Goal: Task Accomplishment & Management: Manage account settings

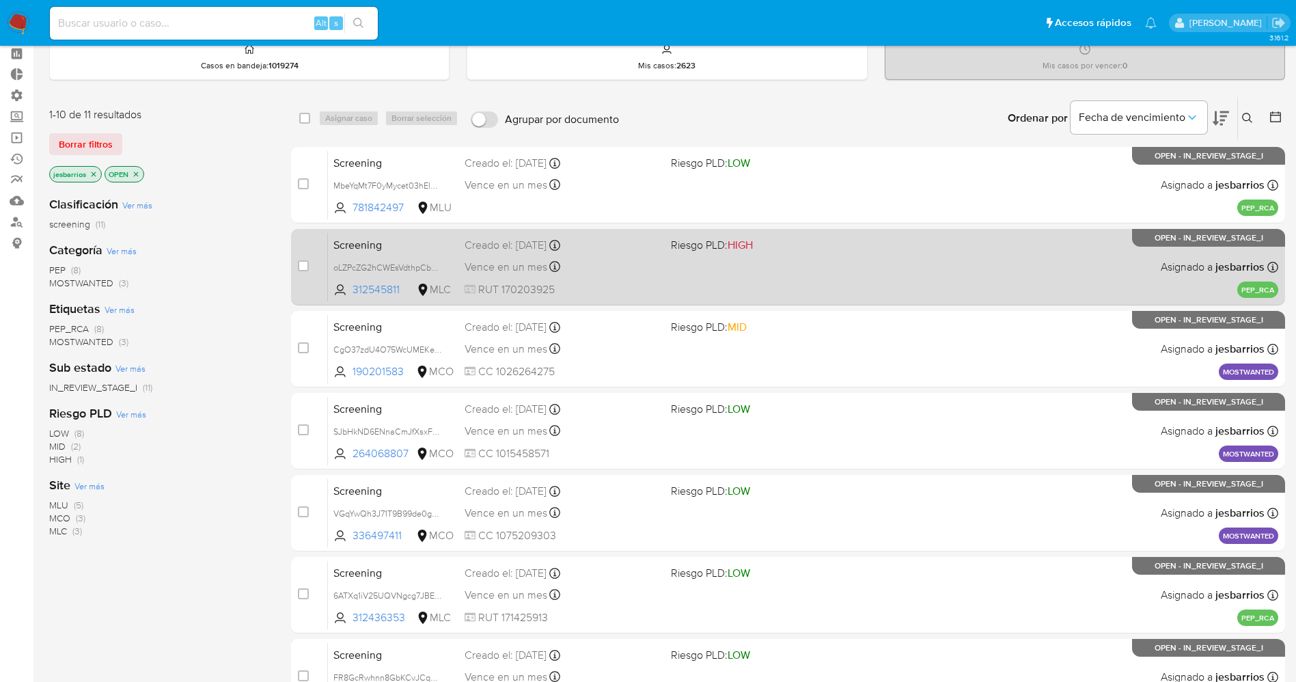
scroll to position [102, 0]
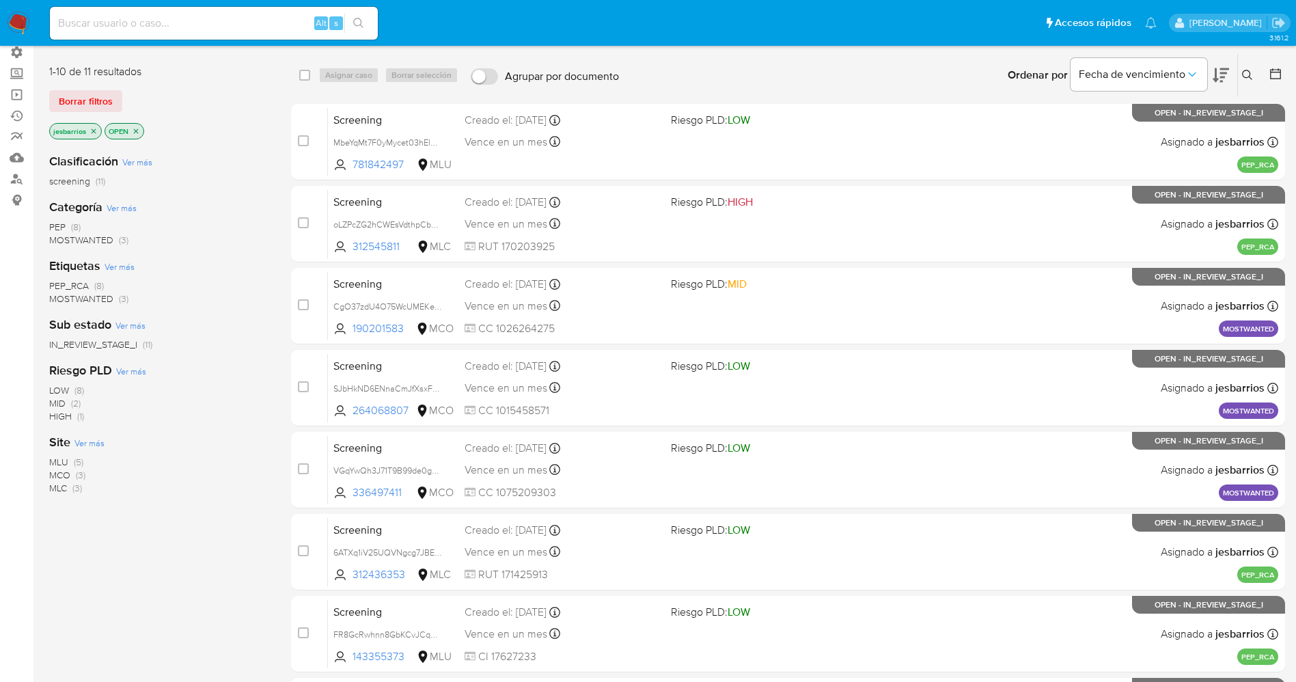
click at [84, 241] on span "MOSTWANTED" at bounding box center [81, 240] width 64 height 14
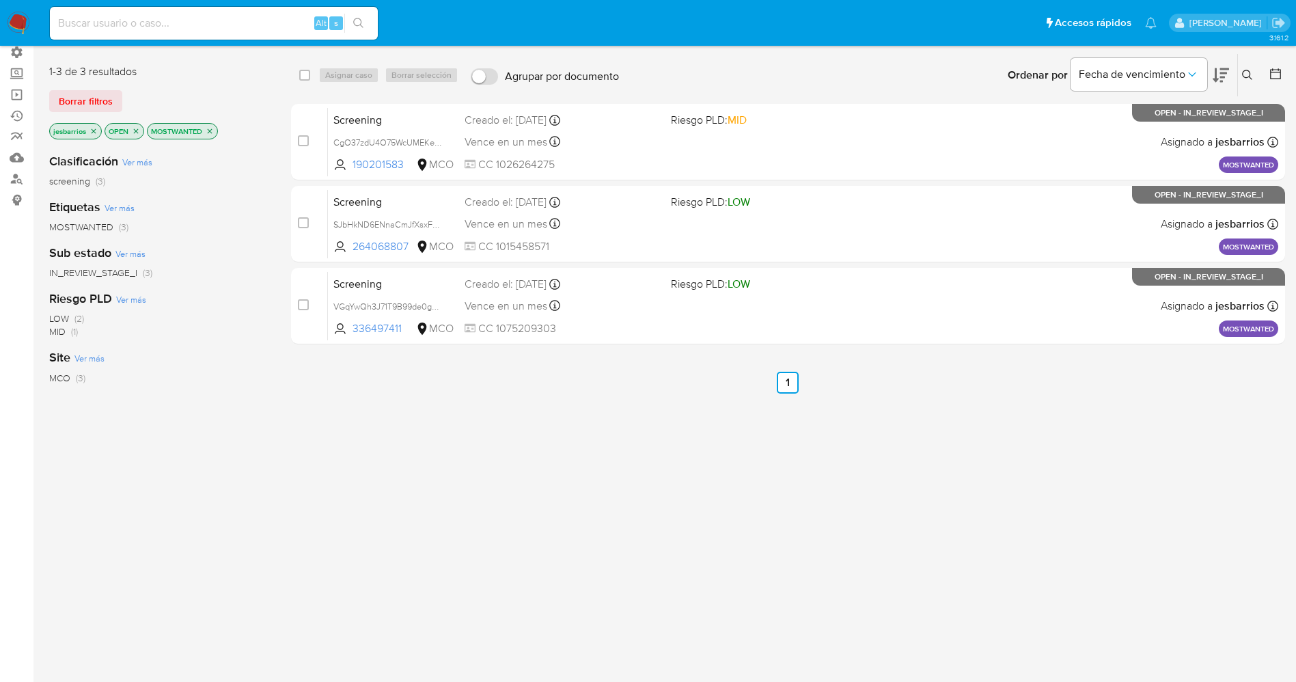
click at [585, 400] on div "select-all-cases-checkbox Asignar caso Borrar selección Agrupar por documento O…" at bounding box center [788, 362] width 994 height 619
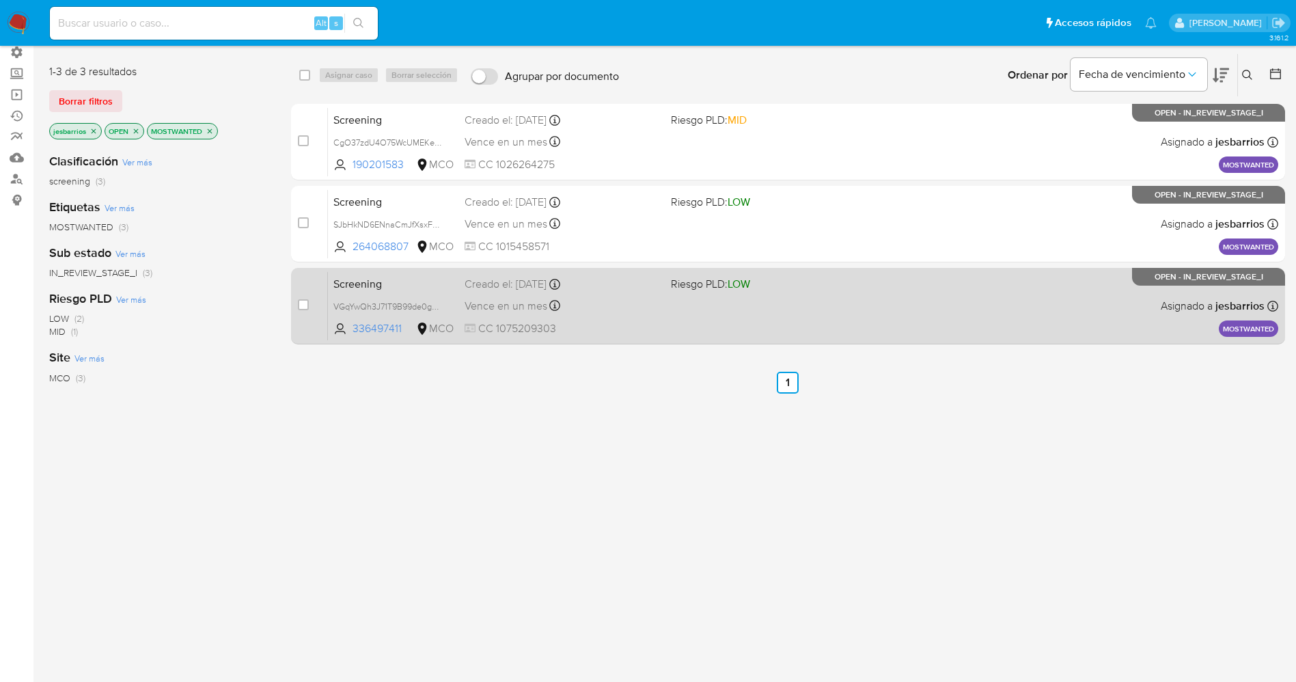
click at [661, 296] on div "Screening VGqYwQh3J71T9B99de0gdlOX 336497411 MCO Riesgo PLD: LOW Creado el: 02/…" at bounding box center [803, 305] width 950 height 69
click at [620, 301] on div "Vence en un mes Vence el 01/11/2025 07:05:51" at bounding box center [561, 305] width 195 height 18
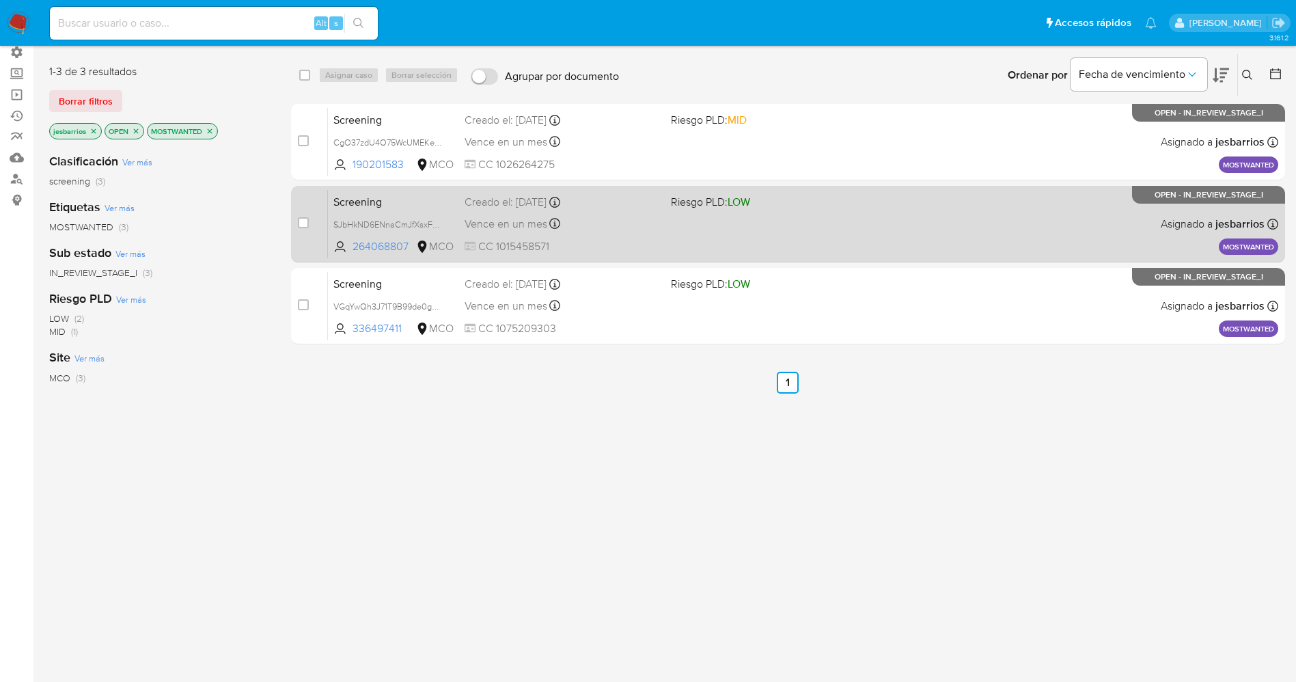
click at [651, 242] on span "CC 1015458571" at bounding box center [561, 246] width 195 height 15
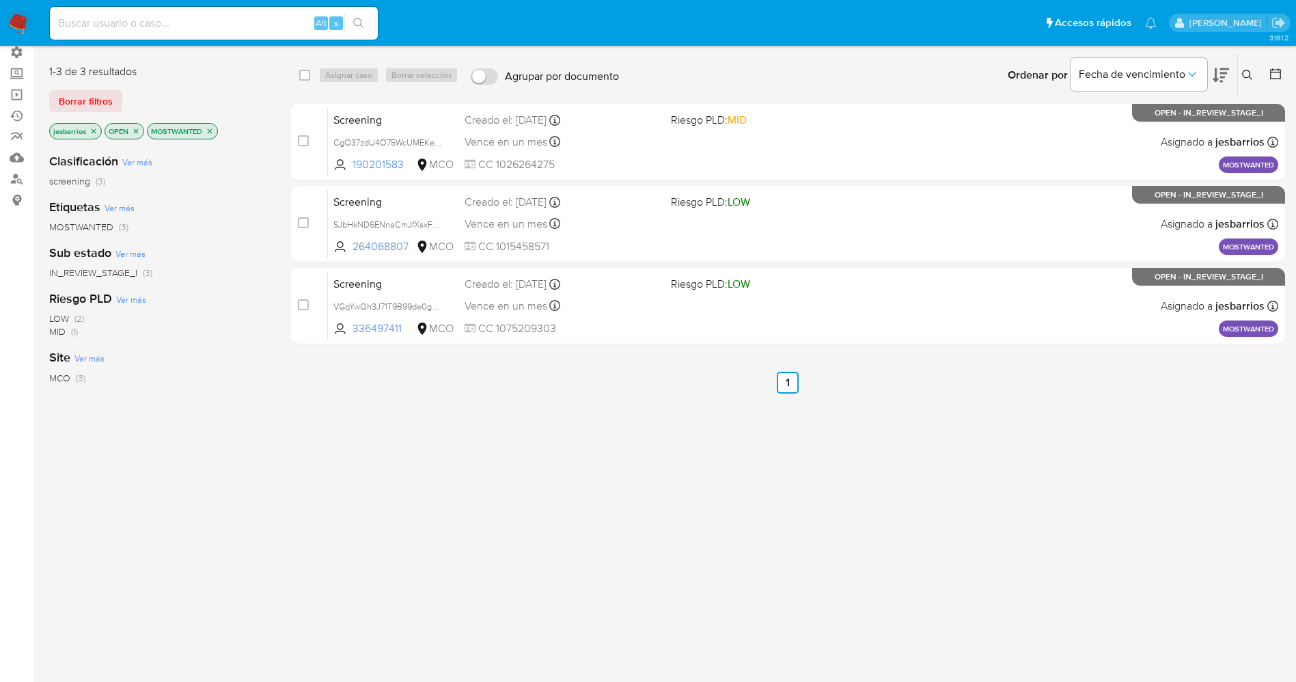
click at [15, 18] on img at bounding box center [18, 23] width 23 height 23
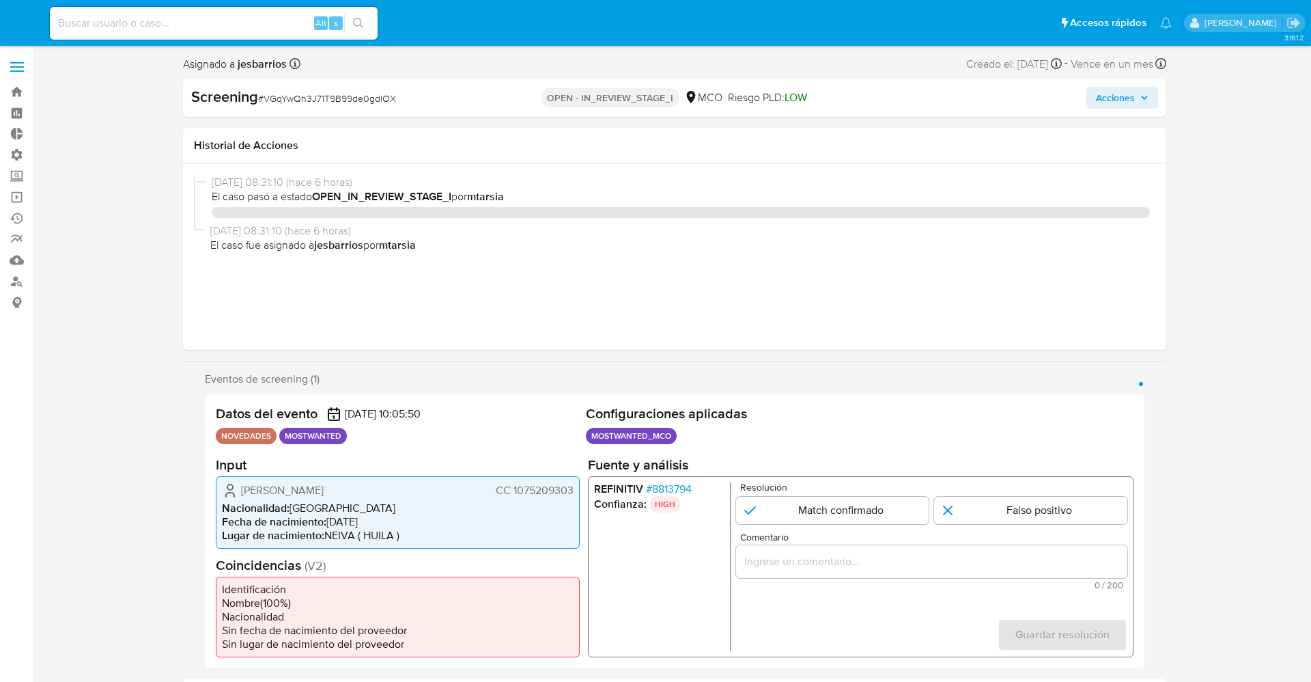
select select "10"
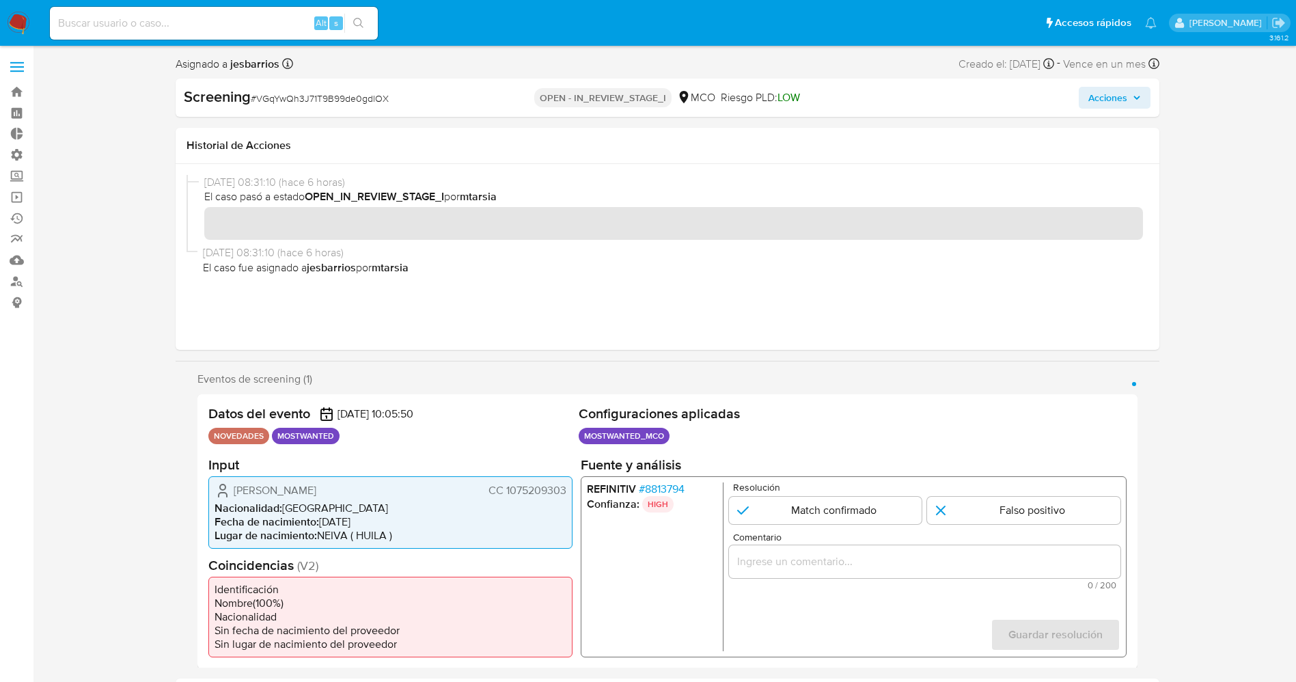
drag, startPoint x: 305, startPoint y: 488, endPoint x: 328, endPoint y: 488, distance: 23.2
click at [349, 487] on div "Arnoldo Tovar Ramirez CC 1075209303" at bounding box center [390, 489] width 352 height 16
drag, startPoint x: 503, startPoint y: 492, endPoint x: 568, endPoint y: 492, distance: 64.9
click at [568, 492] on div "Arnoldo Tovar Ramirez CC 1075209303 Nacionalidad : Colombia Fecha de nacimiento…" at bounding box center [390, 511] width 364 height 72
drag, startPoint x: 231, startPoint y: 495, endPoint x: 353, endPoint y: 490, distance: 122.3
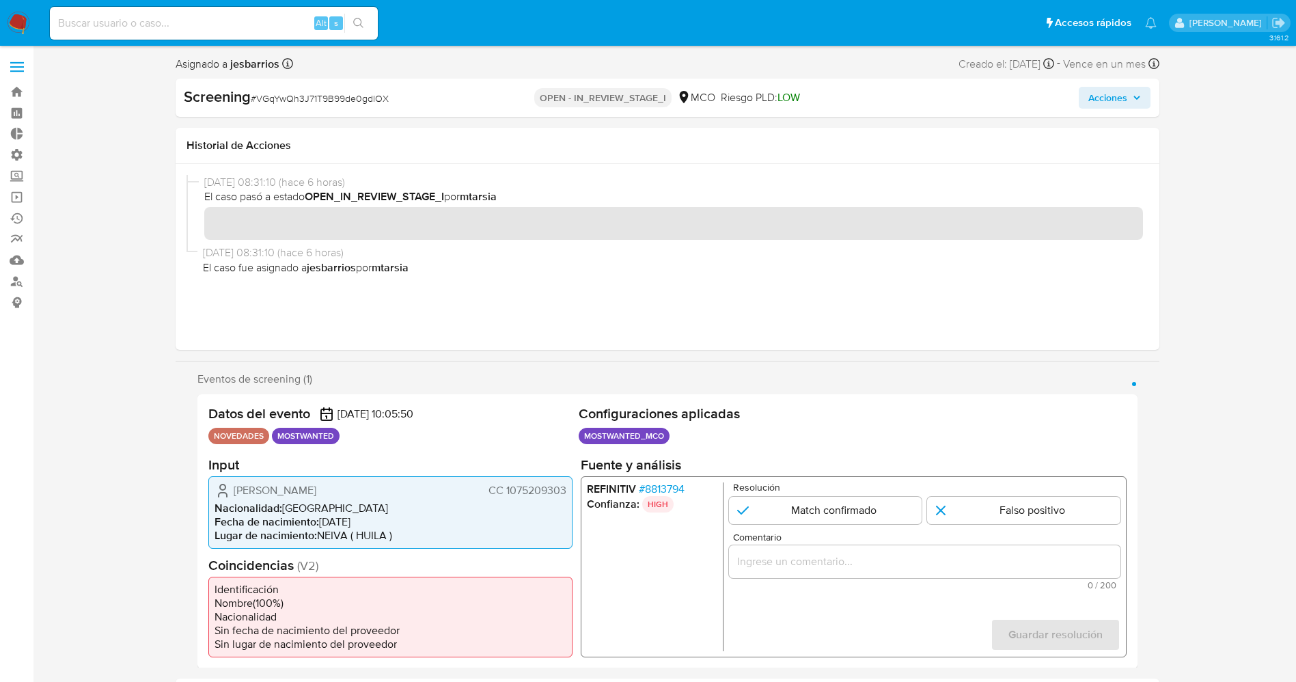
click at [356, 490] on div "Arnoldo Tovar Ramirez CC 1075209303" at bounding box center [390, 489] width 352 height 16
click at [221, 479] on div "Arnoldo Tovar Ramirez CC 1075209303 Nacionalidad : Colombia Fecha de nacimiento…" at bounding box center [390, 511] width 364 height 72
drag, startPoint x: 210, startPoint y: 426, endPoint x: 352, endPoint y: 438, distance: 142.6
click at [352, 438] on div "Datos del evento 02/10/2025 10:05:50 NOVEDADES MOSTWANTED Configuraciones aplic…" at bounding box center [667, 531] width 940 height 274
click at [240, 502] on span "Nacionalidad :" at bounding box center [248, 507] width 68 height 16
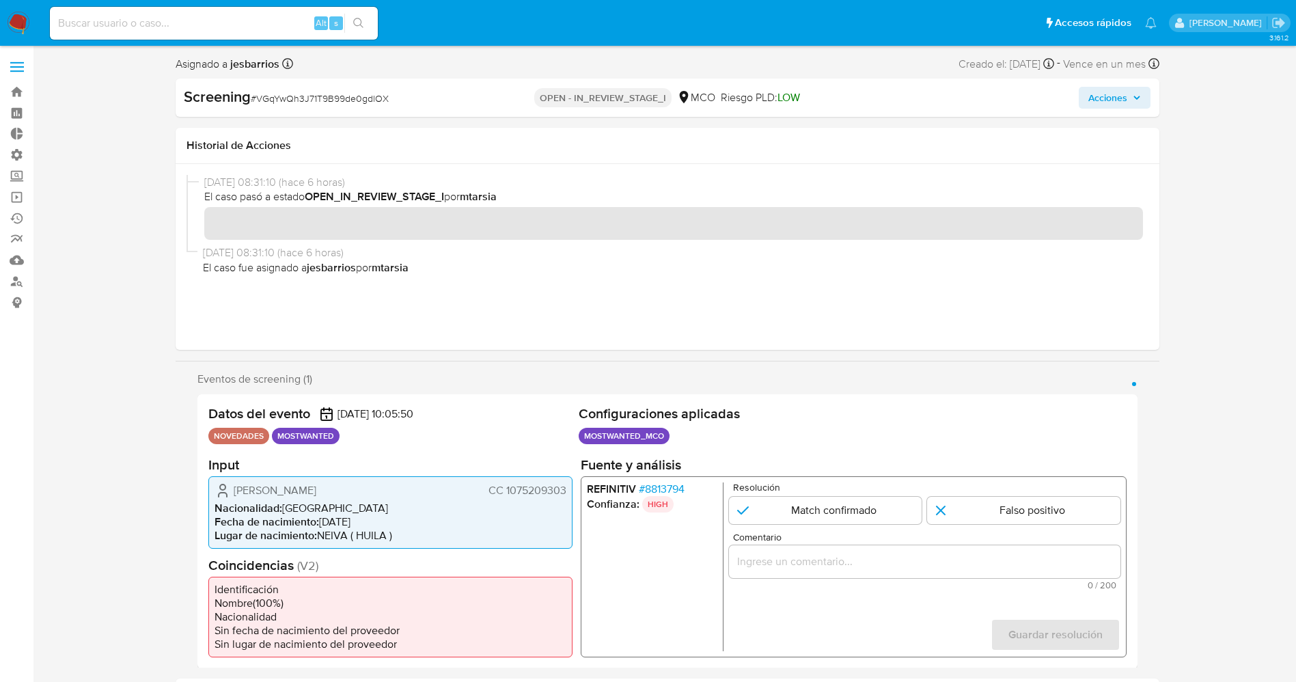
drag, startPoint x: 278, startPoint y: 488, endPoint x: 567, endPoint y: 492, distance: 288.9
click at [567, 492] on div "Arnoldo Tovar Ramirez CC 1075209303 Nacionalidad : Colombia Fecha de nacimiento…" at bounding box center [390, 511] width 364 height 72
click at [780, 506] on input "1 de 1" at bounding box center [824, 509] width 193 height 27
radio input "true"
click at [808, 554] on input "Comentario" at bounding box center [923, 561] width 391 height 18
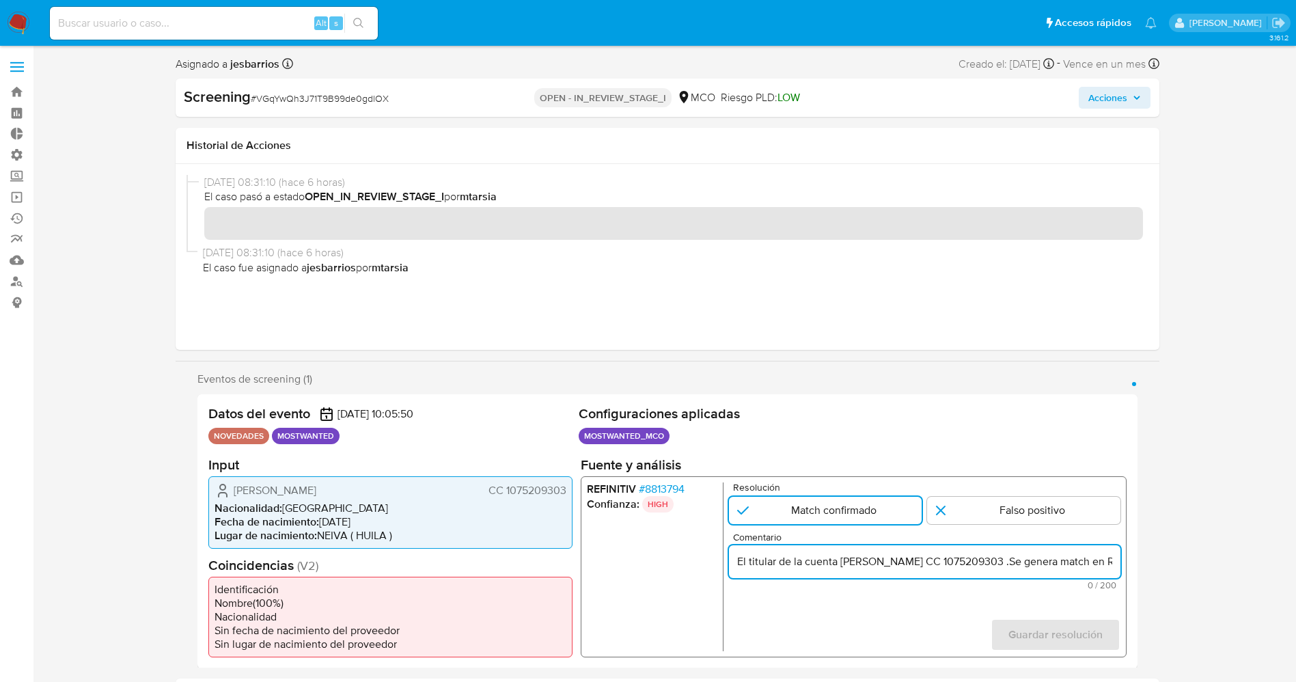
scroll to position [0, 546]
drag, startPoint x: 850, startPoint y: 562, endPoint x: 951, endPoint y: 562, distance: 101.1
click at [951, 562] on input "El titular de la cuenta esArnoldo Tovar Ramirez CC 1075209303 .Se genera match …" at bounding box center [923, 561] width 391 height 18
click at [1100, 554] on input "El titular de la cuenta esArnoldo Tovar Ramirez CC 1075209303 .Se genera match …" at bounding box center [923, 561] width 391 height 18
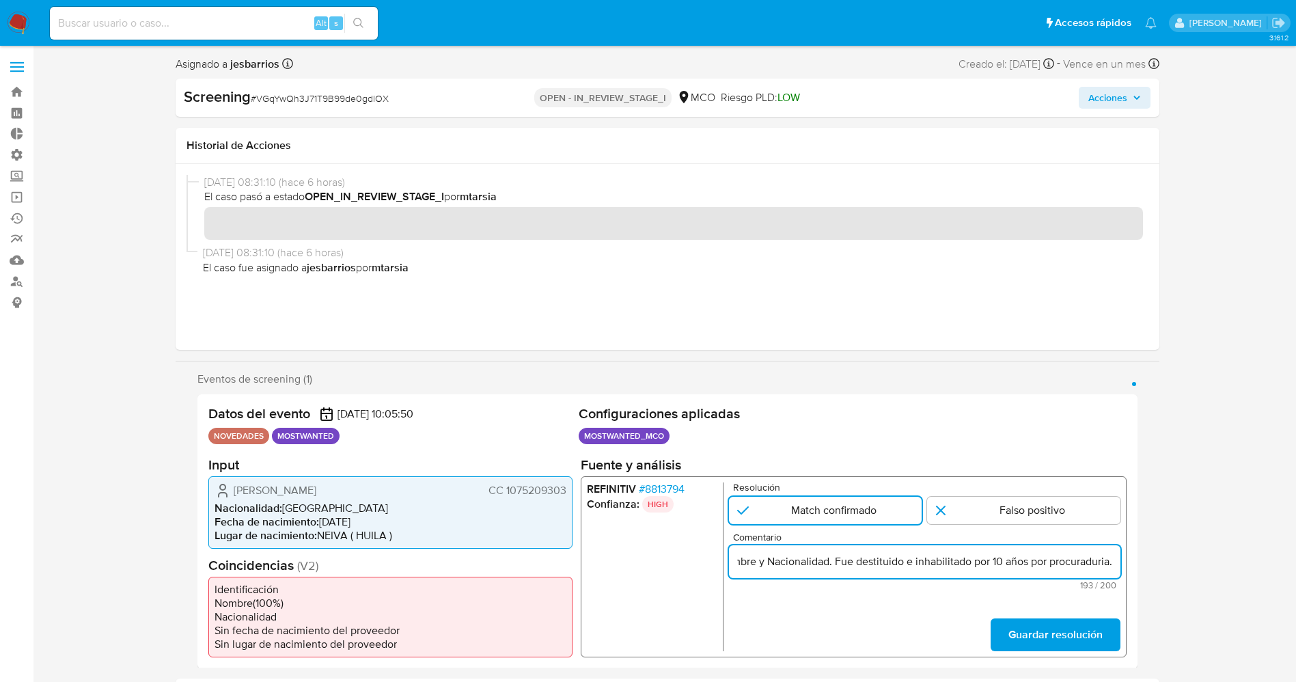
scroll to position [0, 558]
type input "El titular de la cuenta esArnoldo Tovar Ramirez CC 1075209303 .Se genera match …"
click at [1080, 630] on span "Guardar resolución" at bounding box center [1054, 634] width 94 height 30
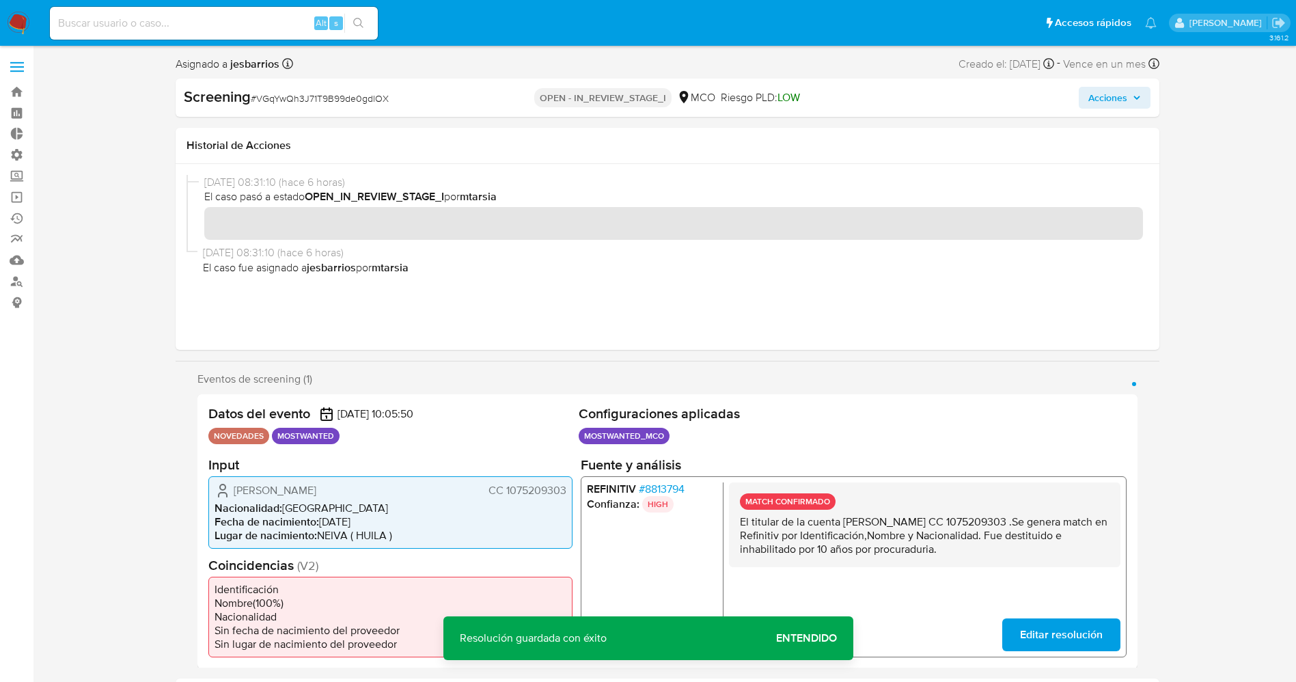
drag, startPoint x: 736, startPoint y: 522, endPoint x: 937, endPoint y: 557, distance: 203.8
click at [947, 558] on div "MATCH CONFIRMADO El titular de la cuenta esArnoldo Tovar Ramirez CC 1075209303 …" at bounding box center [923, 523] width 391 height 85
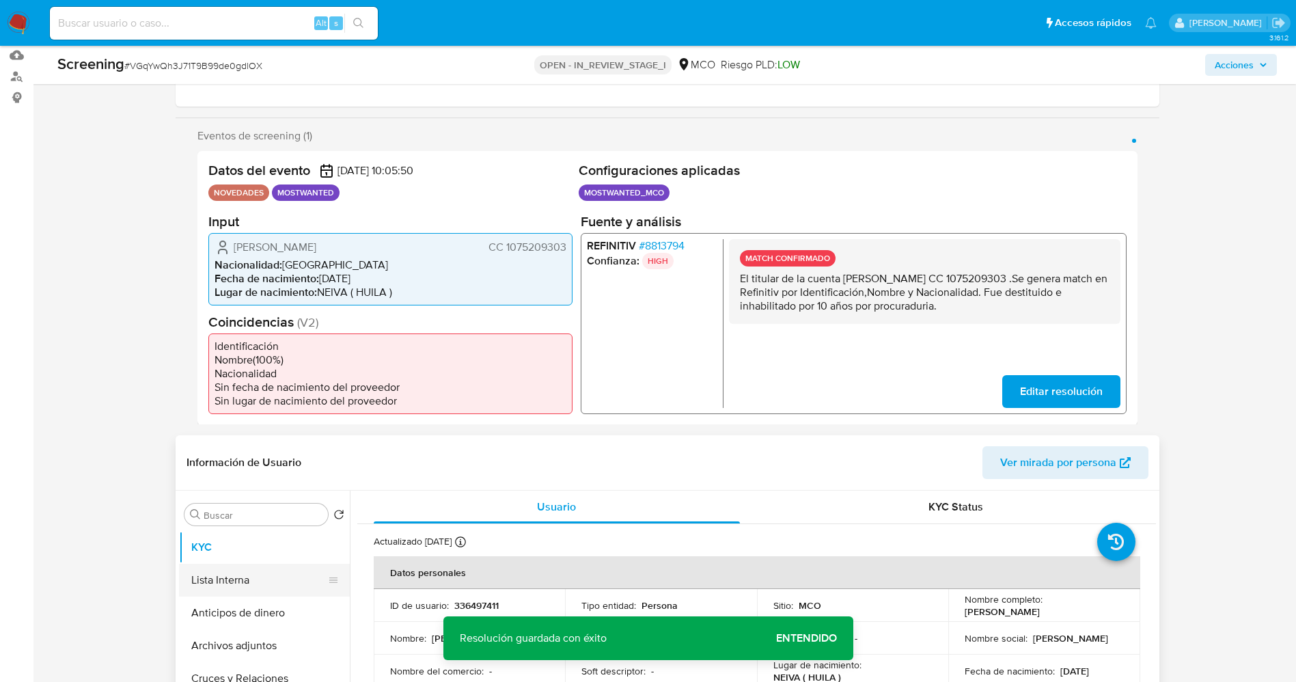
click at [229, 575] on button "Lista Interna" at bounding box center [259, 579] width 160 height 33
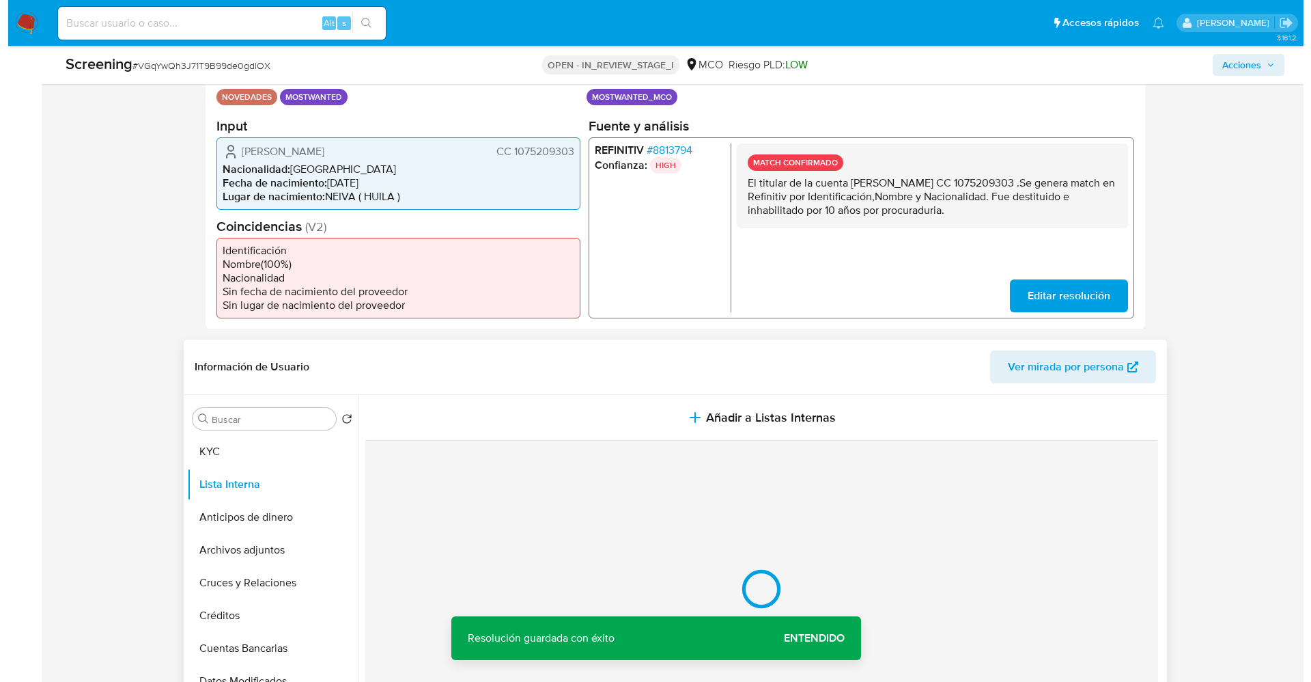
scroll to position [410, 0]
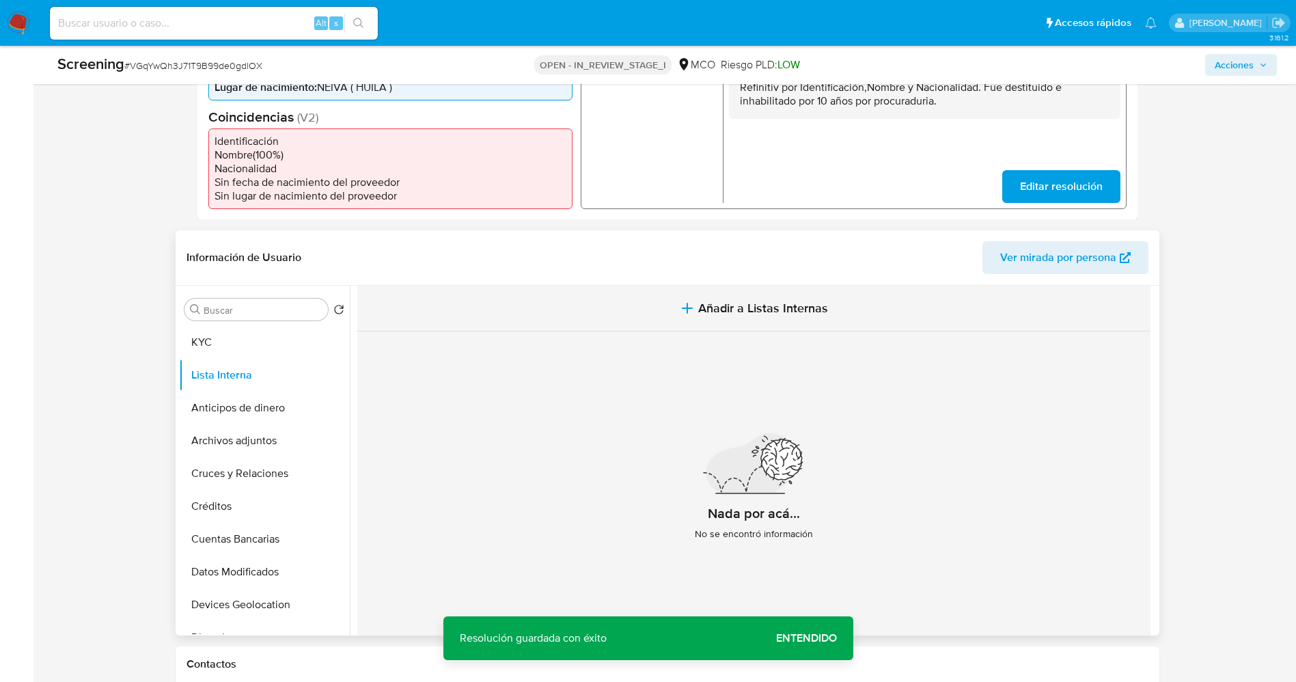
click at [729, 298] on button "Añadir a Listas Internas" at bounding box center [753, 308] width 793 height 46
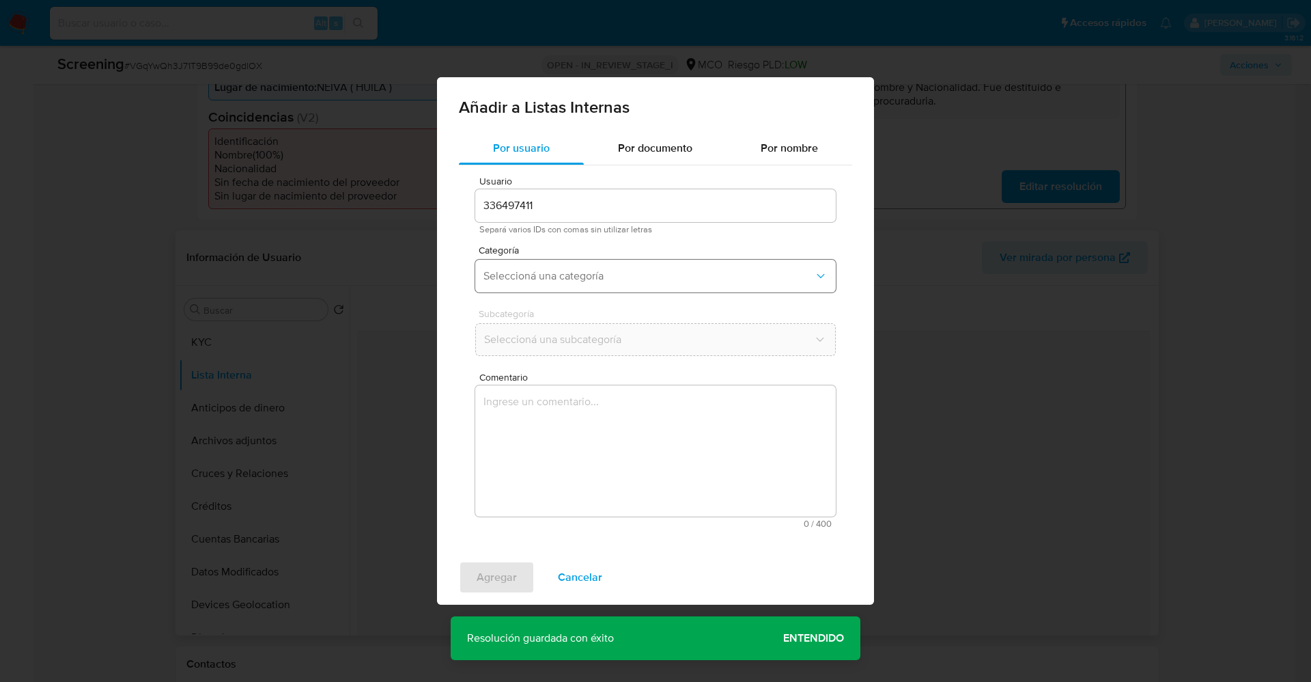
click at [596, 275] on span "Seleccioná una categoría" at bounding box center [649, 276] width 331 height 14
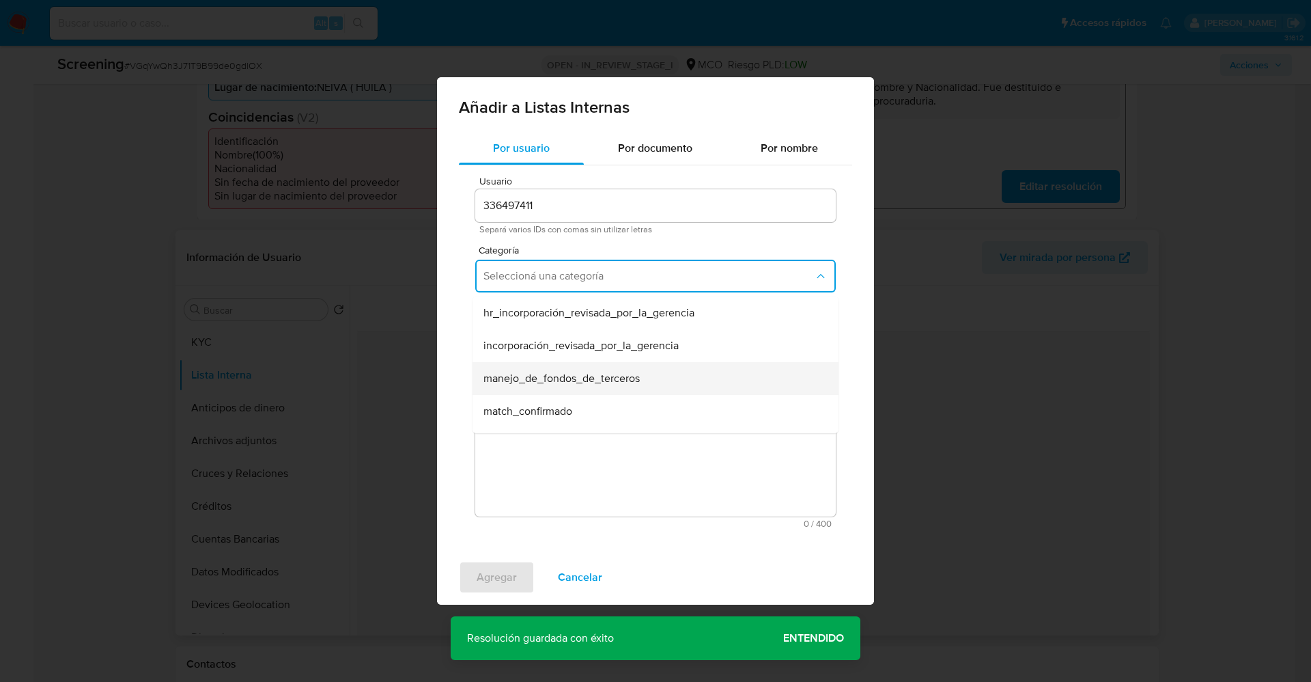
scroll to position [102, 0]
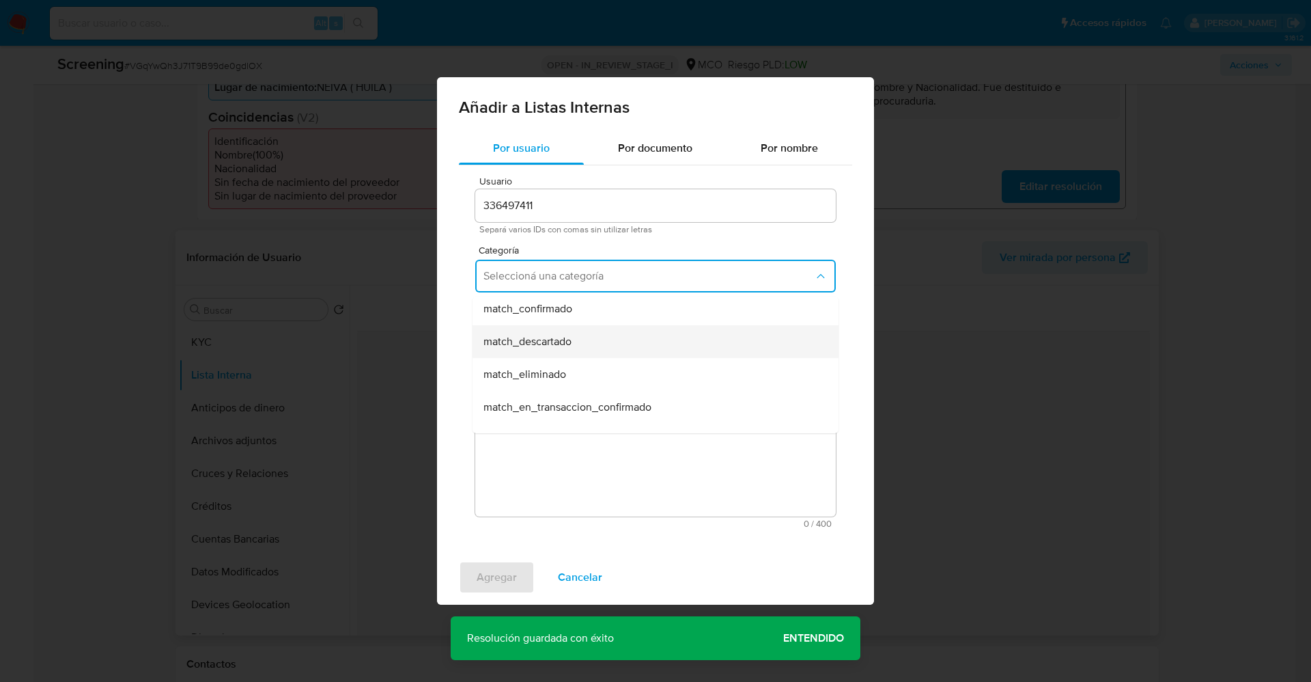
click at [561, 337] on span "match_descartado" at bounding box center [528, 342] width 88 height 14
click at [561, 338] on span "Seleccioná una subcategoría" at bounding box center [649, 340] width 331 height 14
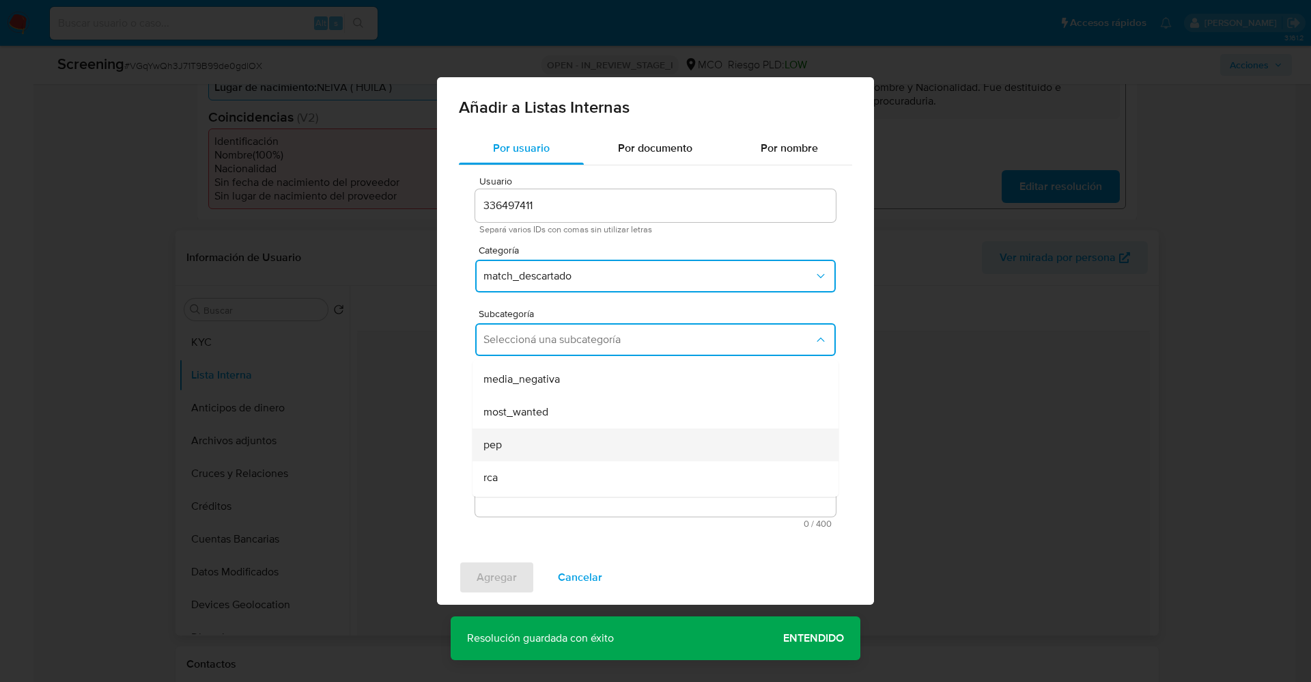
scroll to position [93, 0]
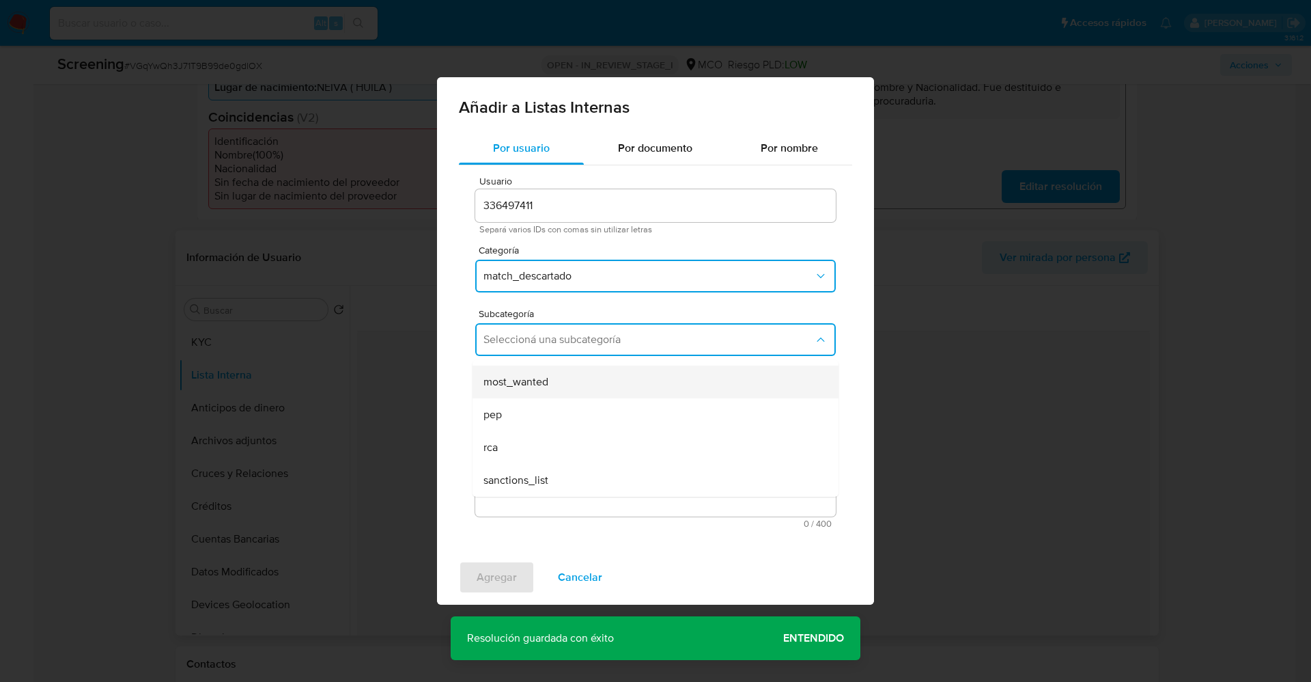
click at [549, 381] on div "most_wanted" at bounding box center [652, 381] width 336 height 33
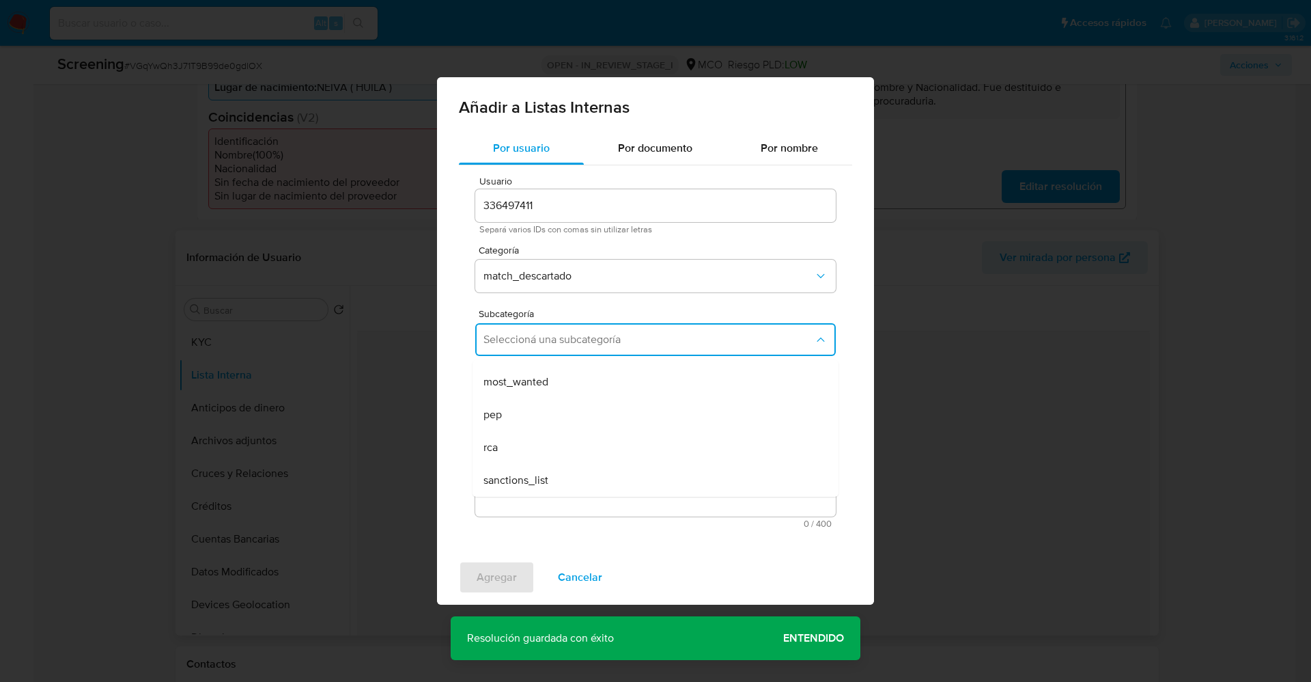
click at [557, 425] on textarea "Comentario" at bounding box center [655, 450] width 361 height 131
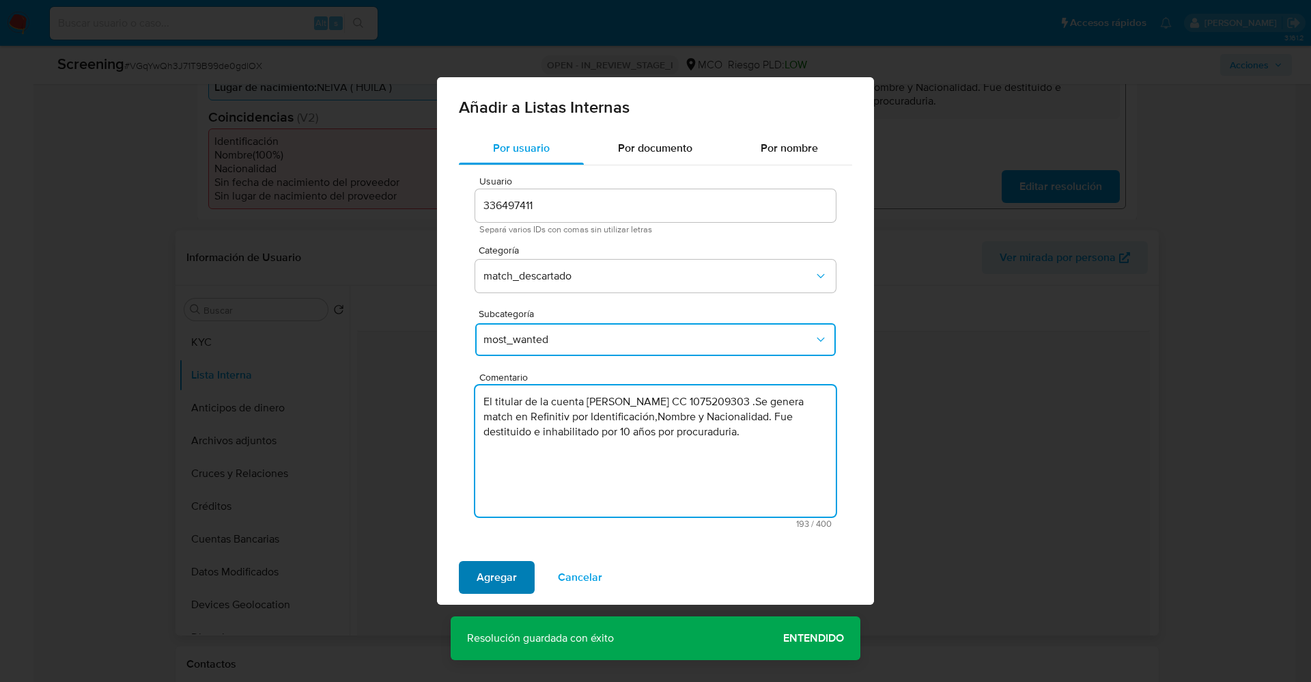
type textarea "El titular de la cuenta esArnoldo Tovar Ramirez CC 1075209303 .Se genera match …"
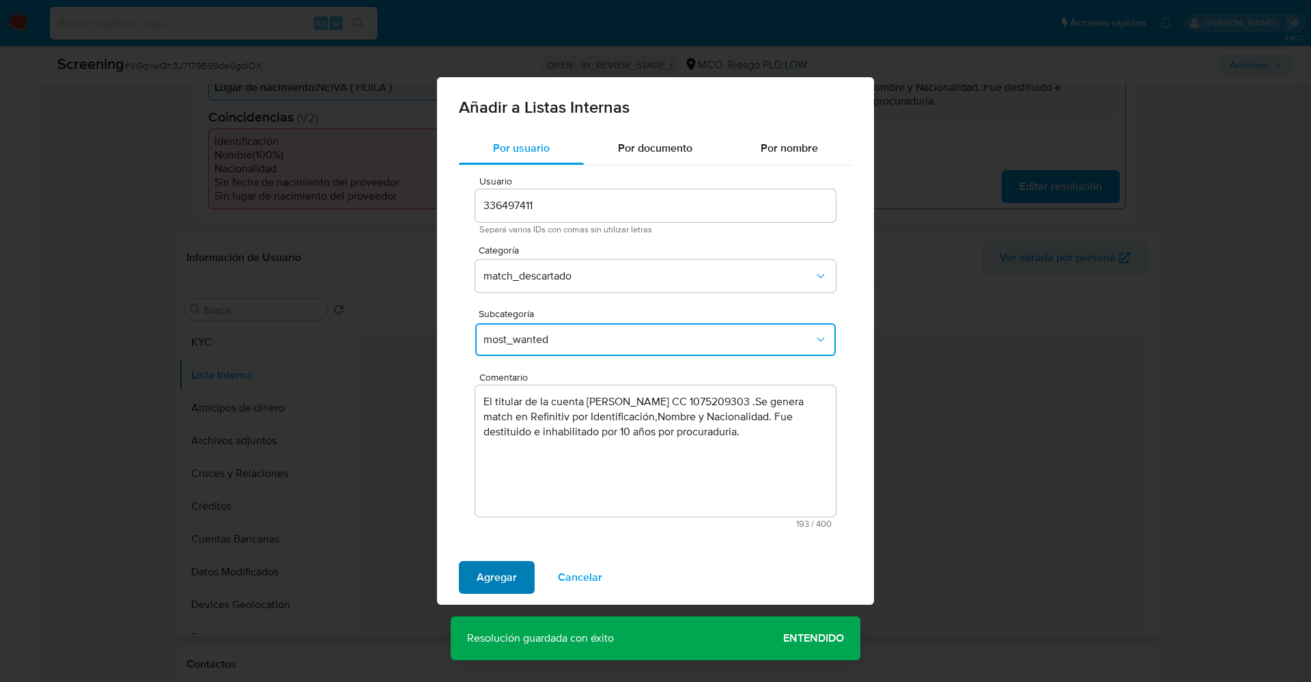
drag, startPoint x: 492, startPoint y: 572, endPoint x: 476, endPoint y: 576, distance: 16.7
click at [476, 576] on button "Agregar" at bounding box center [497, 577] width 76 height 33
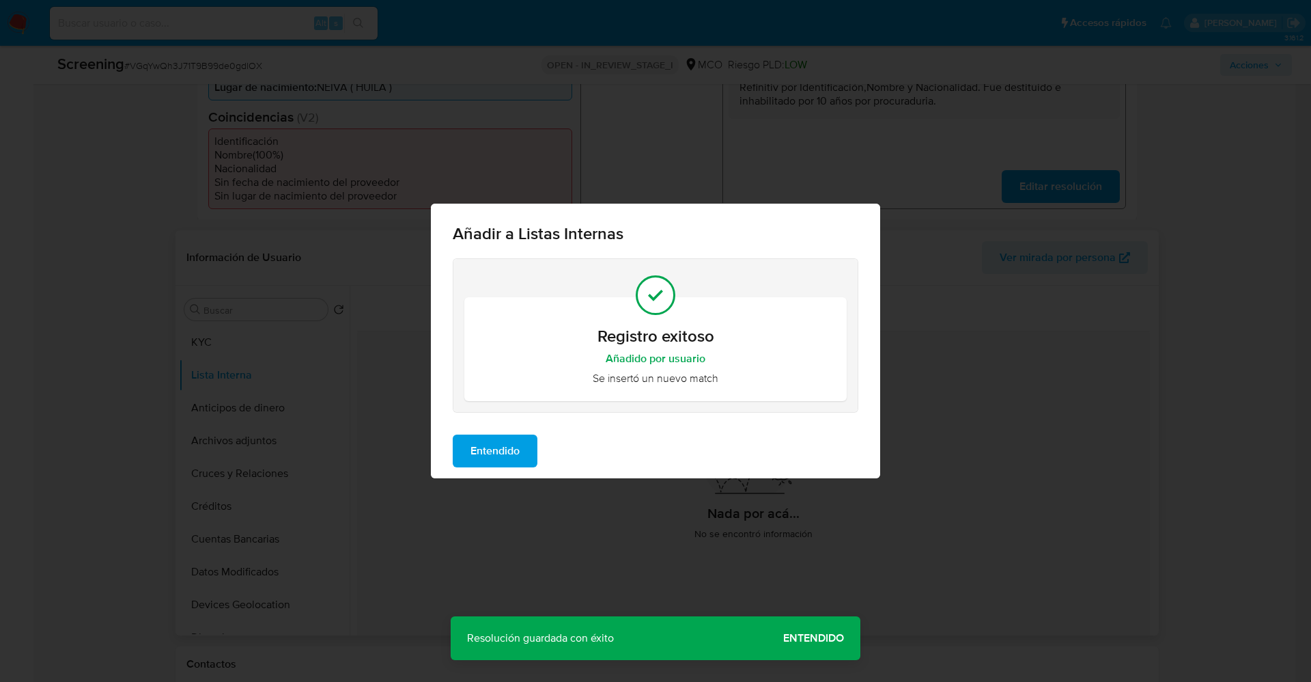
click at [480, 451] on span "Entendido" at bounding box center [495, 451] width 49 height 30
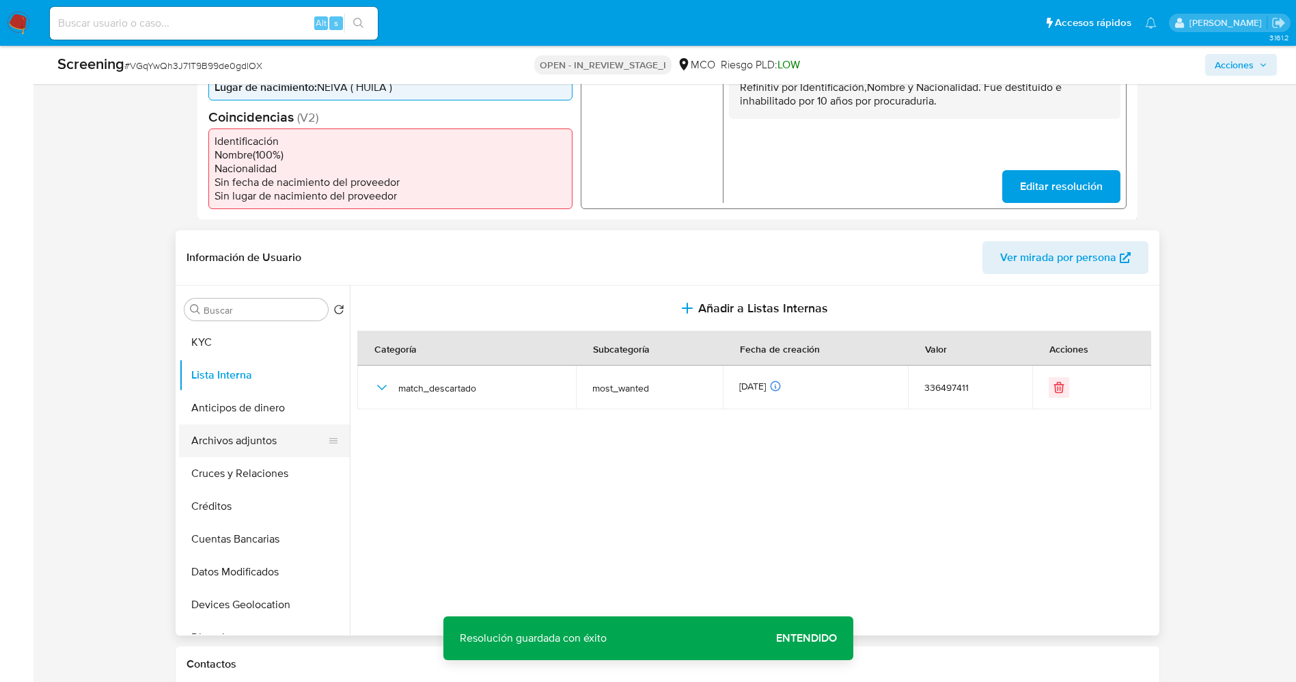
click at [219, 443] on button "Archivos adjuntos" at bounding box center [259, 440] width 160 height 33
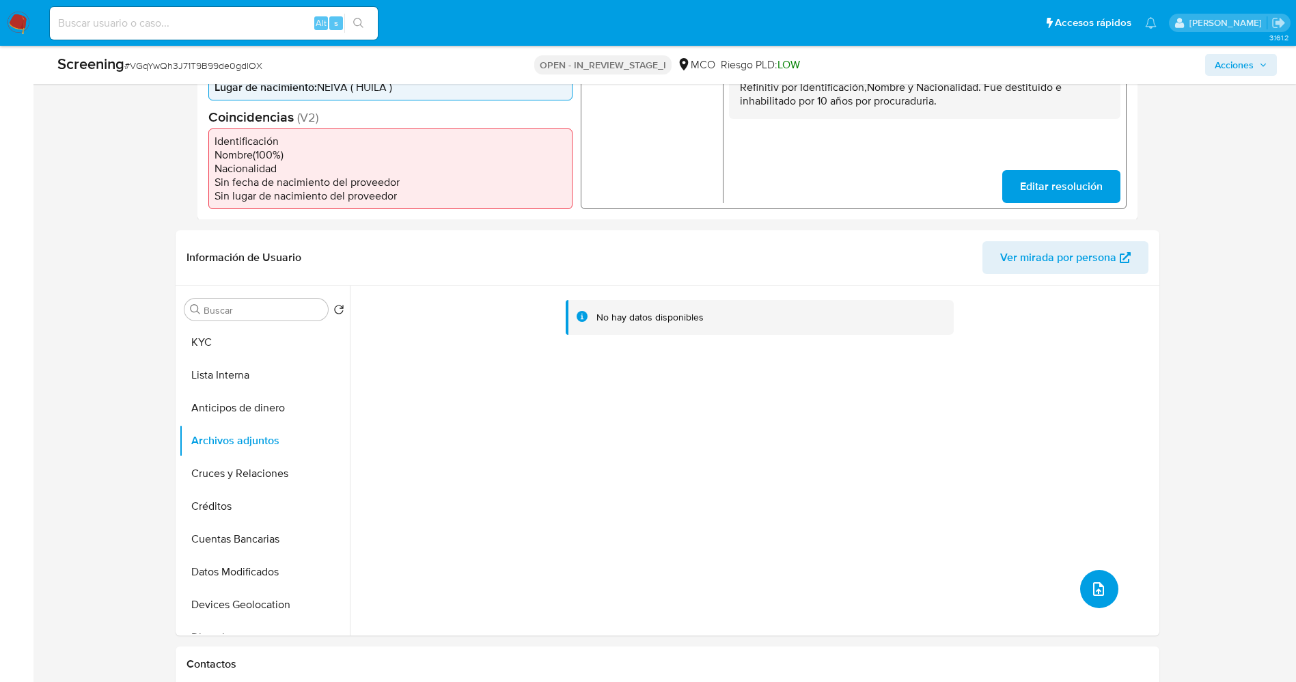
click at [1090, 593] on icon "upload-file" at bounding box center [1098, 589] width 16 height 16
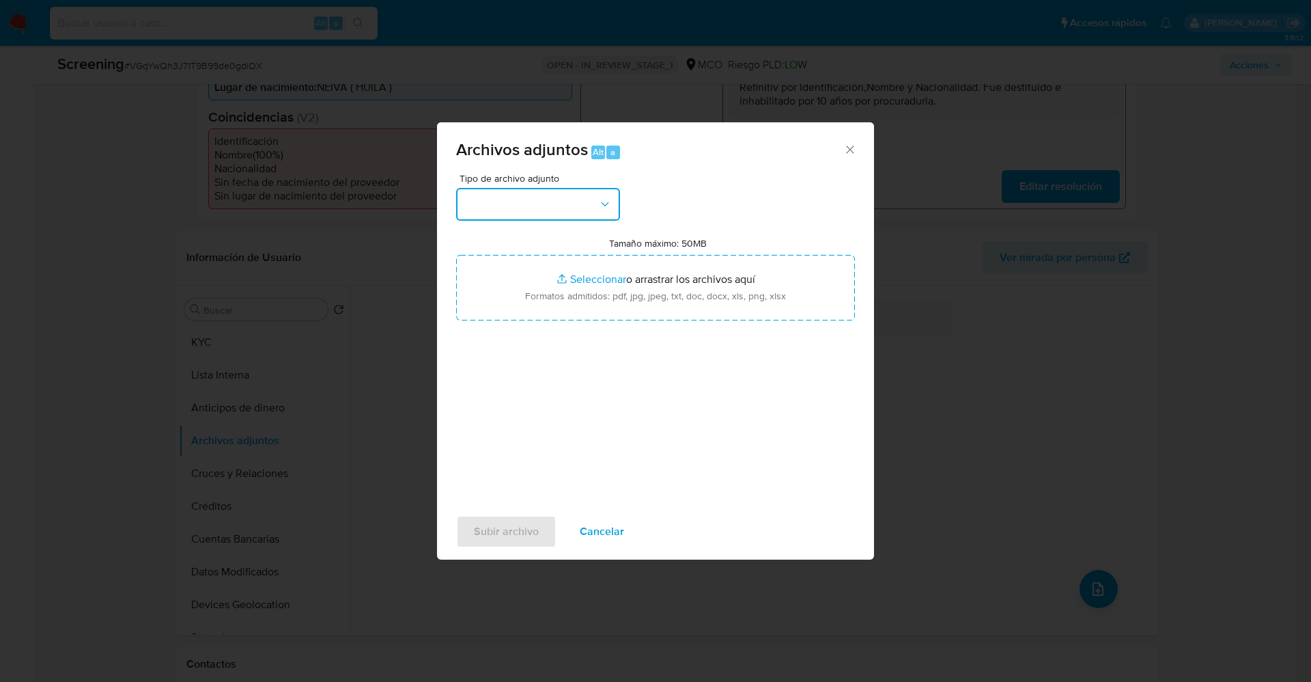
click at [516, 210] on button "button" at bounding box center [538, 204] width 164 height 33
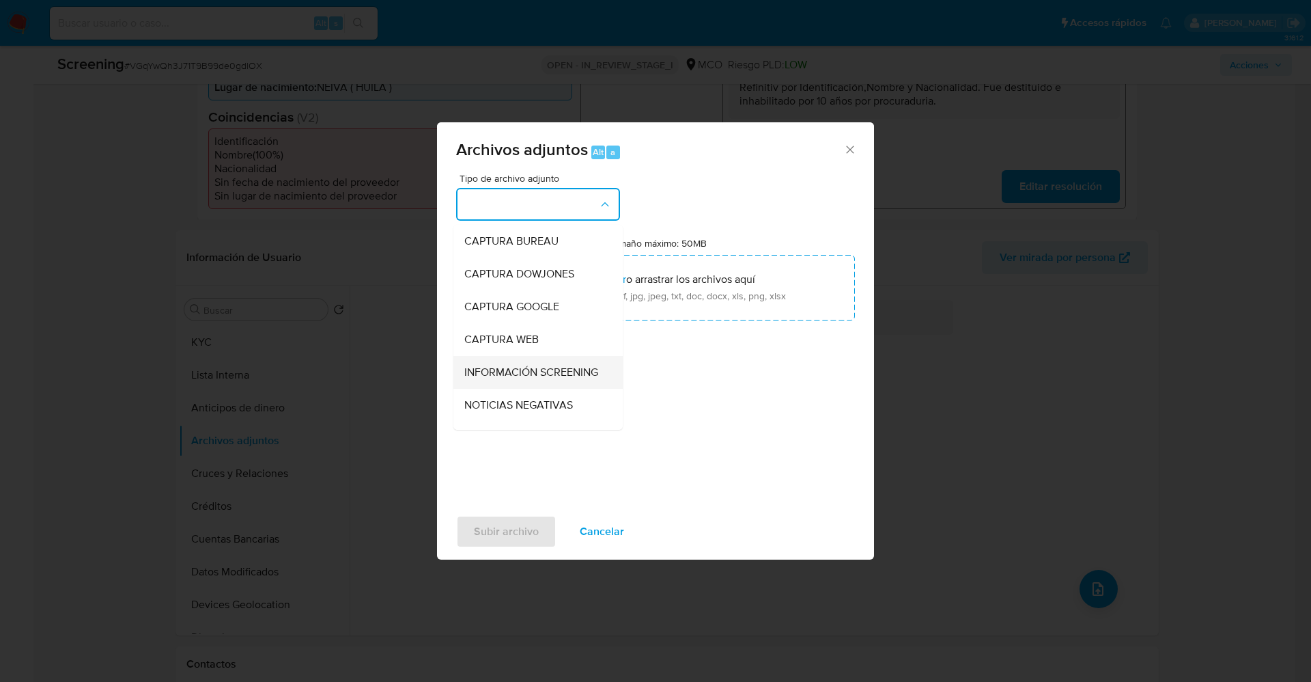
click at [531, 360] on div "INFORMACIÓN SCREENING" at bounding box center [533, 372] width 139 height 33
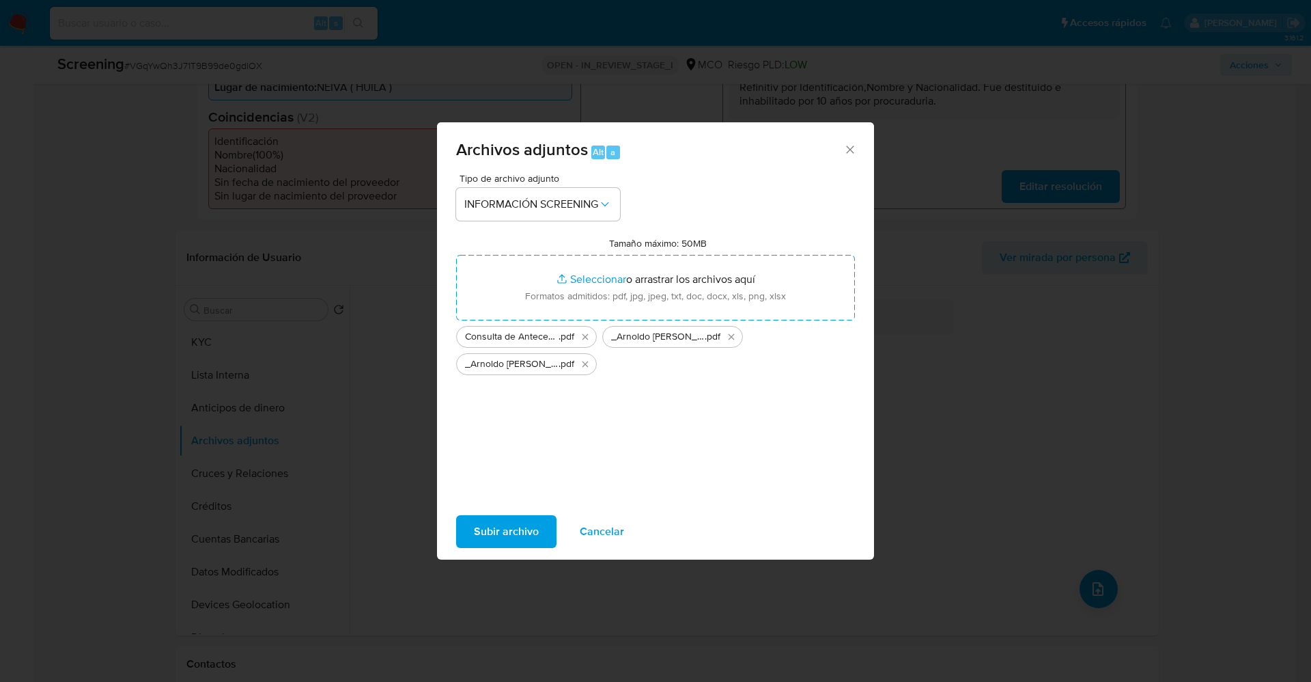
click at [506, 535] on span "Subir archivo" at bounding box center [506, 531] width 65 height 30
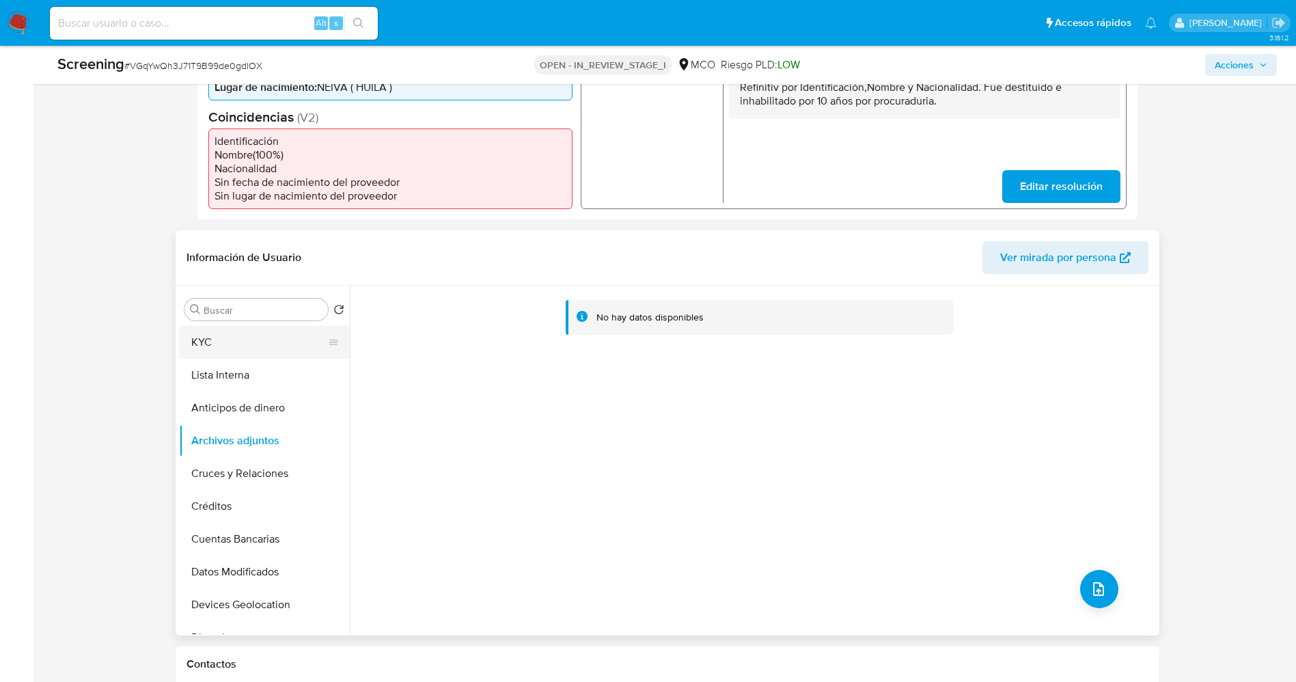
click at [237, 357] on button "KYC" at bounding box center [259, 342] width 160 height 33
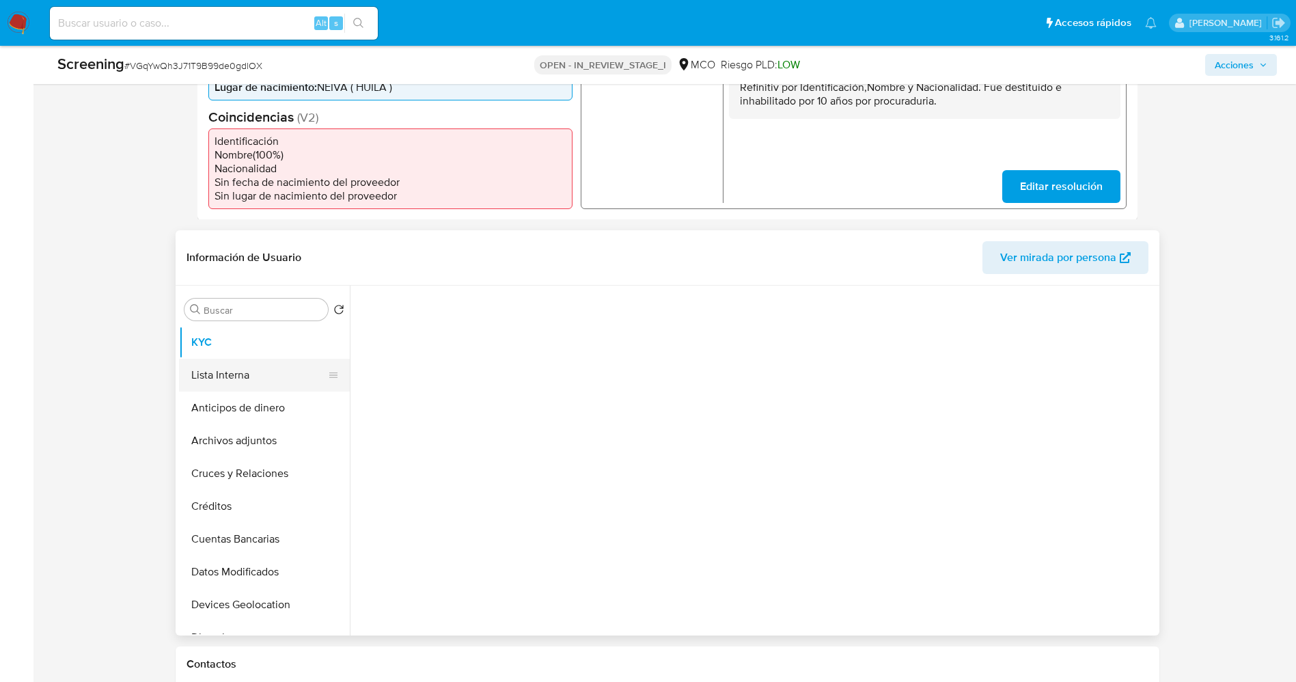
drag, startPoint x: 237, startPoint y: 363, endPoint x: 237, endPoint y: 372, distance: 9.6
click at [237, 363] on button "Lista Interna" at bounding box center [259, 375] width 160 height 33
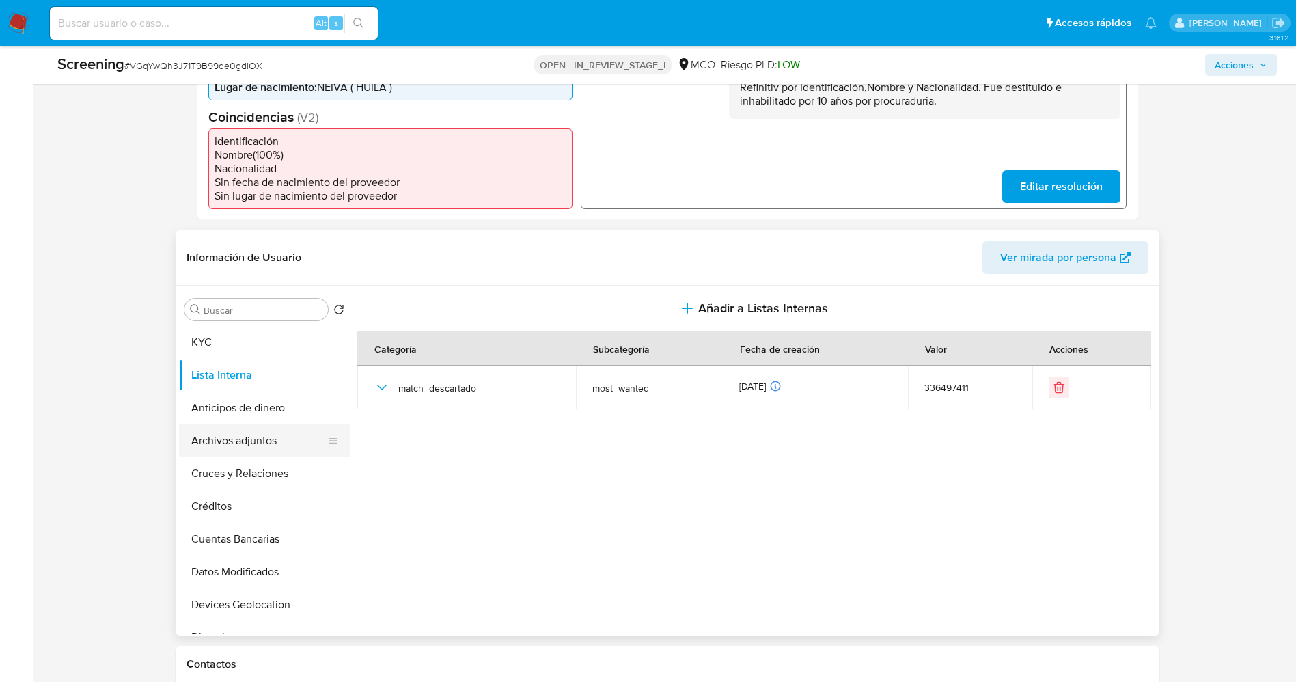
click at [230, 450] on button "Archivos adjuntos" at bounding box center [259, 440] width 160 height 33
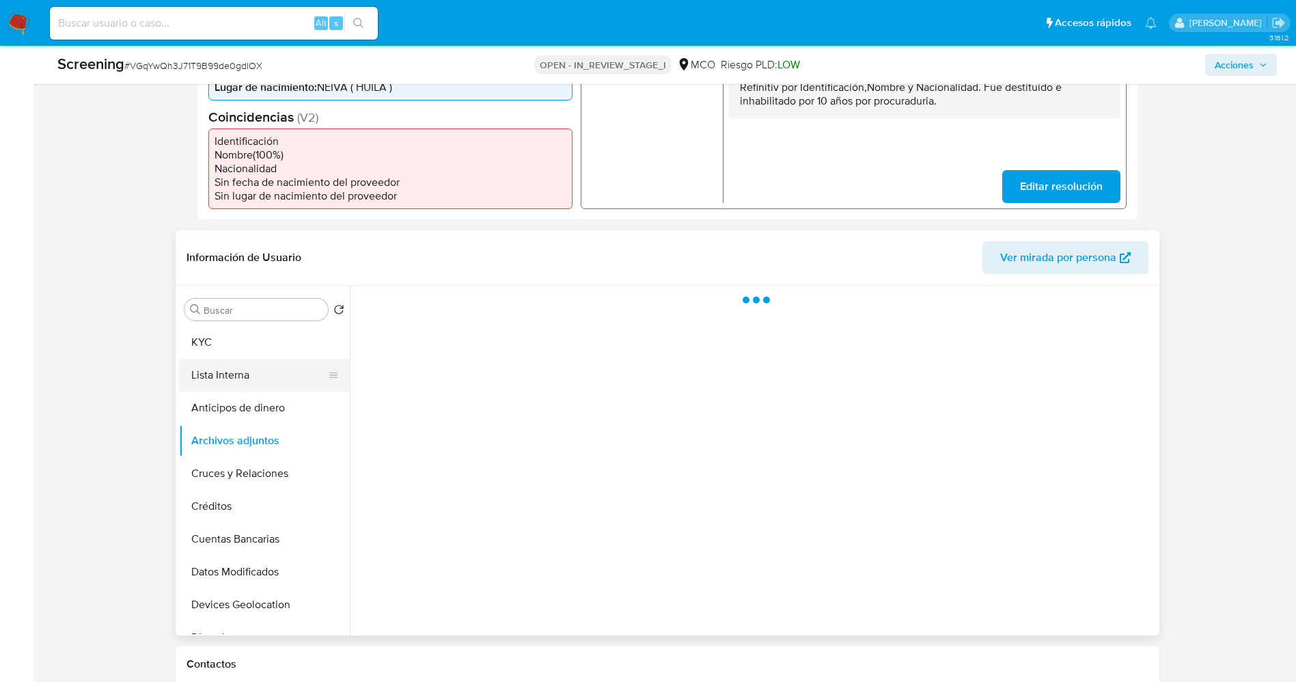
click at [218, 376] on button "Lista Interna" at bounding box center [259, 375] width 160 height 33
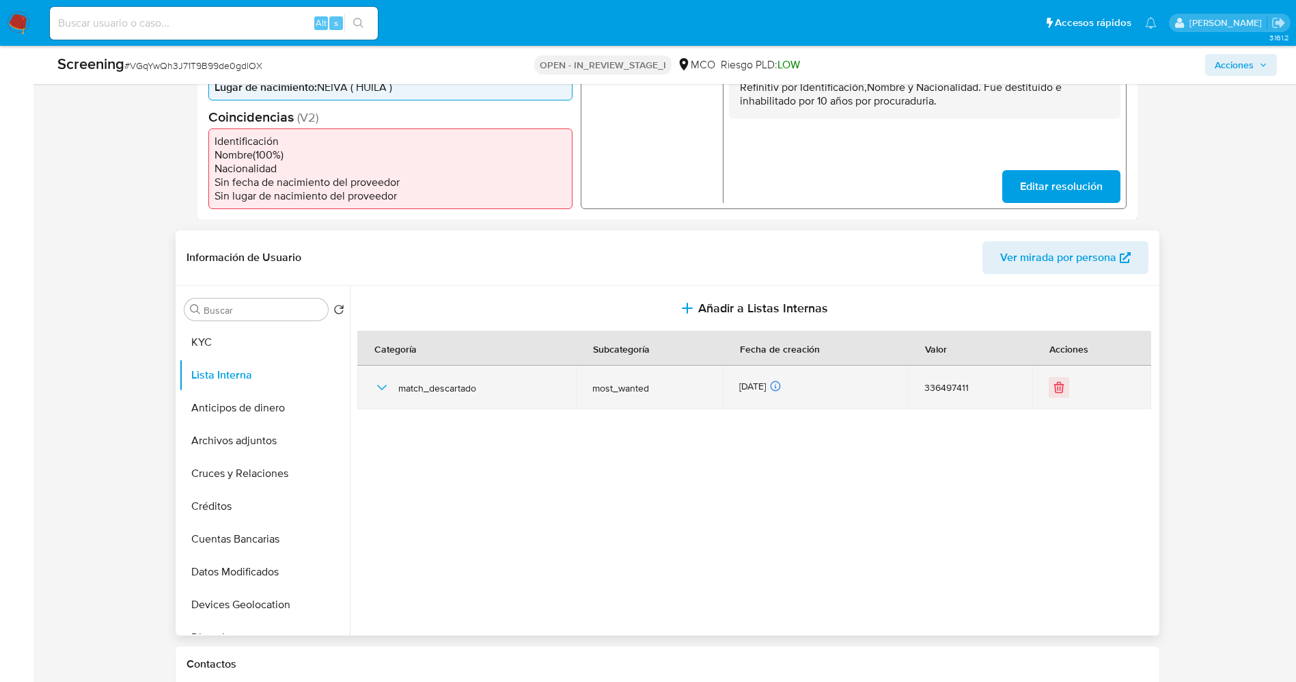
click at [1050, 375] on td at bounding box center [1091, 387] width 118 height 44
click at [1055, 386] on icon "Eliminar" at bounding box center [1059, 387] width 14 height 14
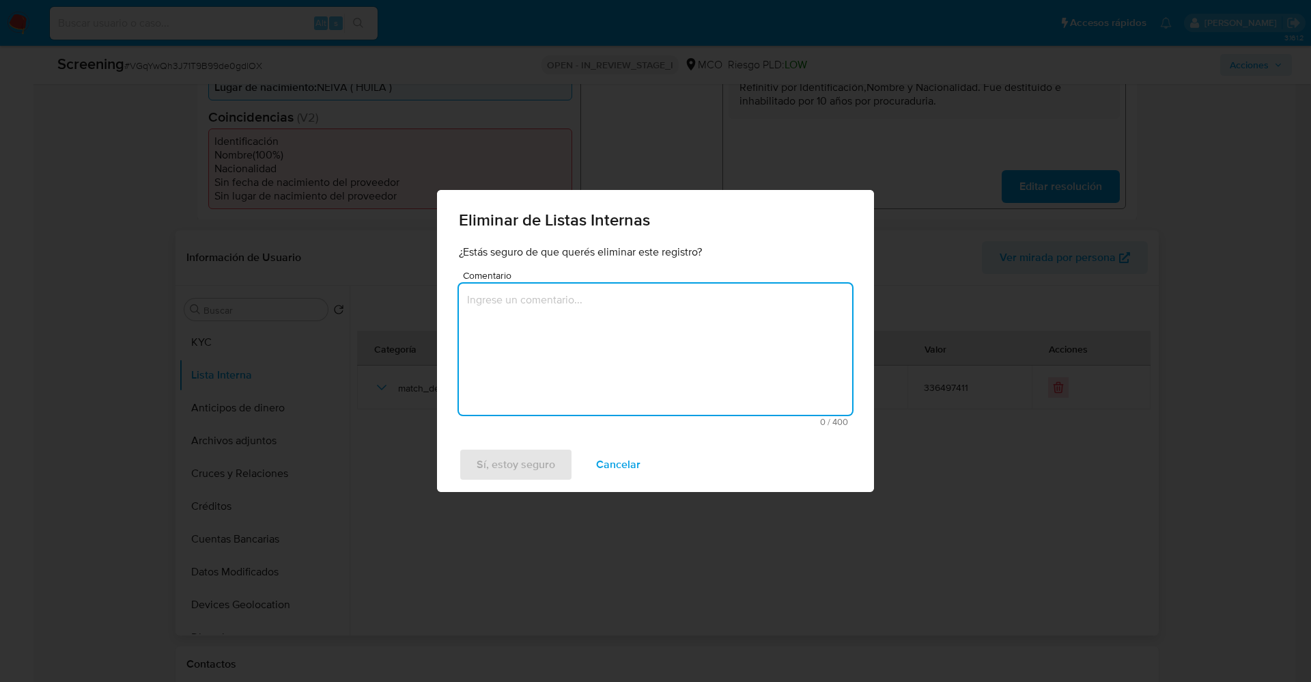
click at [536, 344] on textarea "Comentario" at bounding box center [655, 348] width 393 height 131
type textarea "Es confirmado"
click at [549, 460] on span "Sí, estoy seguro" at bounding box center [516, 464] width 79 height 30
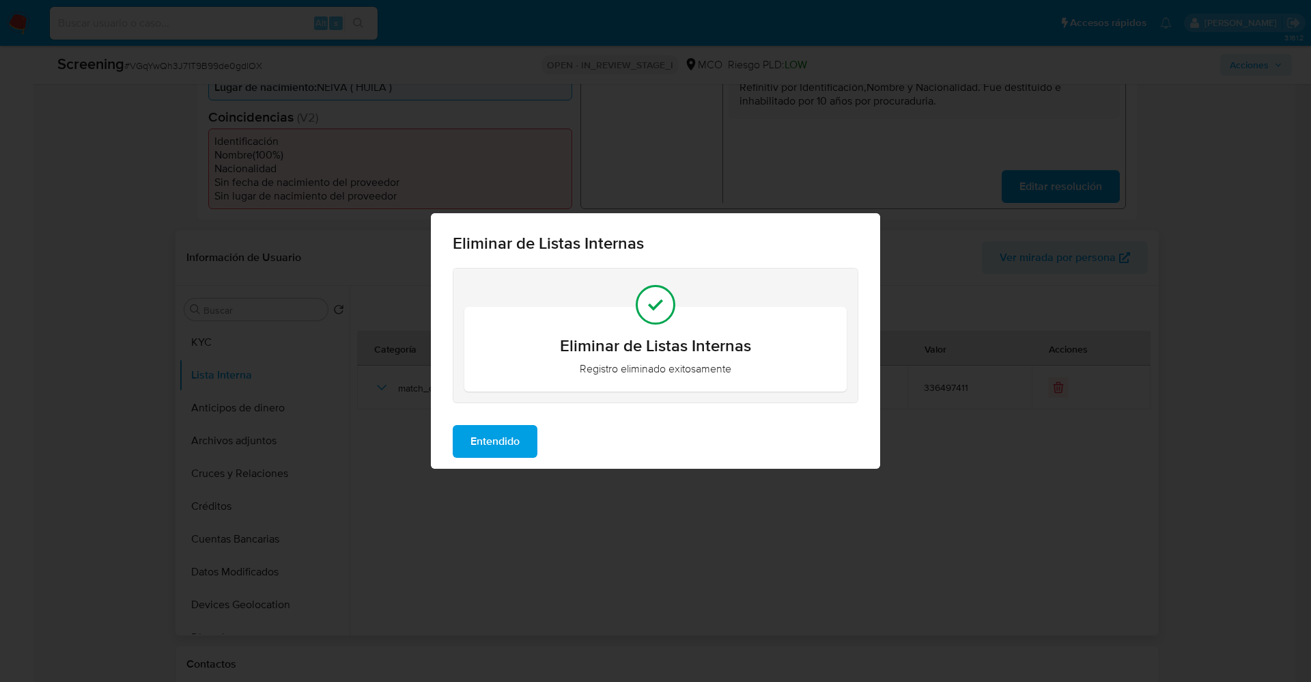
click at [502, 443] on span "Entendido" at bounding box center [495, 441] width 49 height 30
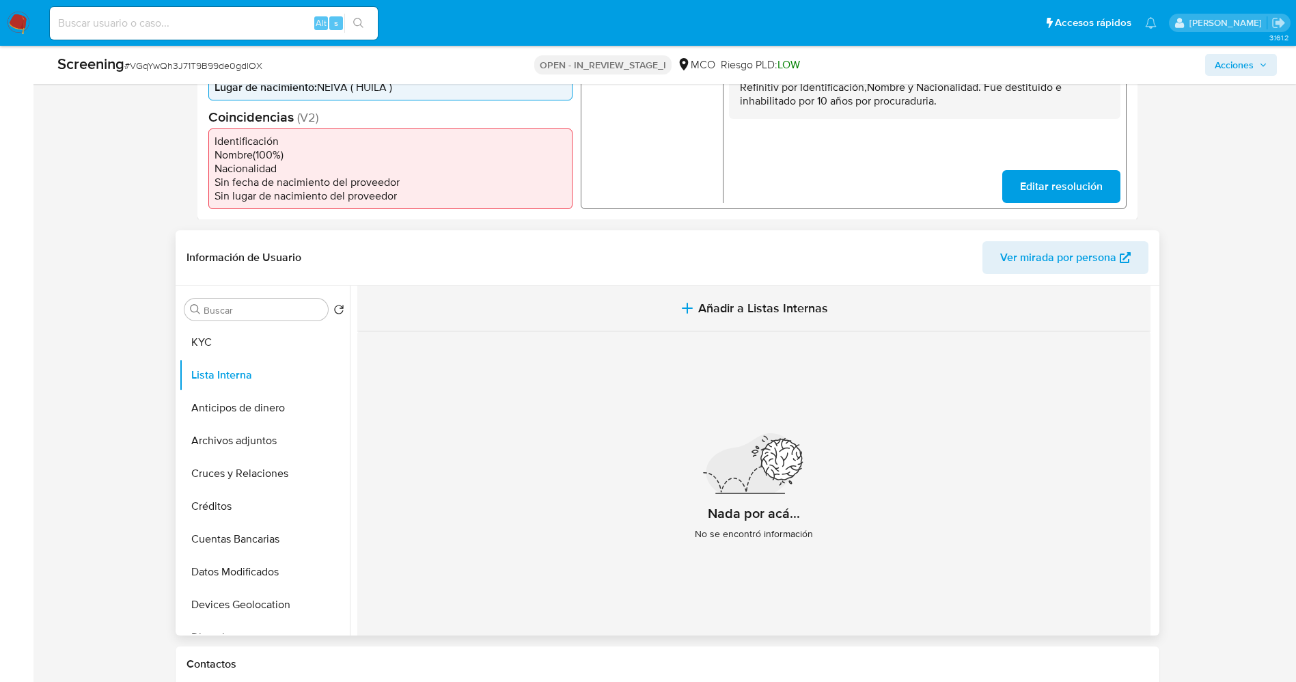
click at [729, 312] on span "Añadir a Listas Internas" at bounding box center [763, 308] width 130 height 15
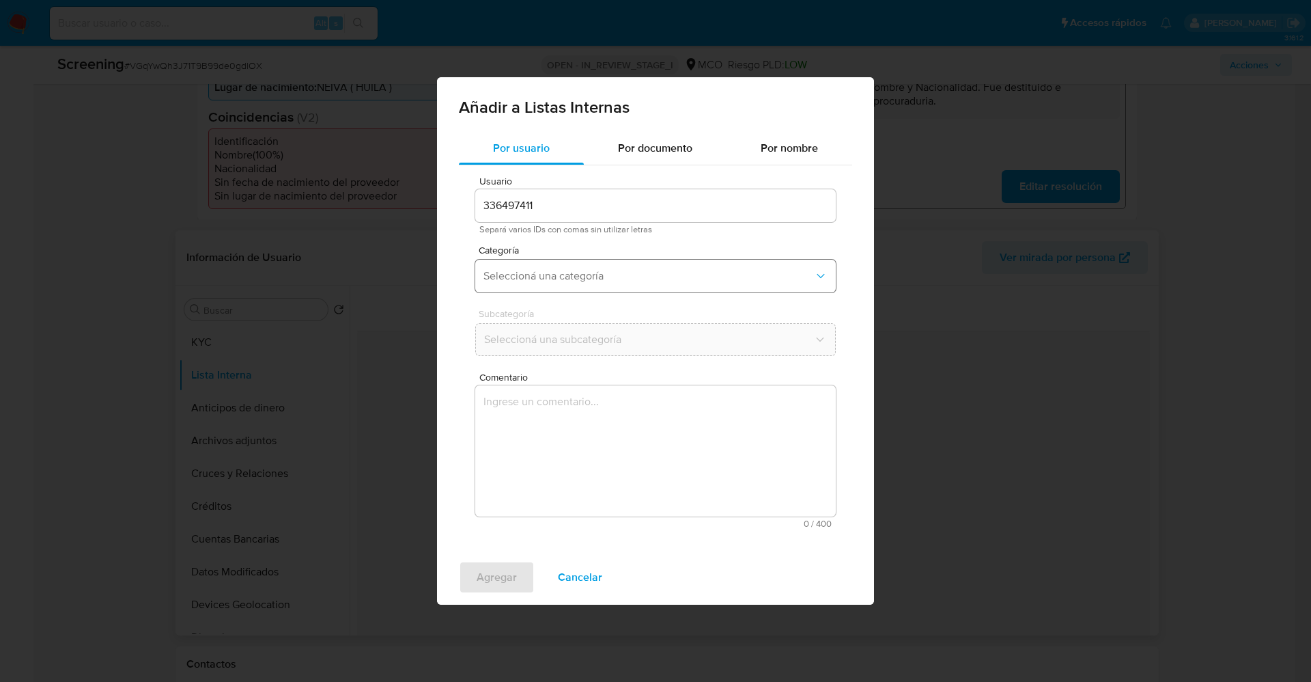
click at [623, 279] on span "Seleccioná una categoría" at bounding box center [649, 276] width 331 height 14
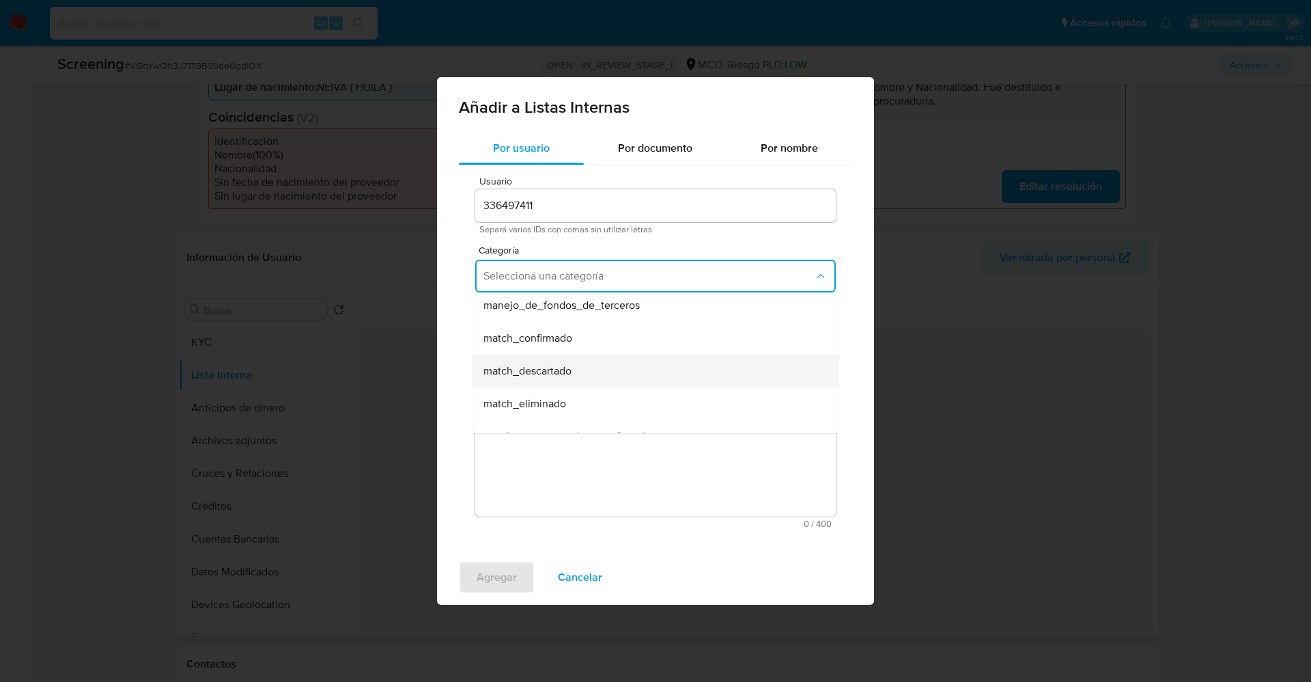
scroll to position [102, 0]
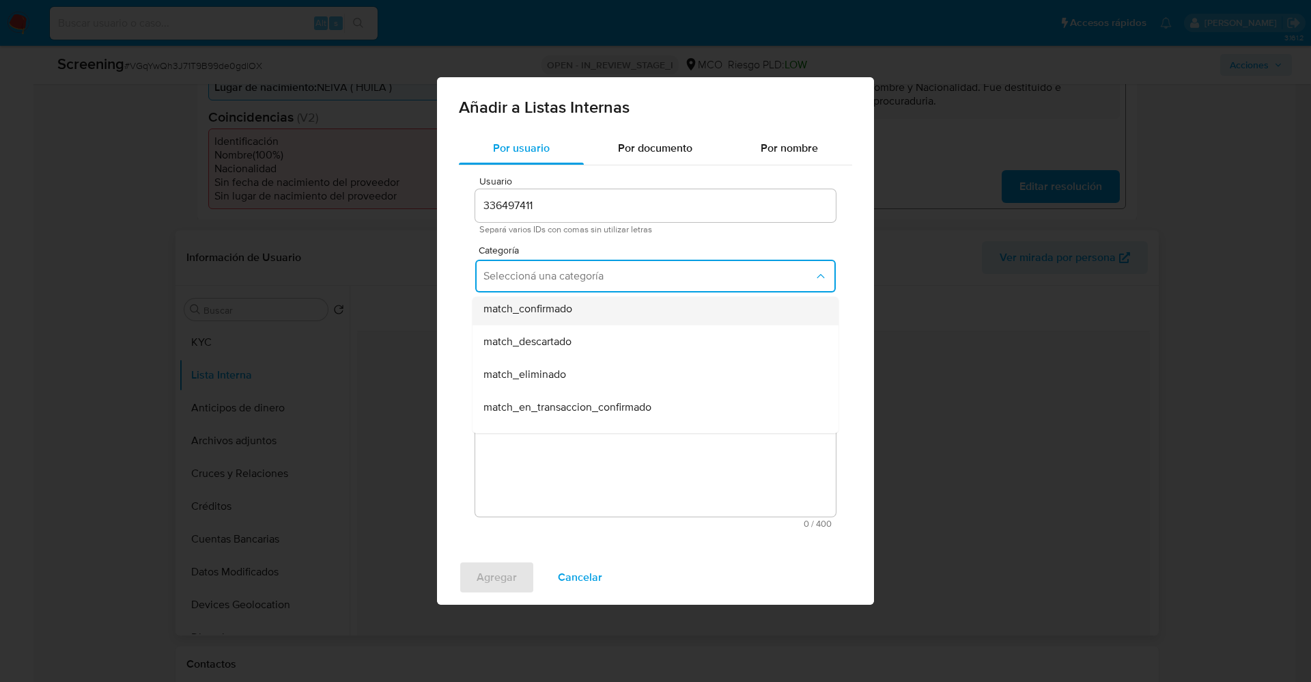
click at [566, 313] on span "match_confirmado" at bounding box center [528, 309] width 89 height 14
click at [570, 339] on span "Seleccioná una subcategoría" at bounding box center [649, 340] width 331 height 14
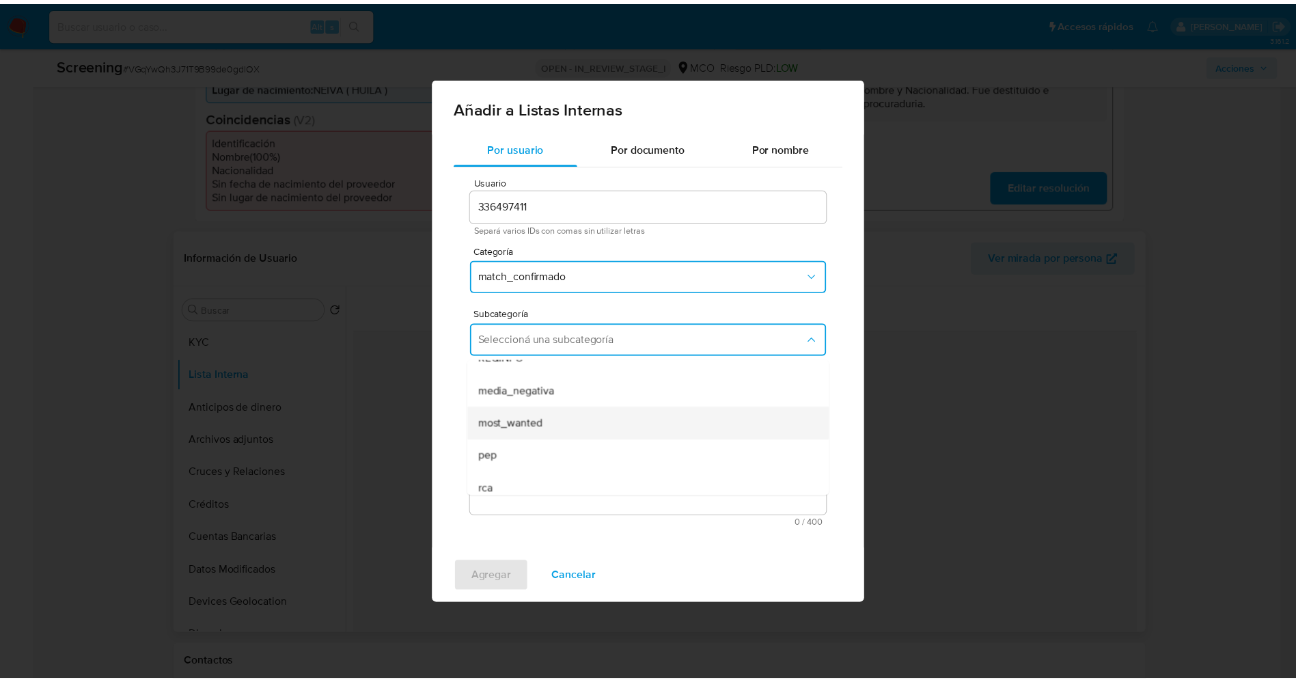
scroll to position [93, 0]
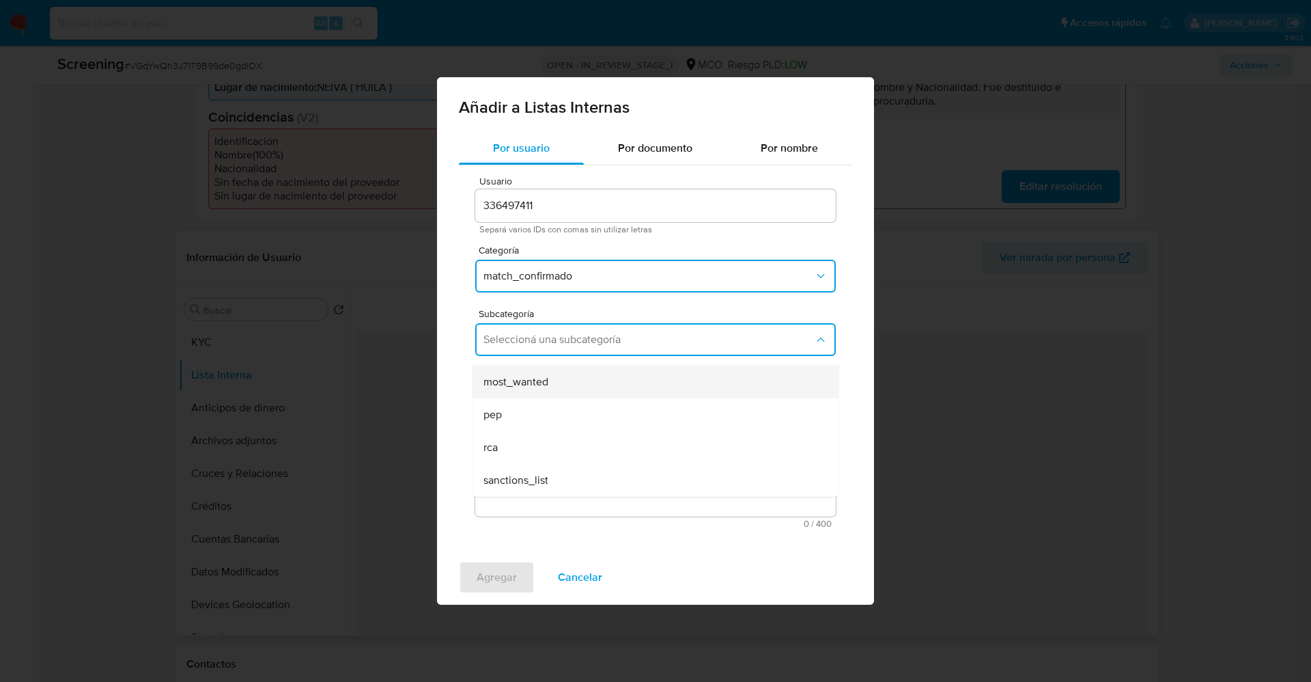
click at [554, 391] on div "most_wanted" at bounding box center [652, 381] width 336 height 33
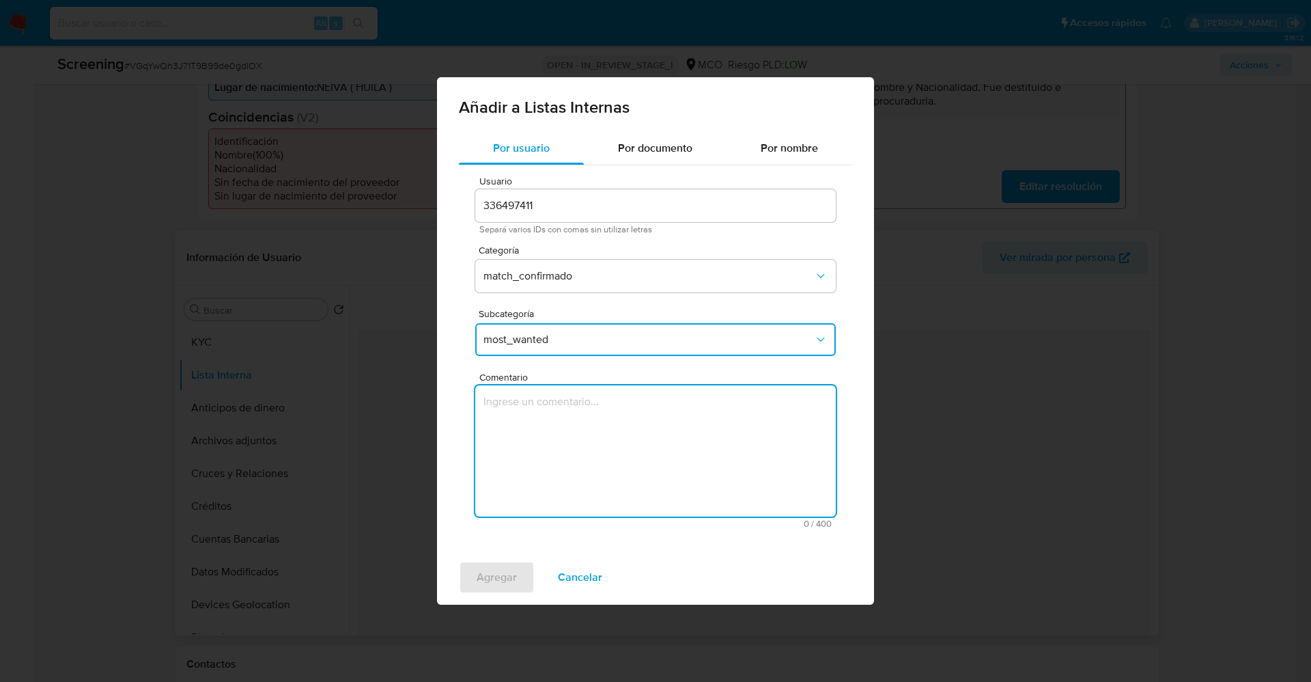
click at [560, 420] on textarea "Comentario" at bounding box center [655, 450] width 361 height 131
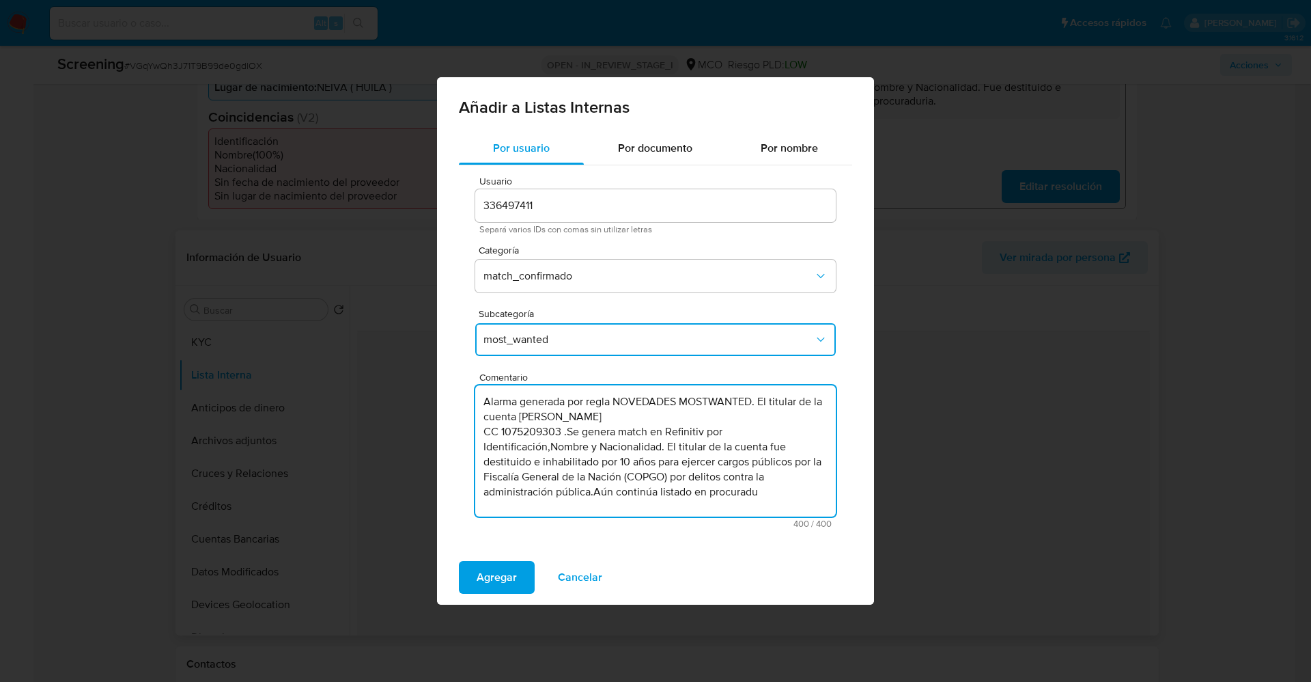
drag, startPoint x: 487, startPoint y: 407, endPoint x: 755, endPoint y: 400, distance: 268.5
click at [755, 400] on textarea "Alarma generada por regla NOVEDADES MOSTWANTED. El titular de la cuenta esArnol…" at bounding box center [655, 450] width 361 height 131
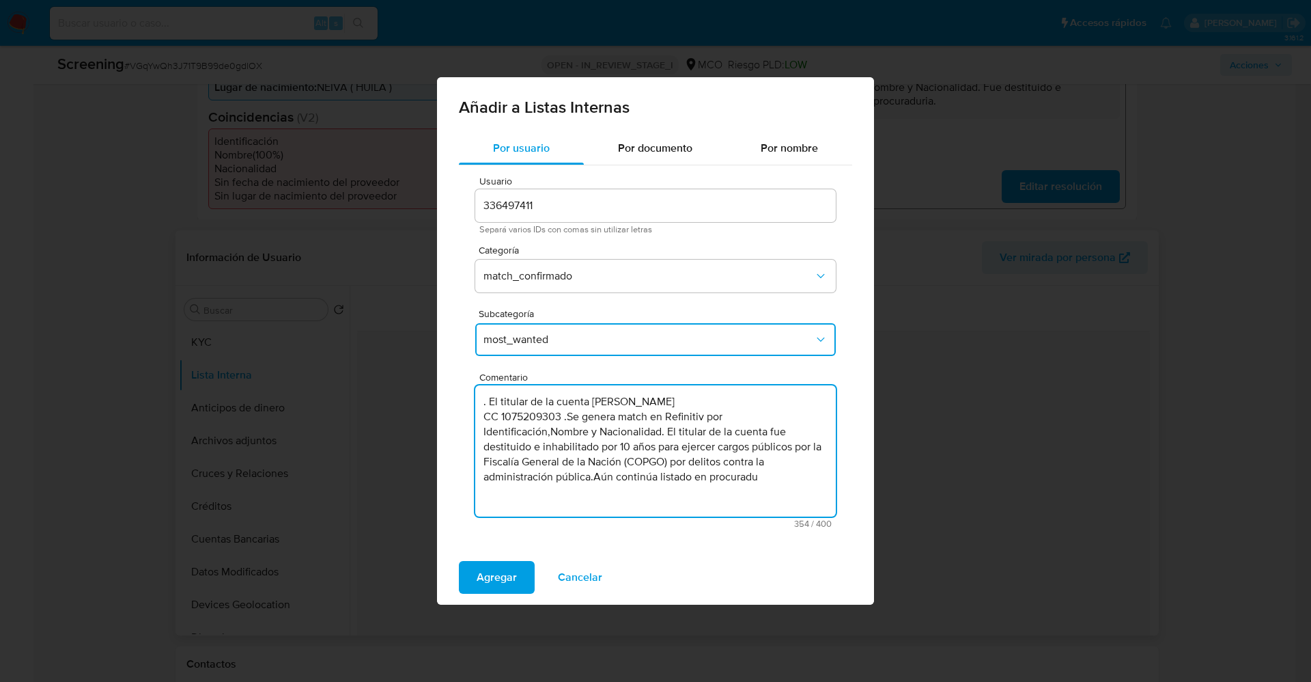
drag, startPoint x: 589, startPoint y: 483, endPoint x: 779, endPoint y: 484, distance: 189.2
click at [779, 484] on textarea ". El titular de la cuenta esArnoldo Tovar Ramirez CC 1075209303 .Se genera matc…" at bounding box center [655, 450] width 361 height 131
type textarea ". El titular de la cuenta esArnoldo Tovar Ramirez CC 1075209303 .Se genera matc…"
click at [506, 581] on span "Agregar" at bounding box center [497, 577] width 40 height 30
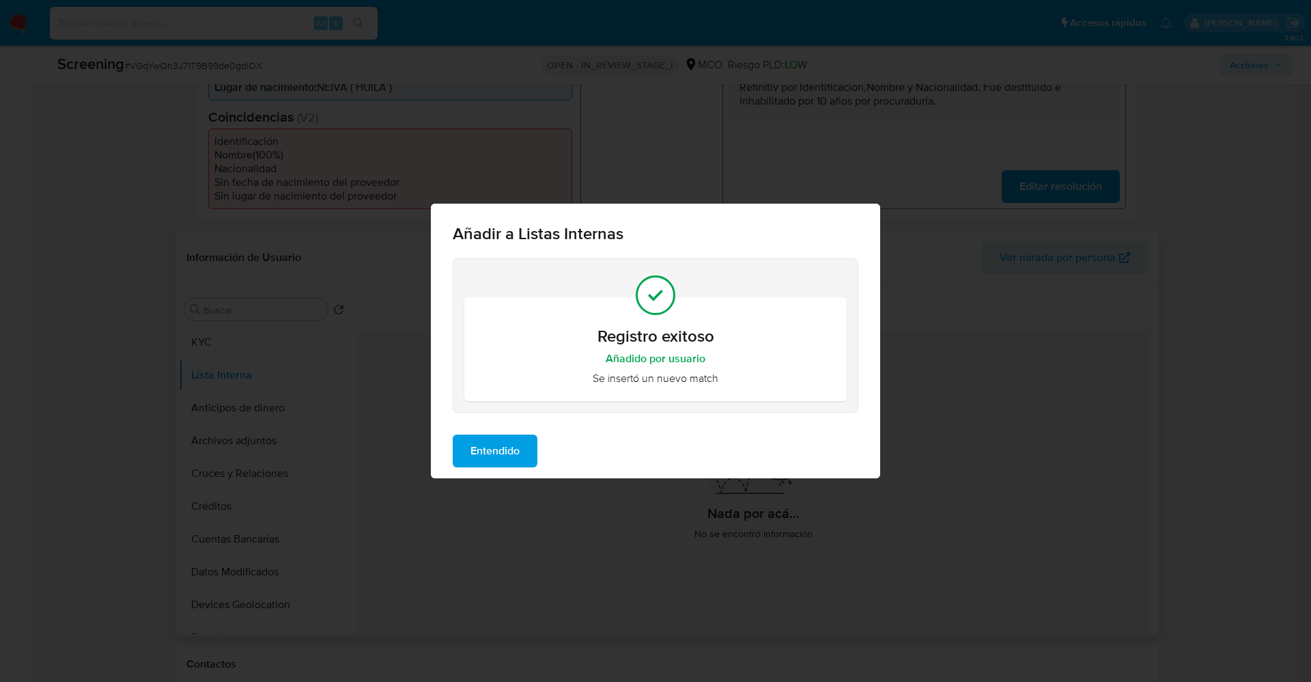
drag, startPoint x: 499, startPoint y: 460, endPoint x: 300, endPoint y: 434, distance: 201.2
click at [498, 459] on span "Entendido" at bounding box center [495, 451] width 49 height 30
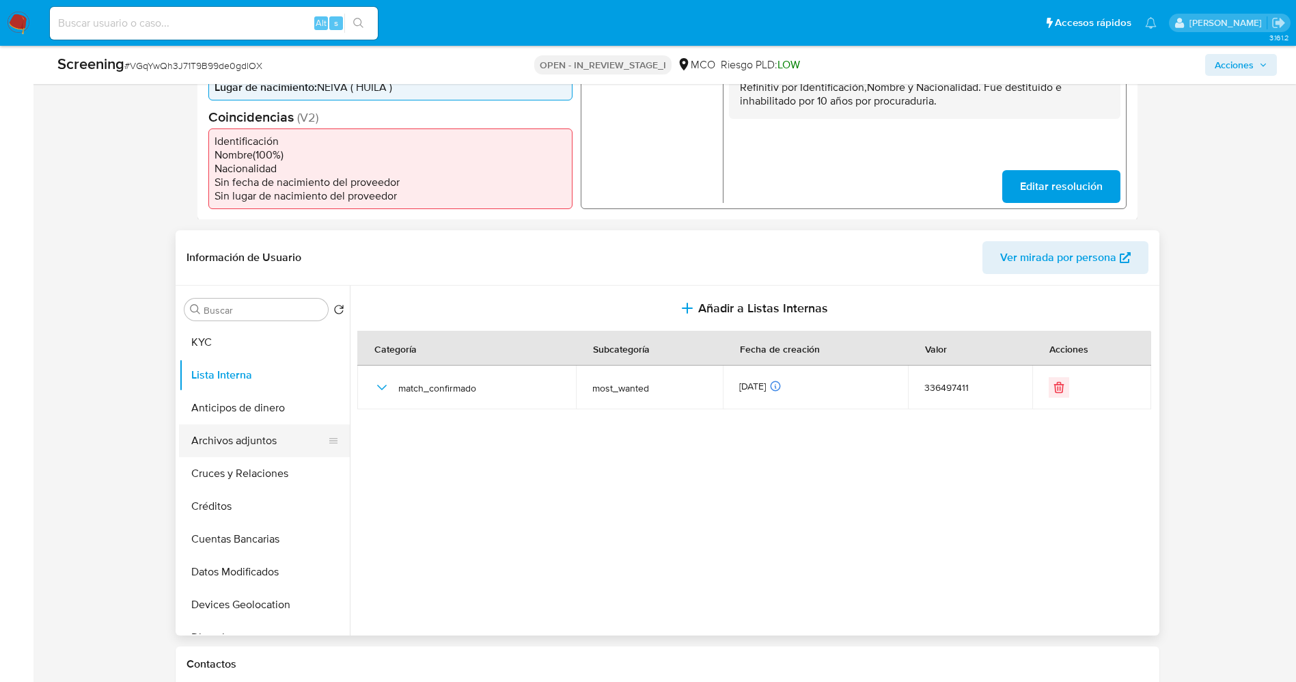
click at [236, 436] on button "Archivos adjuntos" at bounding box center [259, 440] width 160 height 33
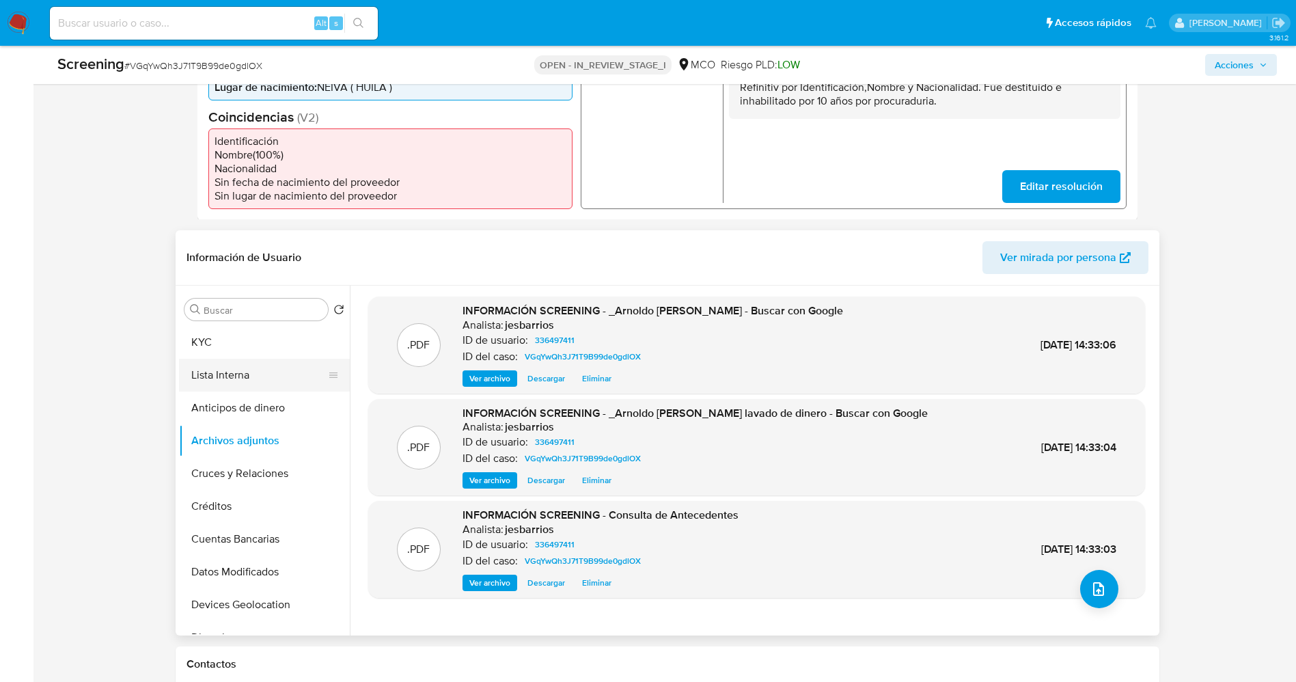
click at [255, 380] on button "Lista Interna" at bounding box center [259, 375] width 160 height 33
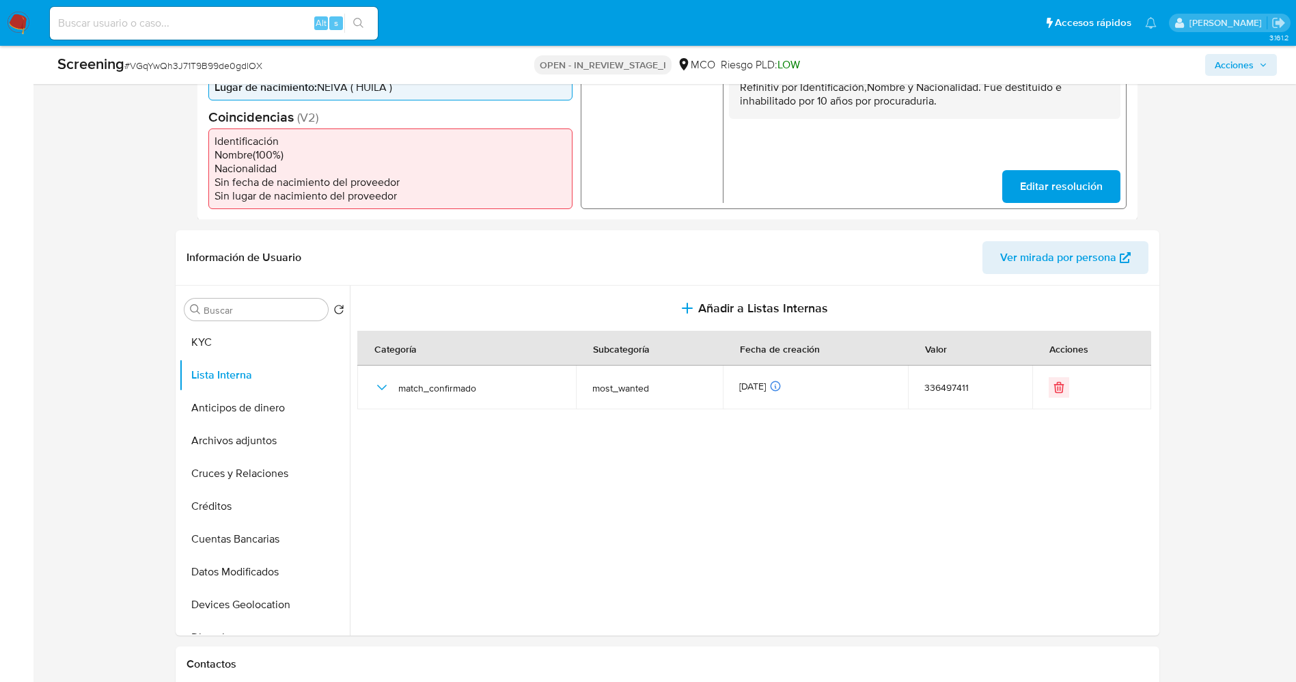
scroll to position [0, 0]
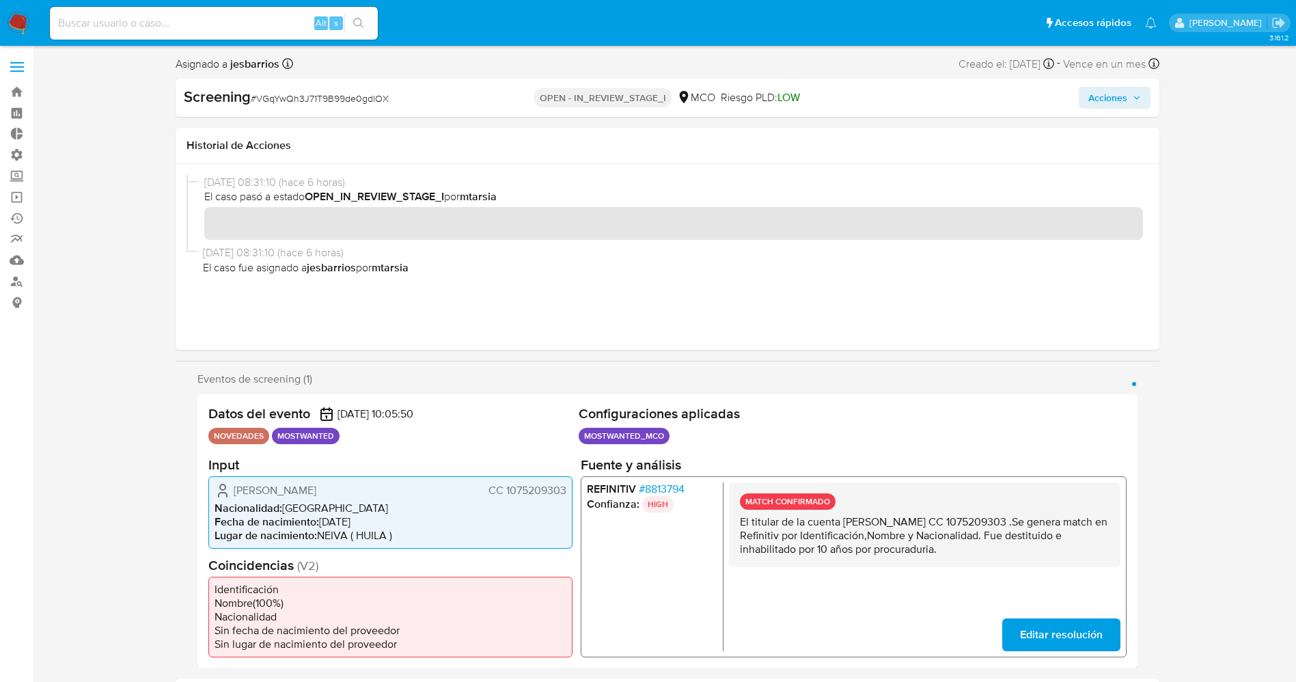
click at [1088, 96] on span "Acciones" at bounding box center [1107, 98] width 39 height 22
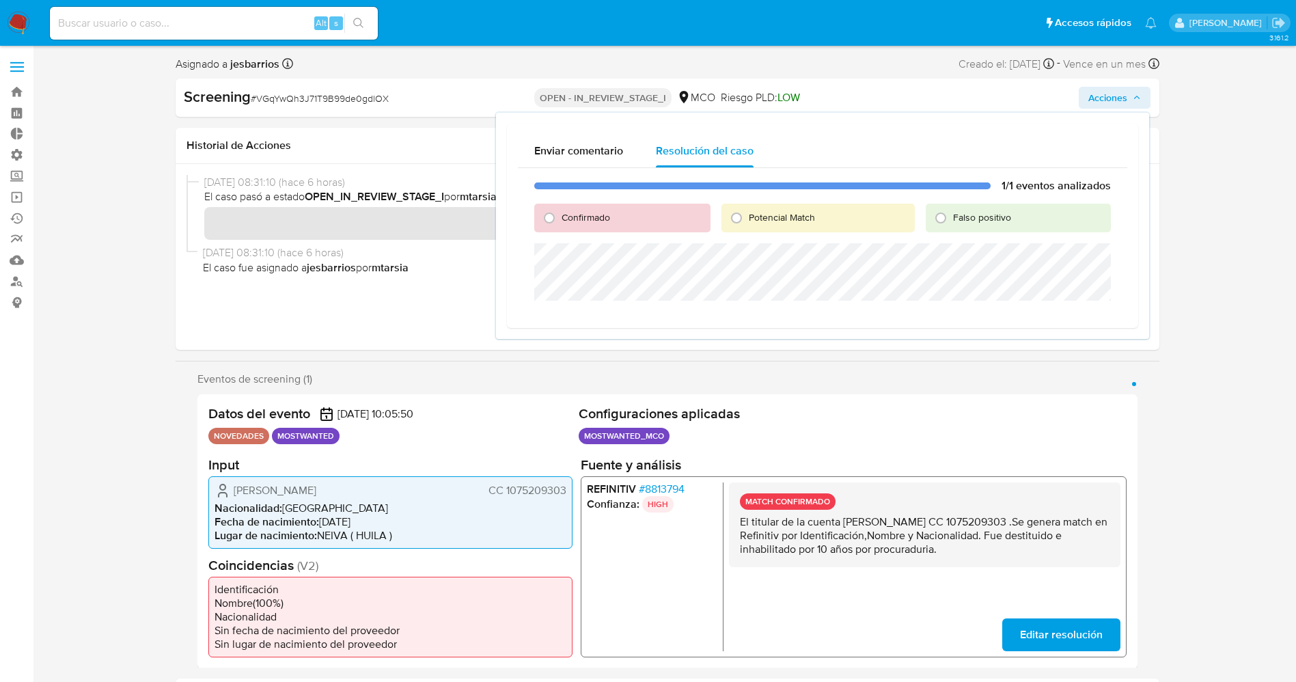
click at [574, 216] on span "Confirmado" at bounding box center [585, 217] width 48 height 14
click at [560, 216] on input "Confirmado" at bounding box center [549, 218] width 22 height 22
radio input "true"
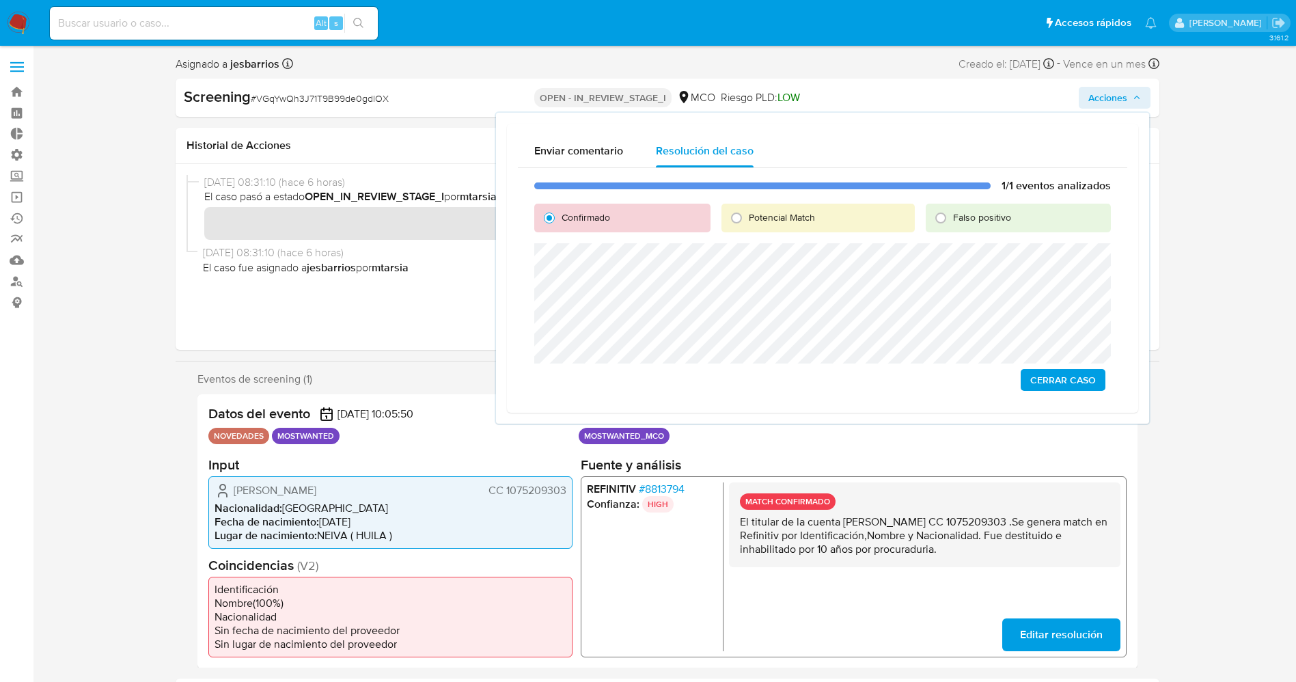
click at [1045, 378] on span "Cerrar Caso" at bounding box center [1063, 379] width 66 height 19
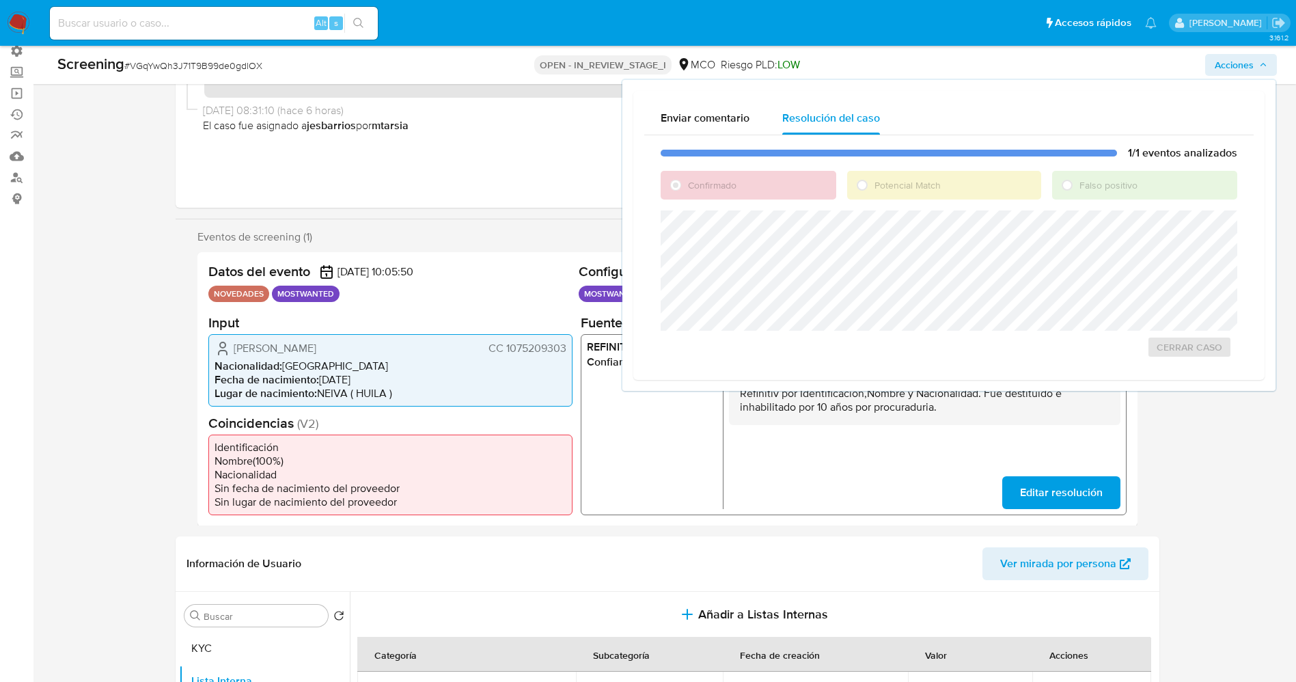
scroll to position [205, 0]
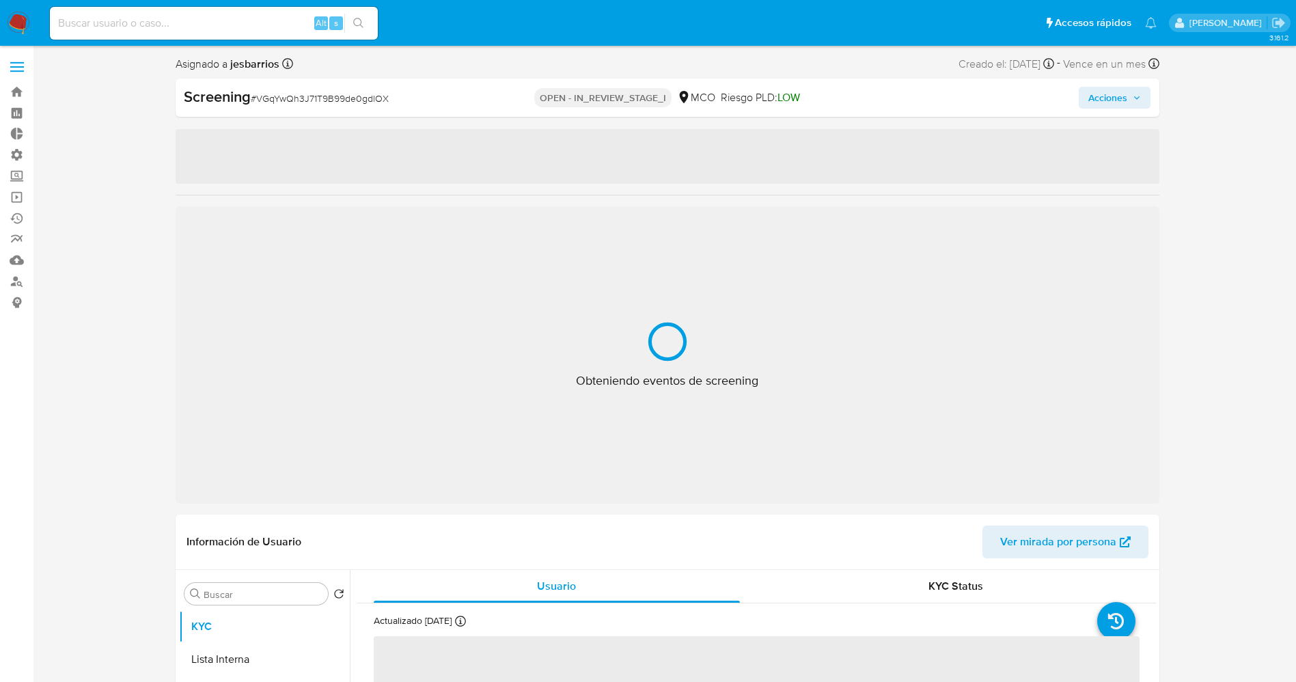
select select "10"
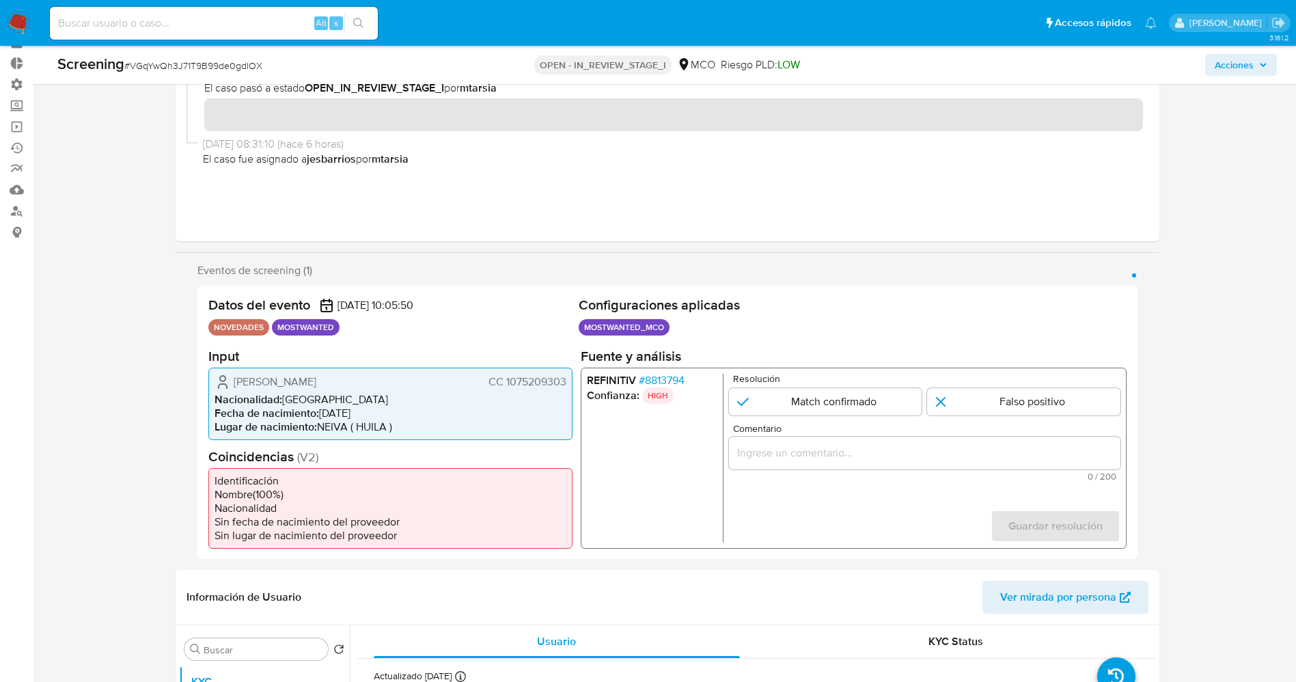
scroll to position [102, 0]
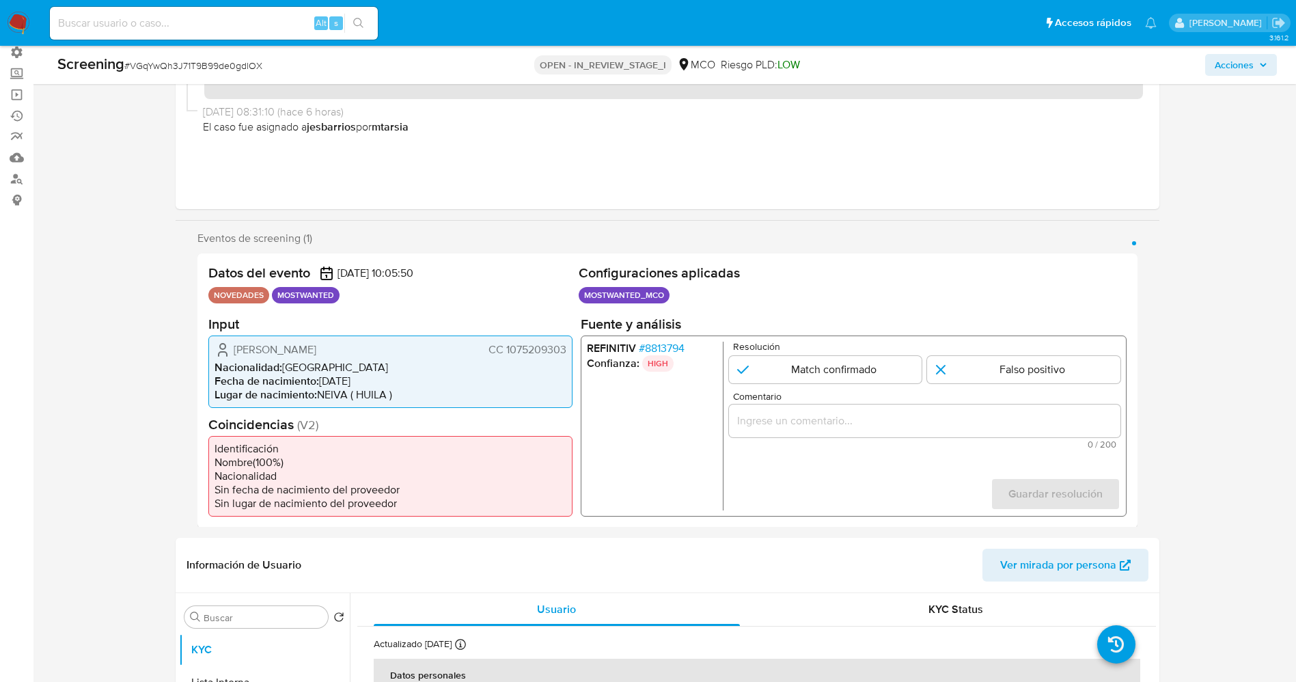
click at [671, 347] on span "# 8813794" at bounding box center [661, 348] width 46 height 14
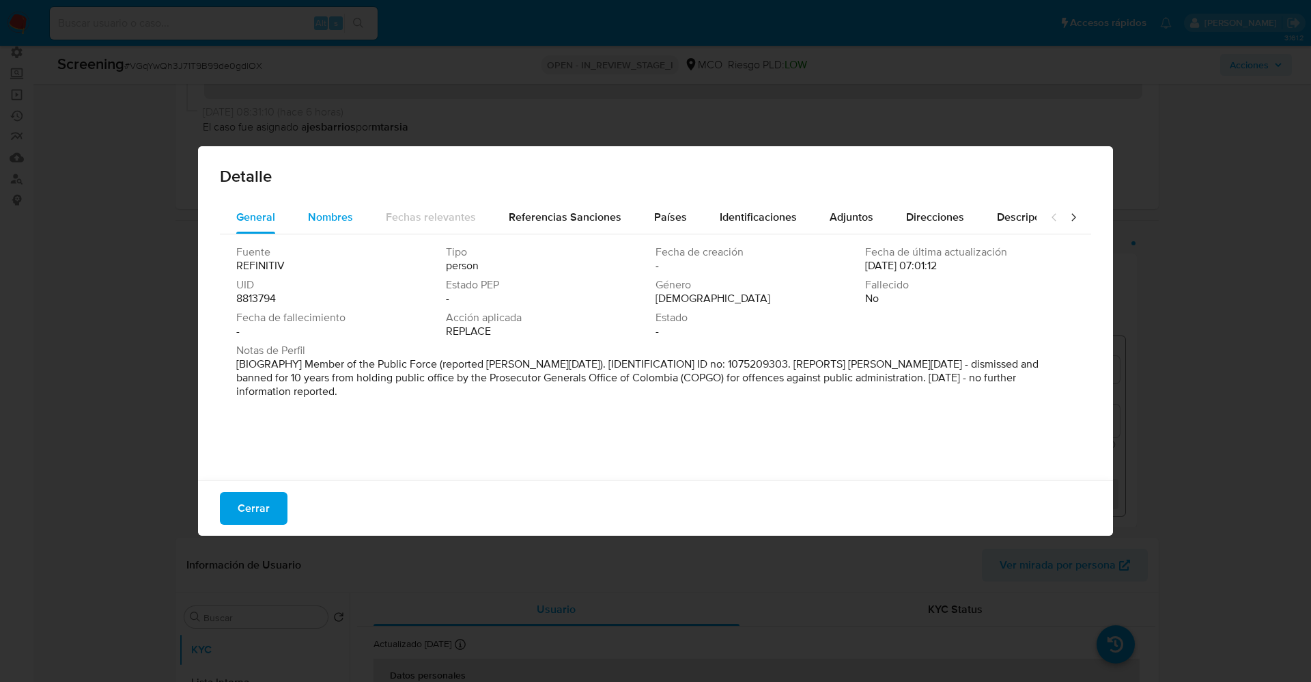
click at [335, 202] on div "Nombres" at bounding box center [330, 217] width 45 height 33
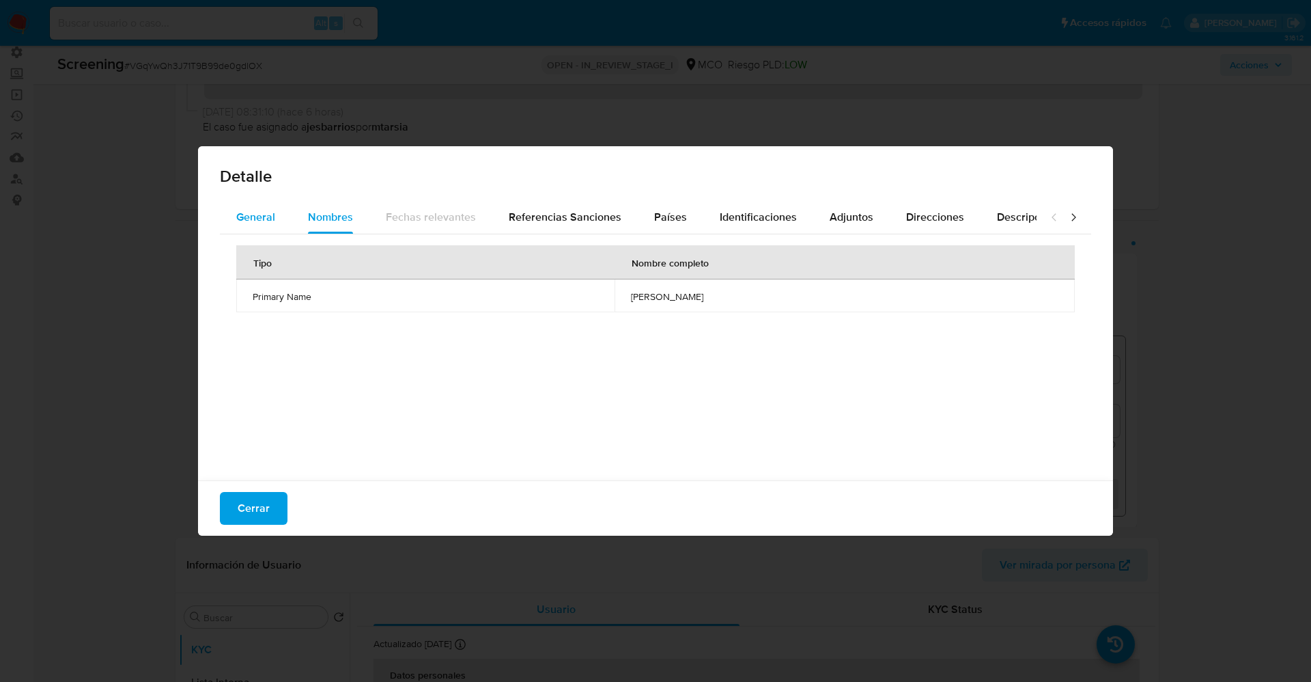
click at [273, 219] on span "General" at bounding box center [255, 217] width 39 height 16
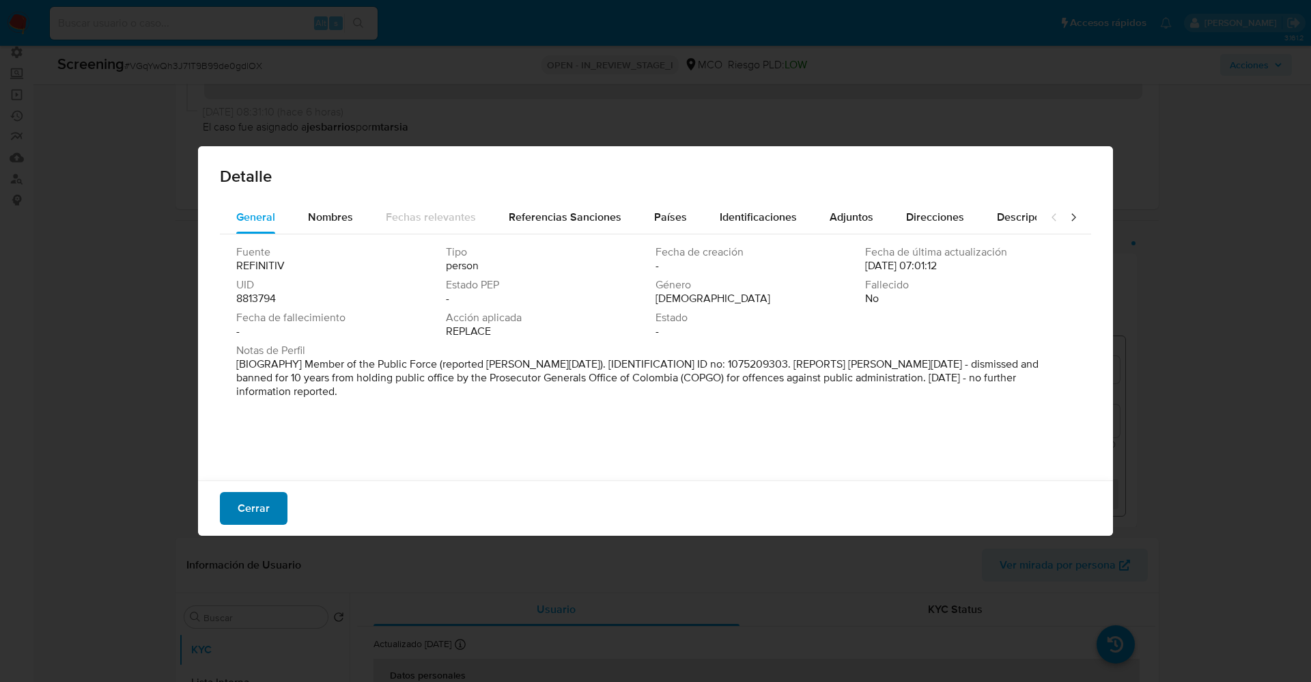
click at [279, 509] on button "Cerrar" at bounding box center [254, 508] width 68 height 33
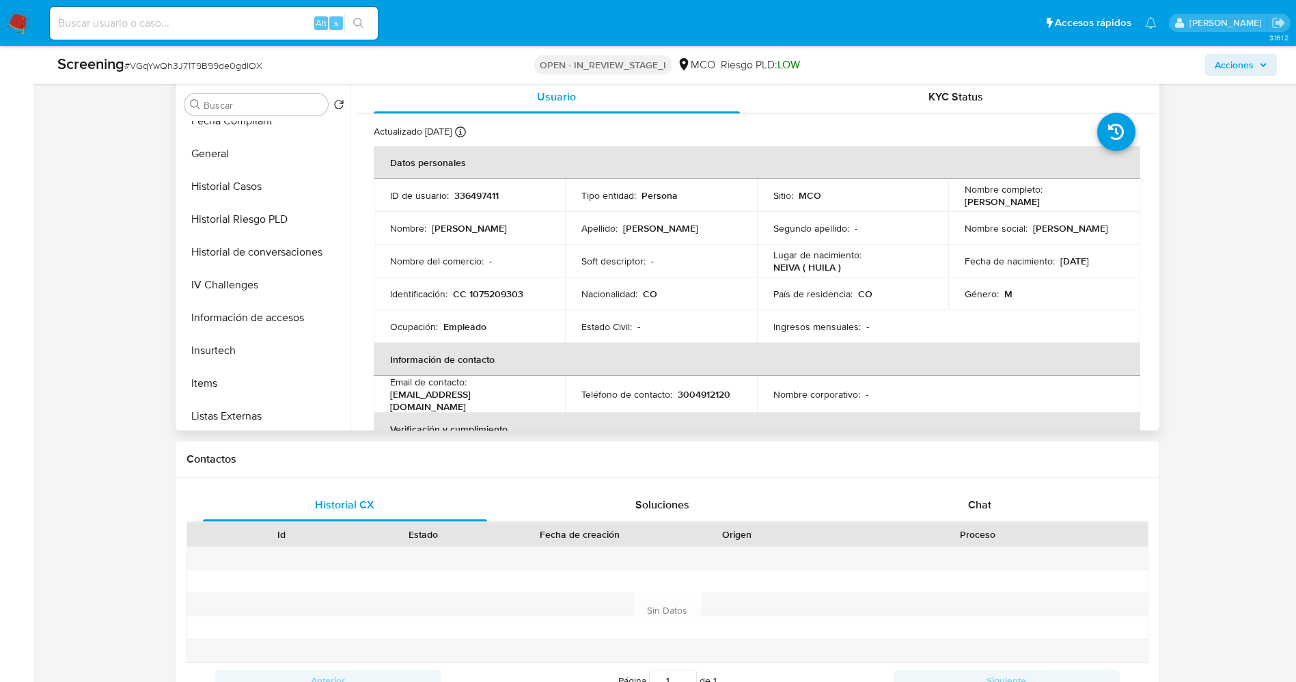
scroll to position [643, 0]
click at [281, 284] on button "Restricciones Nuevo Mundo" at bounding box center [259, 281] width 160 height 33
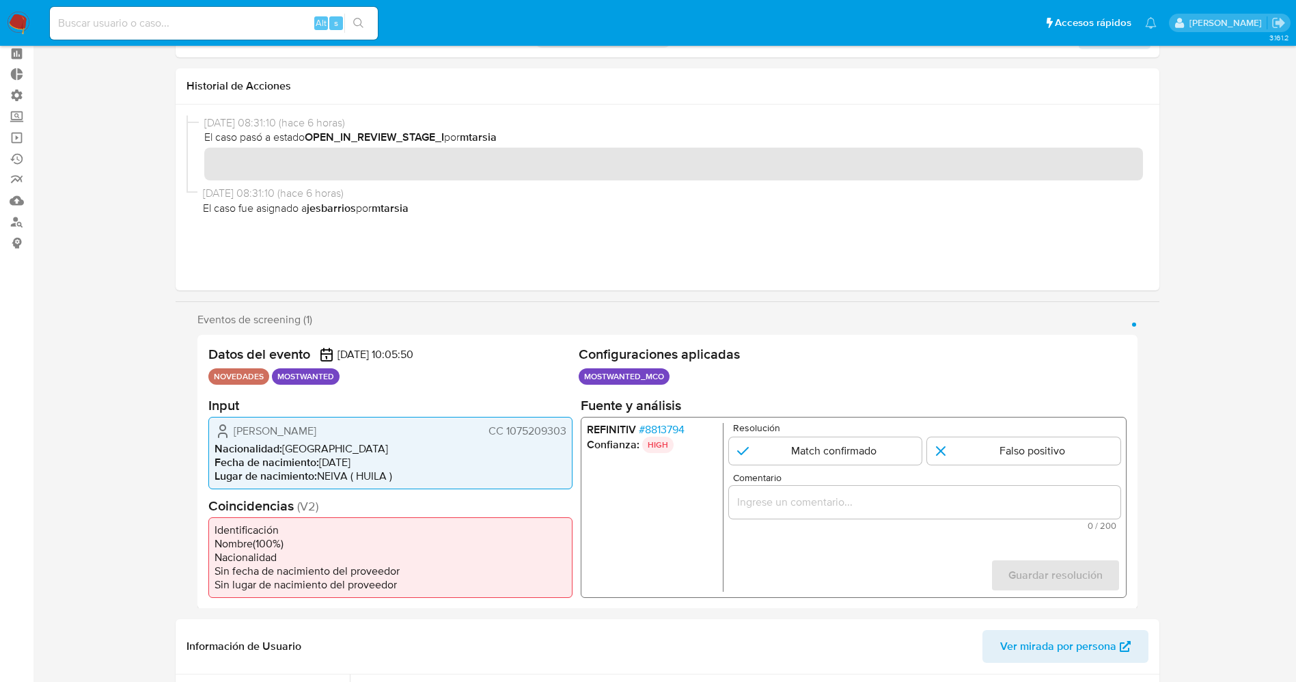
scroll to position [0, 0]
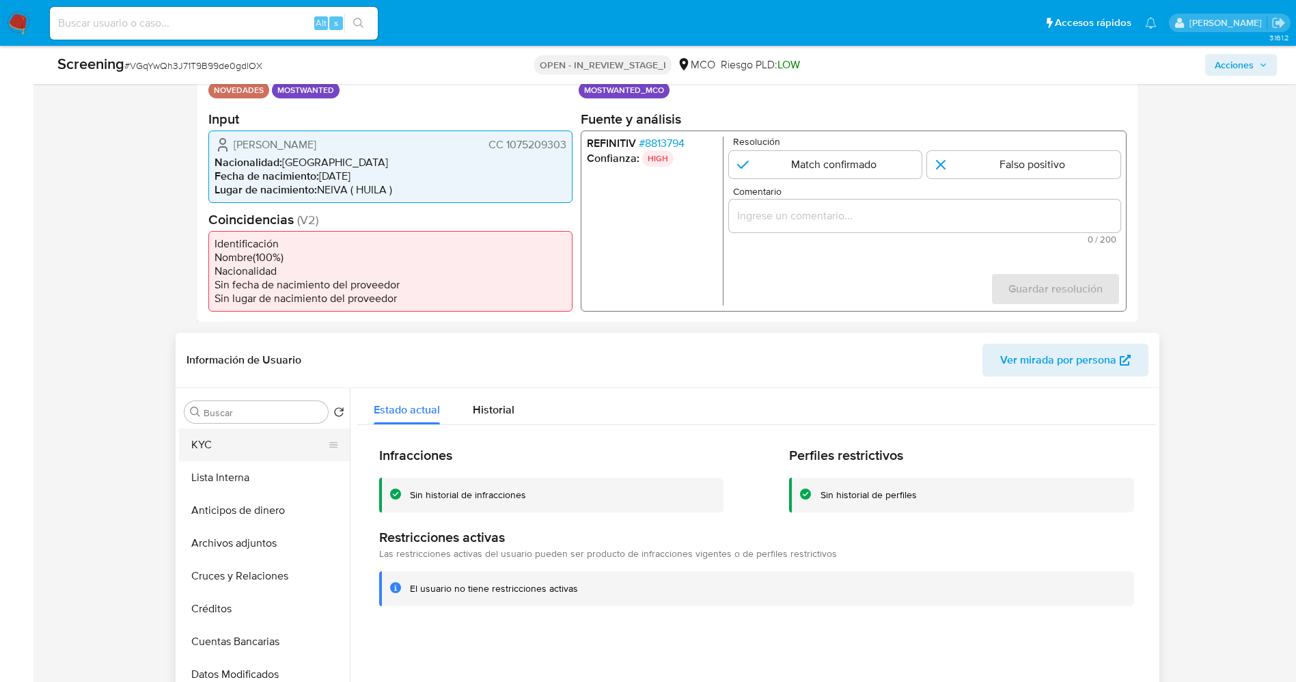
click at [231, 441] on button "KYC" at bounding box center [259, 444] width 160 height 33
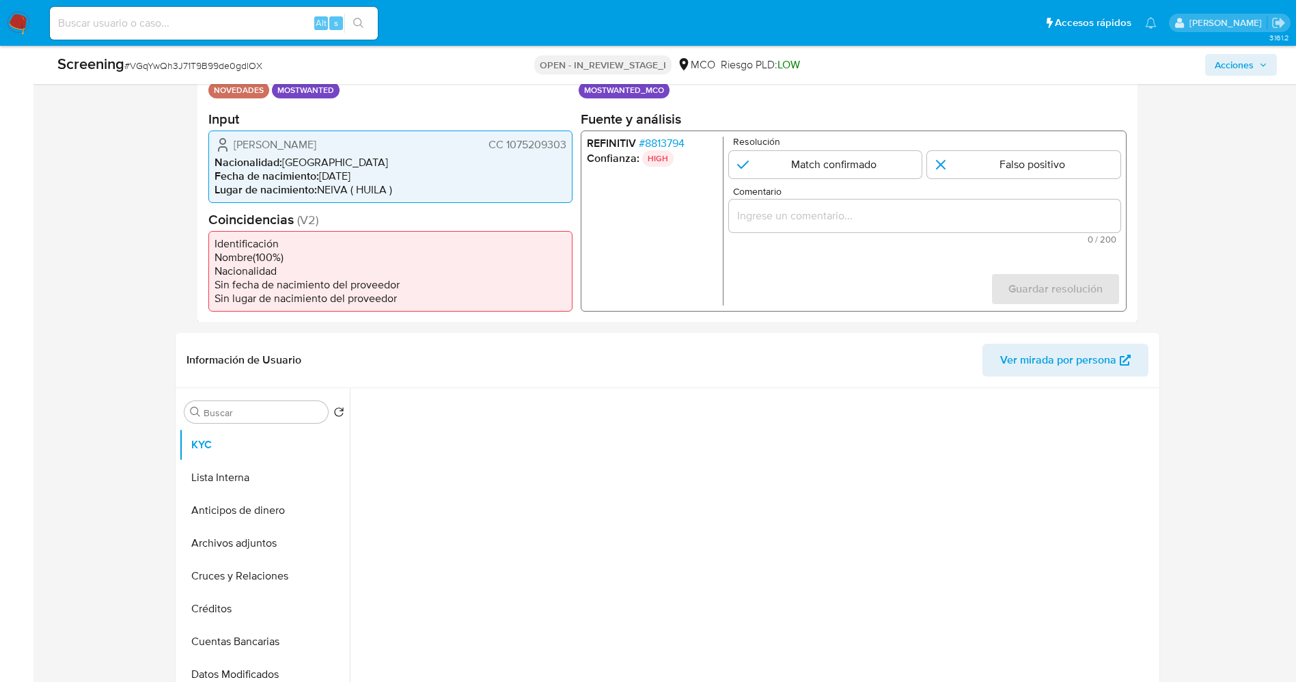
scroll to position [102, 0]
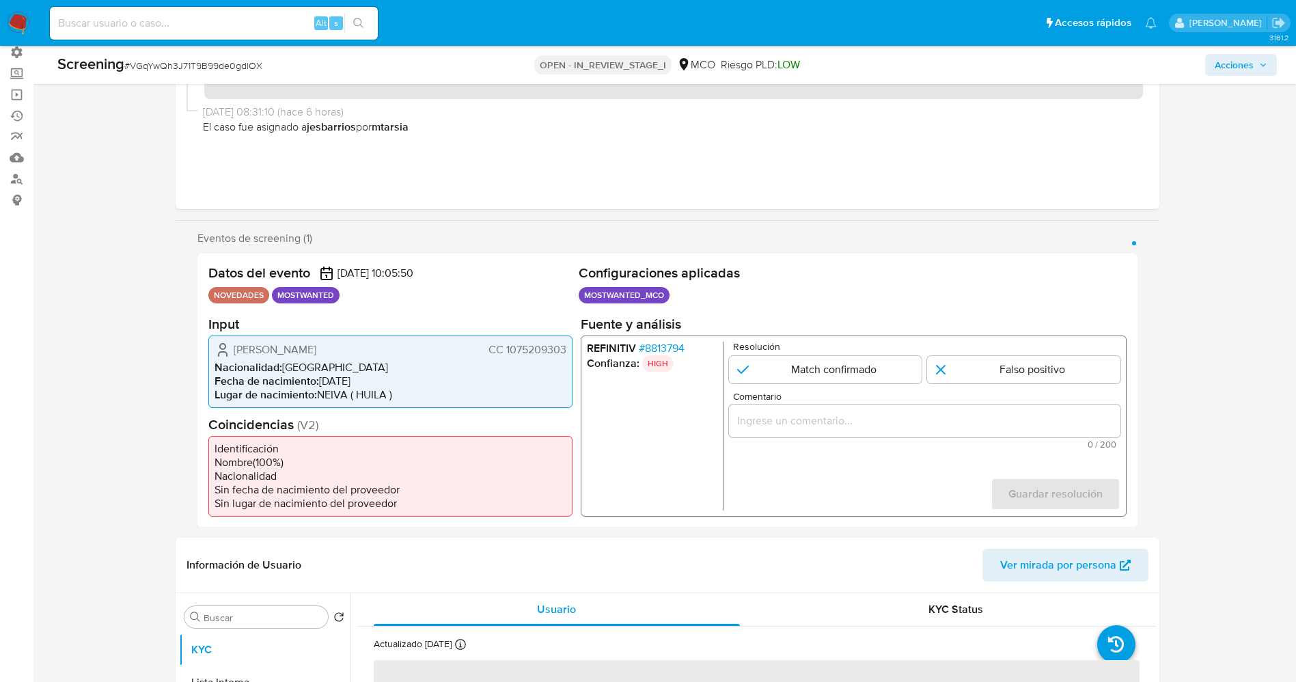
drag, startPoint x: 501, startPoint y: 354, endPoint x: 572, endPoint y: 350, distance: 70.4
click at [572, 350] on div "Arnoldo Tovar Ramirez CC 1075209303 Nacionalidad : Colombia Fecha de nacimiento…" at bounding box center [390, 371] width 364 height 72
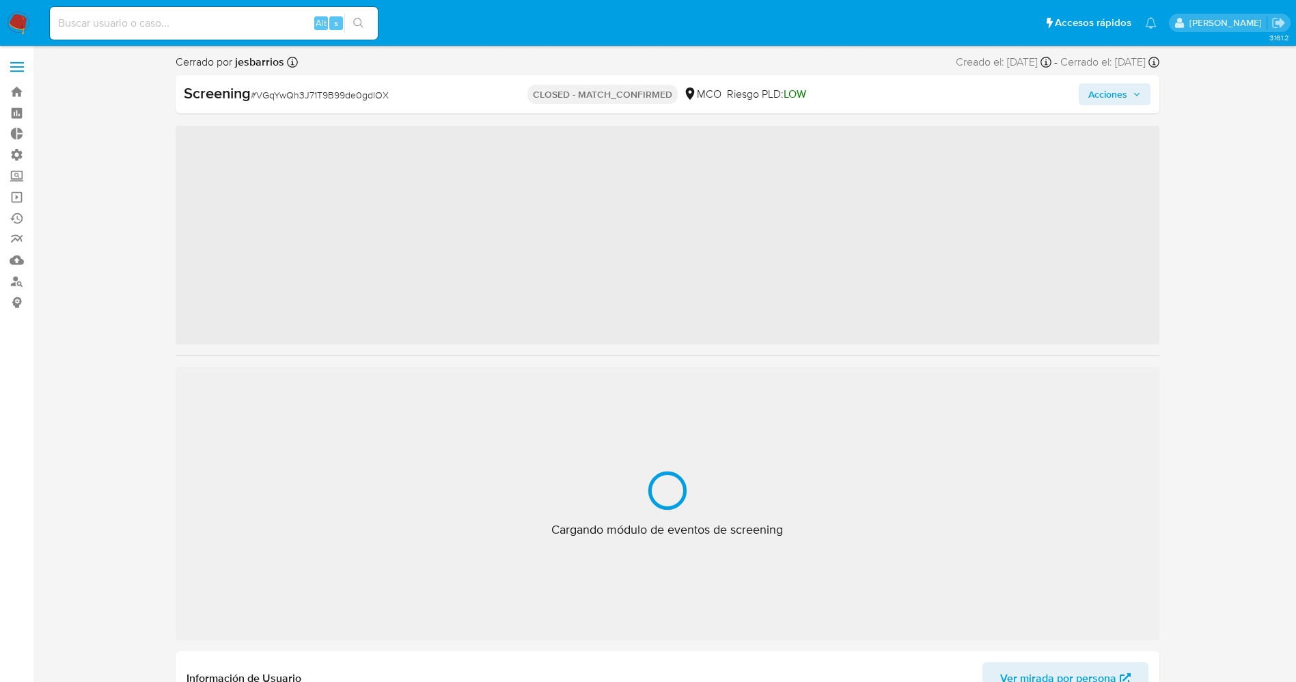
scroll to position [49, 0]
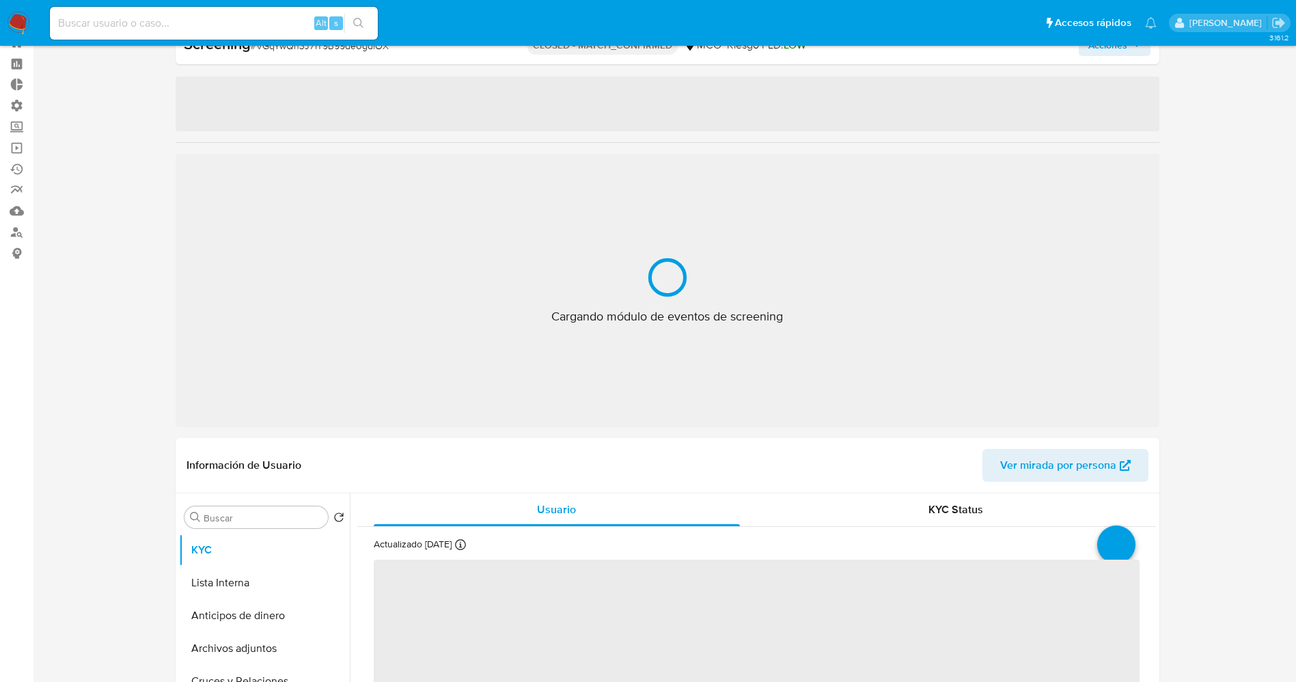
select select "10"
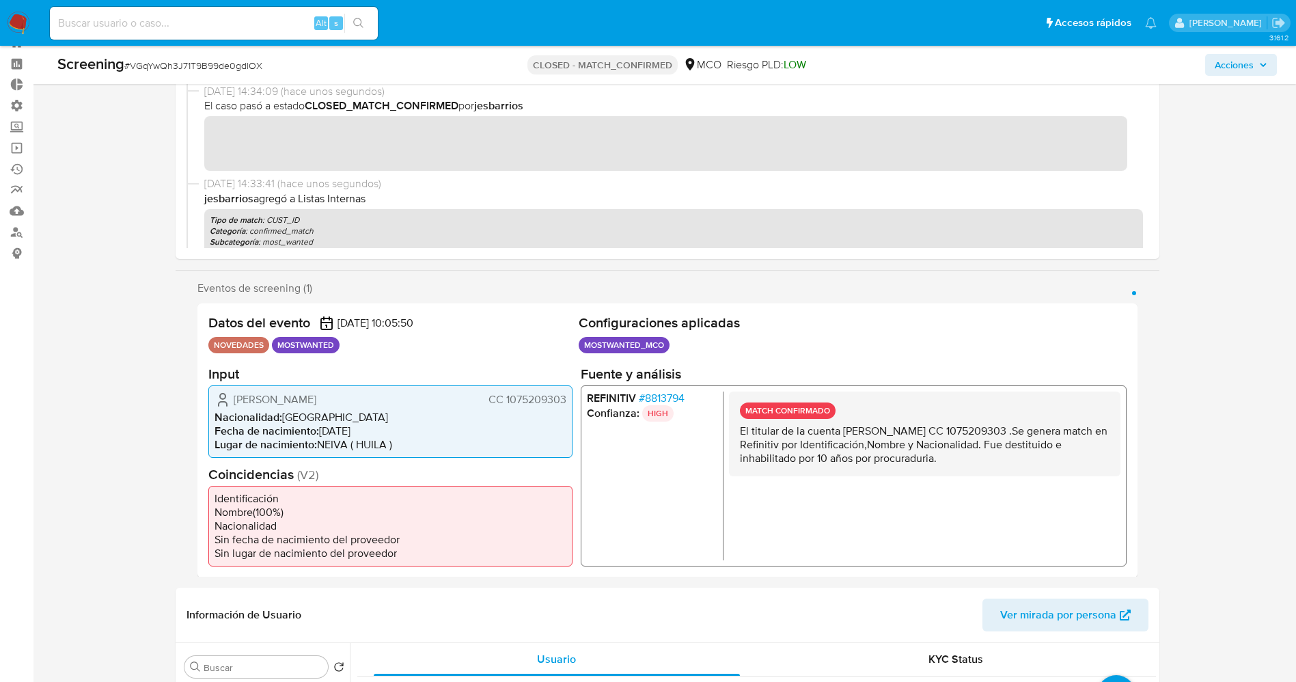
scroll to position [459, 0]
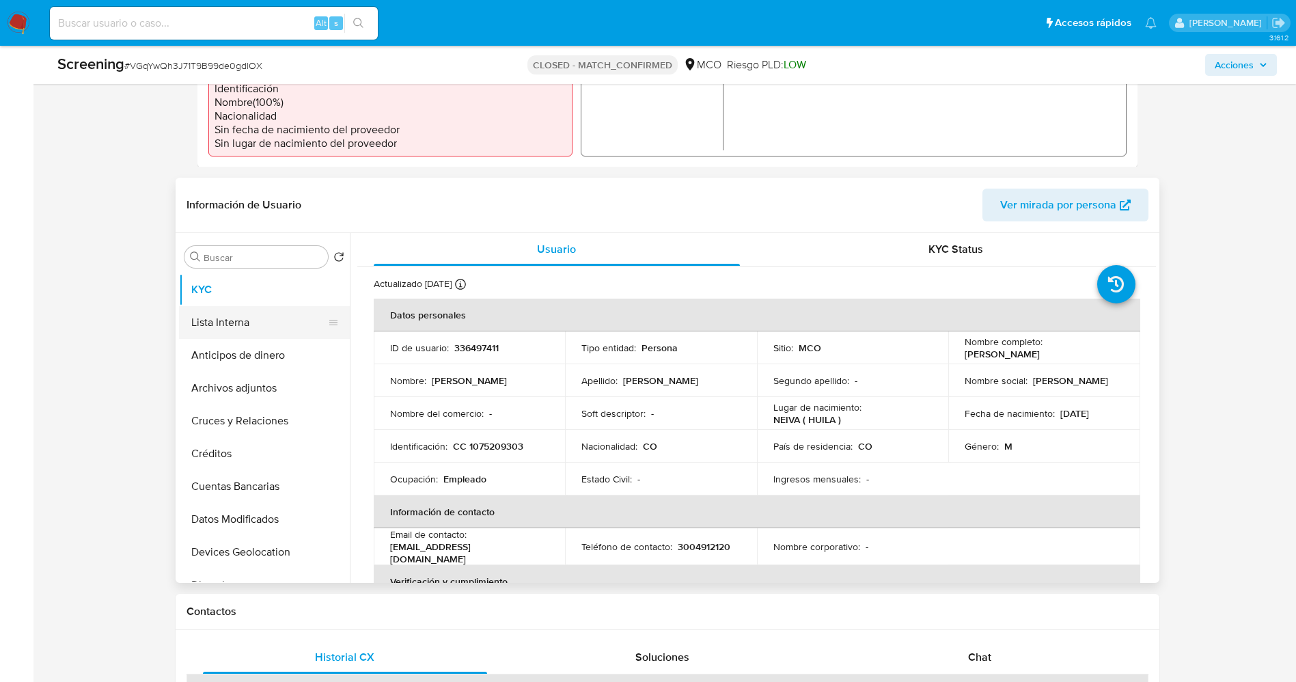
click at [232, 328] on button "Lista Interna" at bounding box center [259, 322] width 160 height 33
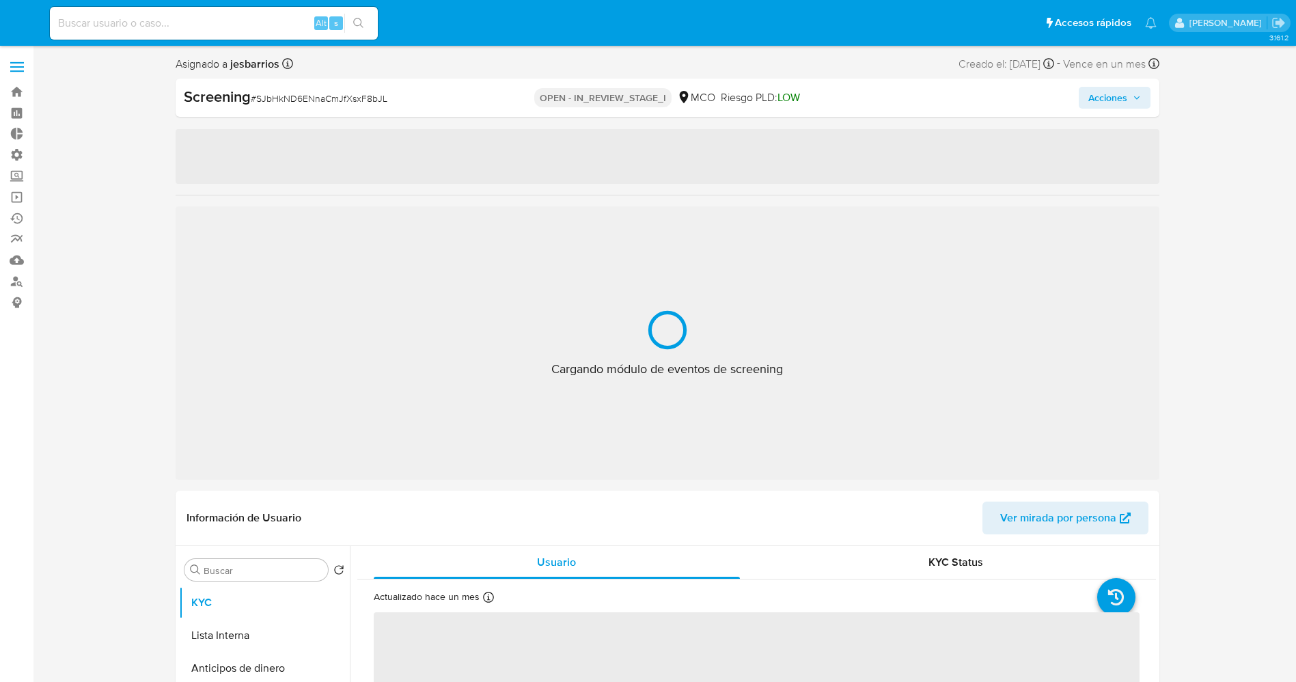
select select "10"
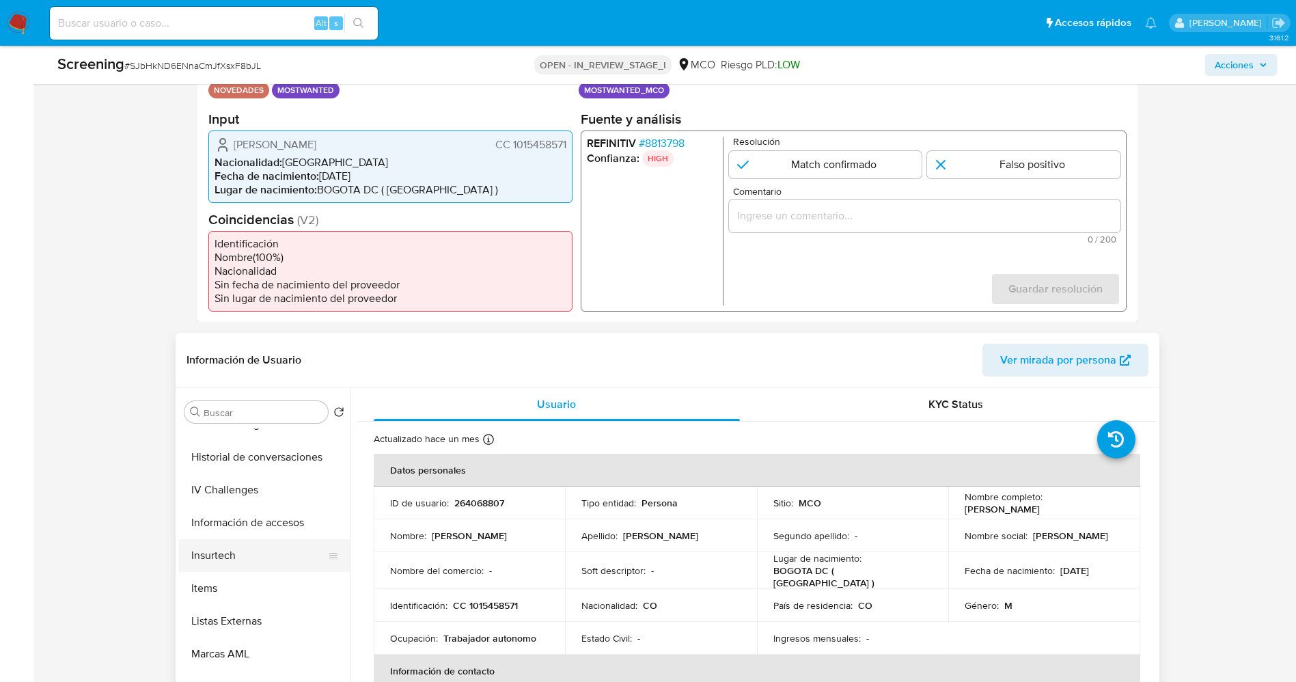
scroll to position [643, 0]
click at [213, 593] on button "Restricciones Nuevo Mundo" at bounding box center [259, 588] width 160 height 33
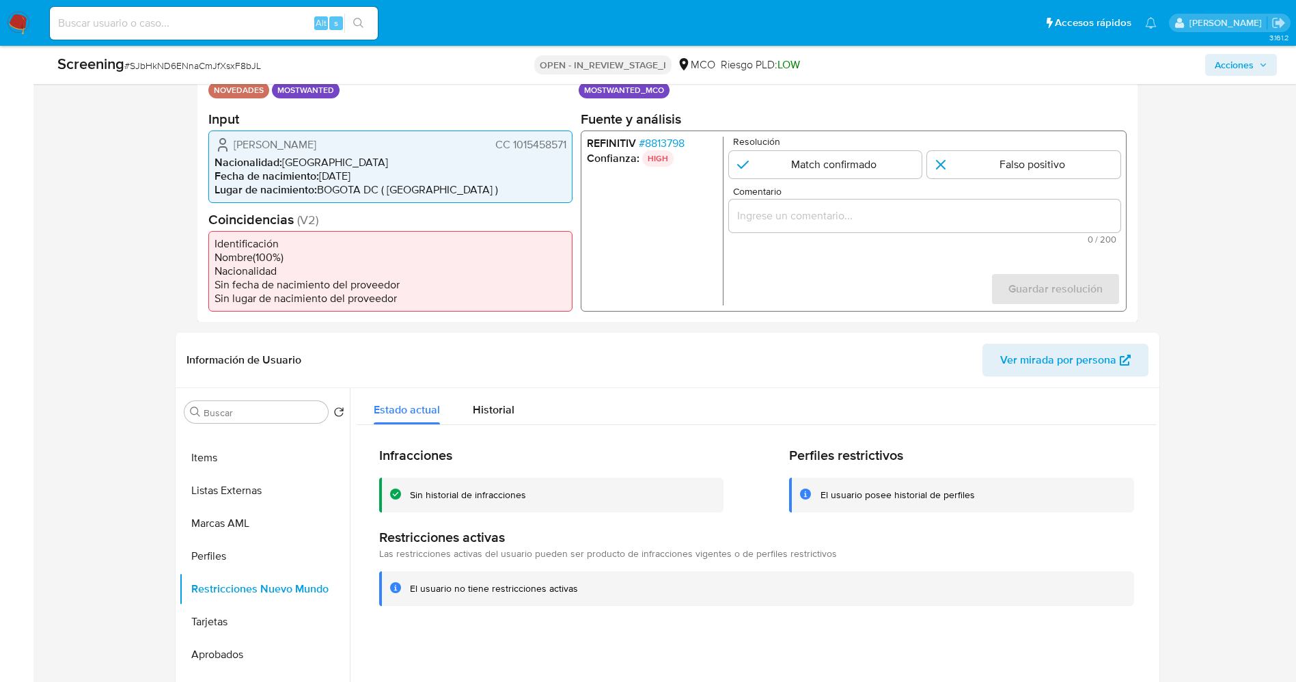
scroll to position [102, 0]
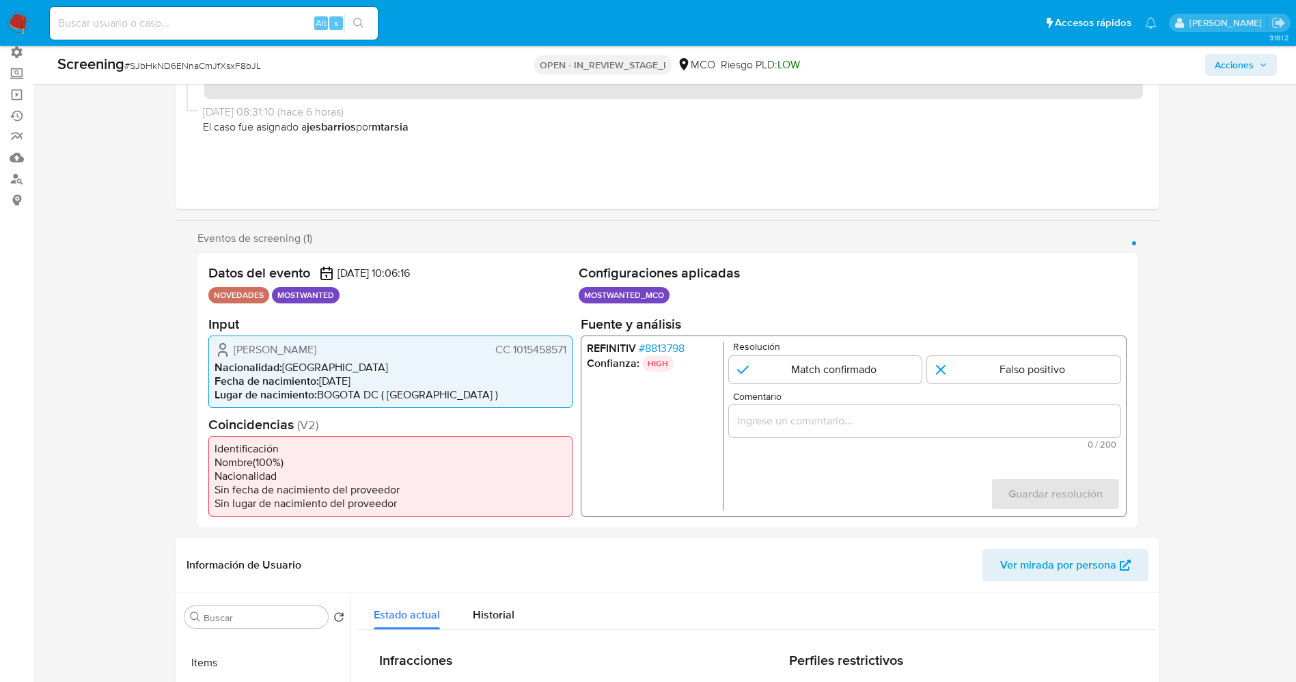
click at [665, 352] on span "# 8813798" at bounding box center [661, 348] width 46 height 14
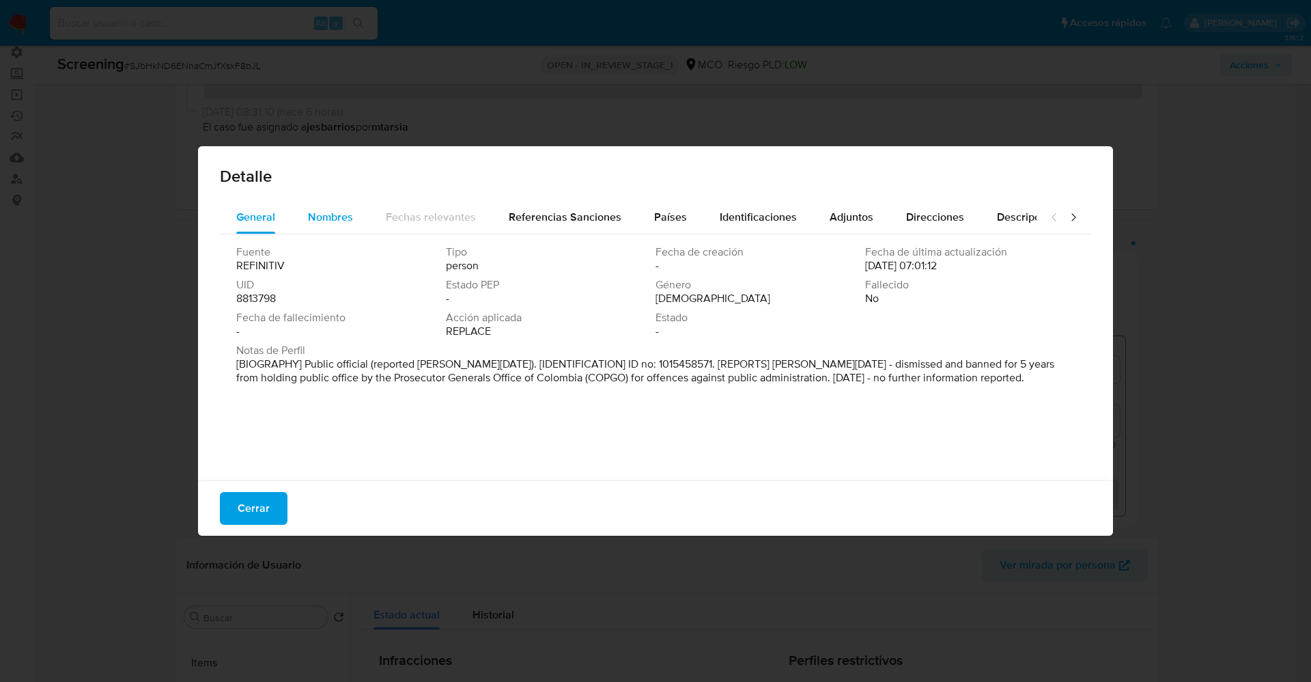
click at [333, 209] on span "Nombres" at bounding box center [330, 217] width 45 height 16
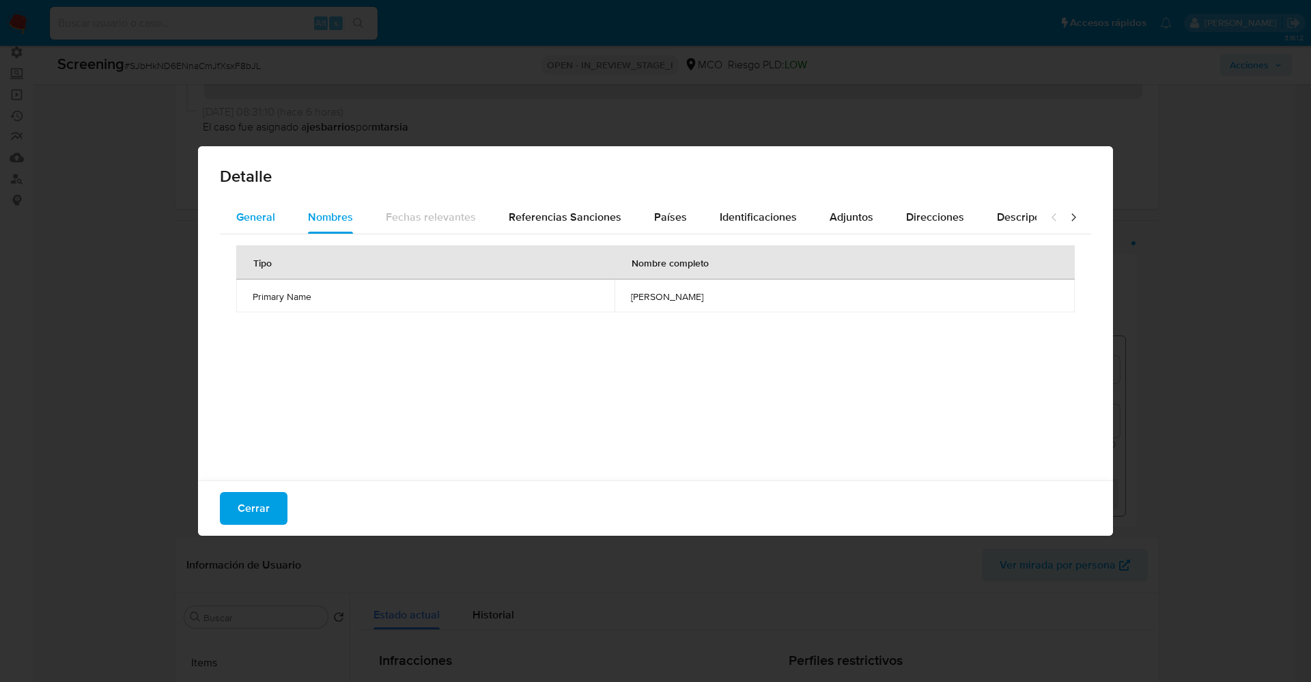
click at [264, 209] on span "General" at bounding box center [255, 217] width 39 height 16
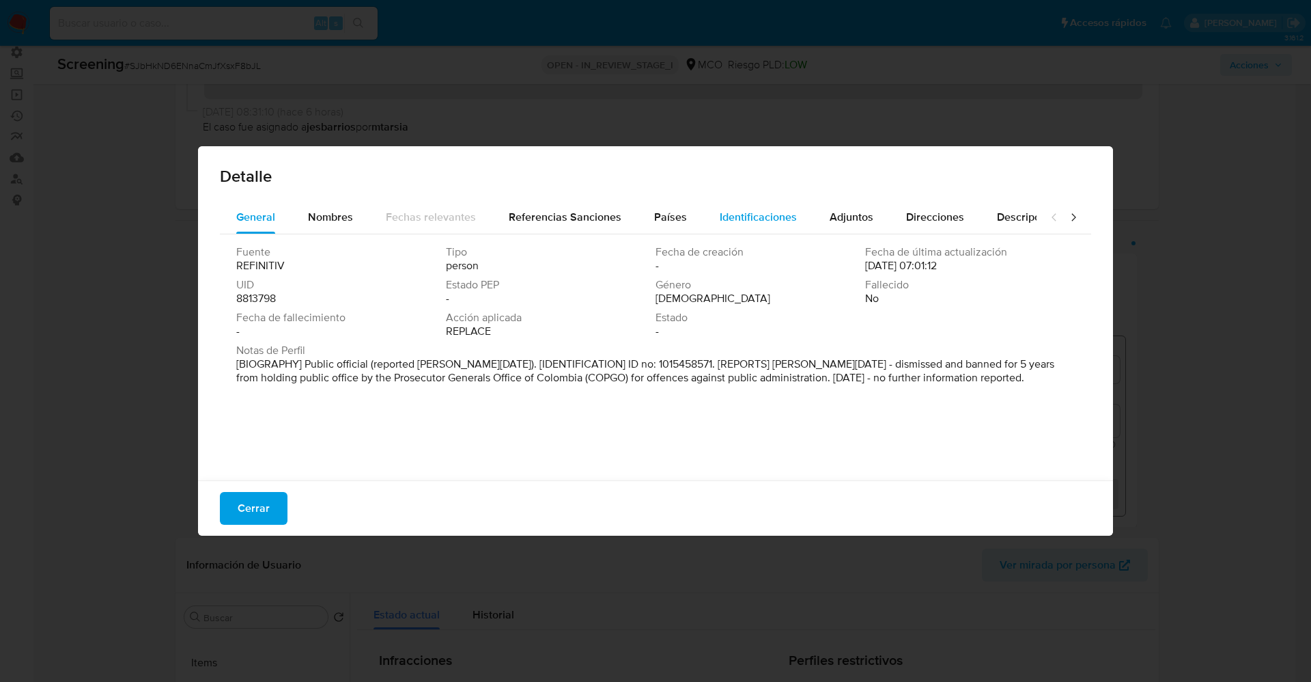
click at [778, 223] on span "Identificaciones" at bounding box center [758, 217] width 77 height 16
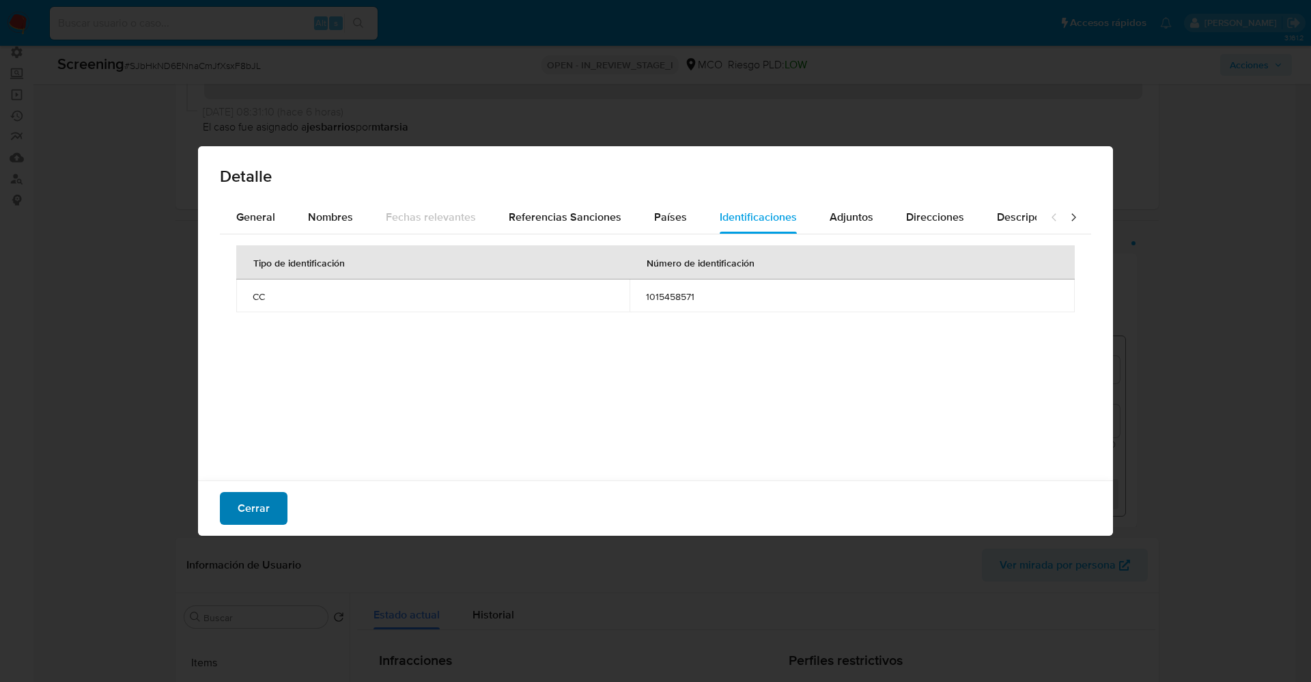
click at [238, 502] on span "Cerrar" at bounding box center [254, 508] width 32 height 30
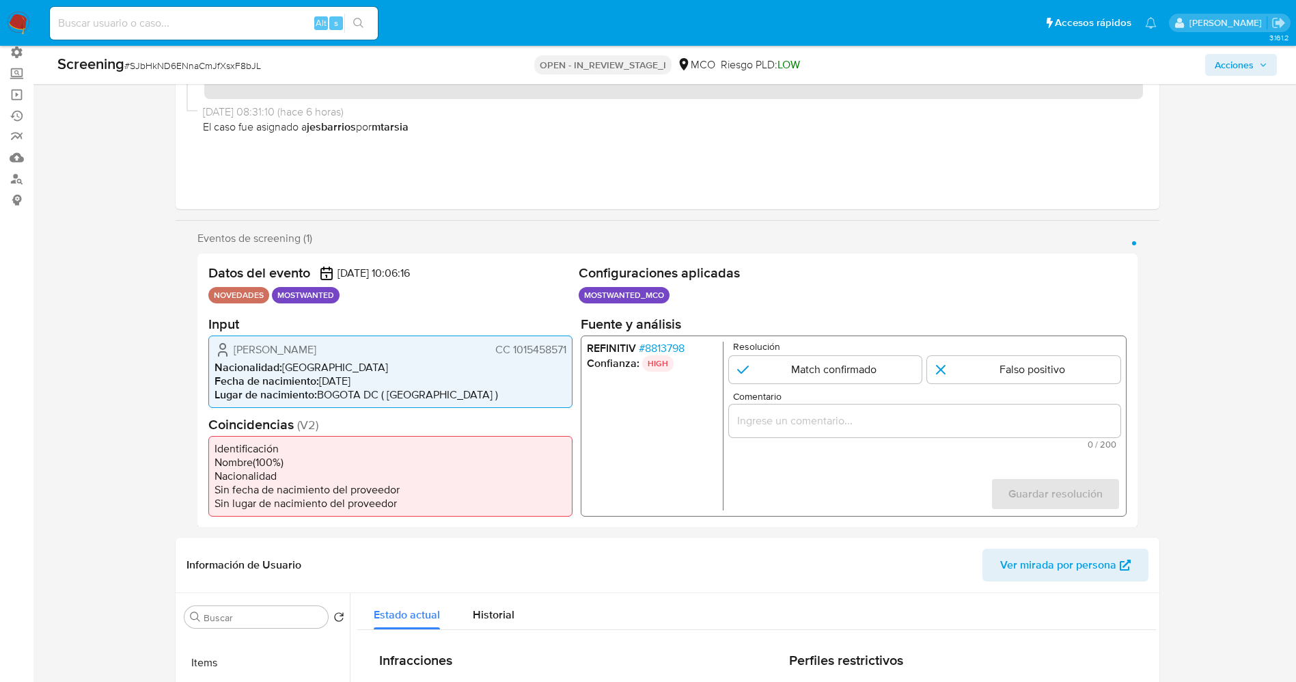
drag, startPoint x: 512, startPoint y: 346, endPoint x: 570, endPoint y: 346, distance: 58.1
click at [570, 346] on div "Rafael Eduardo Serrano Mendez CC 1015458571 Nacionalidad : Colombia Fecha de na…" at bounding box center [390, 371] width 364 height 72
drag, startPoint x: 228, startPoint y: 348, endPoint x: 415, endPoint y: 351, distance: 186.5
click at [415, 351] on div "Rafael Eduardo Serrano Mendez CC 1015458571" at bounding box center [390, 349] width 352 height 16
click at [244, 372] on span "Fecha de nacimiento :" at bounding box center [266, 380] width 104 height 16
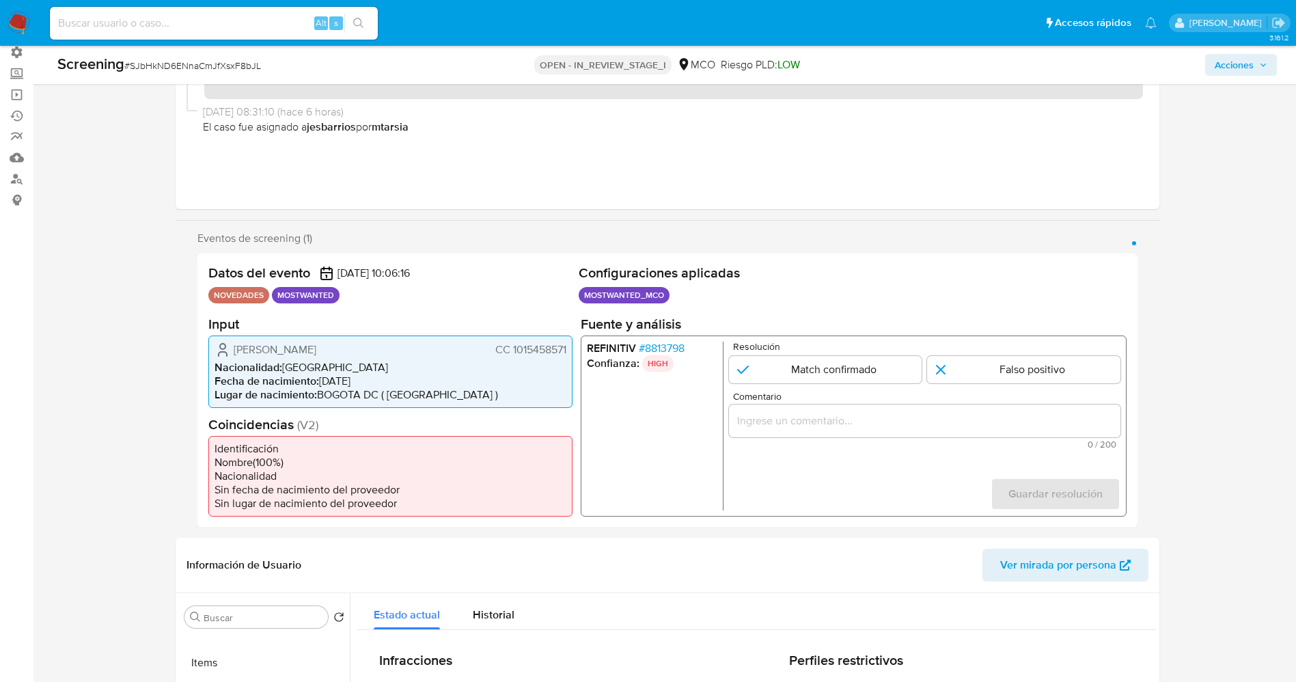
drag, startPoint x: 240, startPoint y: 348, endPoint x: 573, endPoint y: 353, distance: 333.3
click at [573, 353] on div "Datos del evento 02/10/2025 10:06:16 NOVEDADES MOSTWANTED Configuraciones aplic…" at bounding box center [667, 390] width 940 height 274
click at [852, 365] on input "1 de 1" at bounding box center [824, 368] width 193 height 27
radio input "true"
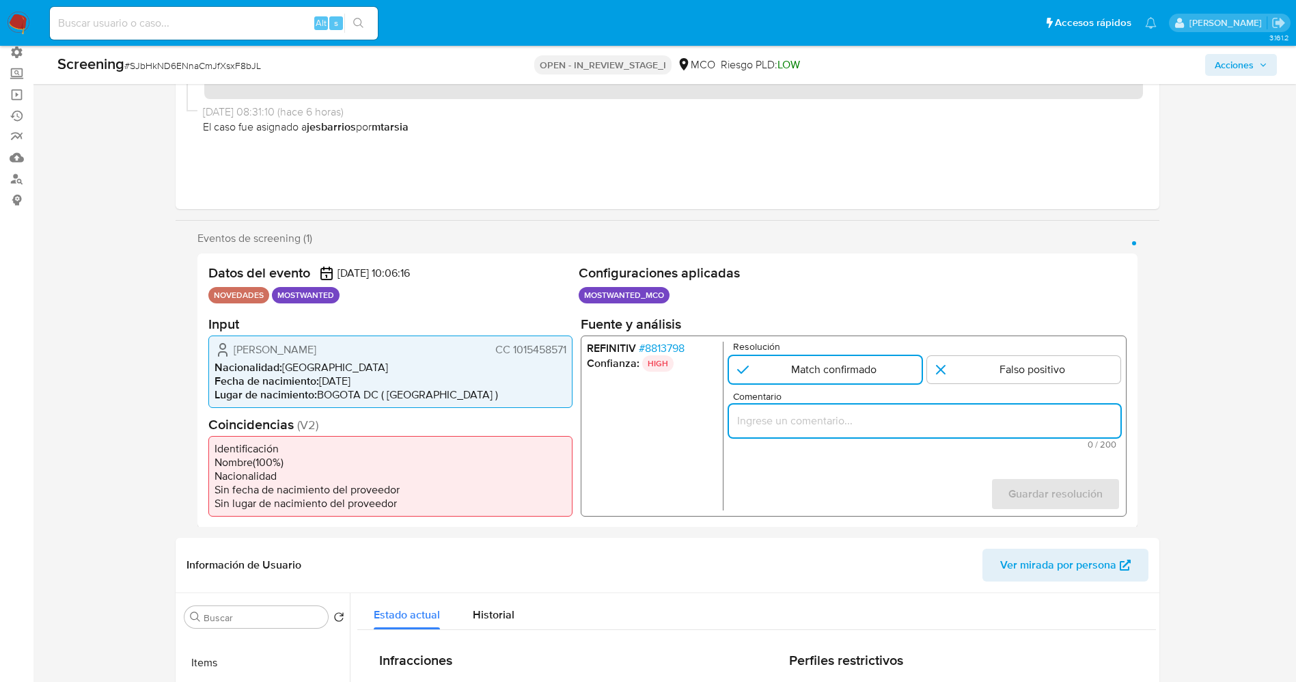
click at [848, 423] on input "Comentario" at bounding box center [923, 420] width 391 height 18
drag, startPoint x: 857, startPoint y: 421, endPoint x: 964, endPoint y: 420, distance: 107.2
click at [964, 420] on input "El titular de la cuenta es Rafael Eduardo Serrano Mendez,CC 1015458571.Se gener…" at bounding box center [923, 420] width 391 height 18
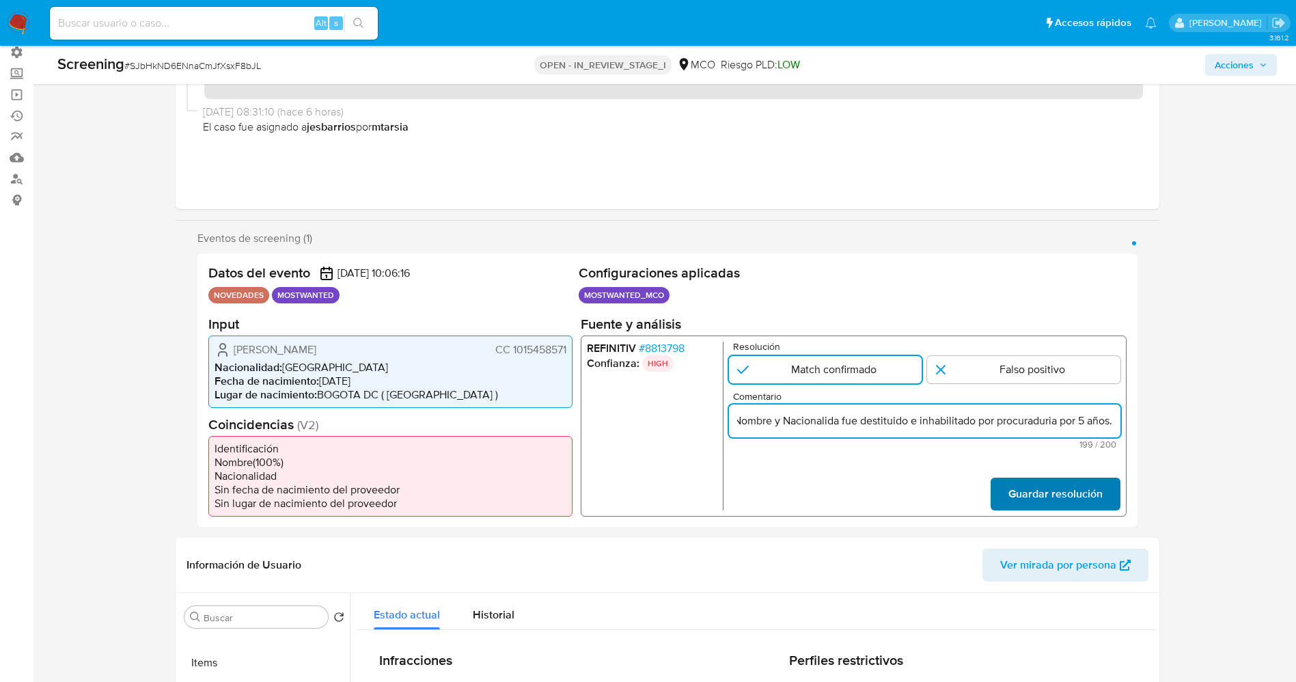
type input "El titular de la cuenta es Rafael Eduardo Serrano Mendez,CC 1015458571.Se gener…"
click at [1045, 500] on span "Guardar resolución" at bounding box center [1054, 493] width 94 height 30
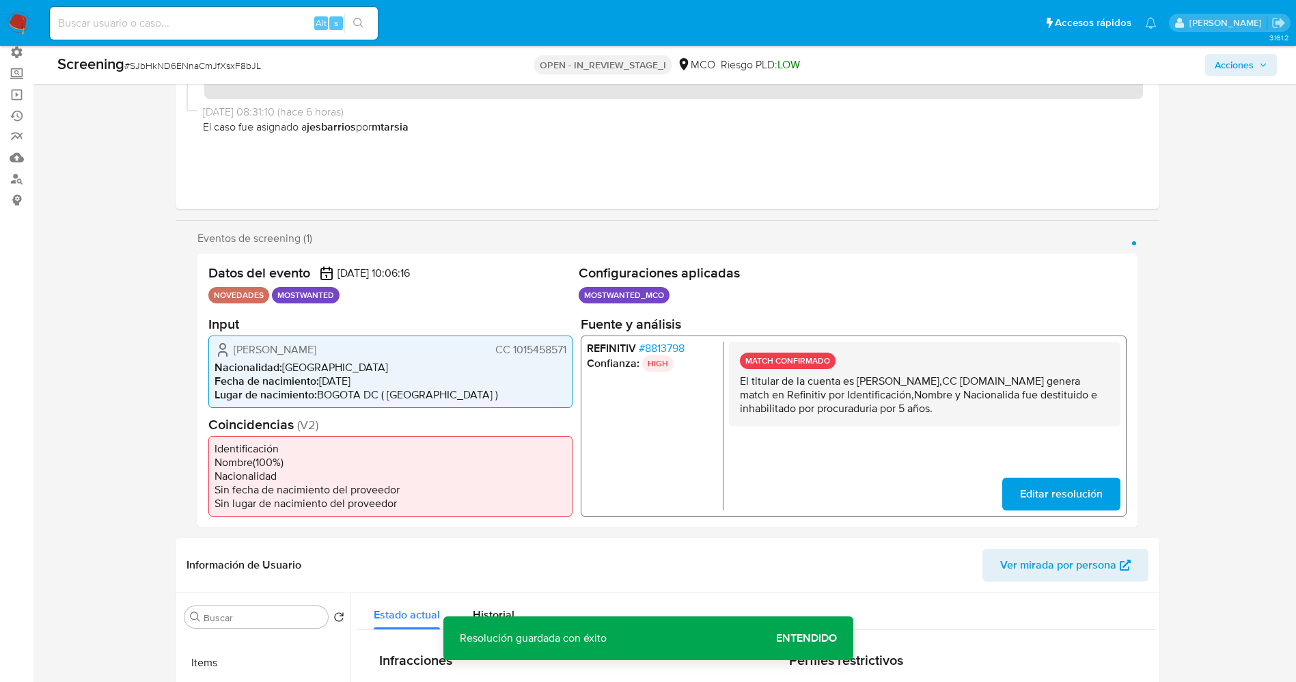
drag, startPoint x: 745, startPoint y: 380, endPoint x: 937, endPoint y: 404, distance: 193.5
click at [1005, 424] on div "MATCH CONFIRMADO El titular de la cuenta es Rafael Eduardo Serrano Mendez,CC 10…" at bounding box center [923, 383] width 391 height 85
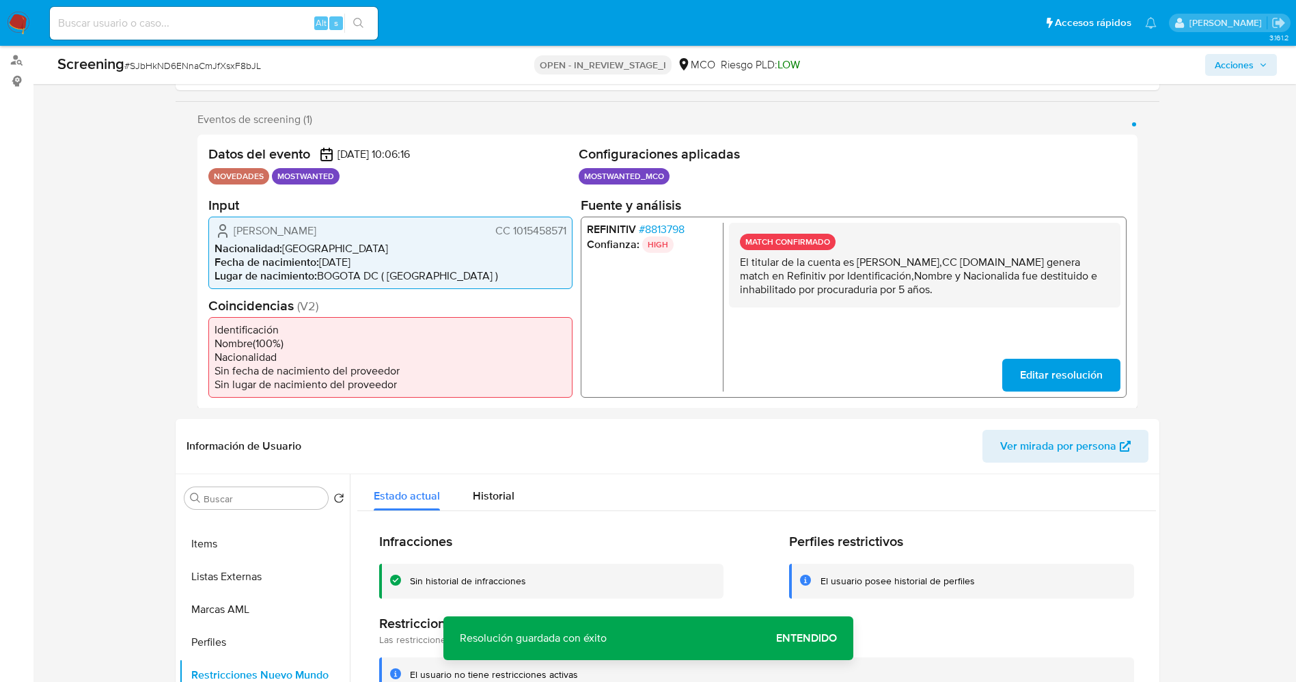
scroll to position [307, 0]
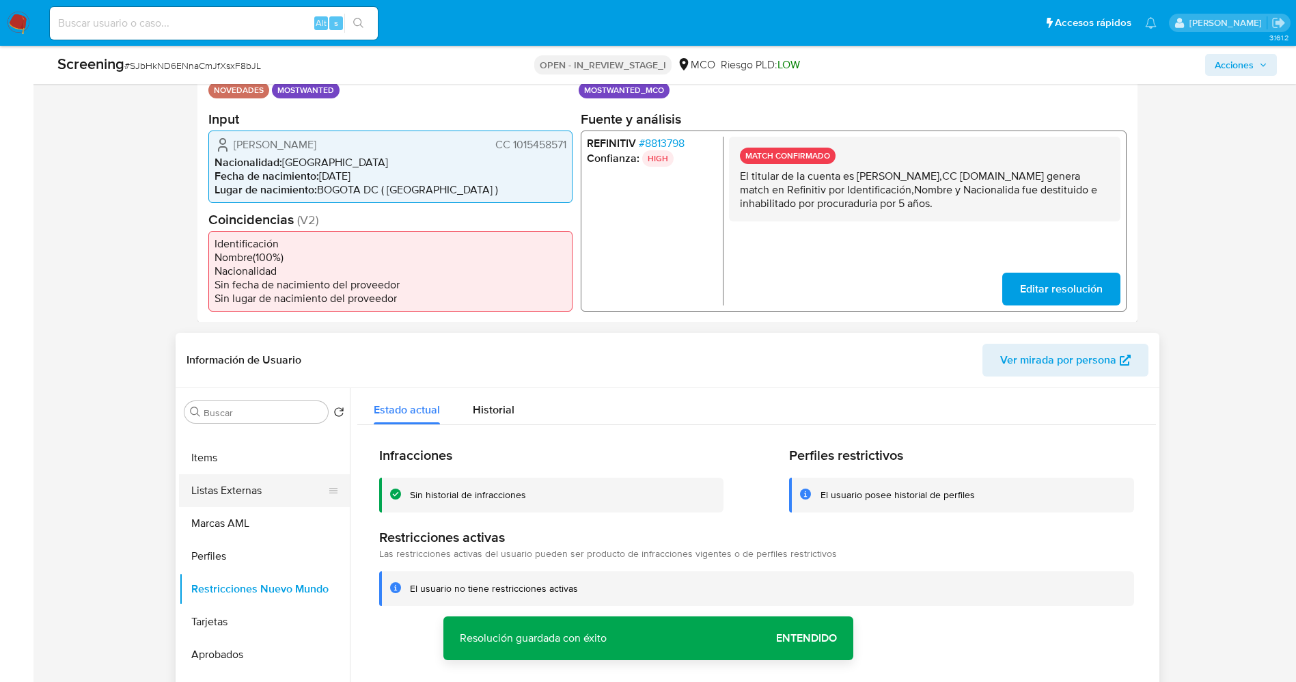
click at [215, 498] on button "Listas Externas" at bounding box center [259, 490] width 160 height 33
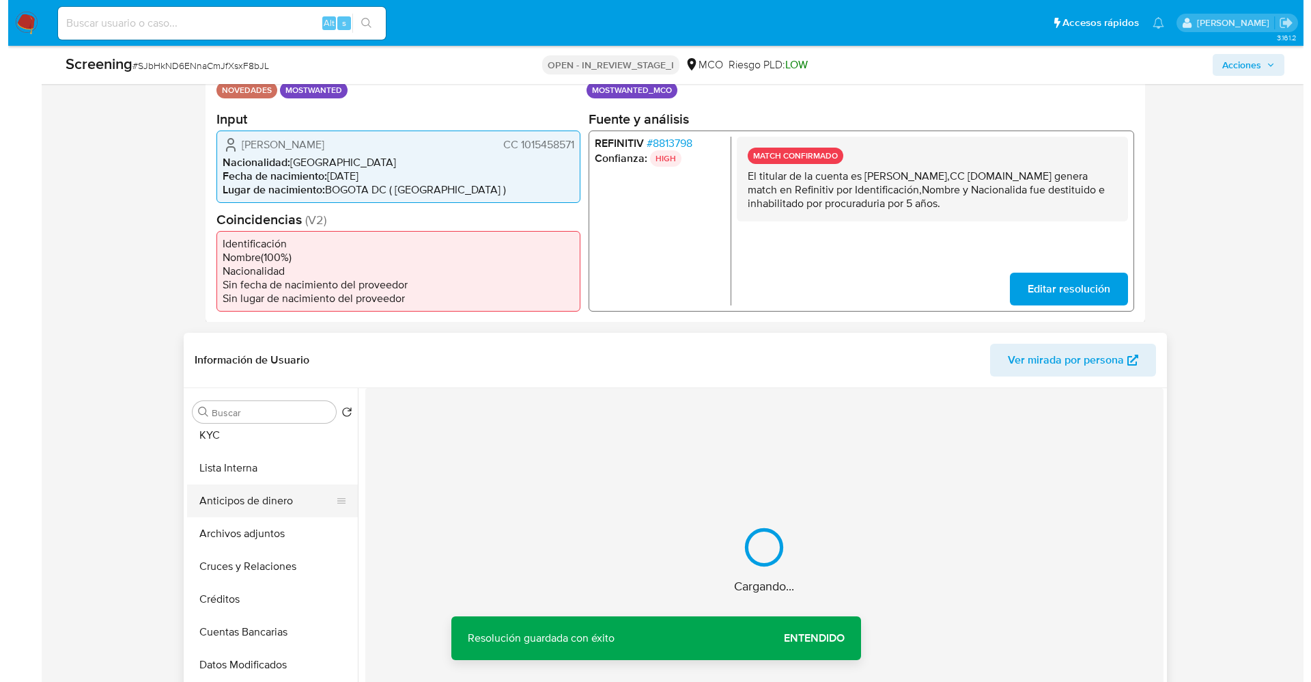
scroll to position [0, 0]
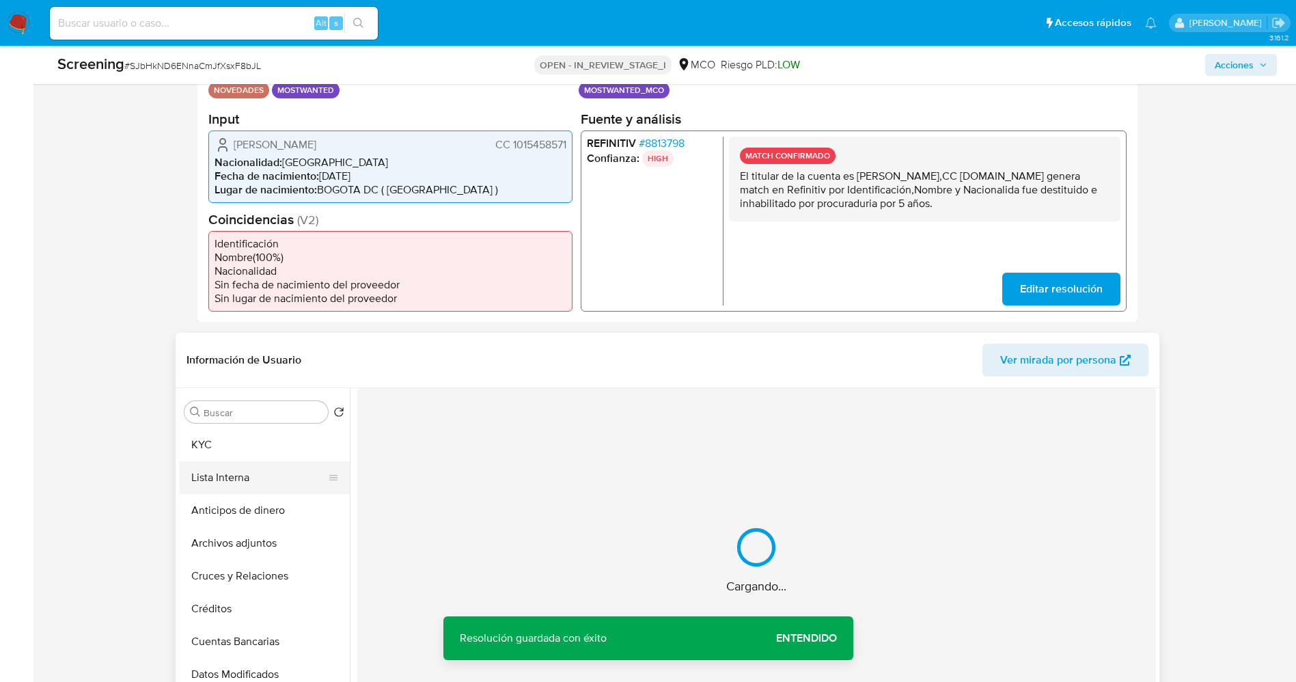
click at [232, 473] on button "Lista Interna" at bounding box center [259, 477] width 160 height 33
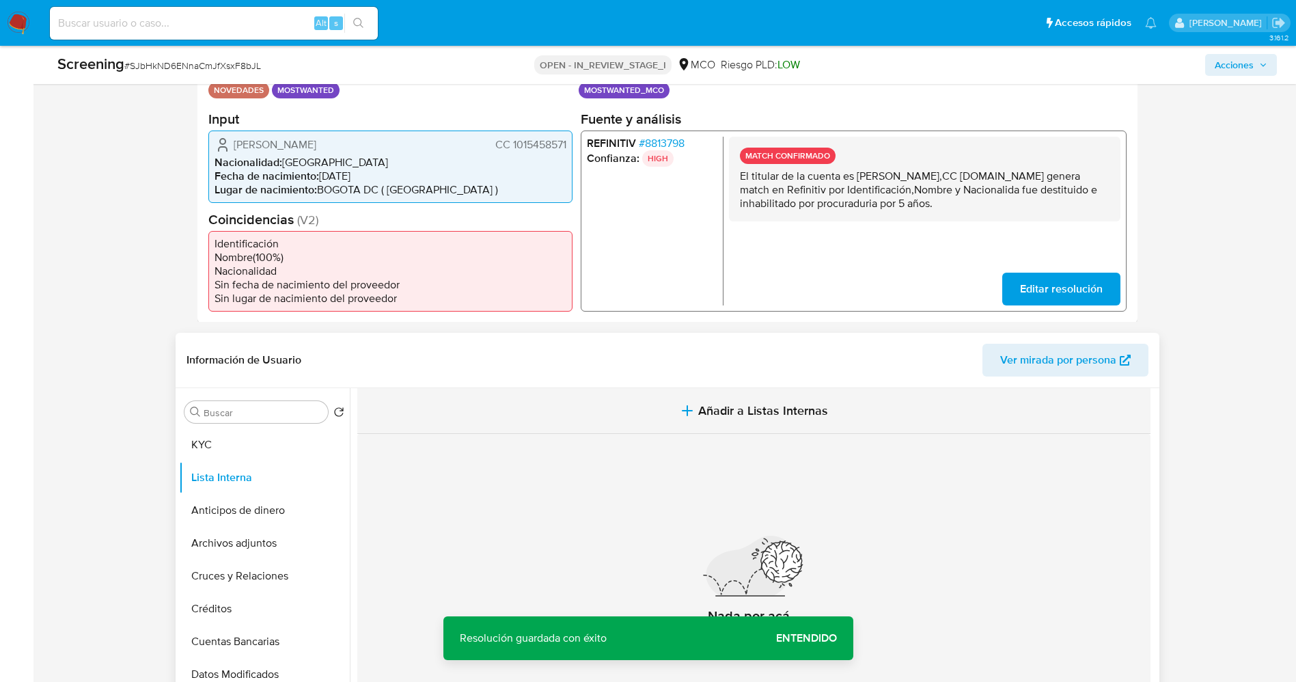
click at [757, 415] on span "Añadir a Listas Internas" at bounding box center [763, 410] width 130 height 15
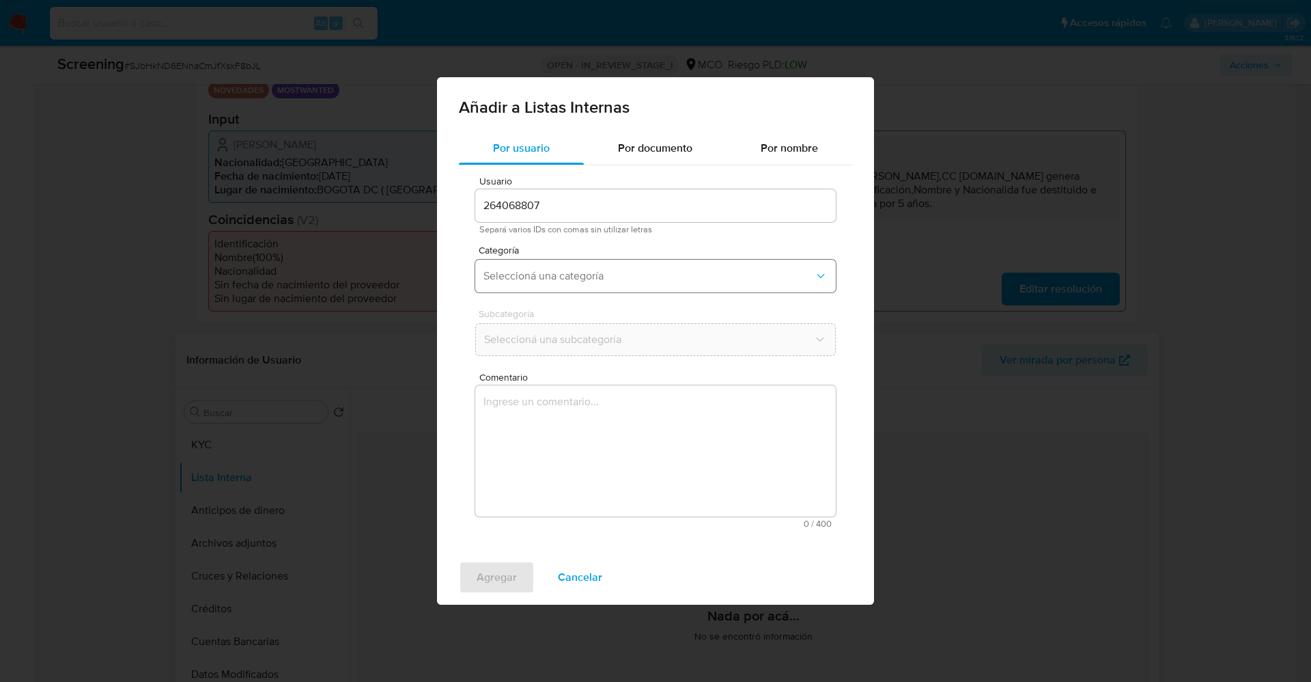
click at [650, 275] on span "Seleccioná una categoría" at bounding box center [649, 276] width 331 height 14
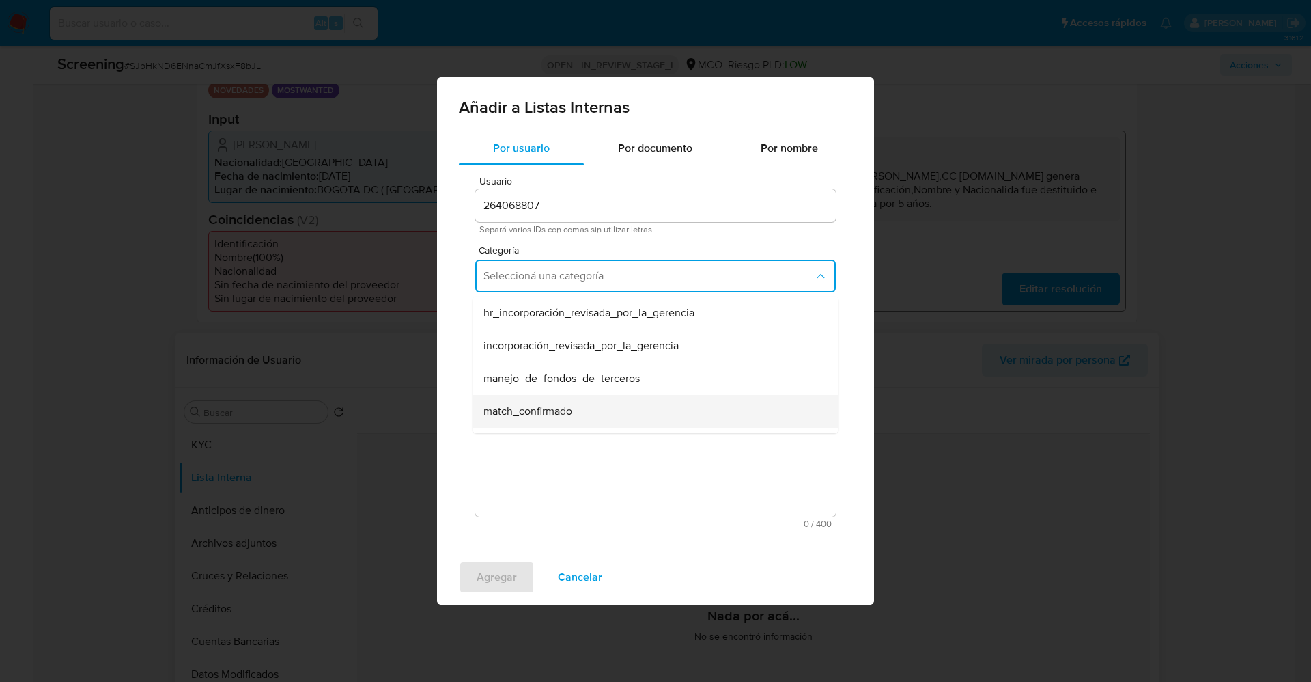
click at [561, 410] on span "match_confirmado" at bounding box center [528, 411] width 89 height 14
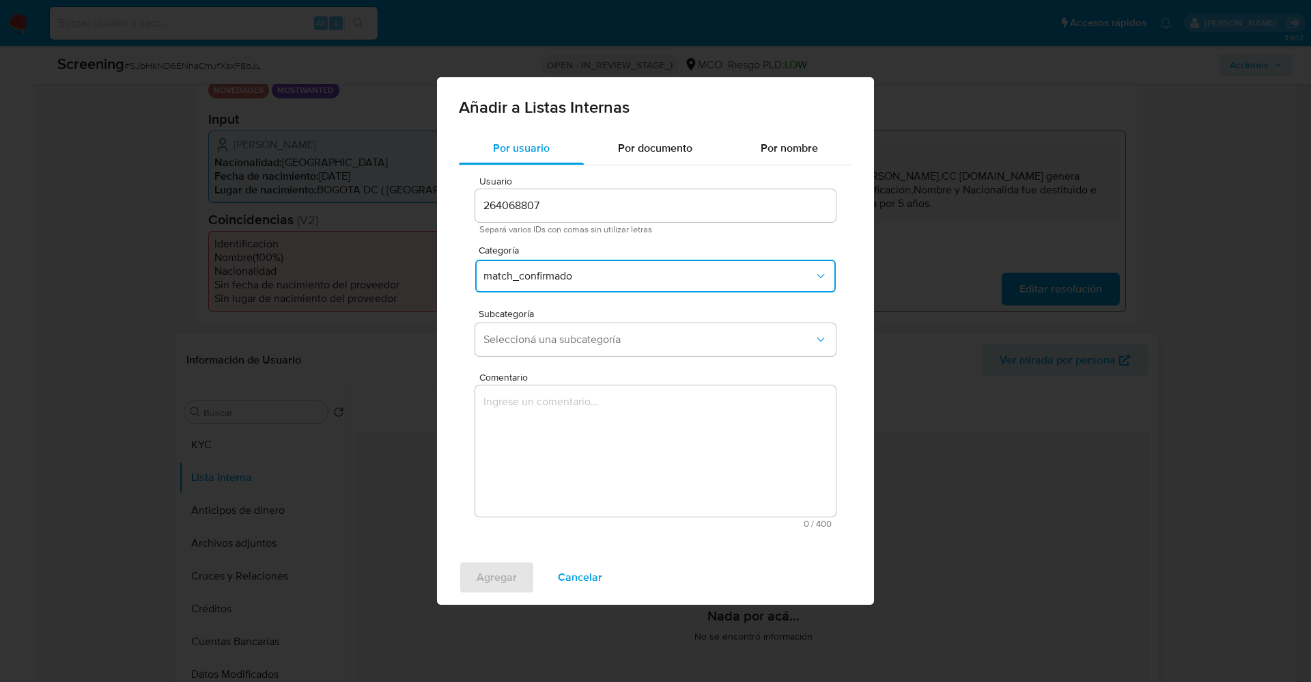
click at [557, 355] on button "Seleccioná una subcategoría" at bounding box center [655, 339] width 361 height 33
click at [557, 346] on span "Seleccioná una subcategoría" at bounding box center [649, 340] width 331 height 14
click at [558, 346] on span "Seleccioná una subcategoría" at bounding box center [649, 340] width 331 height 14
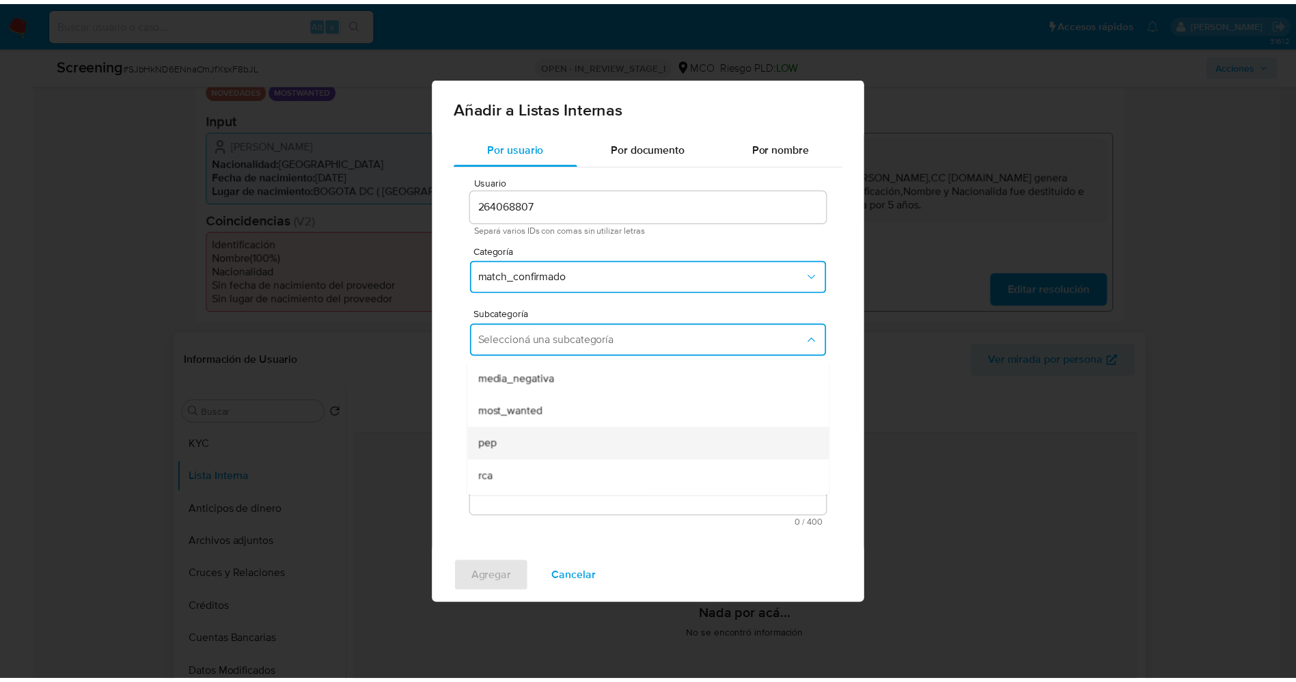
scroll to position [93, 0]
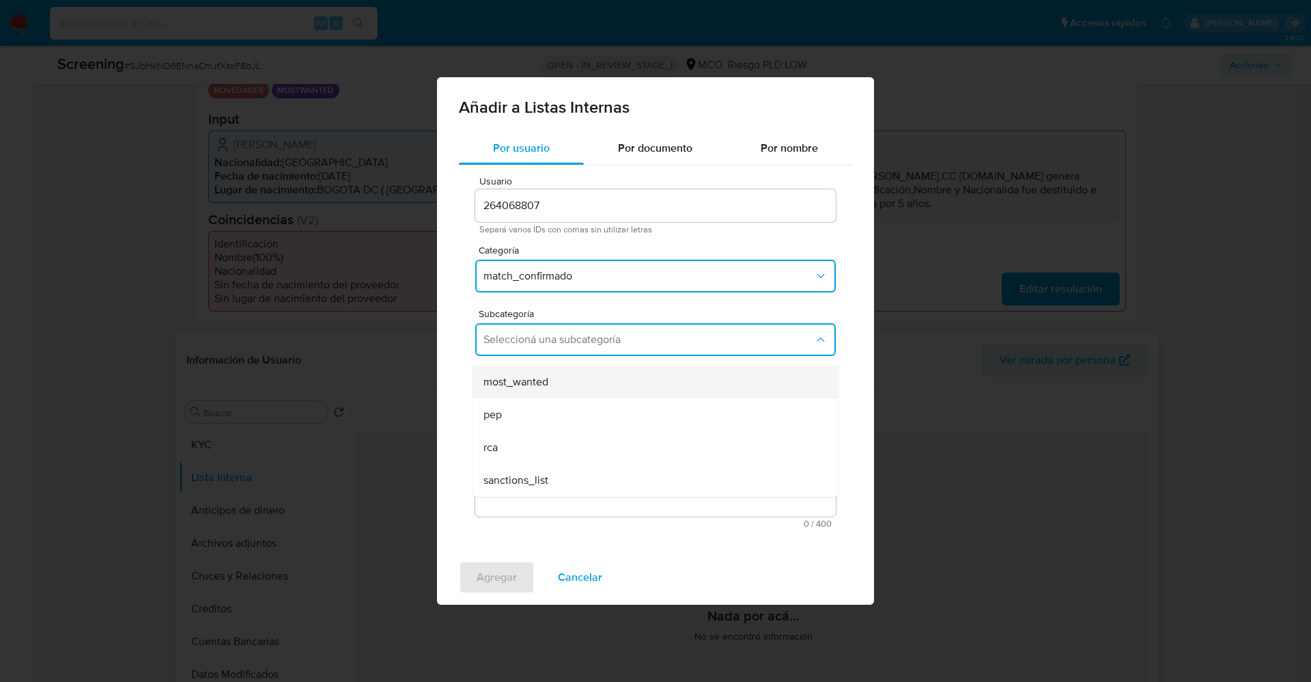
click at [562, 384] on div "most_wanted" at bounding box center [652, 381] width 336 height 33
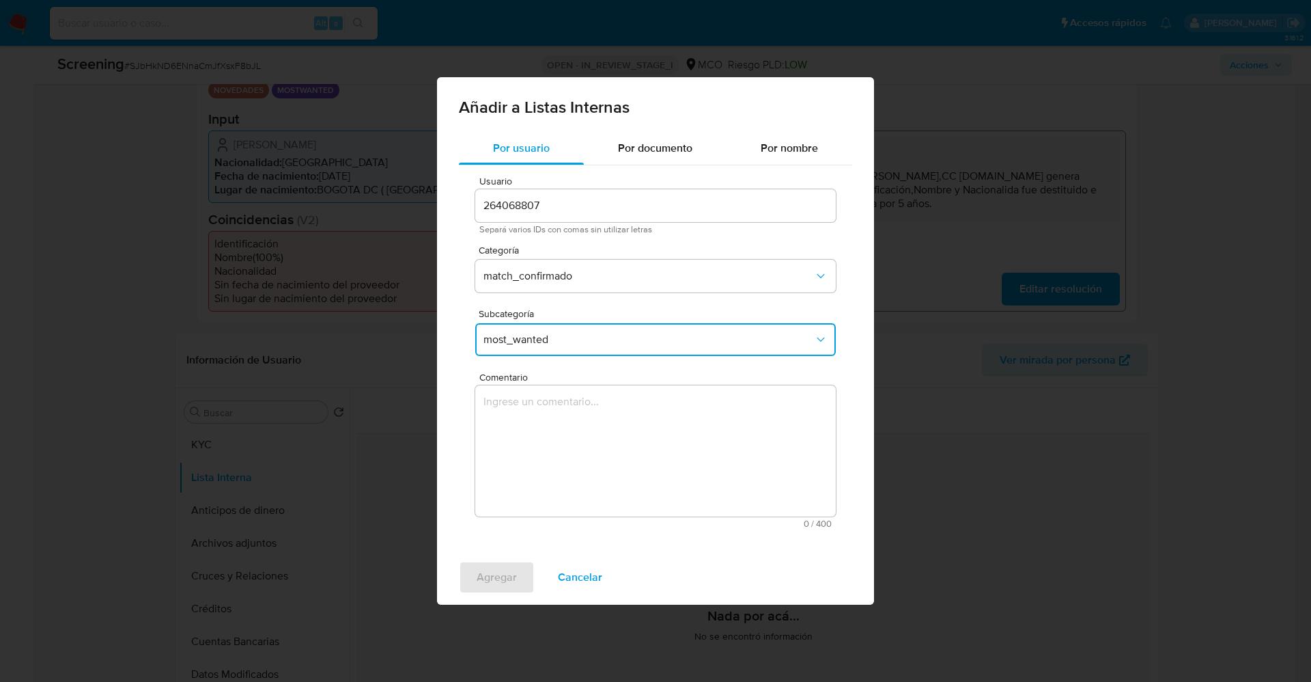
click at [690, 445] on textarea "Comentario" at bounding box center [655, 450] width 361 height 131
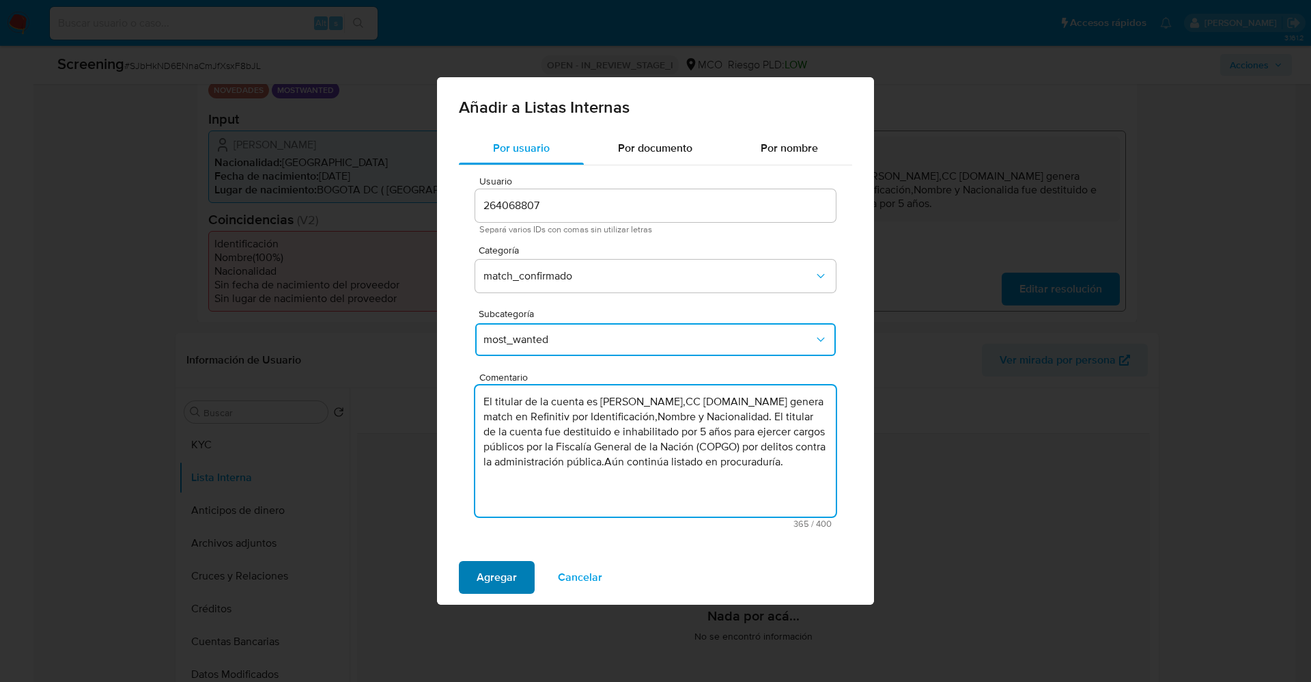
type textarea "El titular de la cuenta es Rafael Eduardo Serrano Mendez,CC 1015458571.Se gener…"
click at [503, 582] on span "Agregar" at bounding box center [497, 577] width 40 height 30
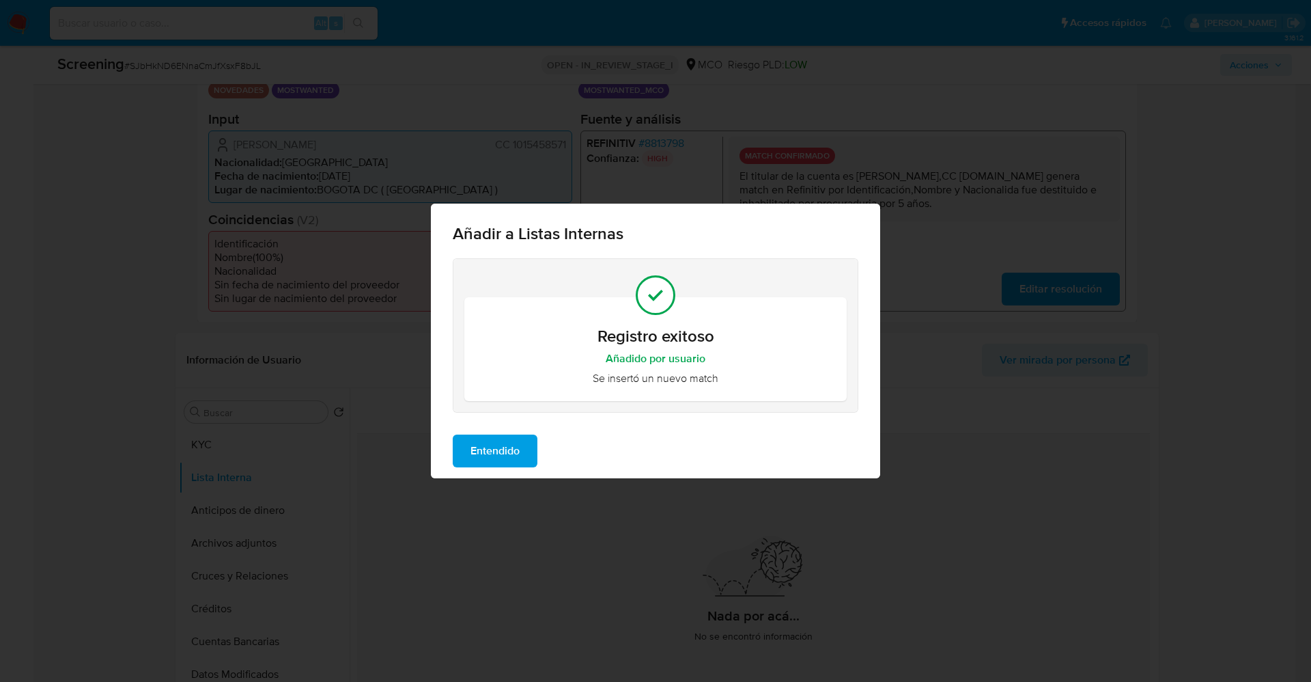
click at [494, 447] on span "Entendido" at bounding box center [495, 451] width 49 height 30
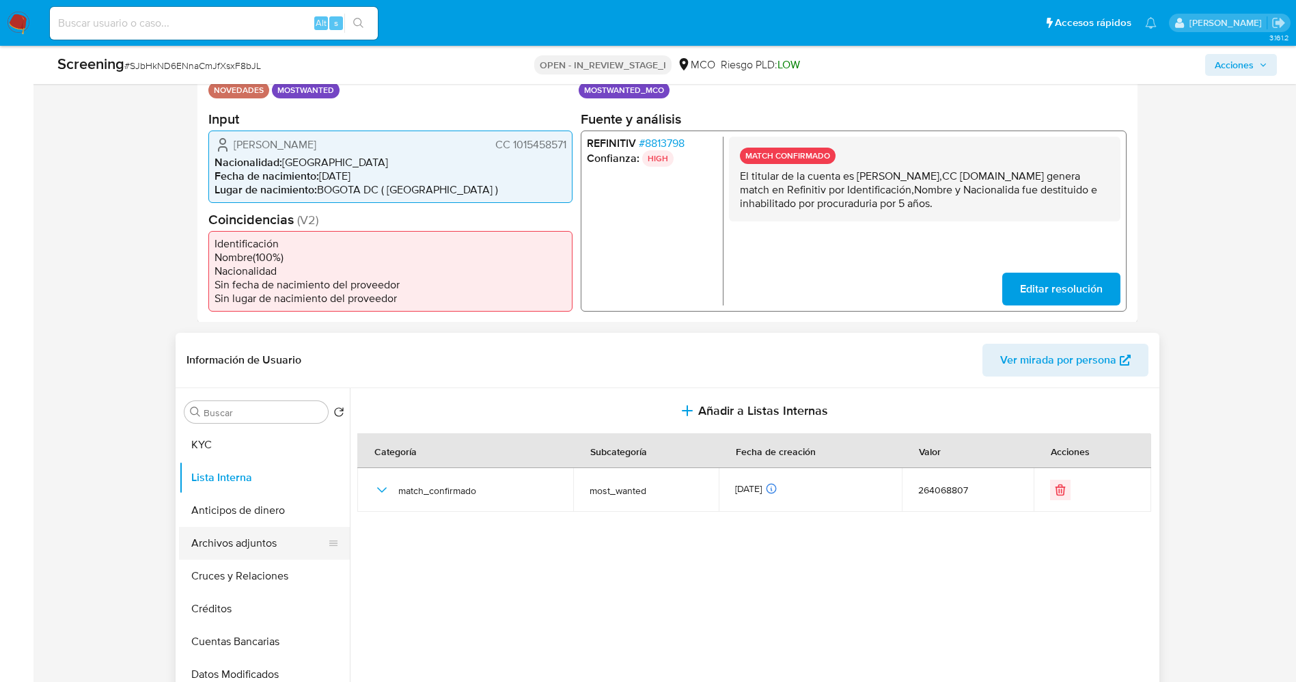
click at [242, 535] on button "Archivos adjuntos" at bounding box center [259, 543] width 160 height 33
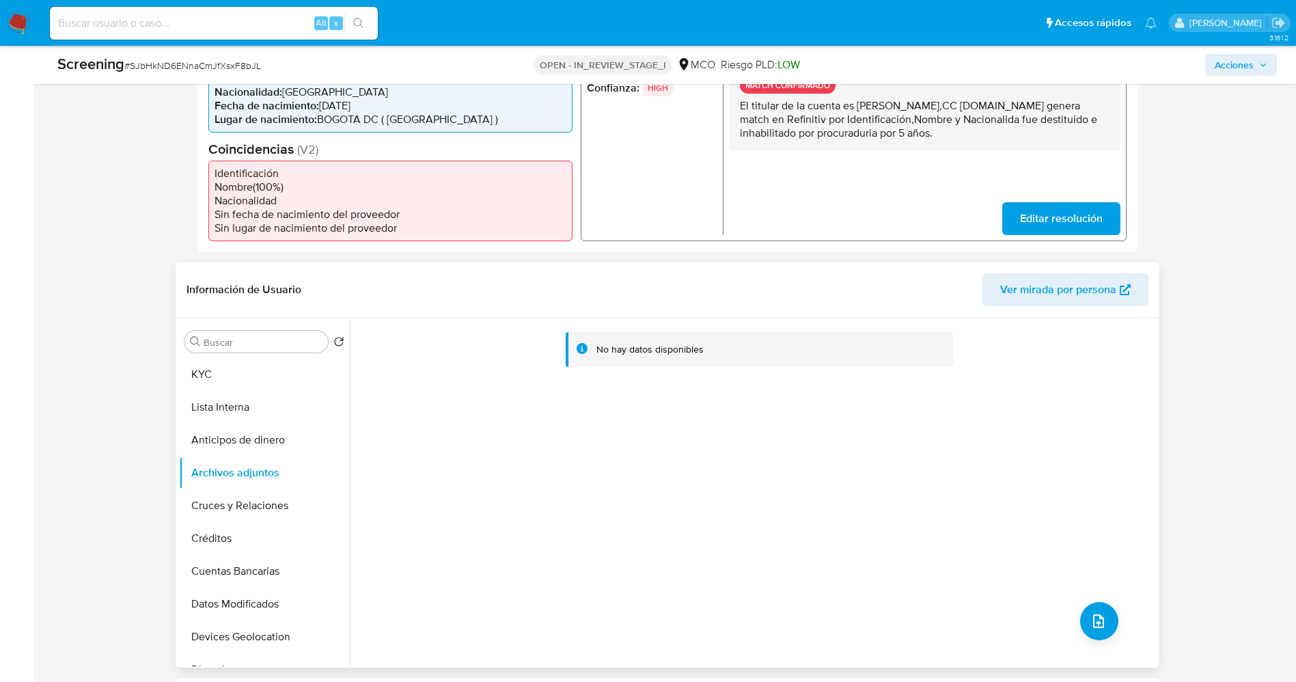
scroll to position [410, 0]
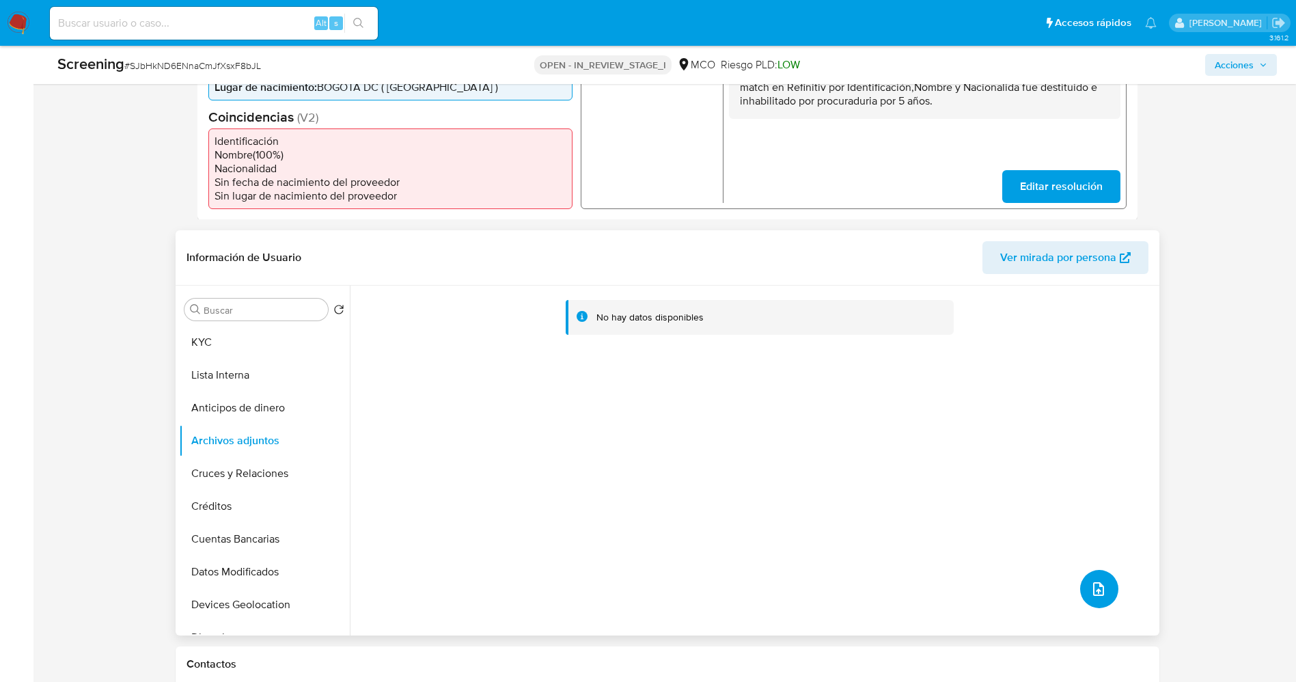
click at [1100, 585] on button "upload-file" at bounding box center [1099, 589] width 38 height 38
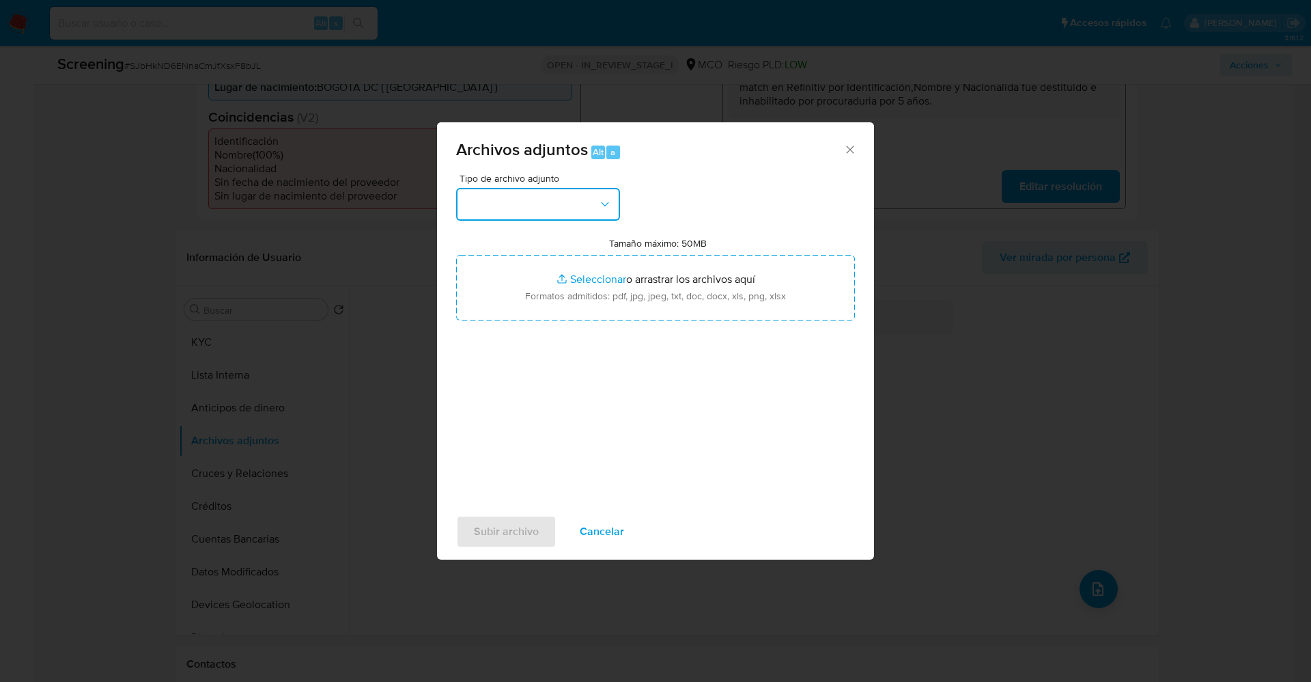
click at [544, 215] on button "button" at bounding box center [538, 204] width 164 height 33
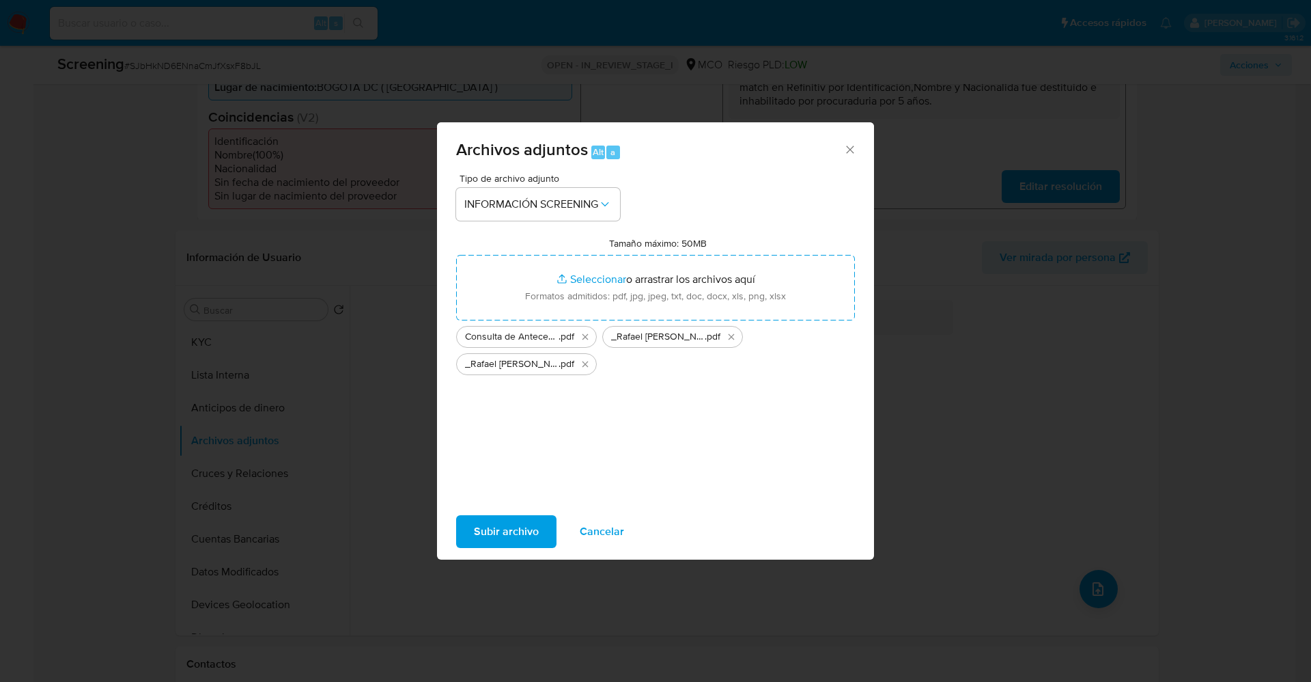
click at [501, 526] on span "Subir archivo" at bounding box center [506, 531] width 65 height 30
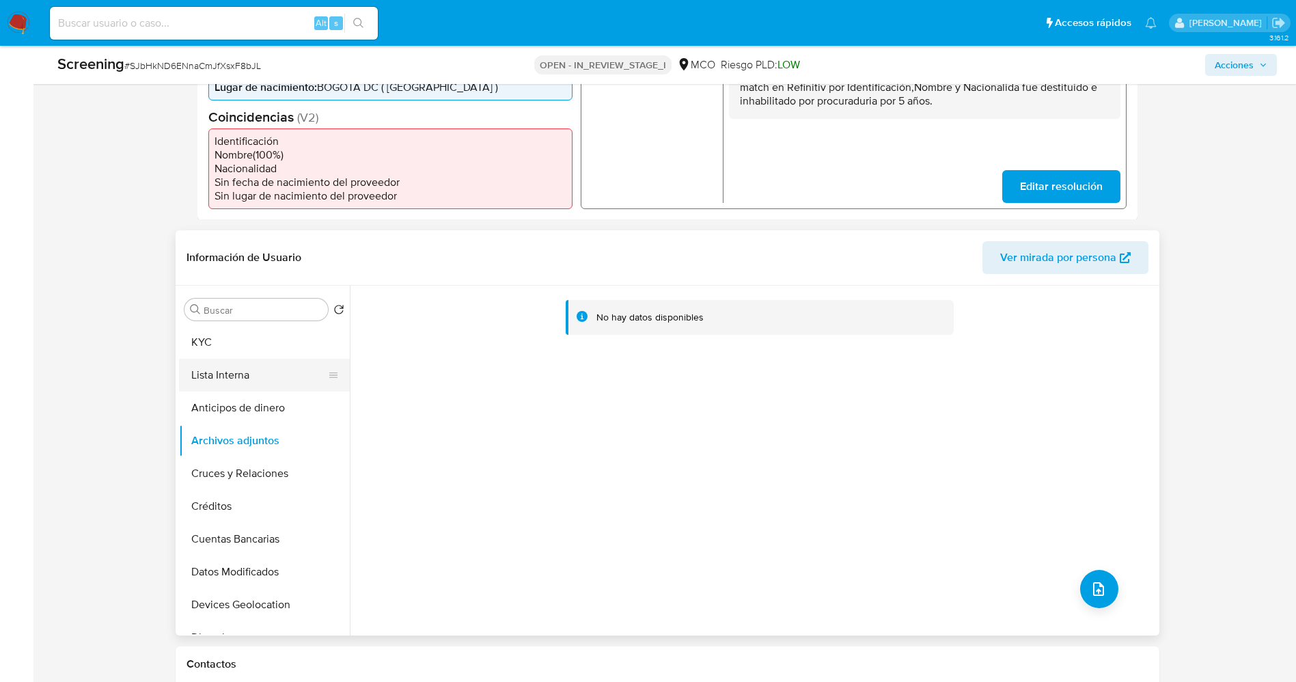
click at [244, 383] on button "Lista Interna" at bounding box center [259, 375] width 160 height 33
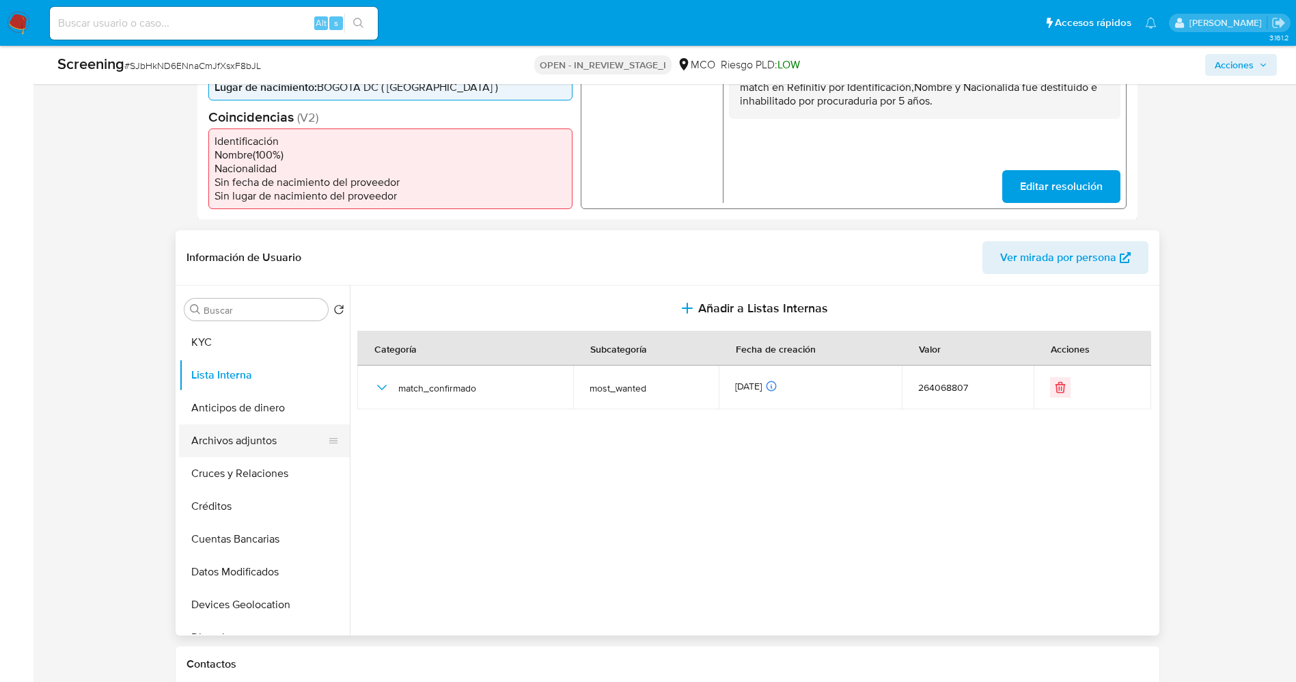
click at [262, 446] on button "Archivos adjuntos" at bounding box center [259, 440] width 160 height 33
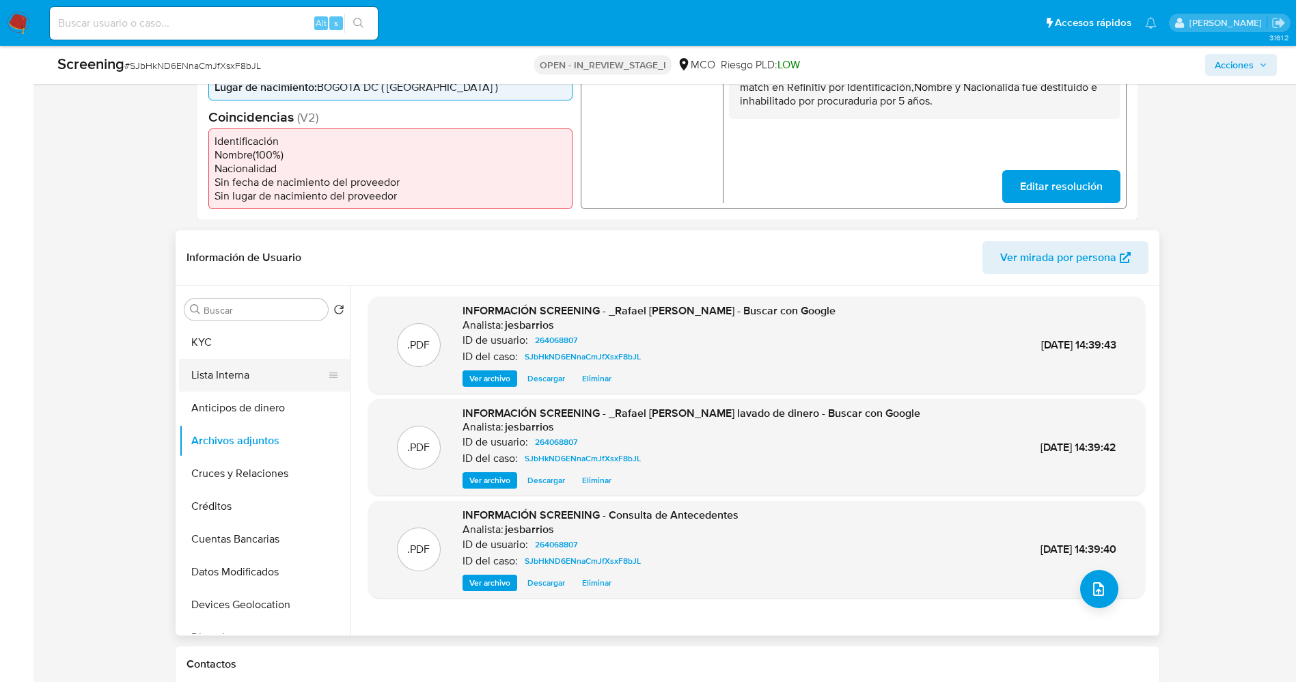
click at [234, 374] on button "Lista Interna" at bounding box center [259, 375] width 160 height 33
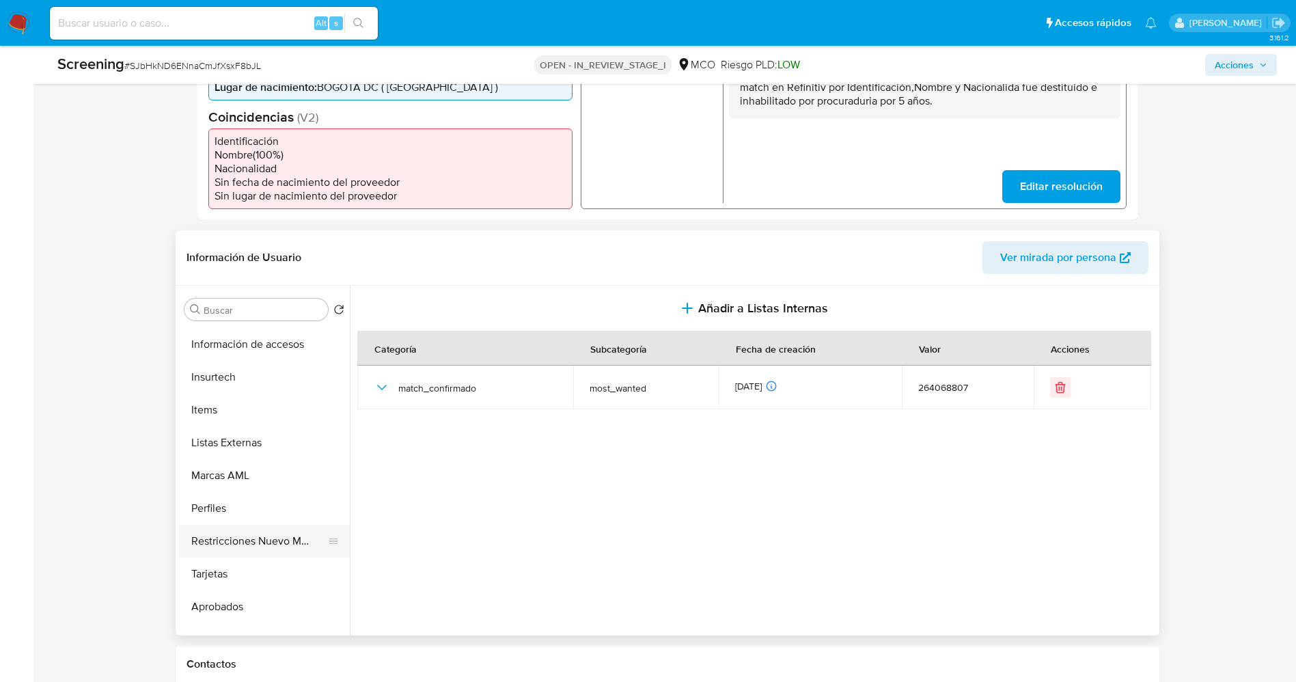
scroll to position [615, 0]
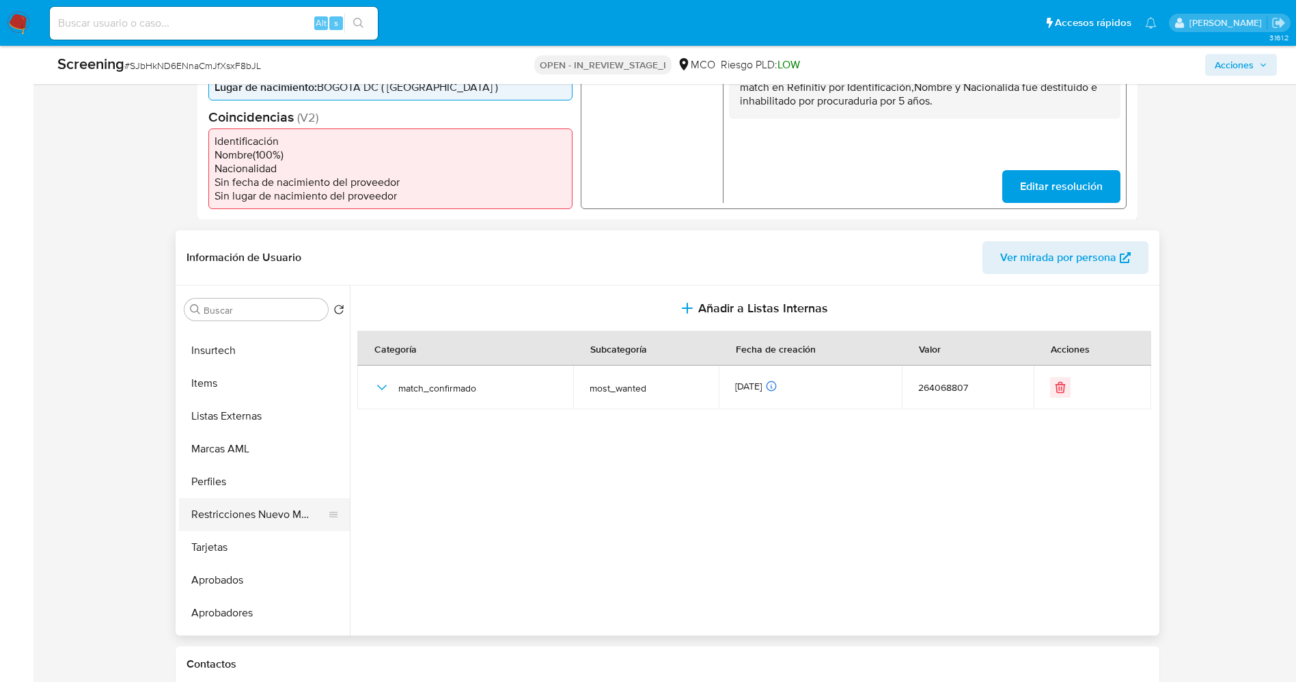
click at [245, 516] on button "Restricciones Nuevo Mundo" at bounding box center [259, 514] width 160 height 33
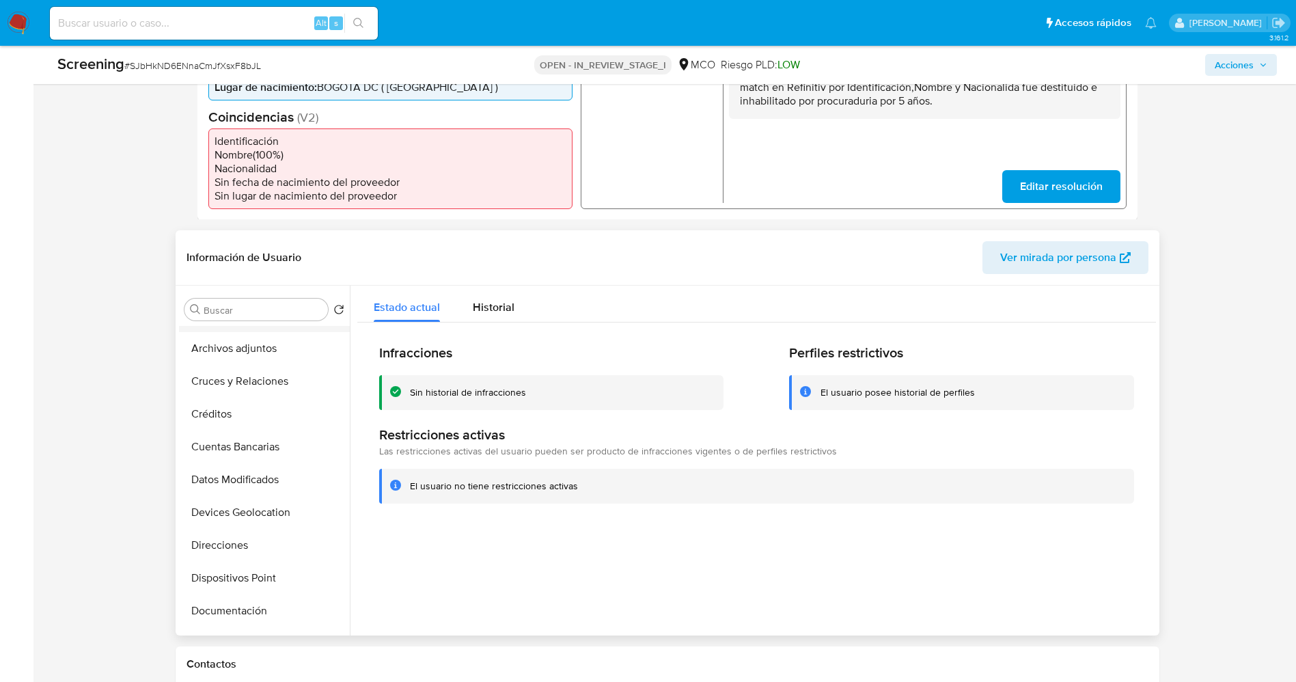
scroll to position [0, 0]
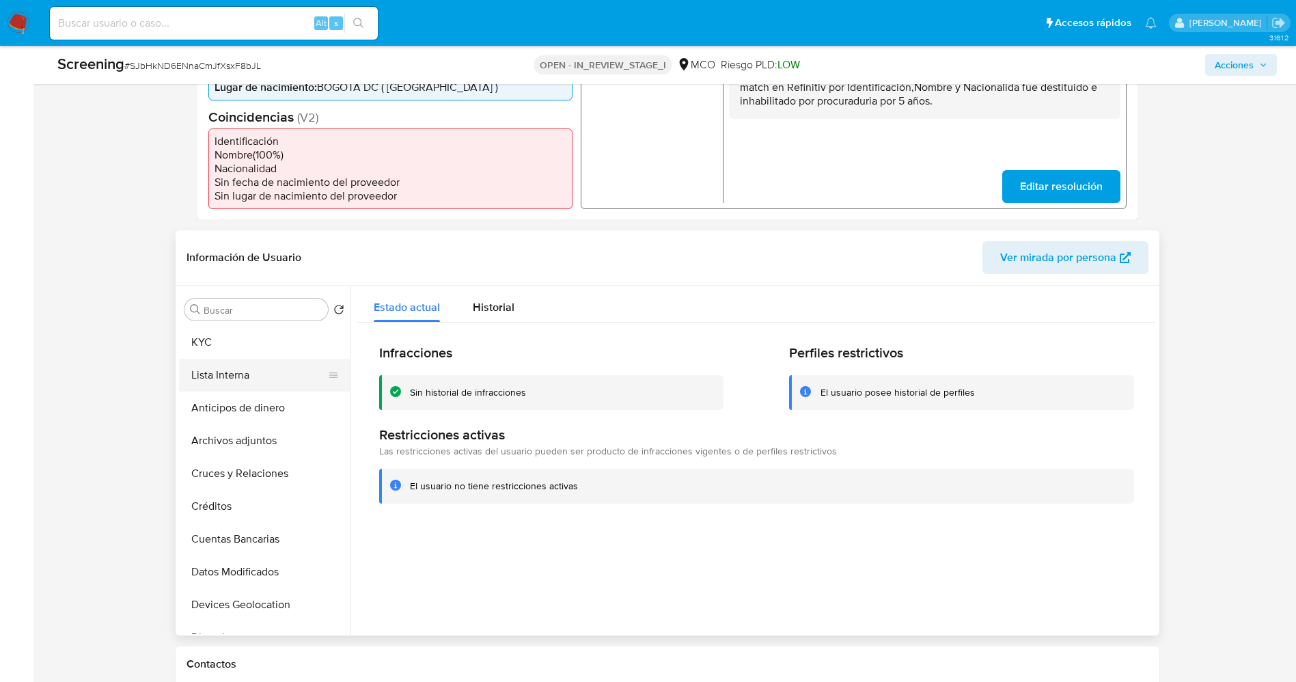
click at [234, 374] on button "Lista Interna" at bounding box center [259, 375] width 160 height 33
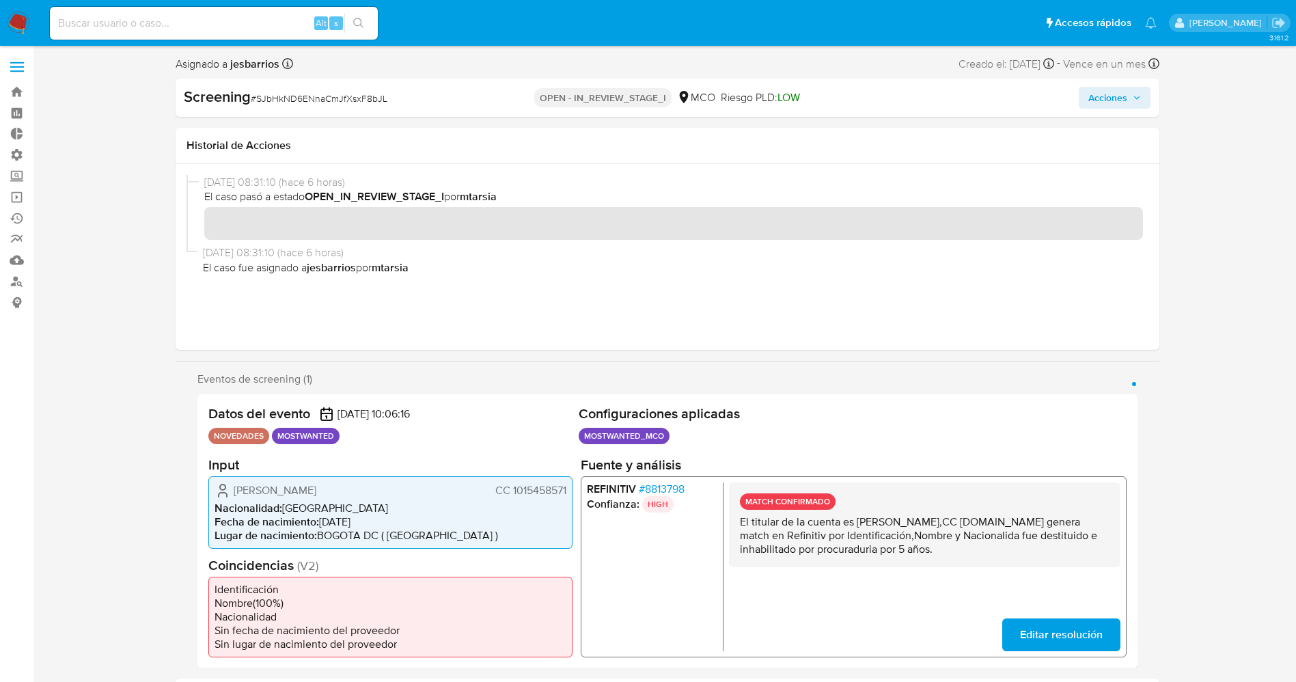
click at [1108, 103] on span "Acciones" at bounding box center [1107, 98] width 39 height 22
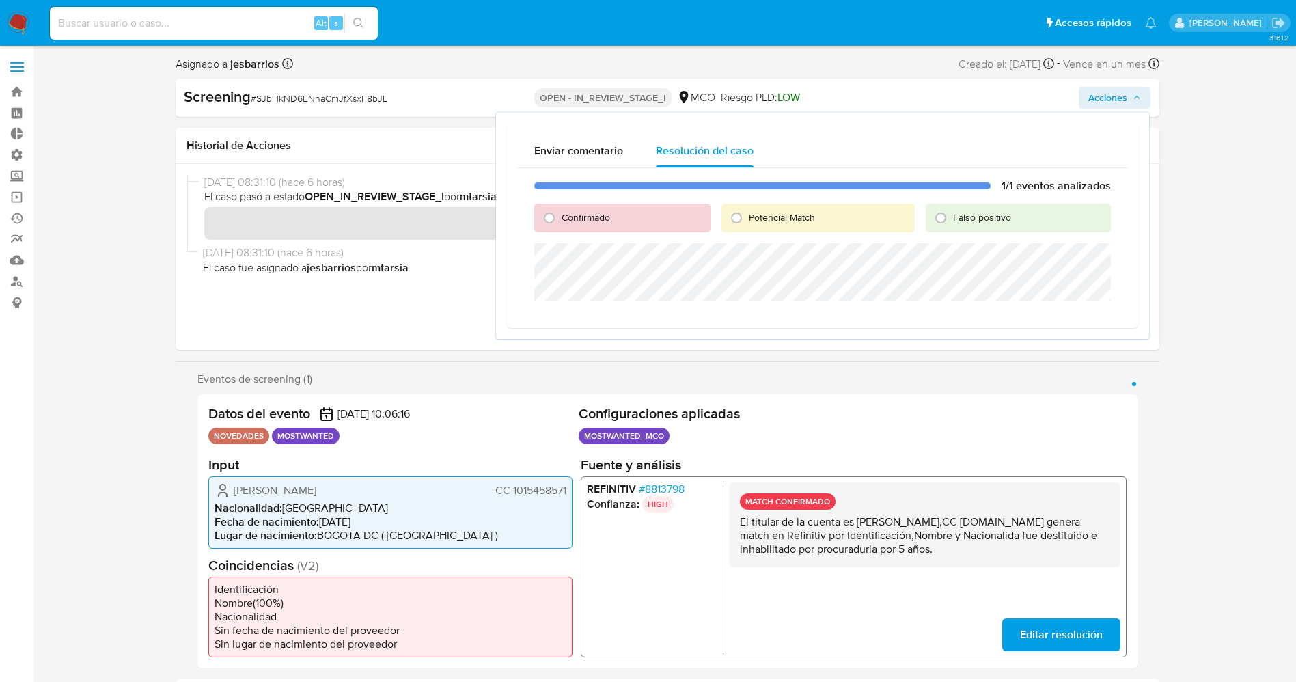
click at [601, 212] on span "Confirmado" at bounding box center [585, 217] width 48 height 14
click at [560, 212] on input "Confirmado" at bounding box center [549, 218] width 22 height 22
radio input "true"
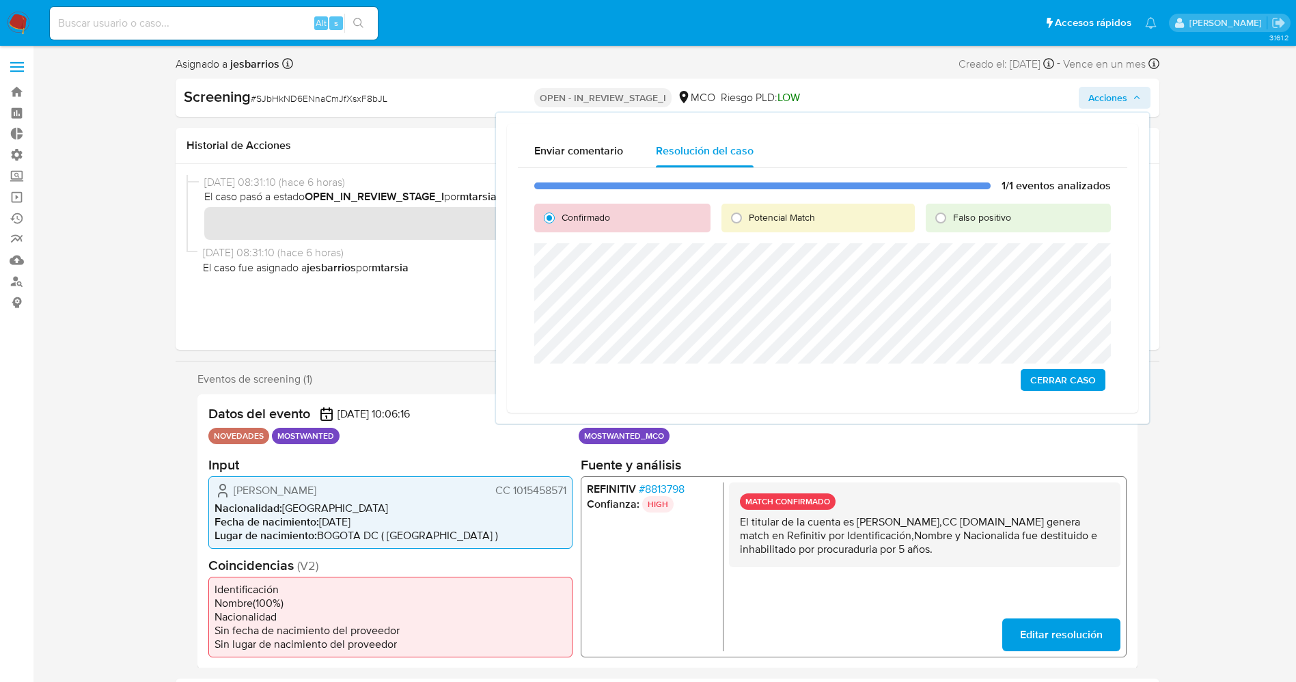
click at [1052, 385] on span "Cerrar Caso" at bounding box center [1063, 379] width 66 height 19
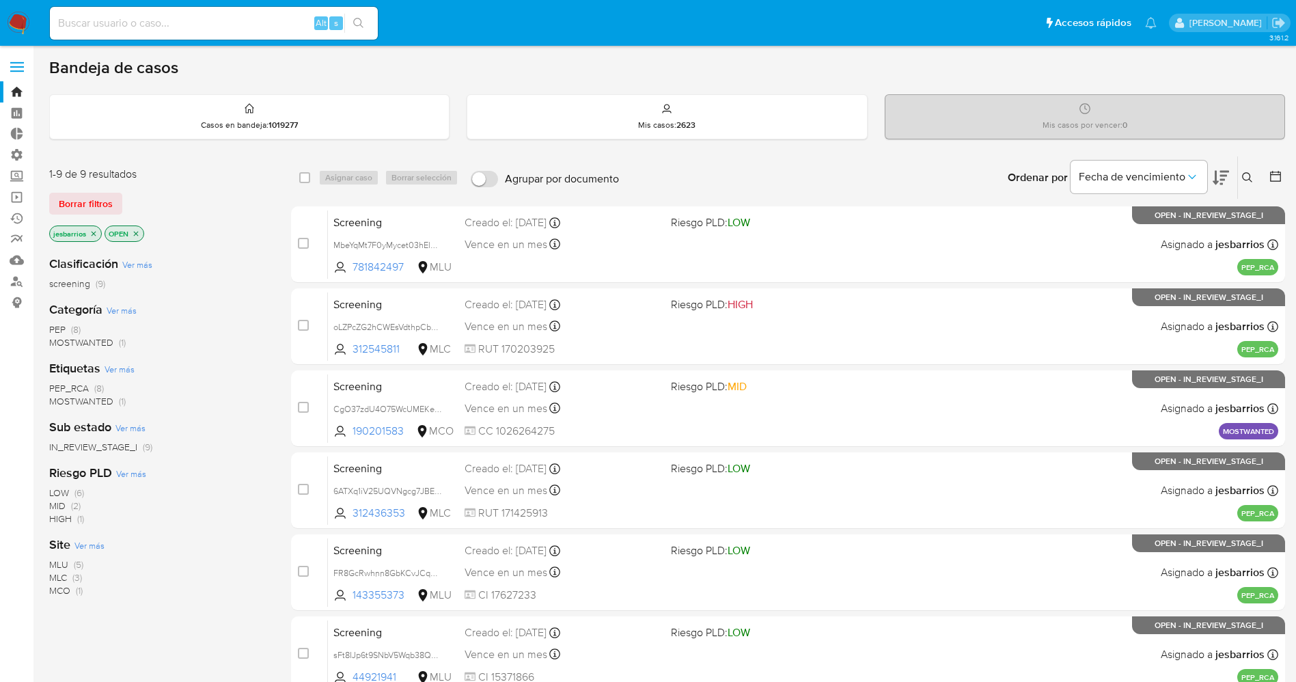
click at [109, 346] on span "MOSTWANTED" at bounding box center [81, 342] width 64 height 14
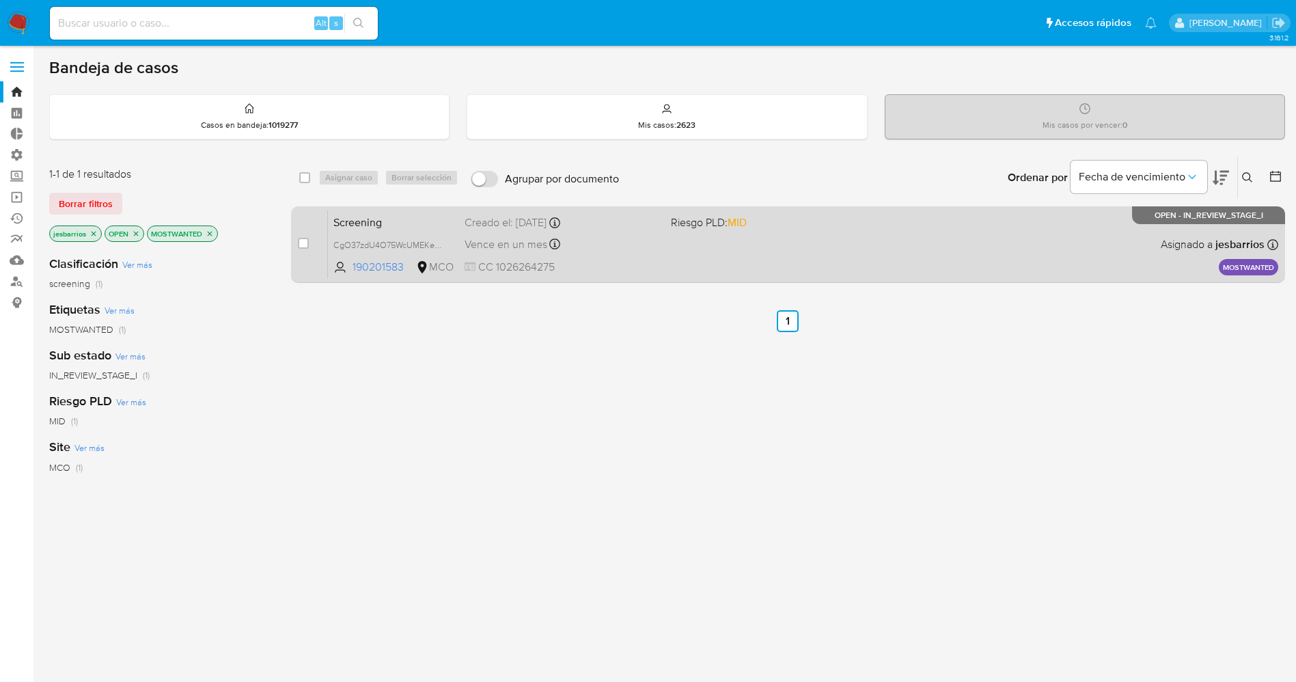
click at [643, 261] on span "CC 1026264275" at bounding box center [561, 267] width 195 height 15
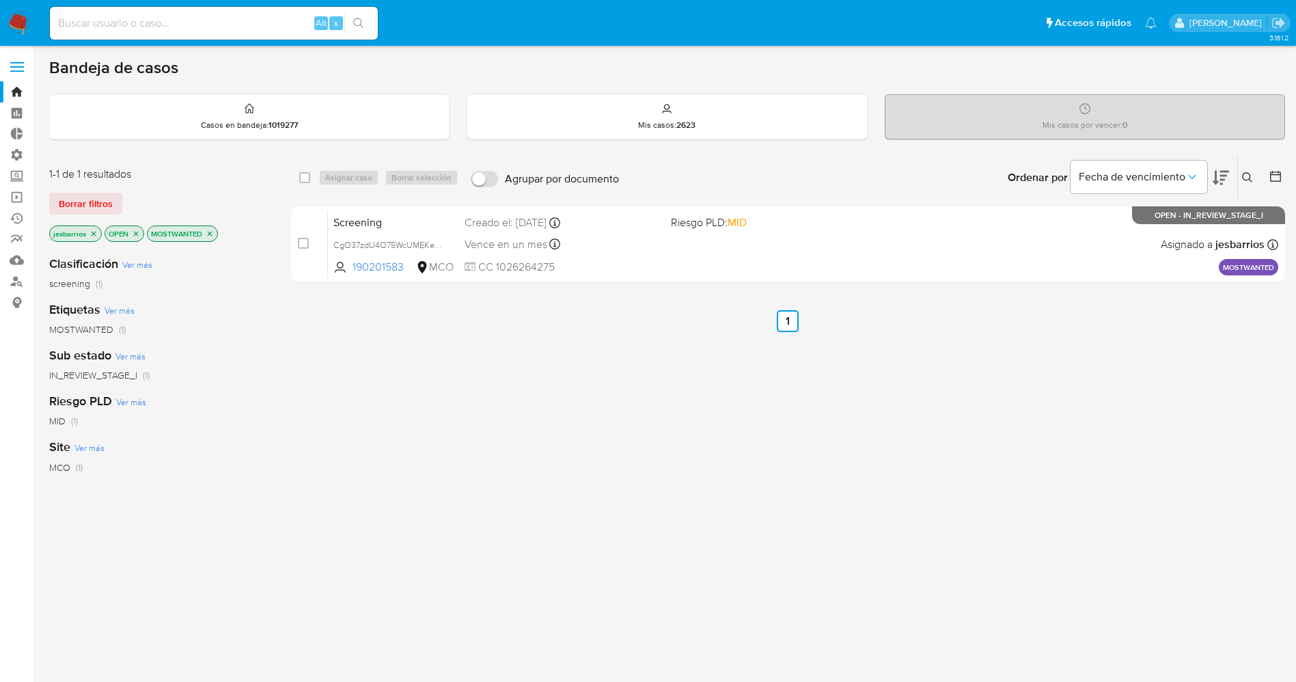
click at [23, 18] on img at bounding box center [18, 23] width 23 height 23
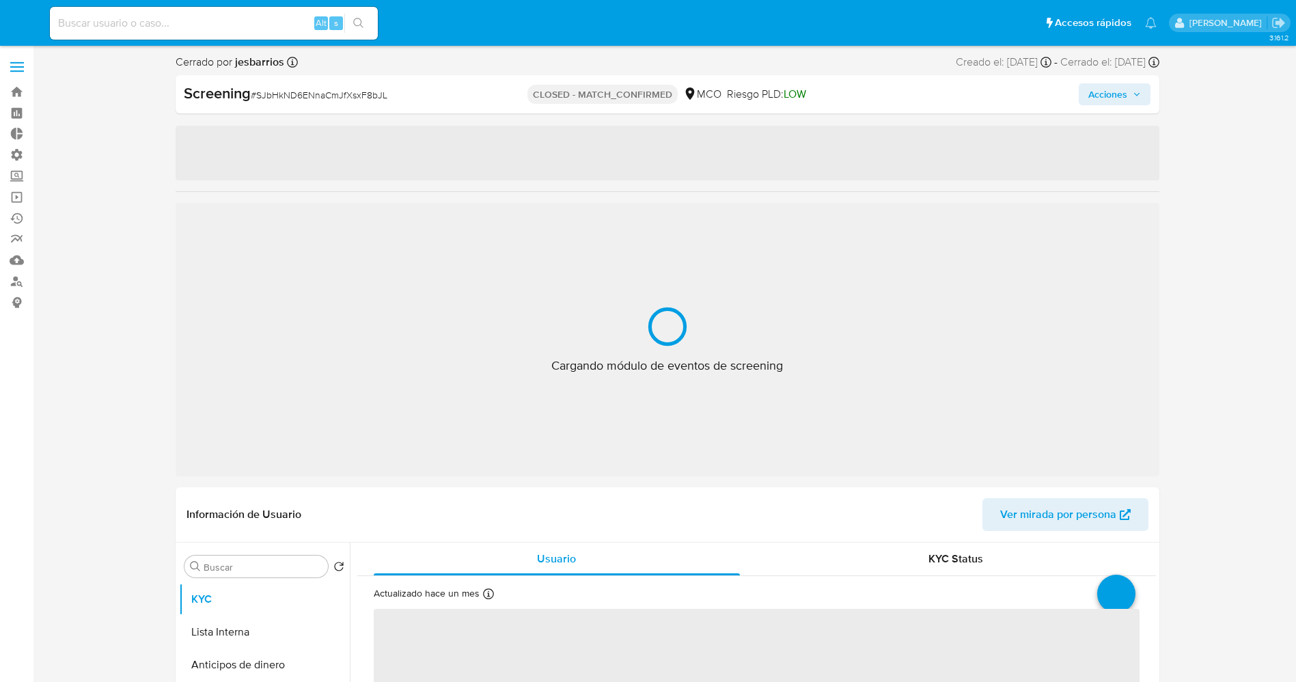
select select "10"
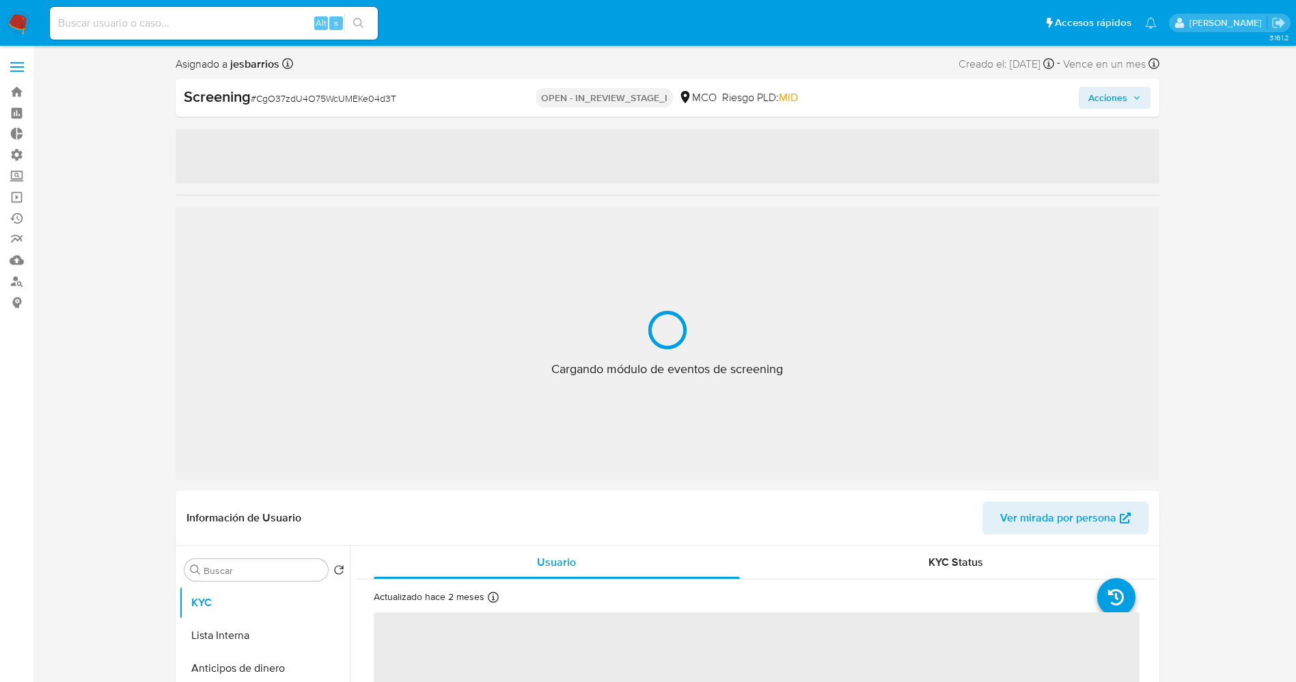
select select "10"
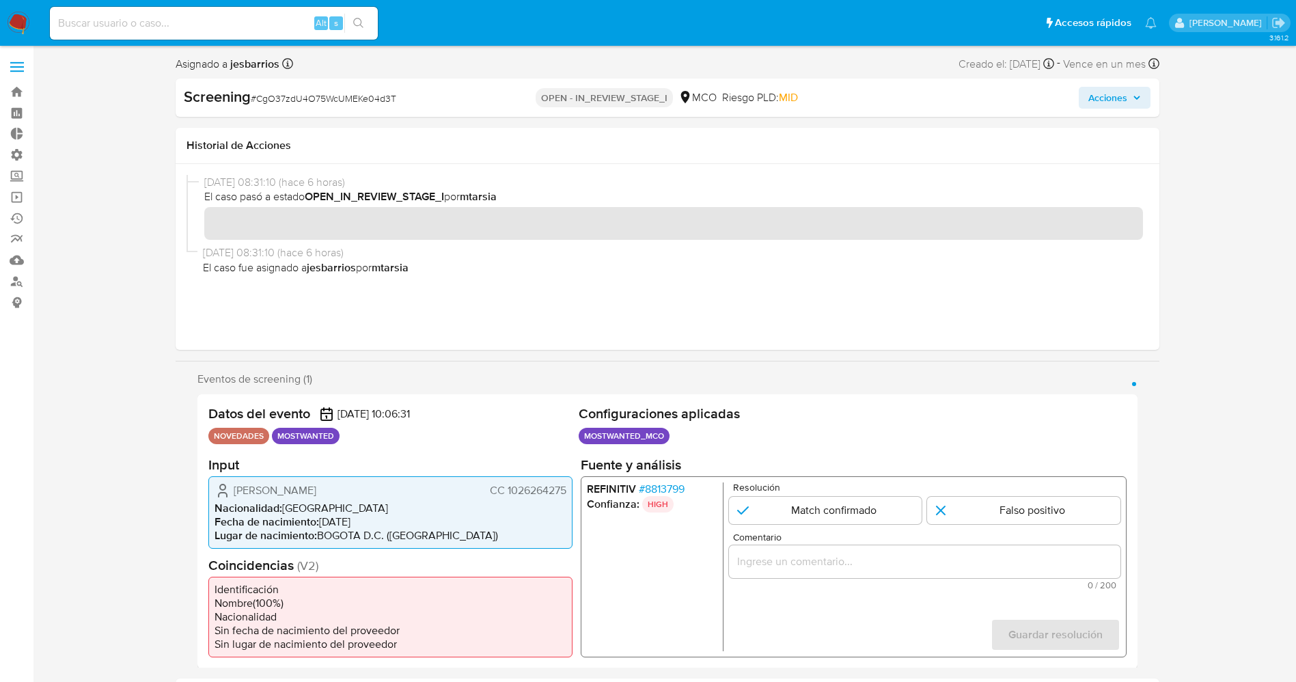
scroll to position [102, 0]
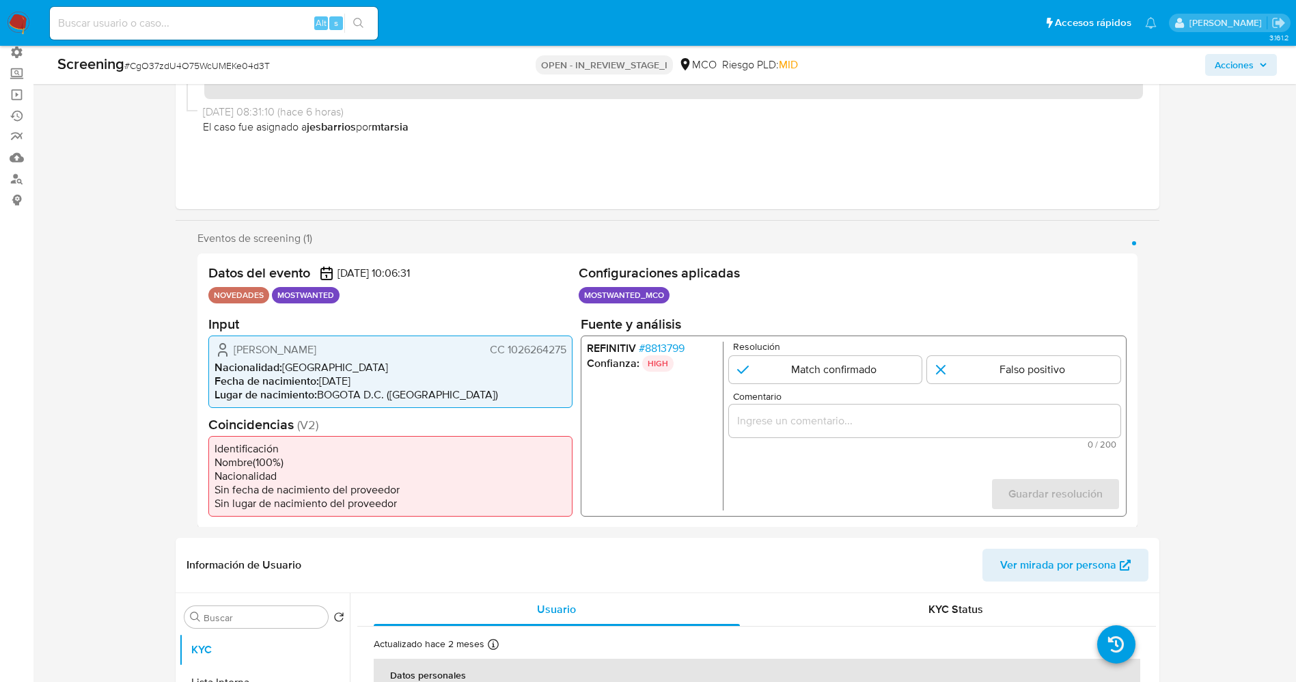
click at [672, 343] on span "# 8813799" at bounding box center [661, 348] width 46 height 14
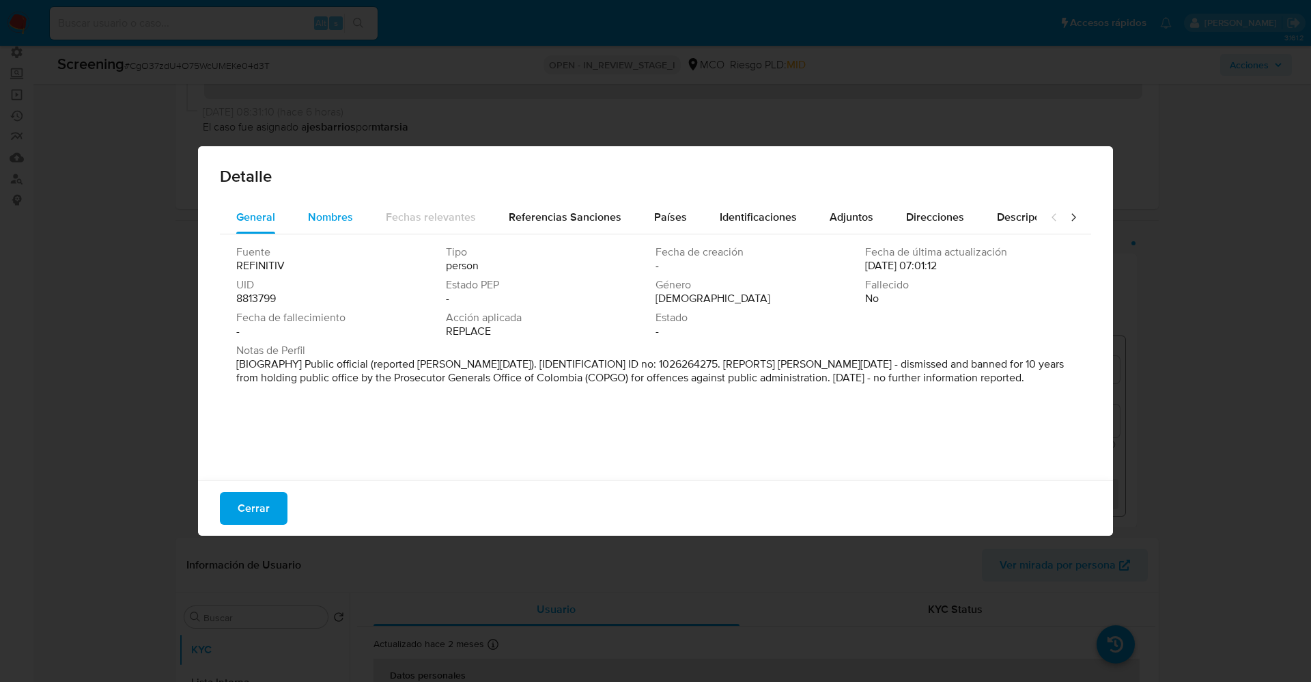
click at [329, 219] on span "Nombres" at bounding box center [330, 217] width 45 height 16
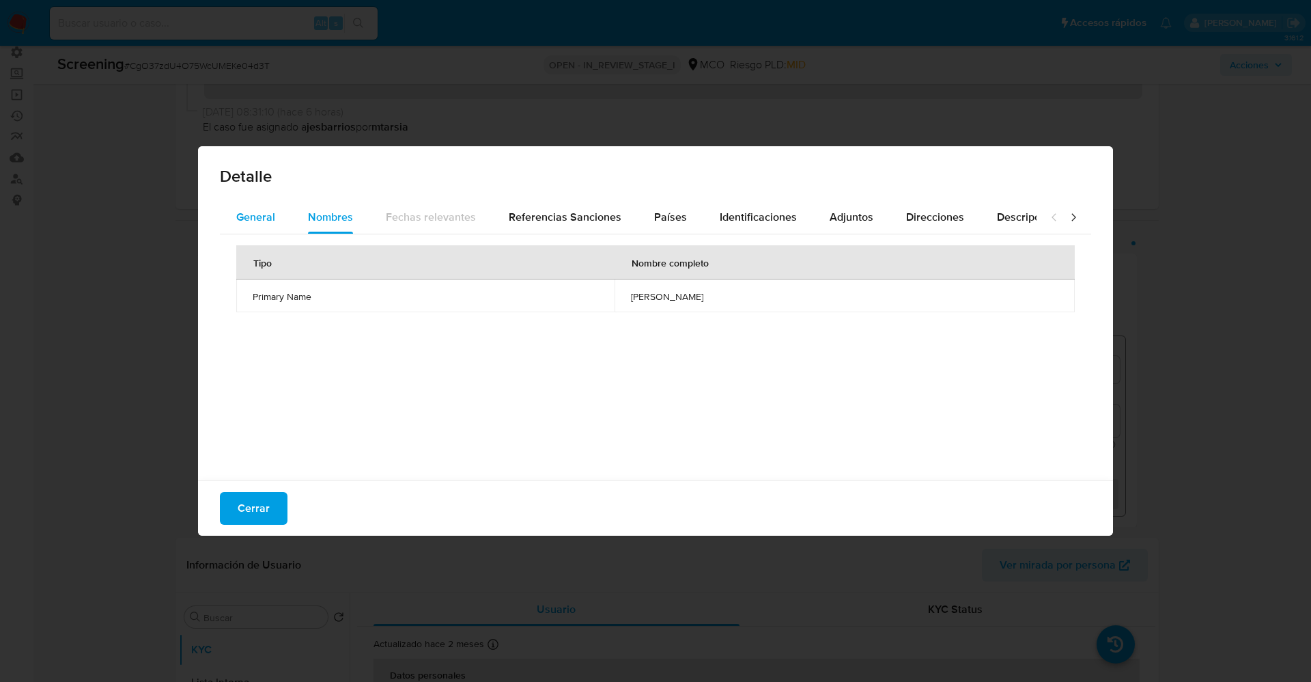
click at [236, 214] on button "General" at bounding box center [256, 217] width 72 height 33
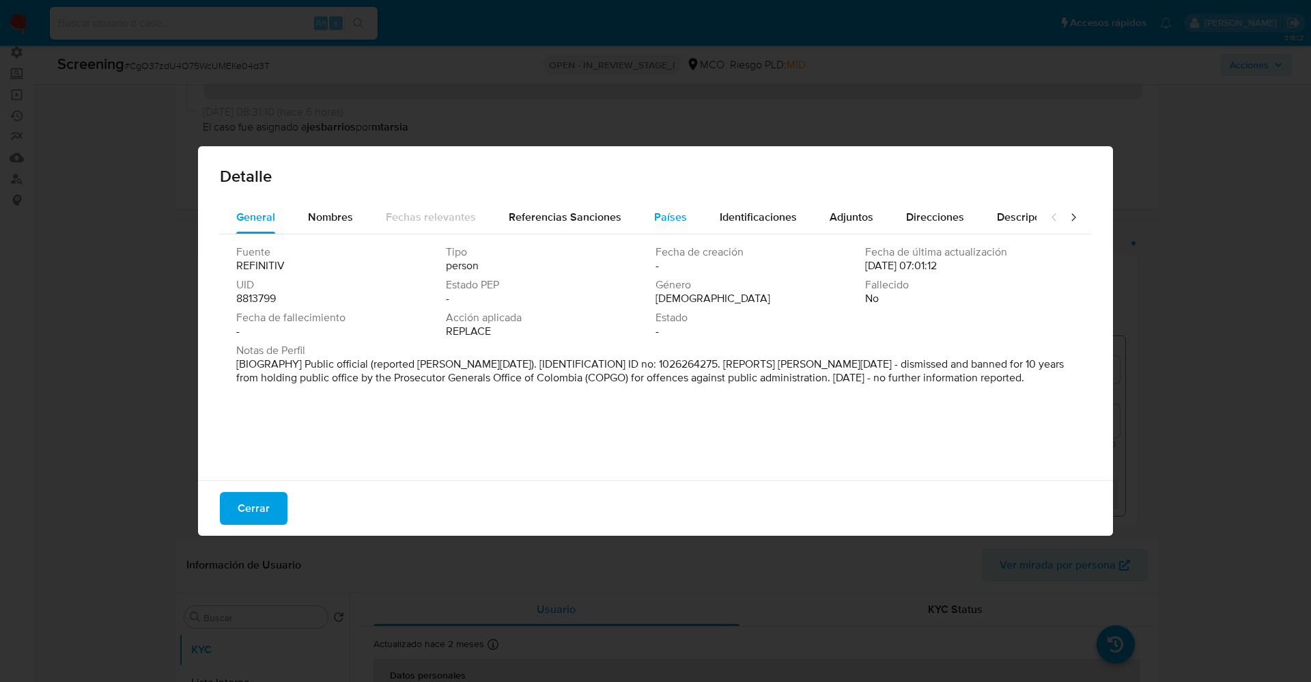
drag, startPoint x: 617, startPoint y: 215, endPoint x: 672, endPoint y: 214, distance: 55.3
click at [618, 215] on button "Referencias Sanciones" at bounding box center [564, 217] width 145 height 33
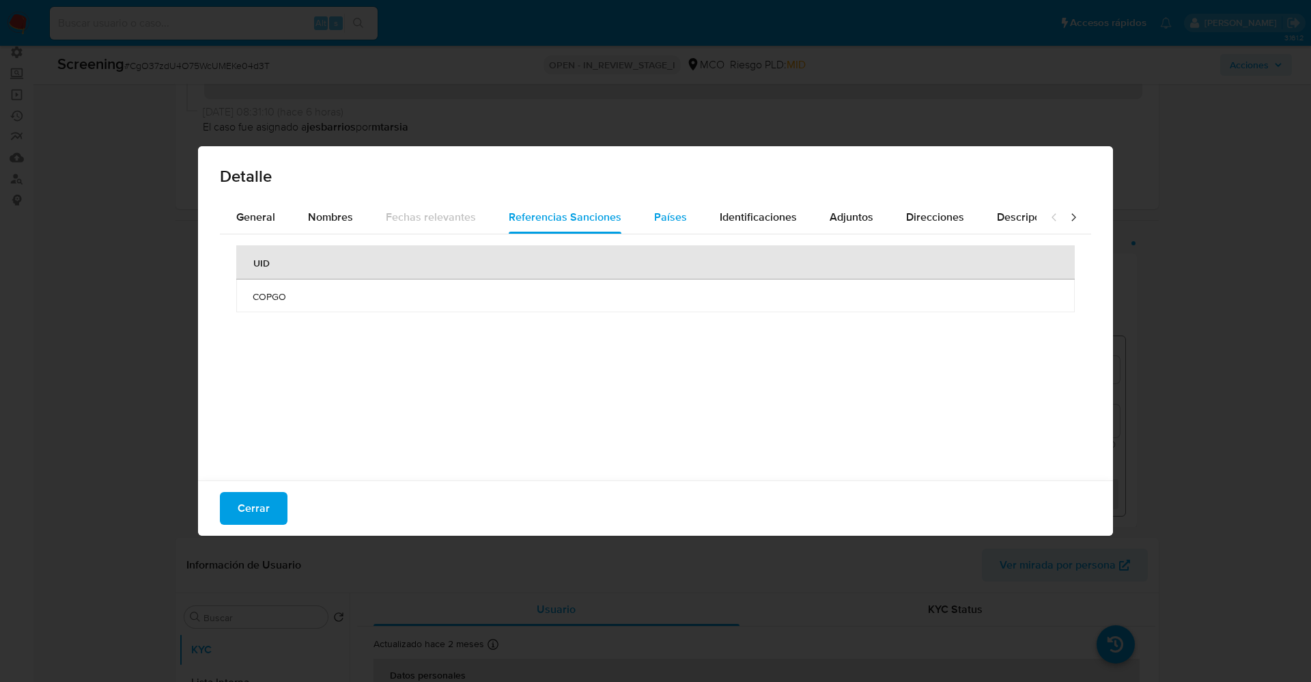
click at [675, 213] on span "Países" at bounding box center [670, 217] width 33 height 16
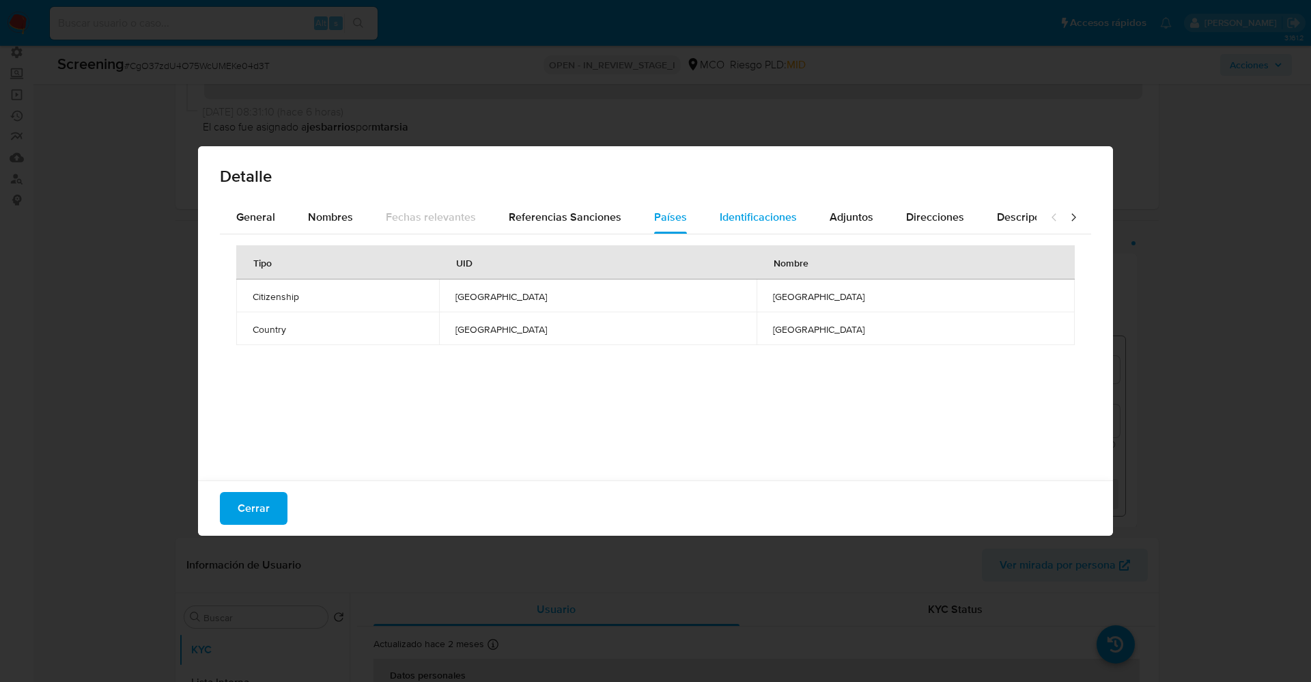
click at [745, 210] on span "Identificaciones" at bounding box center [758, 217] width 77 height 16
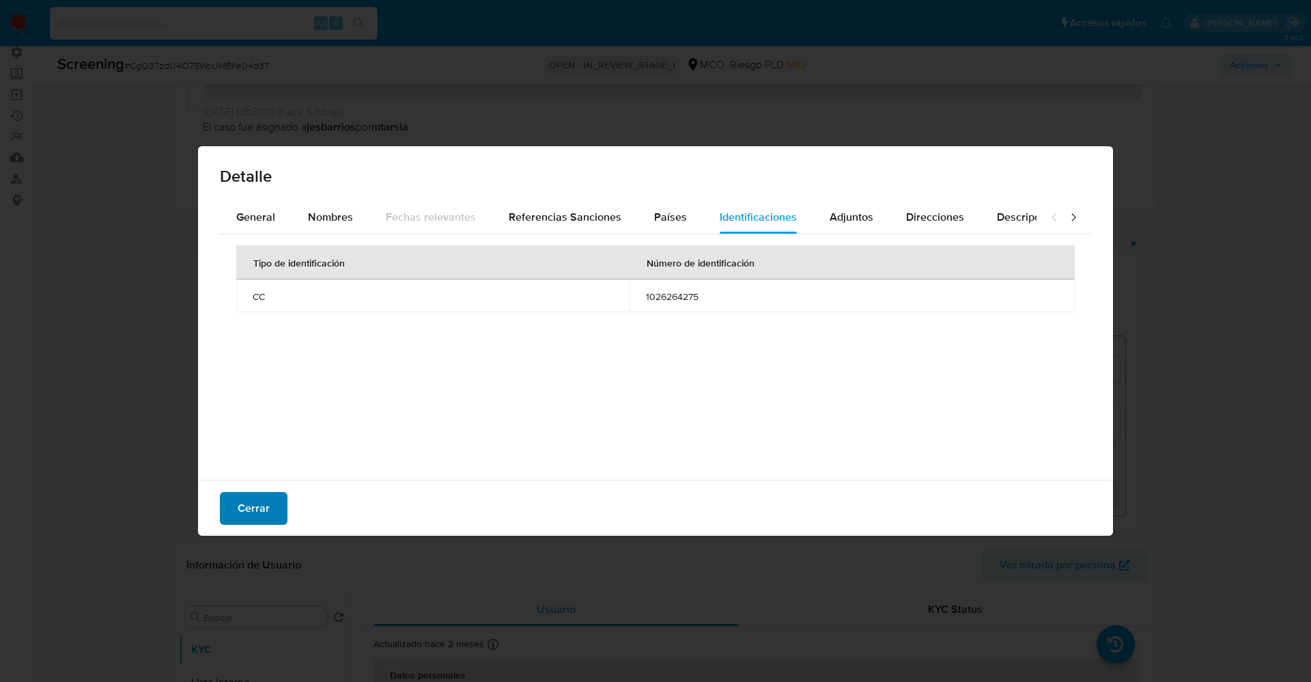
click at [262, 499] on span "Cerrar" at bounding box center [254, 508] width 32 height 30
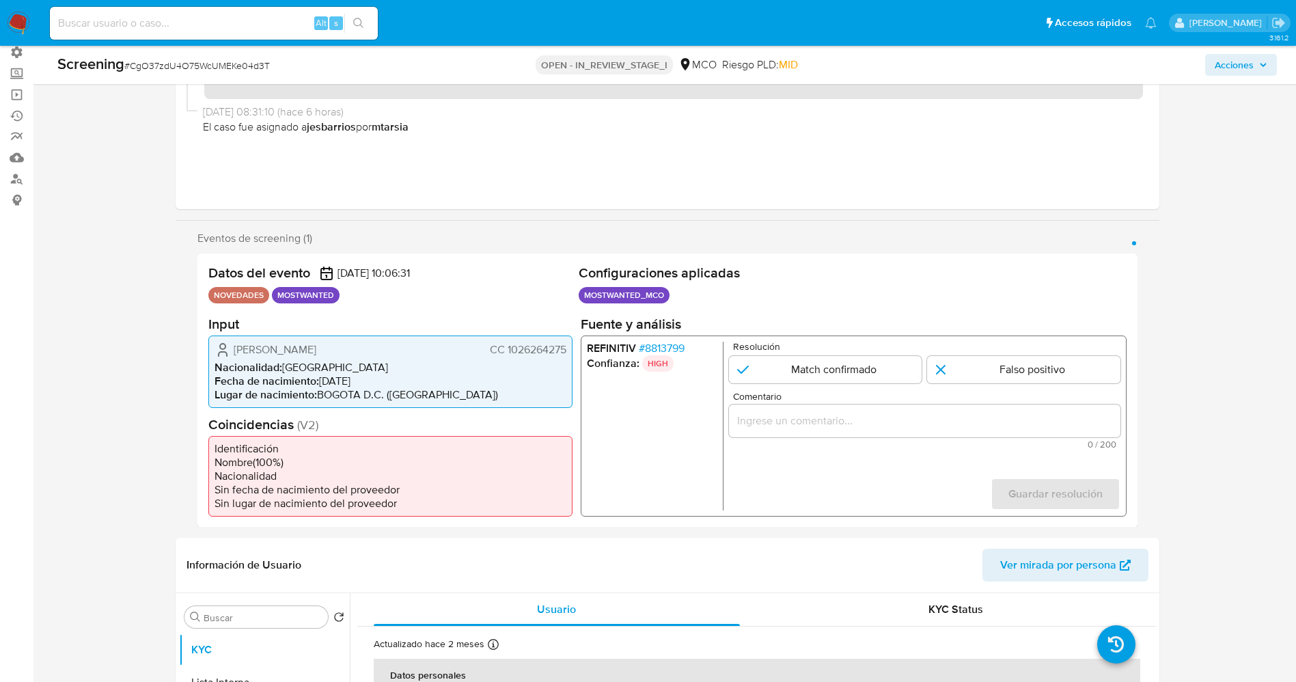
drag, startPoint x: 503, startPoint y: 345, endPoint x: 573, endPoint y: 345, distance: 70.3
click at [573, 345] on div "Datos del evento 02/10/2025 10:06:31 NOVEDADES MOSTWANTED Configuraciones aplic…" at bounding box center [667, 390] width 940 height 274
drag, startPoint x: 221, startPoint y: 340, endPoint x: 421, endPoint y: 351, distance: 199.7
click at [427, 351] on div "Hernando Leonidas Chacon Igirio CC 1026264275 Nacionalidad : Colombia Fecha de …" at bounding box center [390, 371] width 364 height 72
click at [305, 366] on li "Nacionalidad : Colombia" at bounding box center [390, 367] width 352 height 14
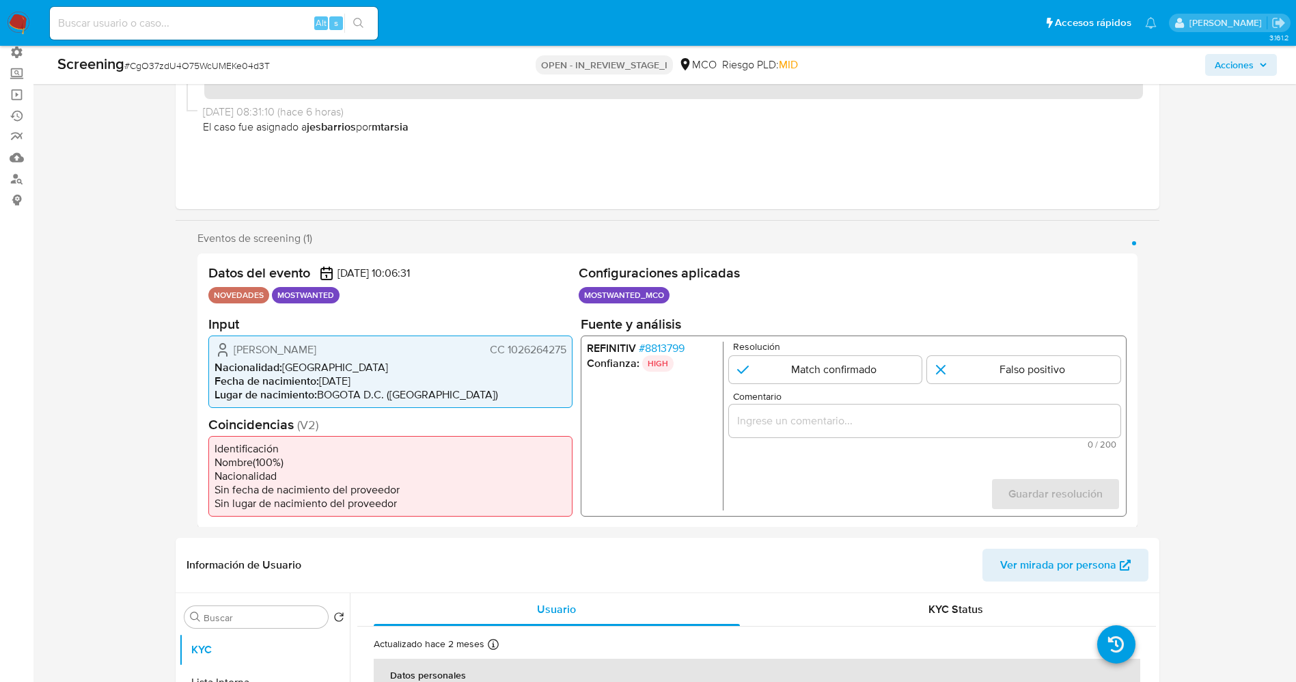
drag, startPoint x: 230, startPoint y: 348, endPoint x: 548, endPoint y: 350, distance: 317.6
click at [568, 350] on div "Hernando Leonidas Chacon Igirio CC 1026264275 Nacionalidad : Colombia Fecha de …" at bounding box center [390, 371] width 364 height 72
click at [848, 370] on input "1 de 1" at bounding box center [824, 368] width 193 height 27
radio input "true"
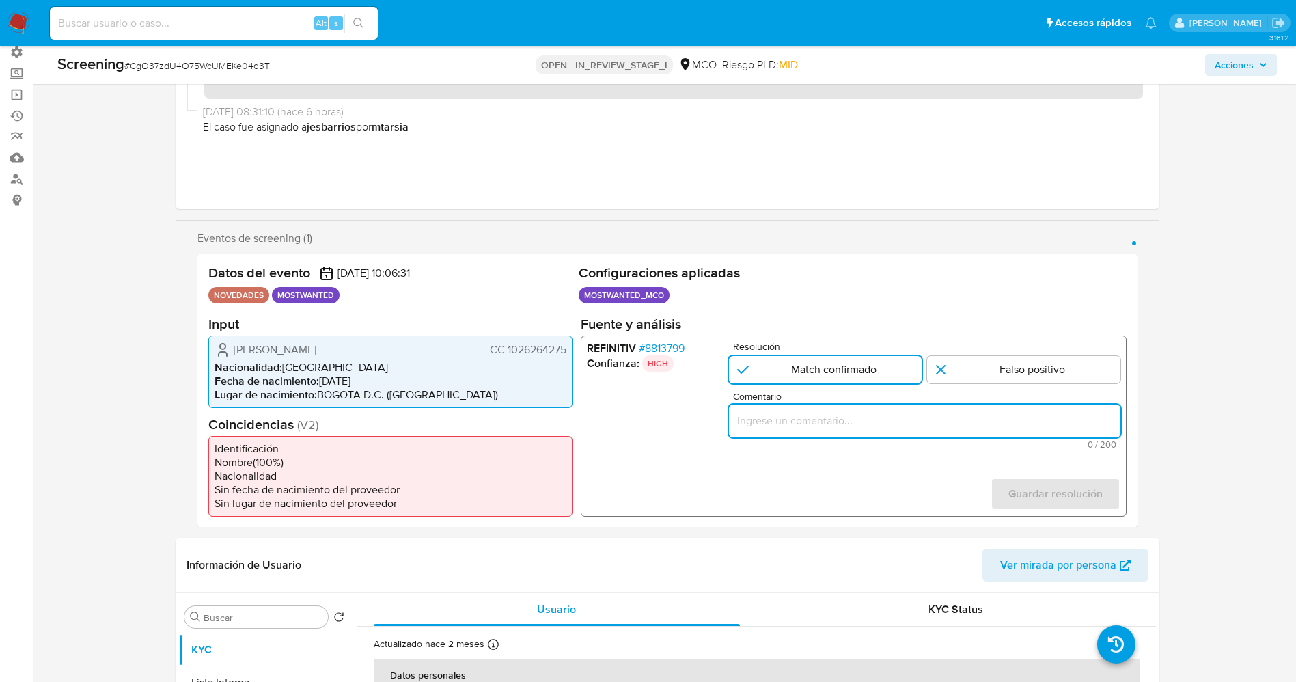
click at [807, 425] on input "Comentario" at bounding box center [923, 420] width 391 height 18
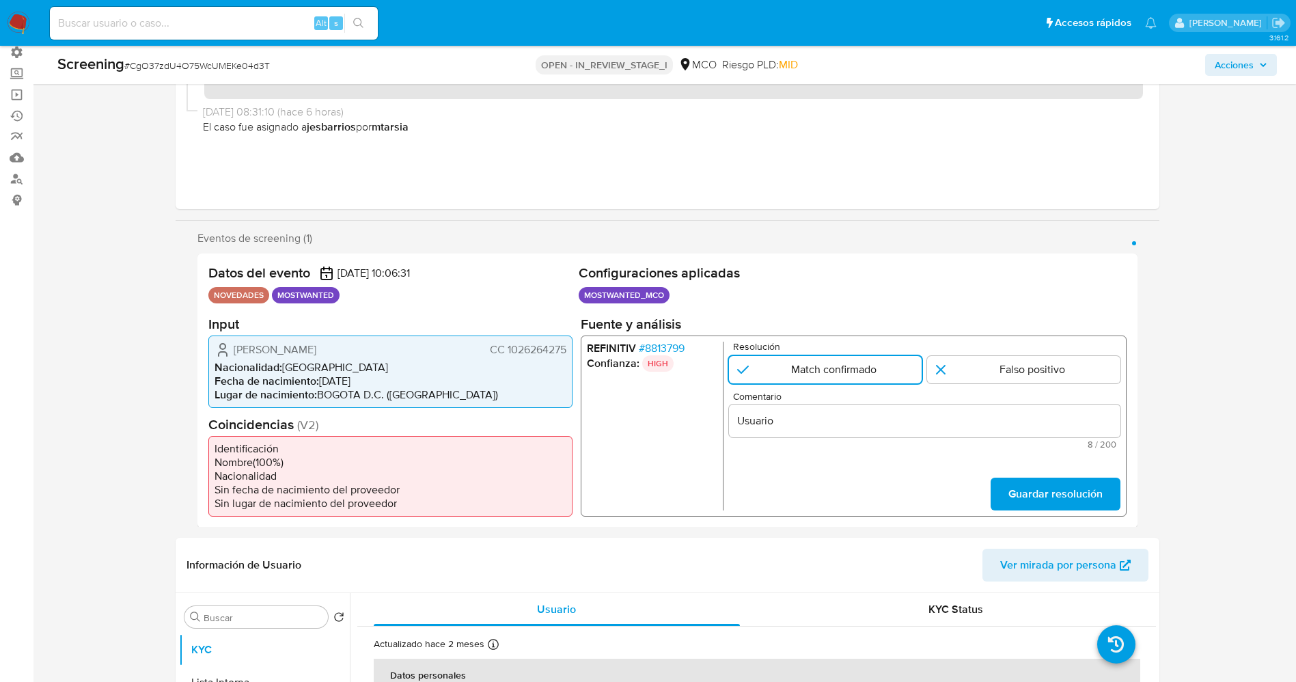
drag, startPoint x: 275, startPoint y: 354, endPoint x: 569, endPoint y: 352, distance: 294.4
click at [569, 352] on div "Hernando Leonidas Chacon Igirio CC 1026264275 Nacionalidad : Colombia Fecha de …" at bounding box center [390, 371] width 364 height 72
click at [828, 422] on input "Usuario" at bounding box center [923, 420] width 391 height 18
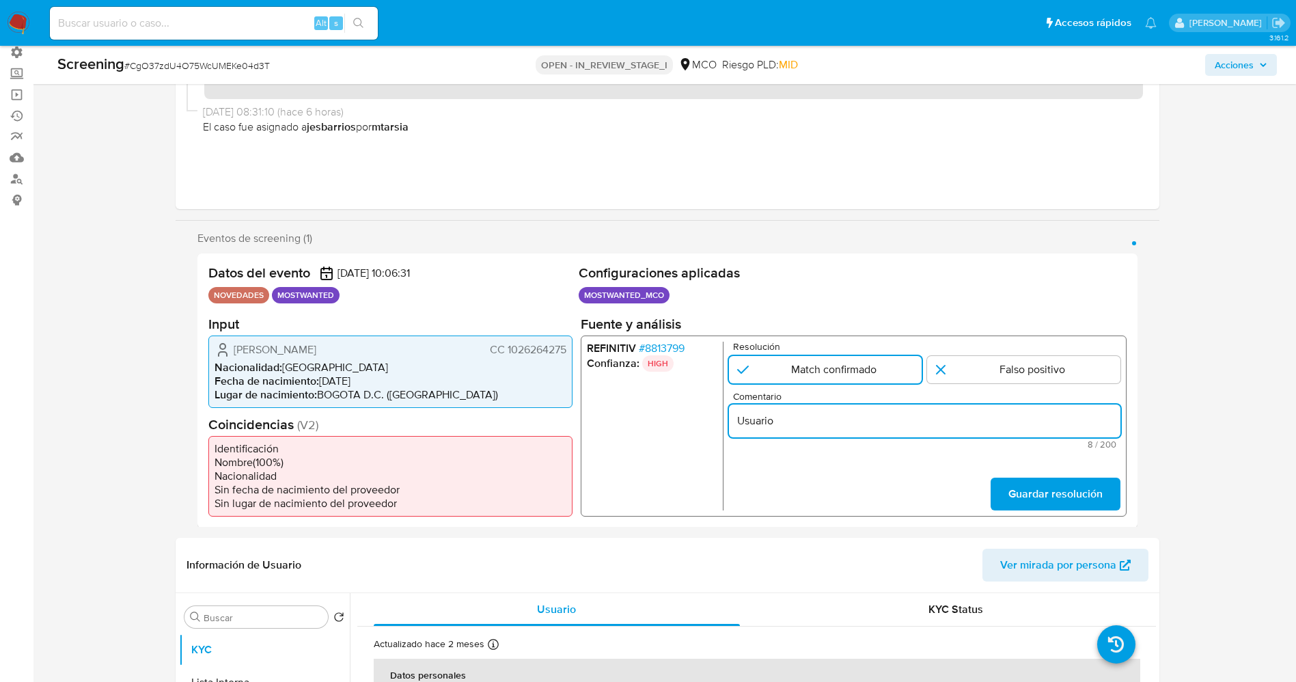
paste input "Hernando Leonidas Chacon Igirio CC 1026264275"
type input "Usuario Hernando Leonidas Chacon Igirio CC 1026264275 continua listado en procu…"
click at [1031, 483] on span "Guardar resolución" at bounding box center [1054, 493] width 94 height 30
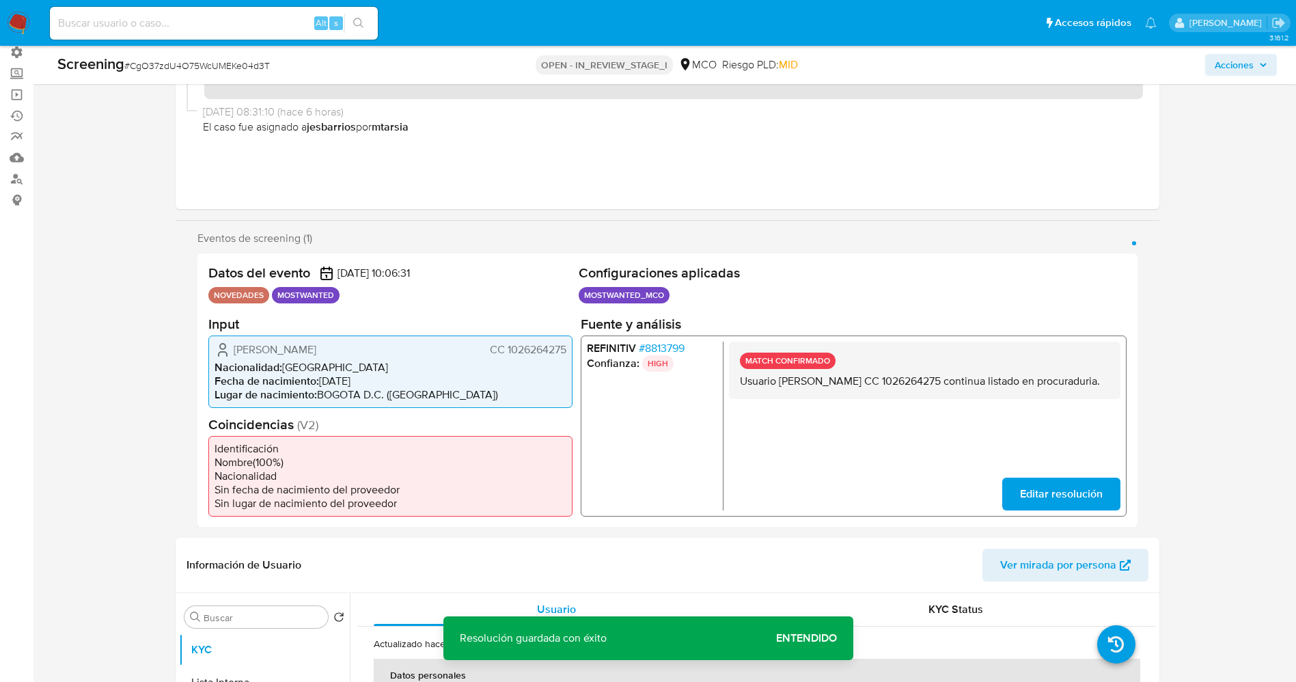
drag, startPoint x: 804, startPoint y: 391, endPoint x: 842, endPoint y: 398, distance: 38.9
click at [842, 398] on div "MATCH CONFIRMADO Usuario Hernando Leonidas Chacon Igirio CC 1026264275 continua…" at bounding box center [923, 369] width 391 height 57
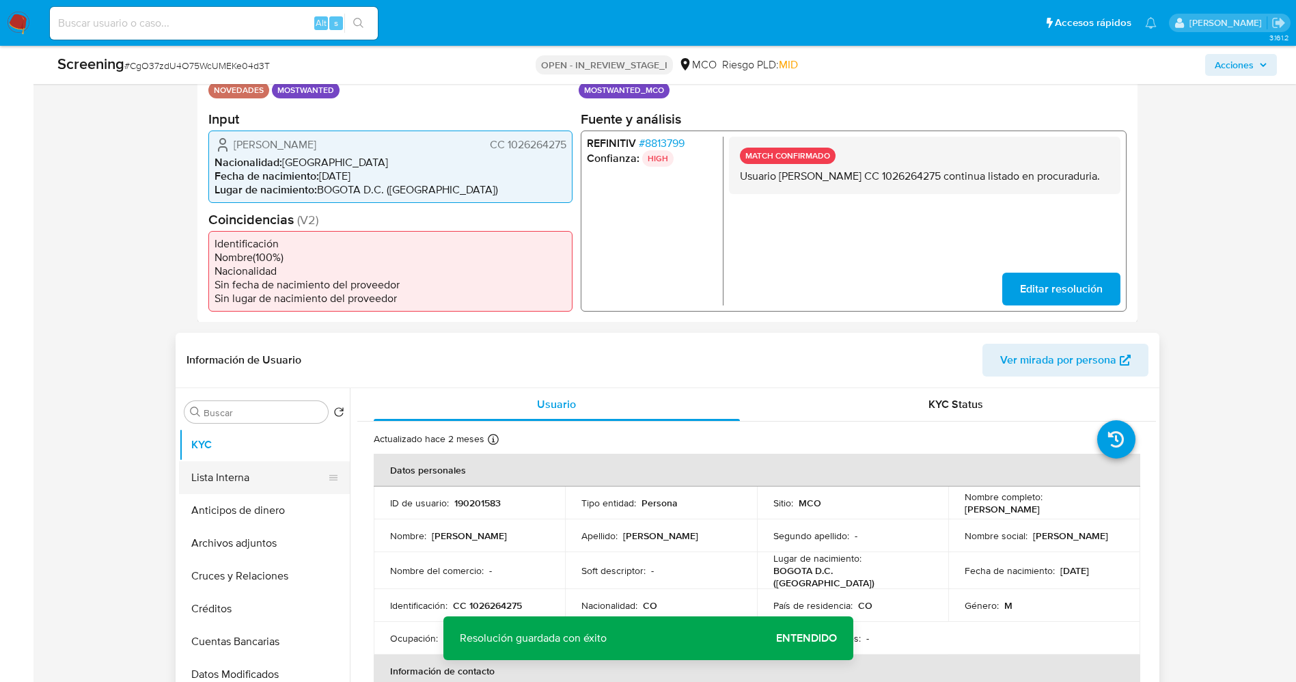
click at [238, 477] on button "Lista Interna" at bounding box center [259, 477] width 160 height 33
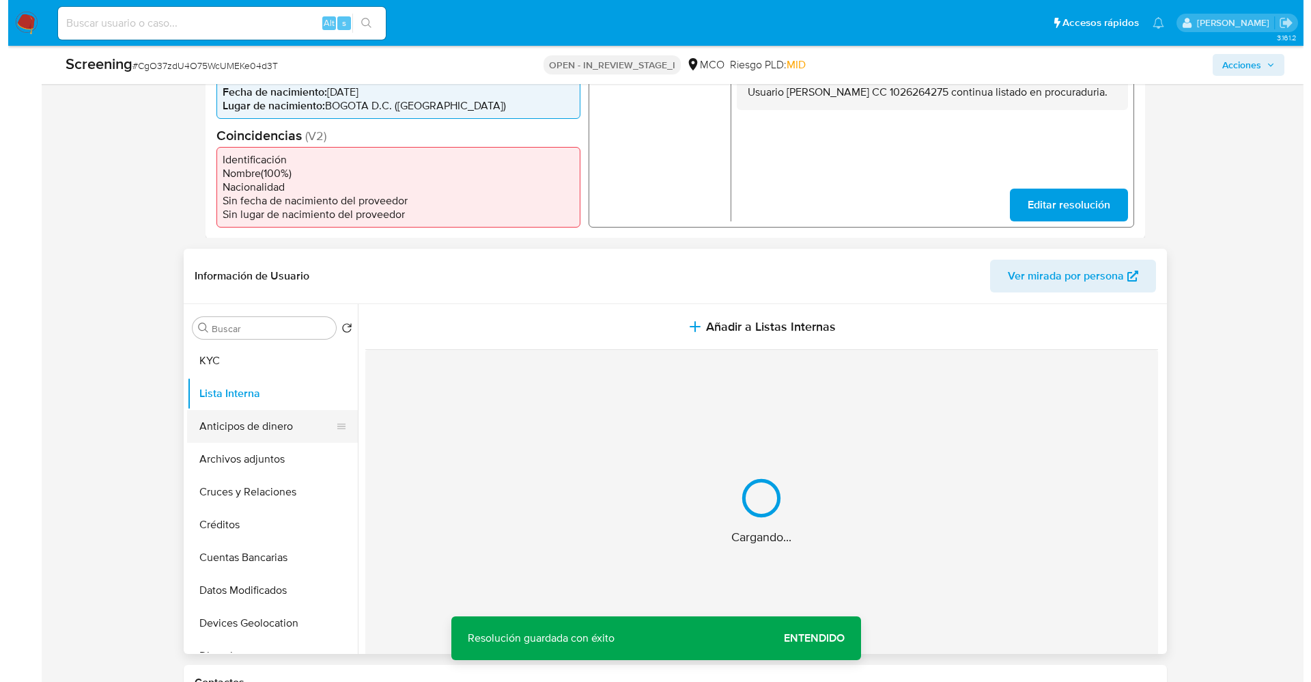
scroll to position [410, 0]
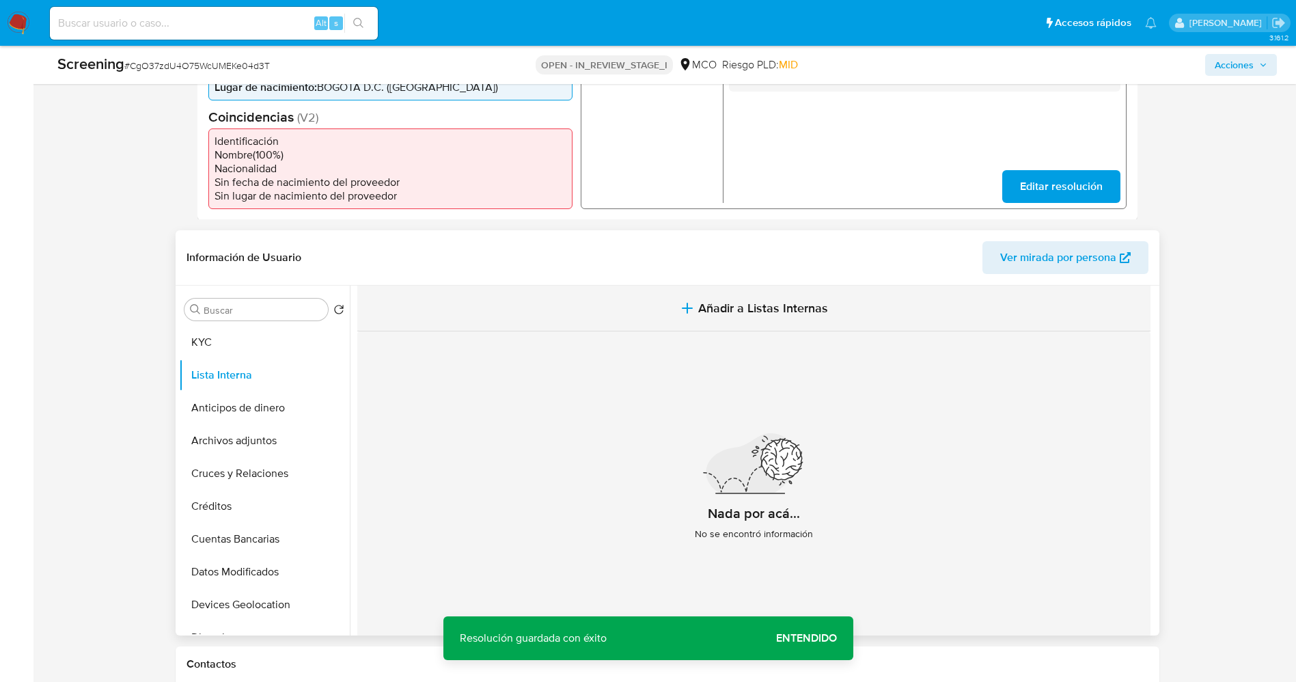
click at [703, 310] on span "Añadir a Listas Internas" at bounding box center [763, 308] width 130 height 15
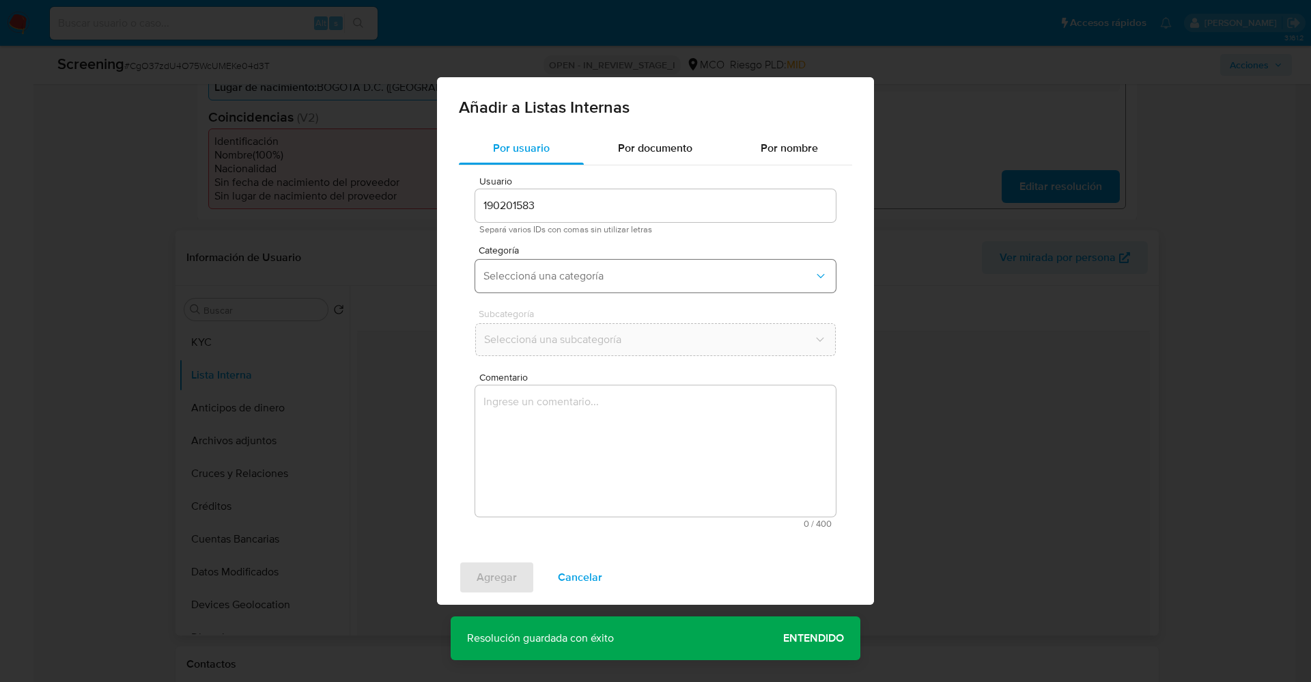
click at [606, 279] on span "Seleccioná una categoría" at bounding box center [649, 276] width 331 height 14
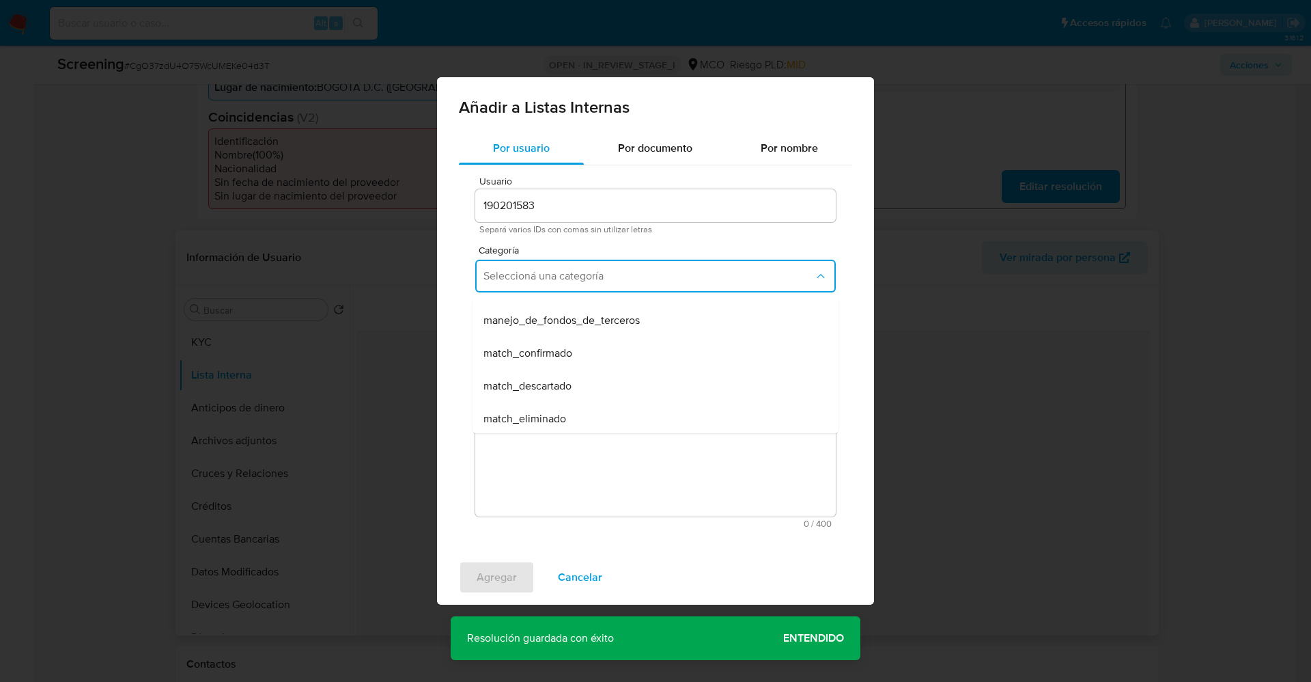
scroll to position [102, 0]
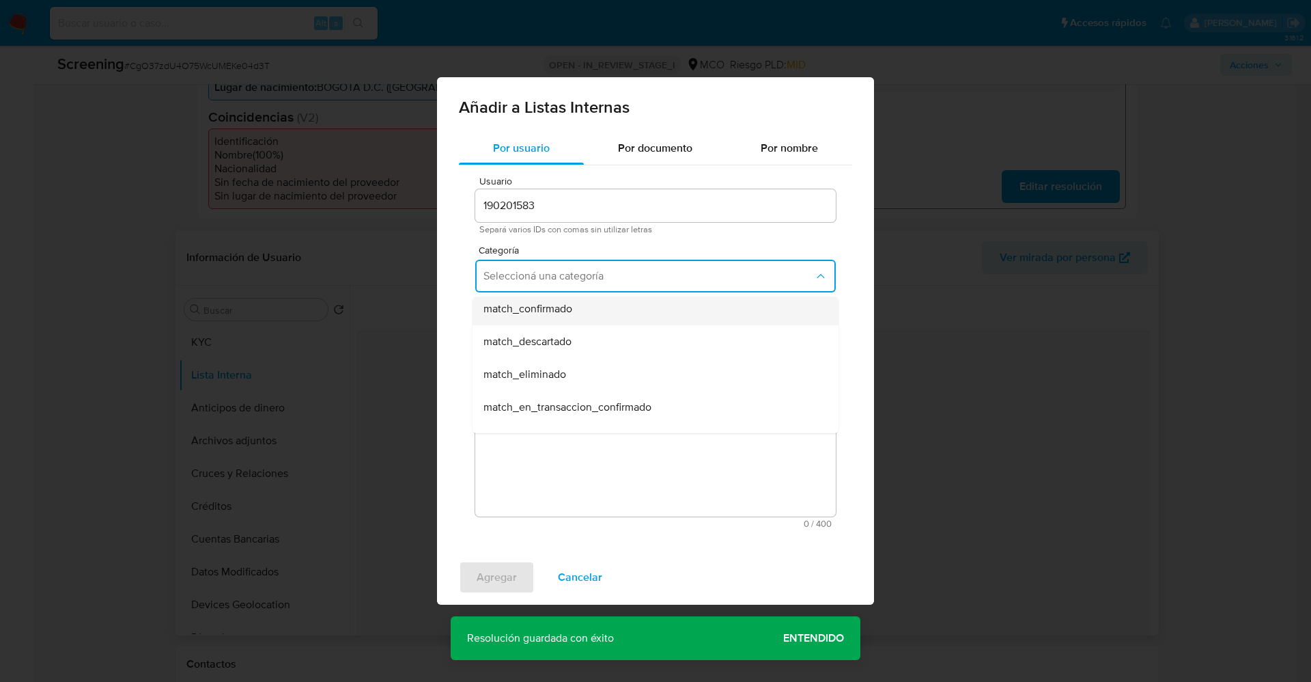
click at [578, 318] on div "match_confirmado" at bounding box center [652, 308] width 336 height 33
click at [581, 335] on span "Seleccioná una subcategoría" at bounding box center [649, 340] width 331 height 14
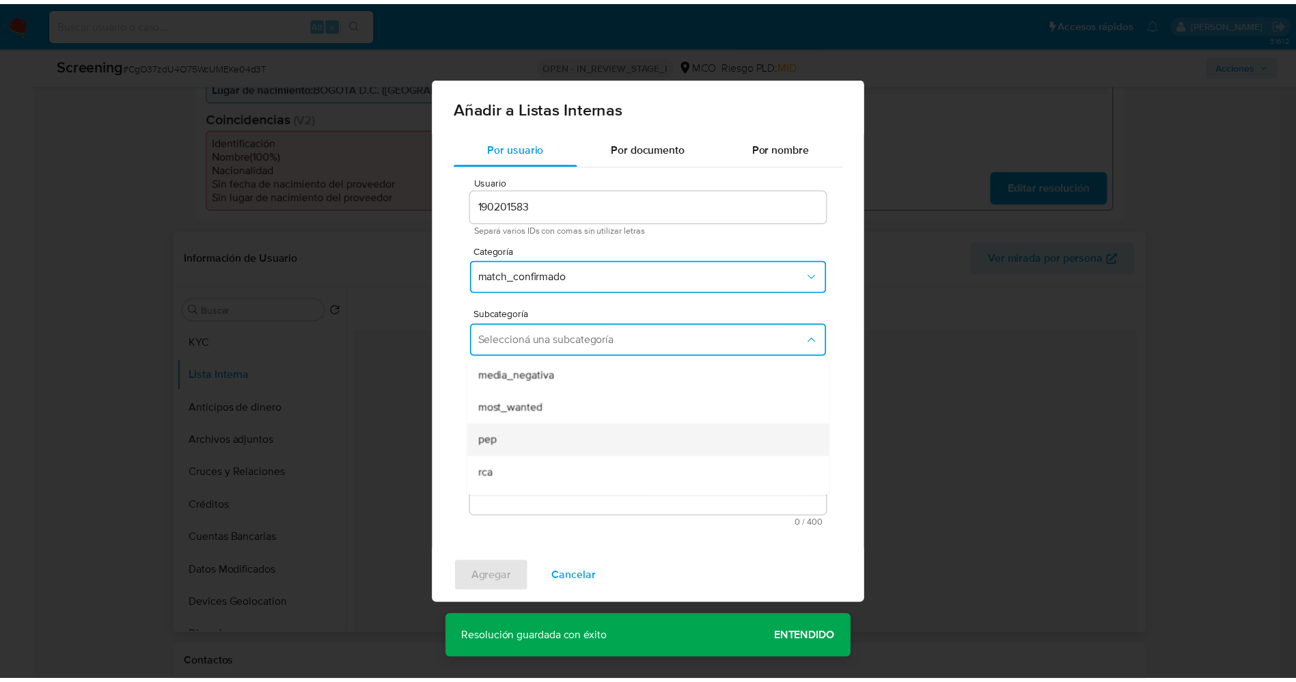
scroll to position [93, 0]
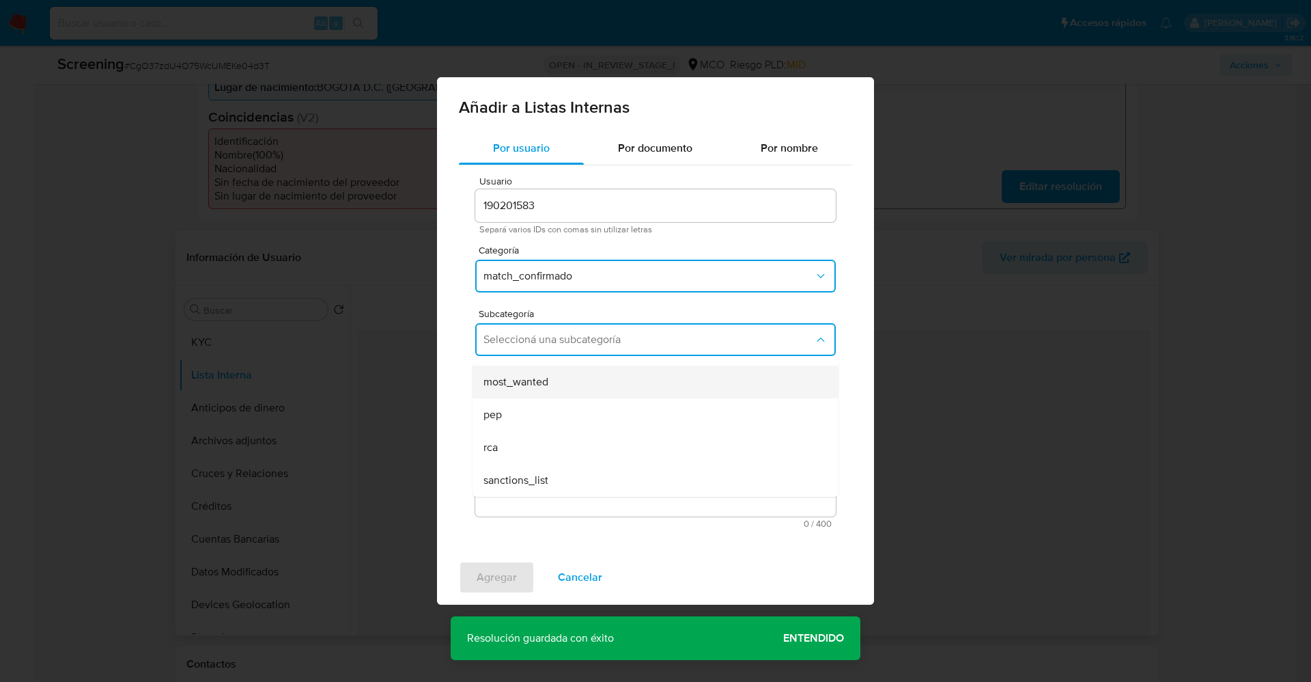
click at [563, 383] on div "most_wanted" at bounding box center [652, 381] width 336 height 33
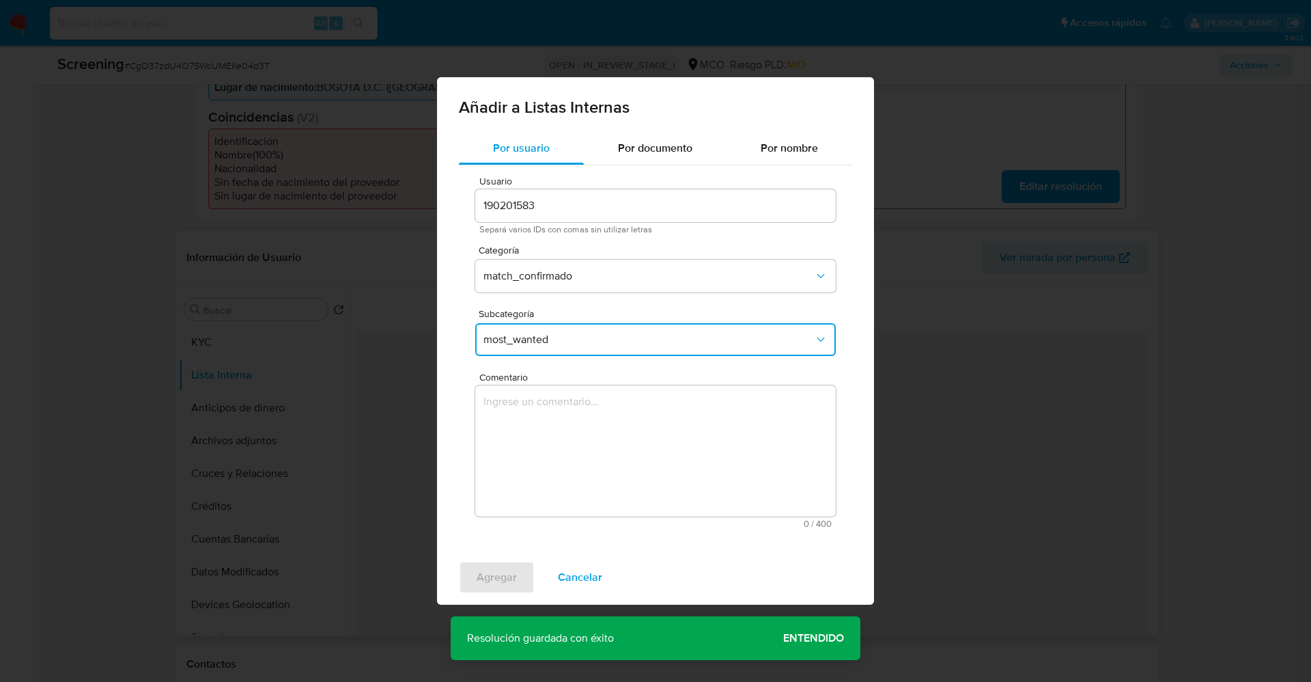
click at [563, 426] on textarea "Comentario" at bounding box center [655, 450] width 361 height 131
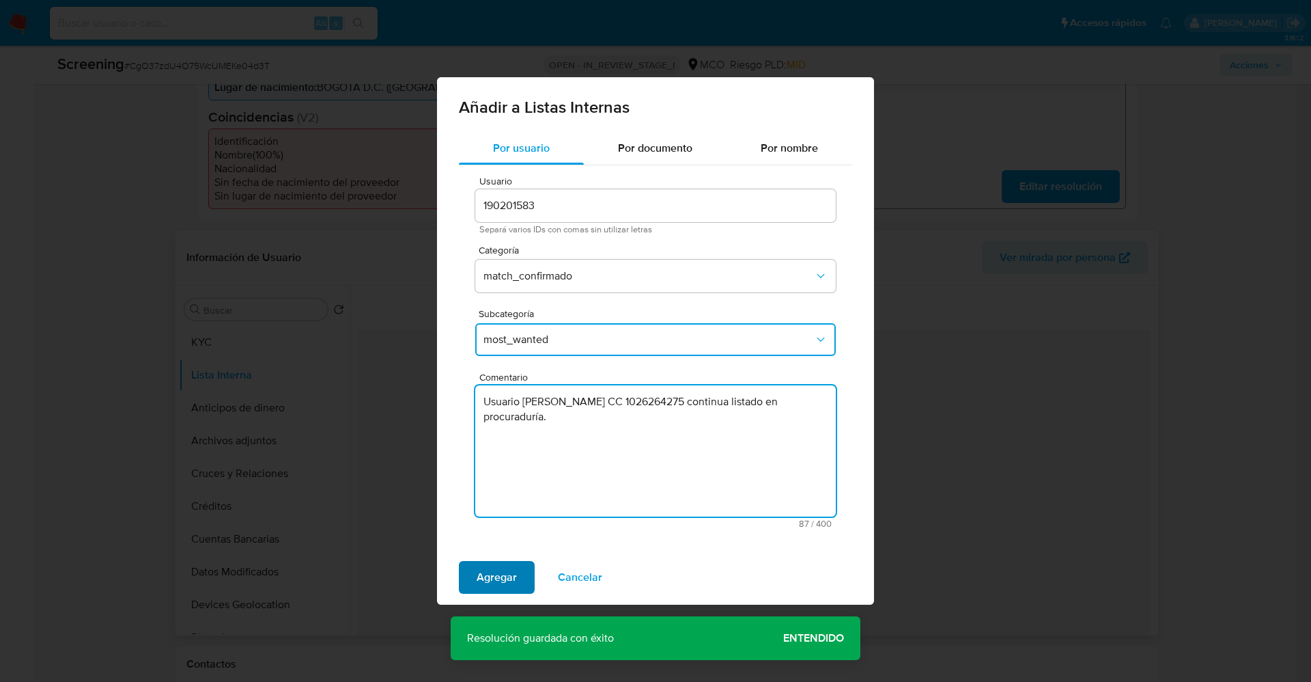
type textarea "Usuario Hernando Leonidas Chacon Igirio CC 1026264275 continua listado en procu…"
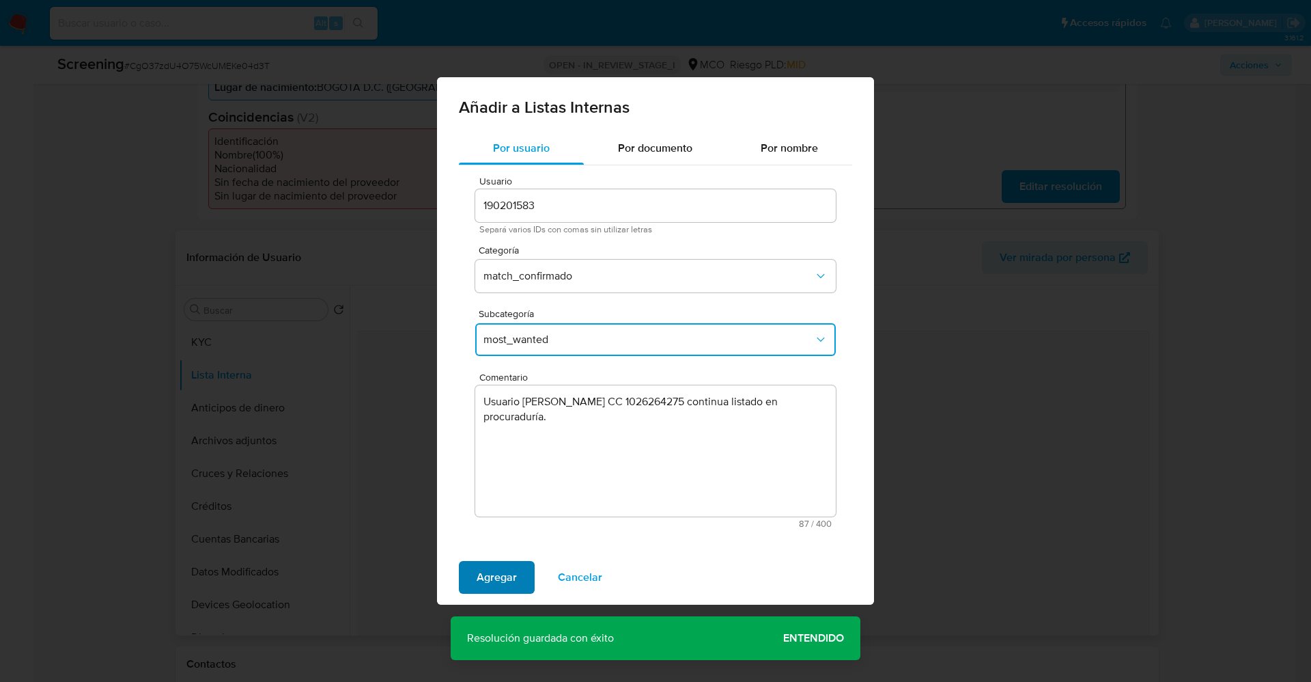
click at [501, 570] on span "Agregar" at bounding box center [497, 577] width 40 height 30
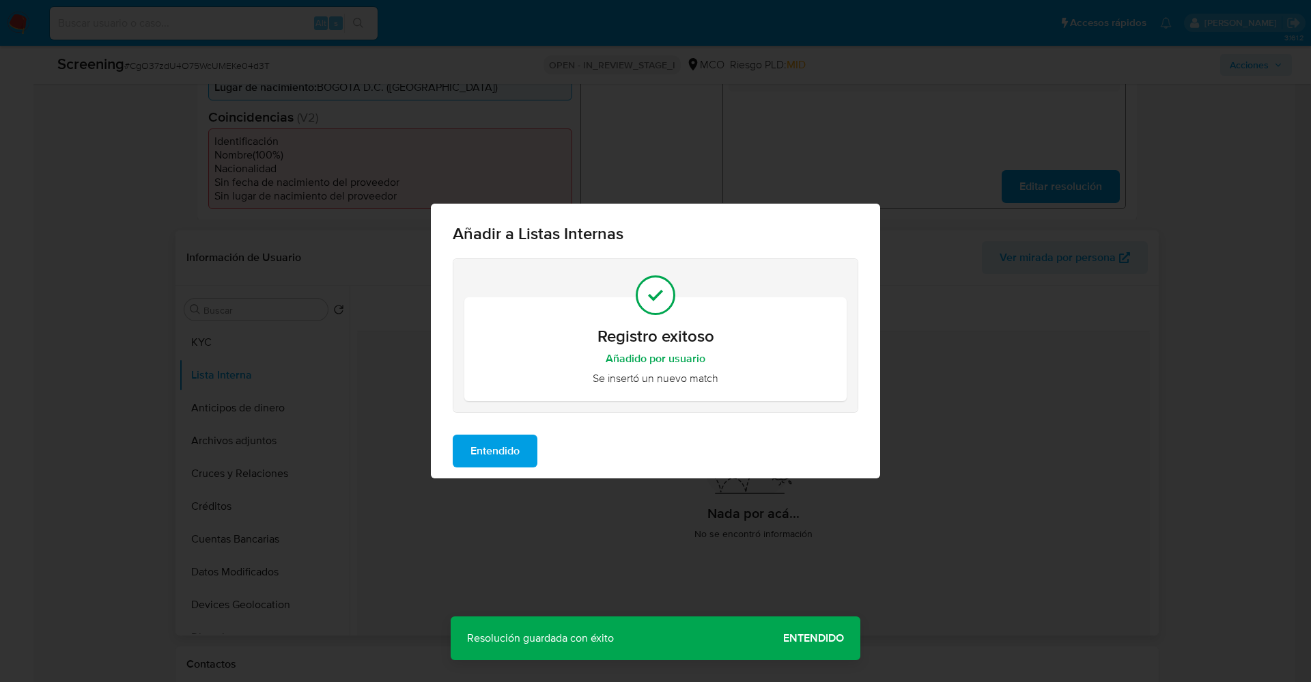
drag, startPoint x: 491, startPoint y: 456, endPoint x: 223, endPoint y: 447, distance: 268.6
click at [490, 455] on span "Entendido" at bounding box center [495, 451] width 49 height 30
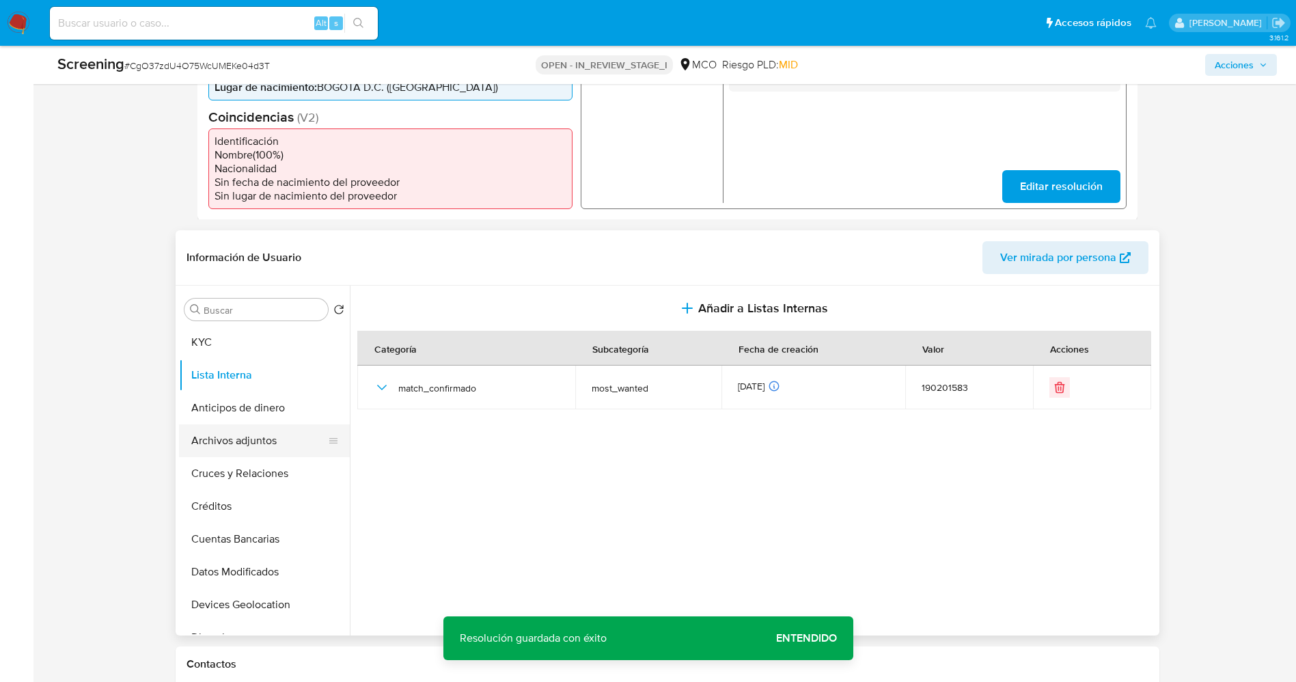
click at [214, 442] on button "Archivos adjuntos" at bounding box center [259, 440] width 160 height 33
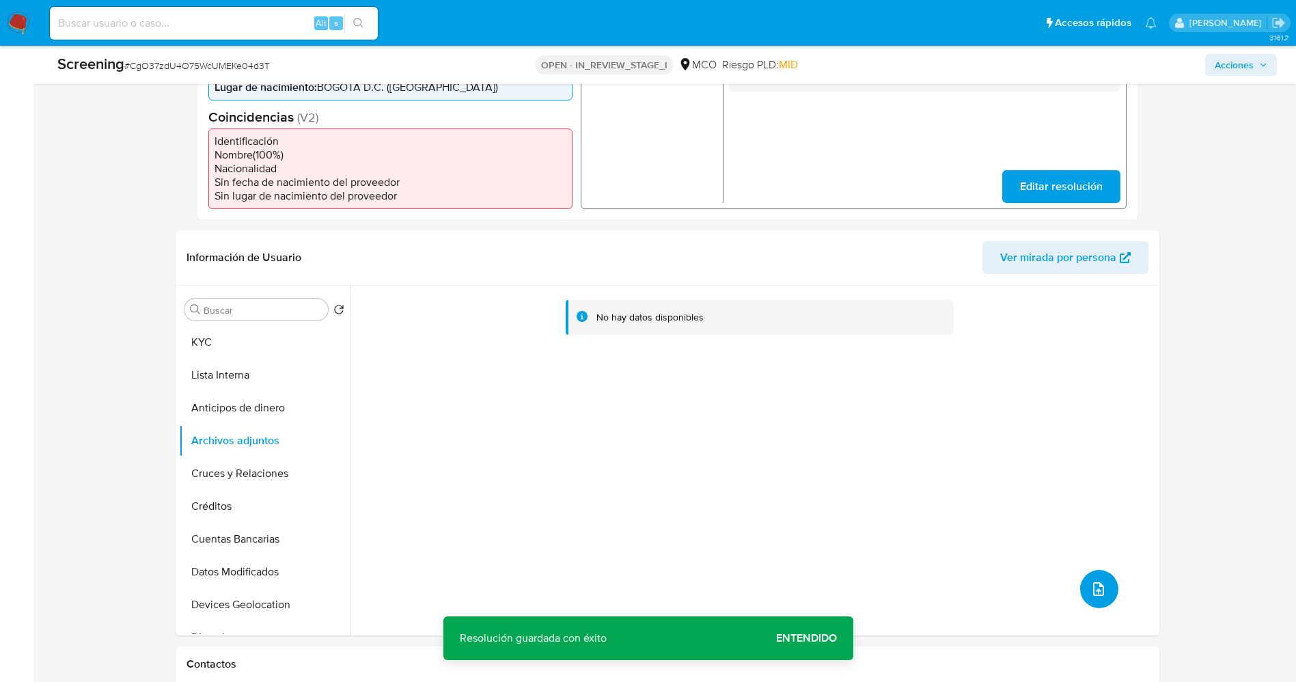
click at [1095, 581] on icon "upload-file" at bounding box center [1098, 589] width 16 height 16
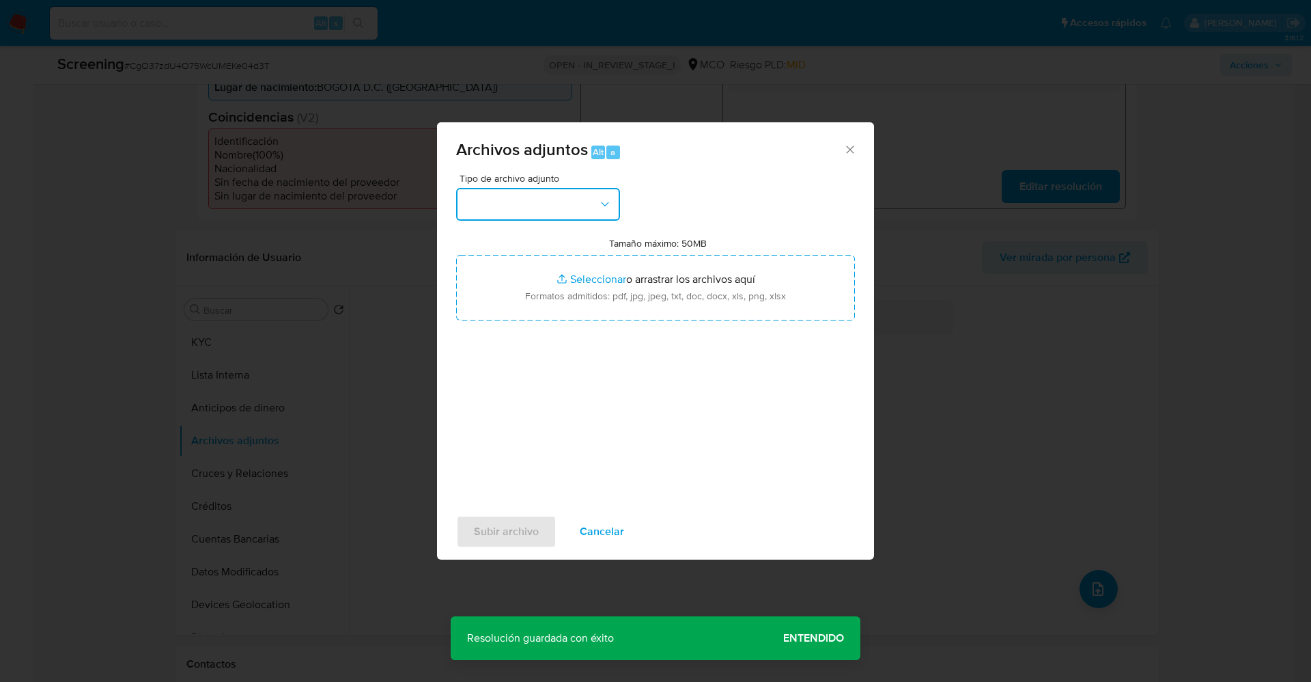
click at [534, 212] on button "button" at bounding box center [538, 204] width 164 height 33
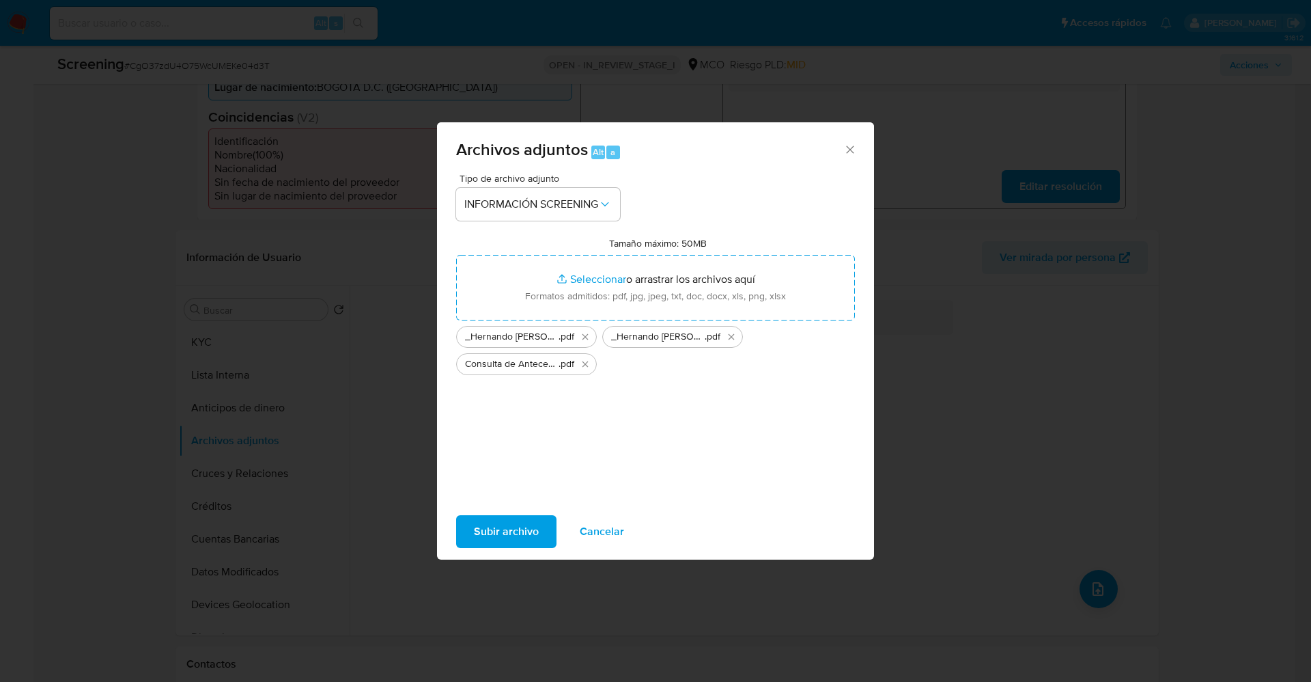
click at [520, 533] on span "Subir archivo" at bounding box center [506, 531] width 65 height 30
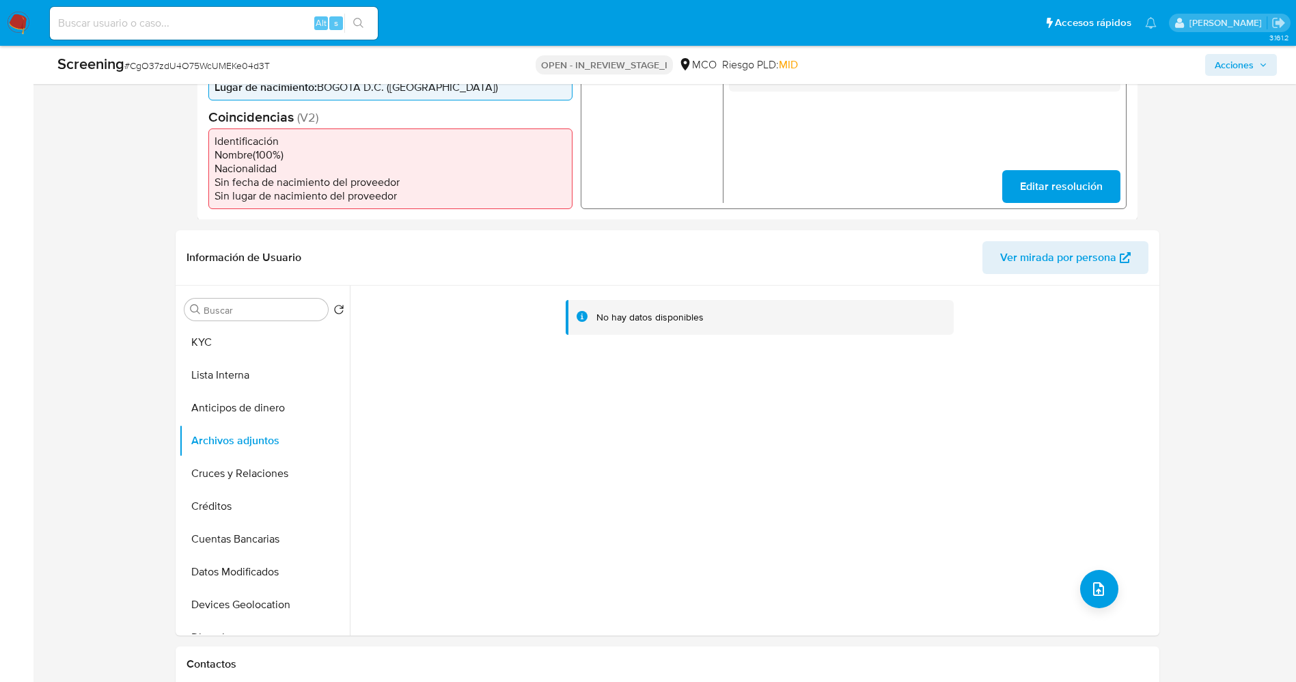
click at [217, 382] on button "Lista Interna" at bounding box center [264, 375] width 171 height 33
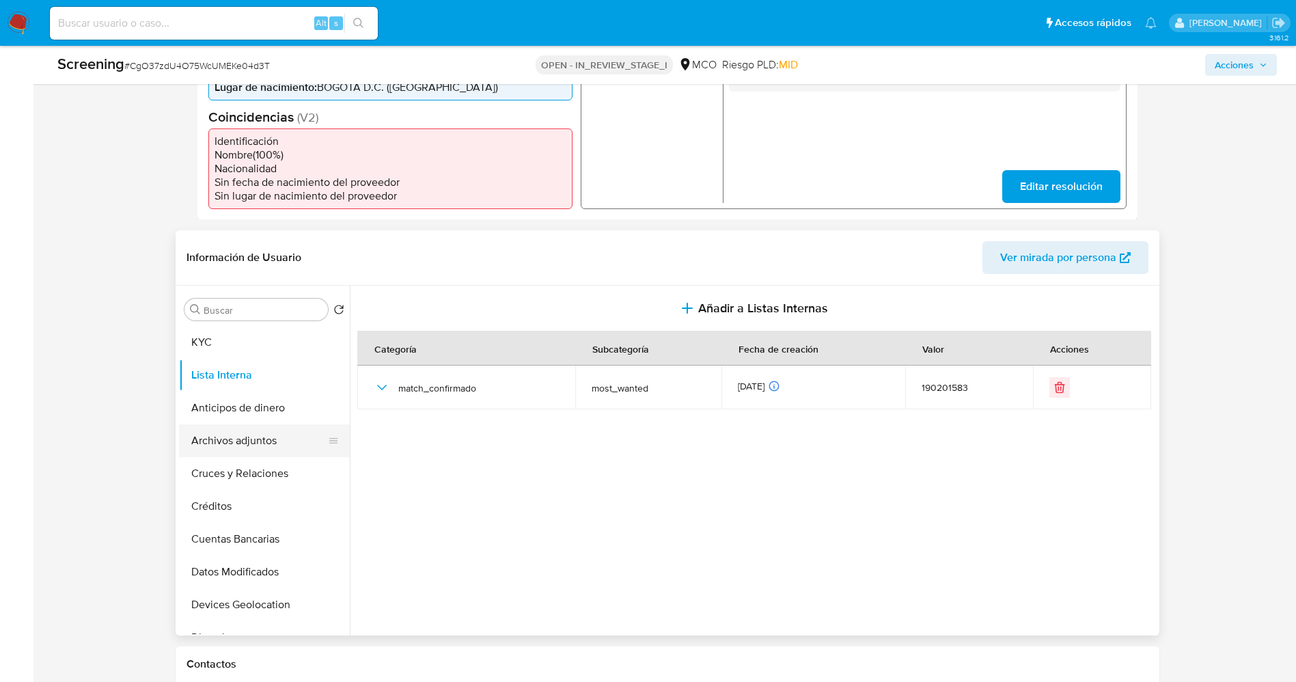
click at [239, 442] on button "Archivos adjuntos" at bounding box center [259, 440] width 160 height 33
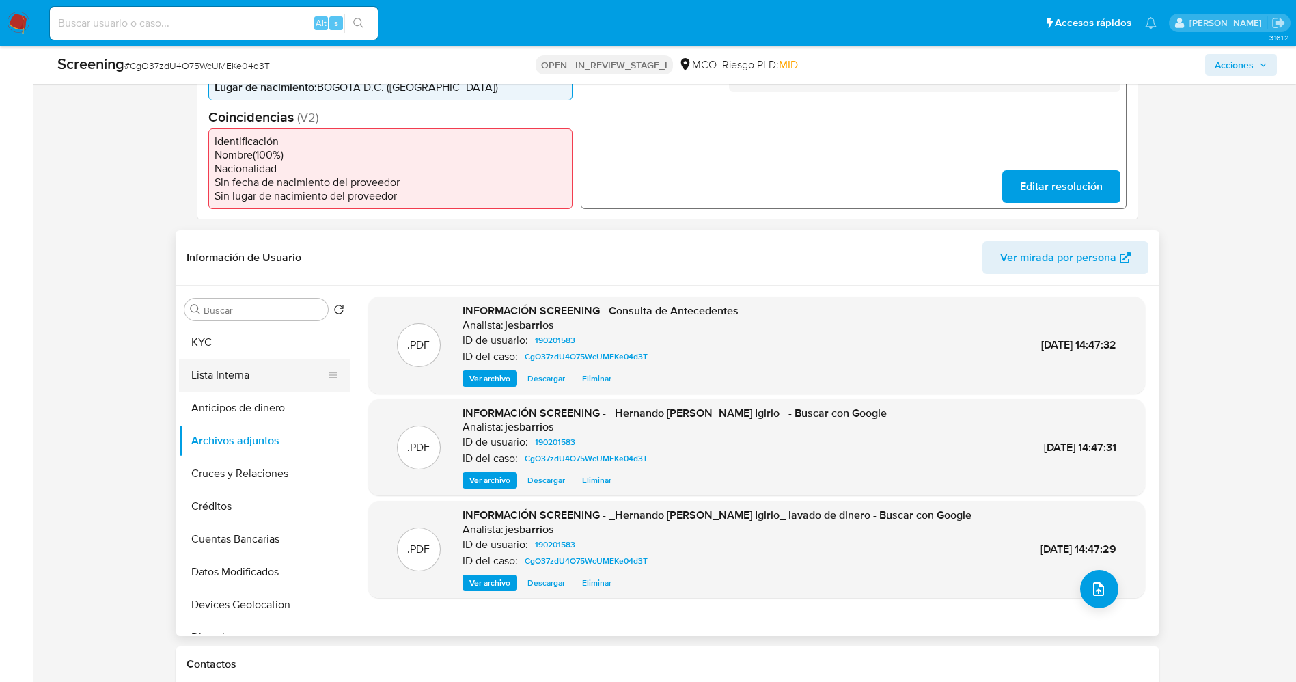
click at [204, 380] on button "Lista Interna" at bounding box center [259, 375] width 160 height 33
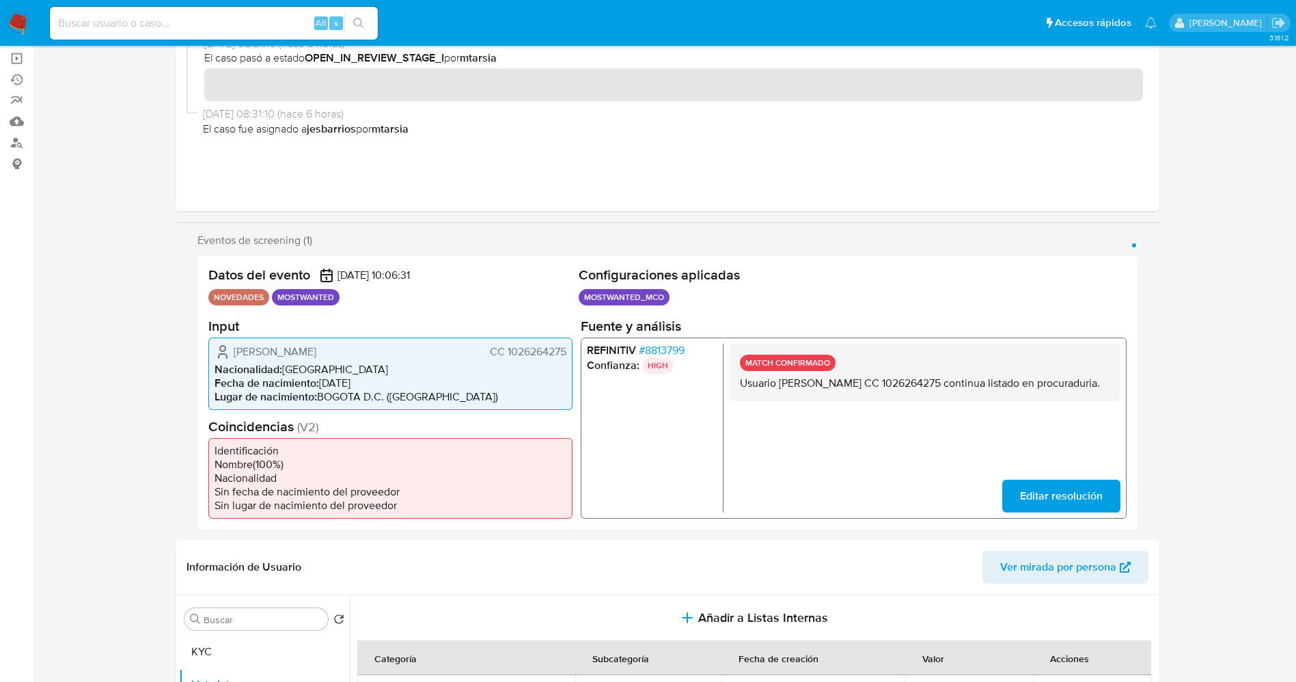
scroll to position [0, 0]
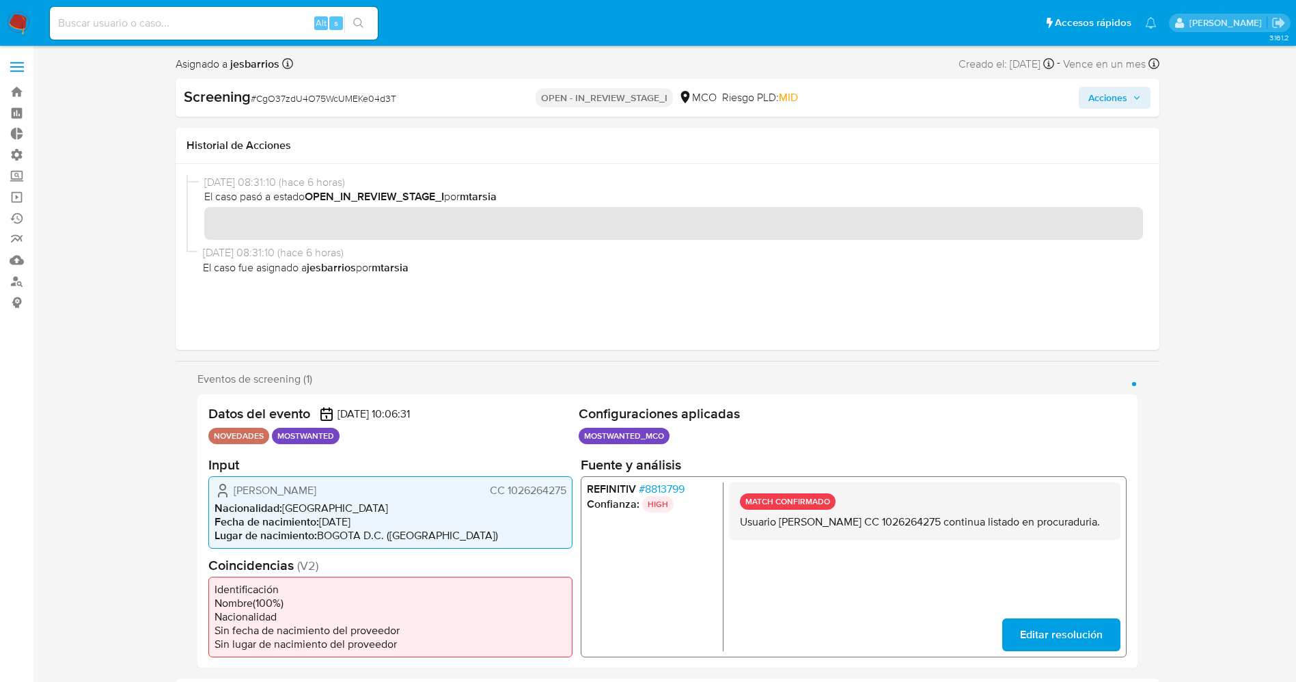
click at [1123, 94] on span "Acciones" at bounding box center [1107, 98] width 39 height 22
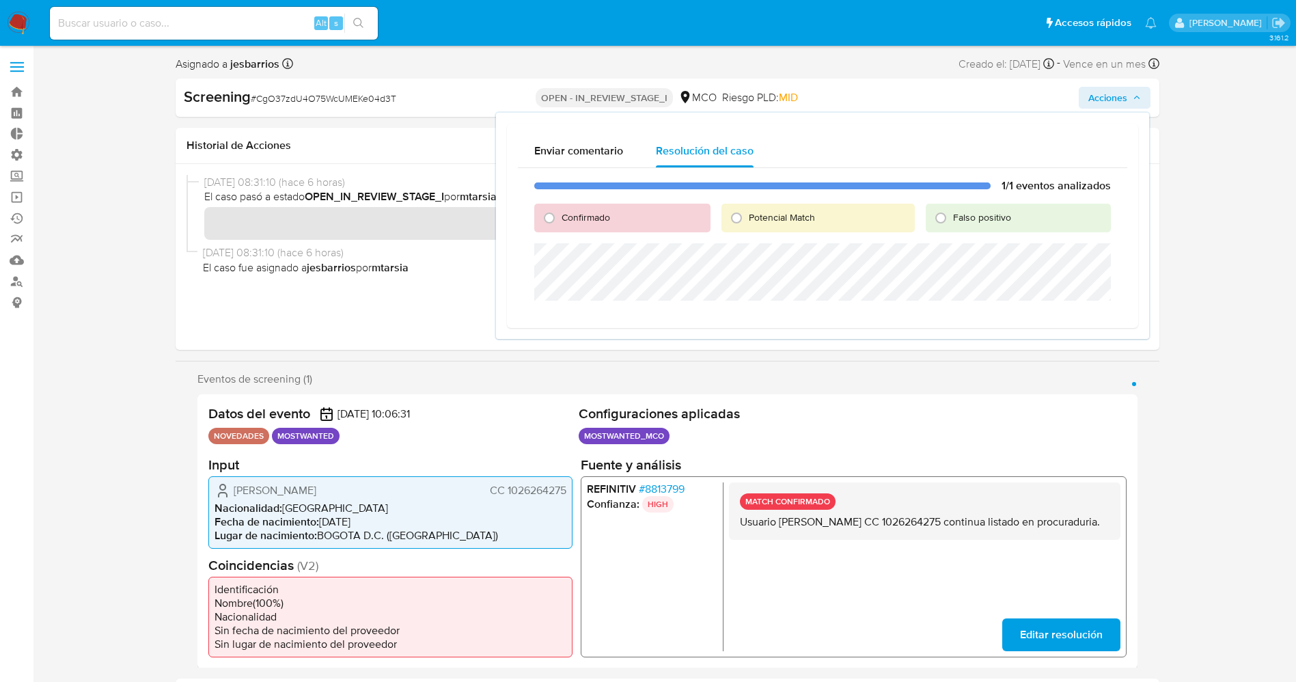
click at [584, 219] on span "Confirmado" at bounding box center [585, 217] width 48 height 14
click at [560, 219] on input "Confirmado" at bounding box center [549, 218] width 22 height 22
radio input "true"
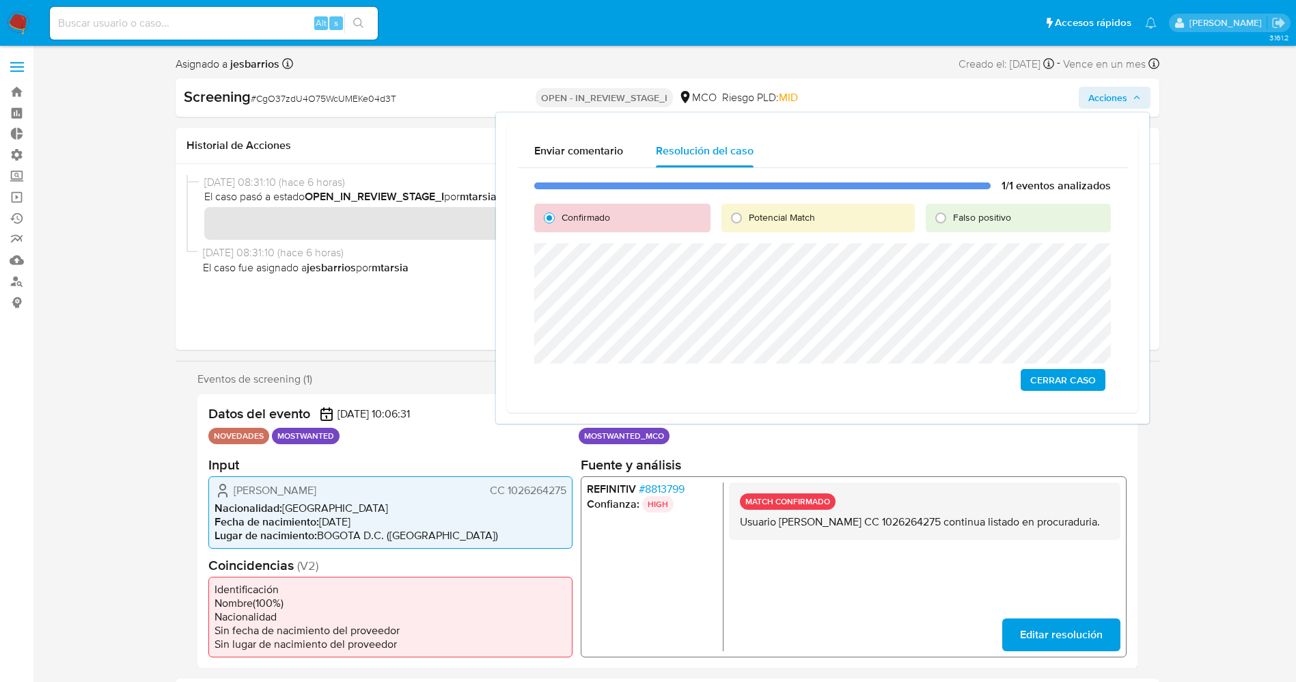
click at [1085, 378] on span "Cerrar Caso" at bounding box center [1063, 379] width 66 height 19
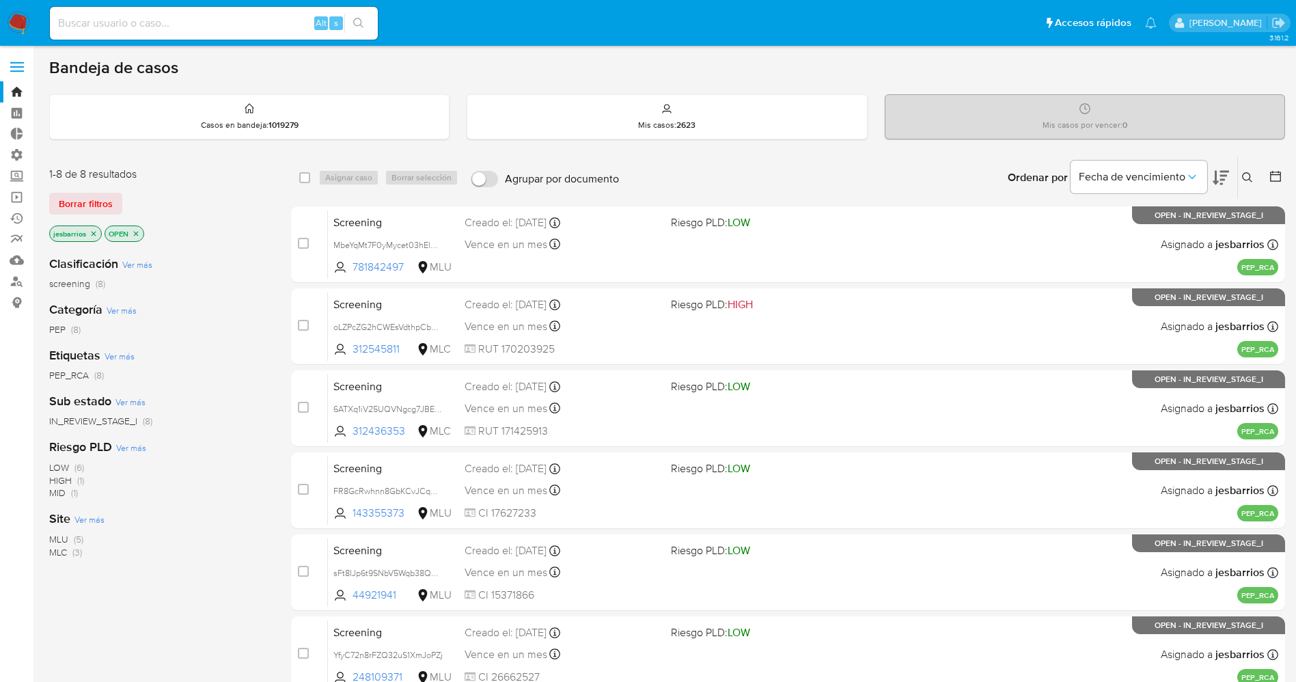
click at [15, 17] on img at bounding box center [18, 23] width 23 height 23
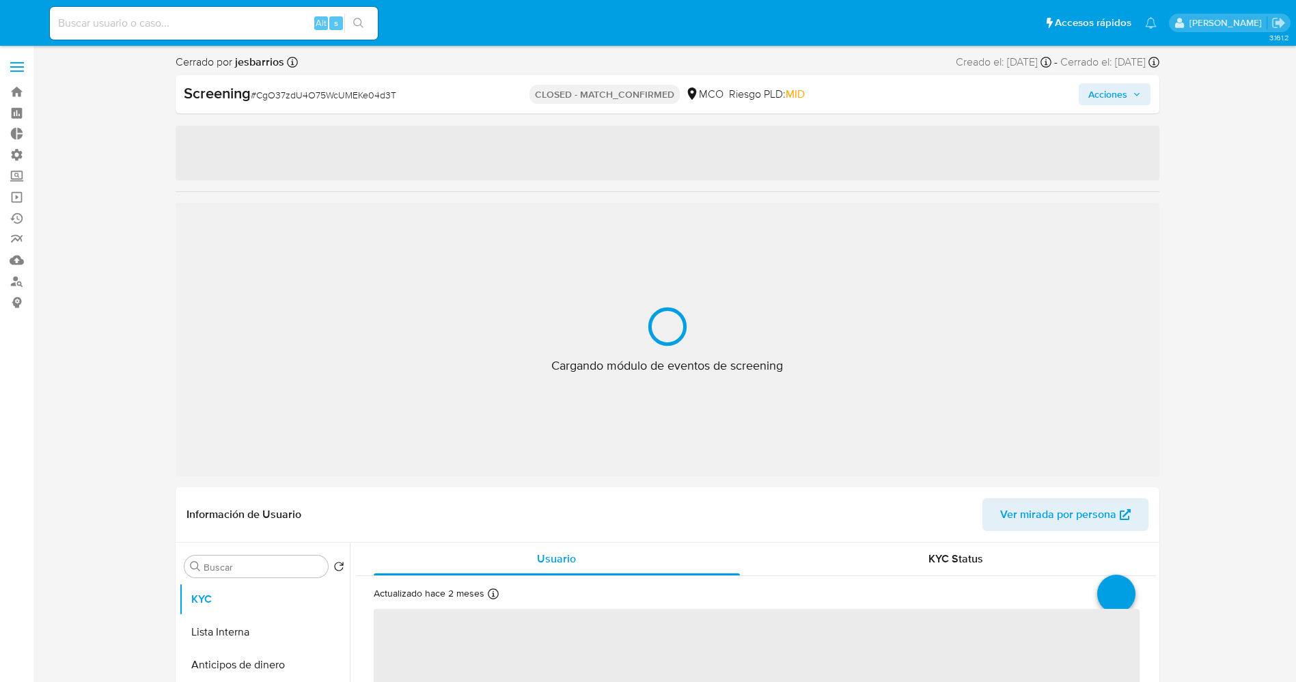
select select "10"
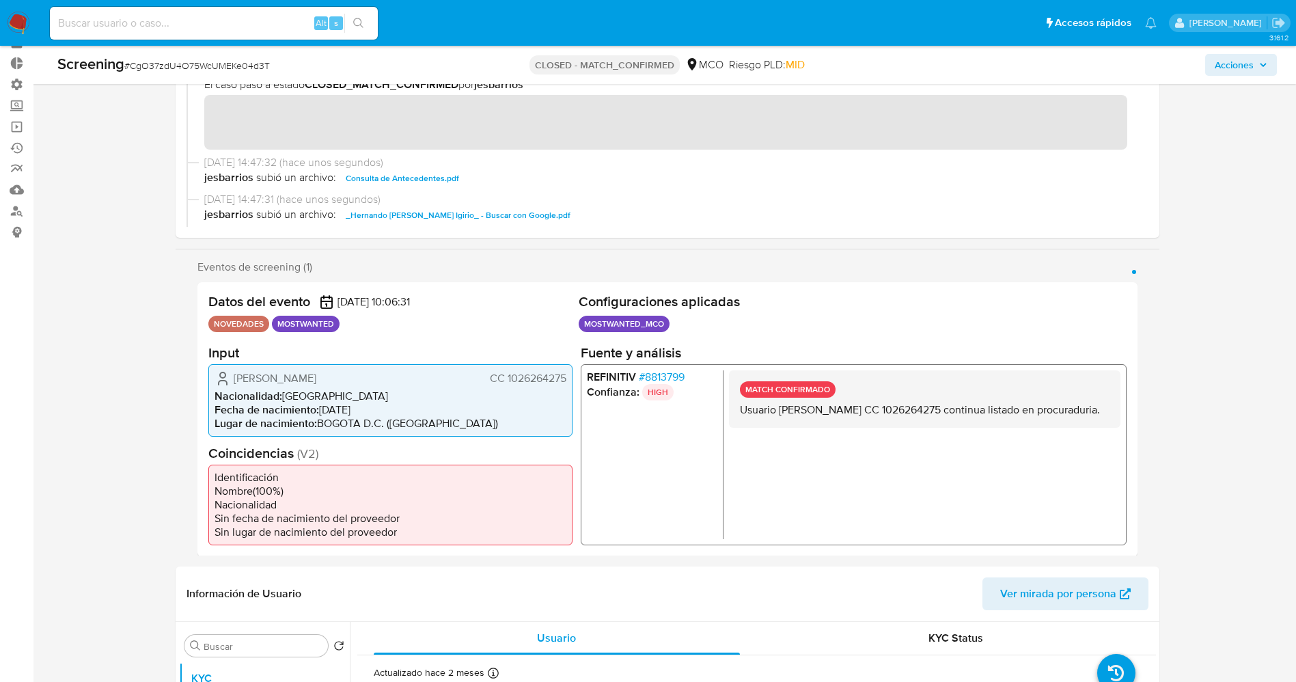
scroll to position [102, 0]
